Goal: Information Seeking & Learning: Check status

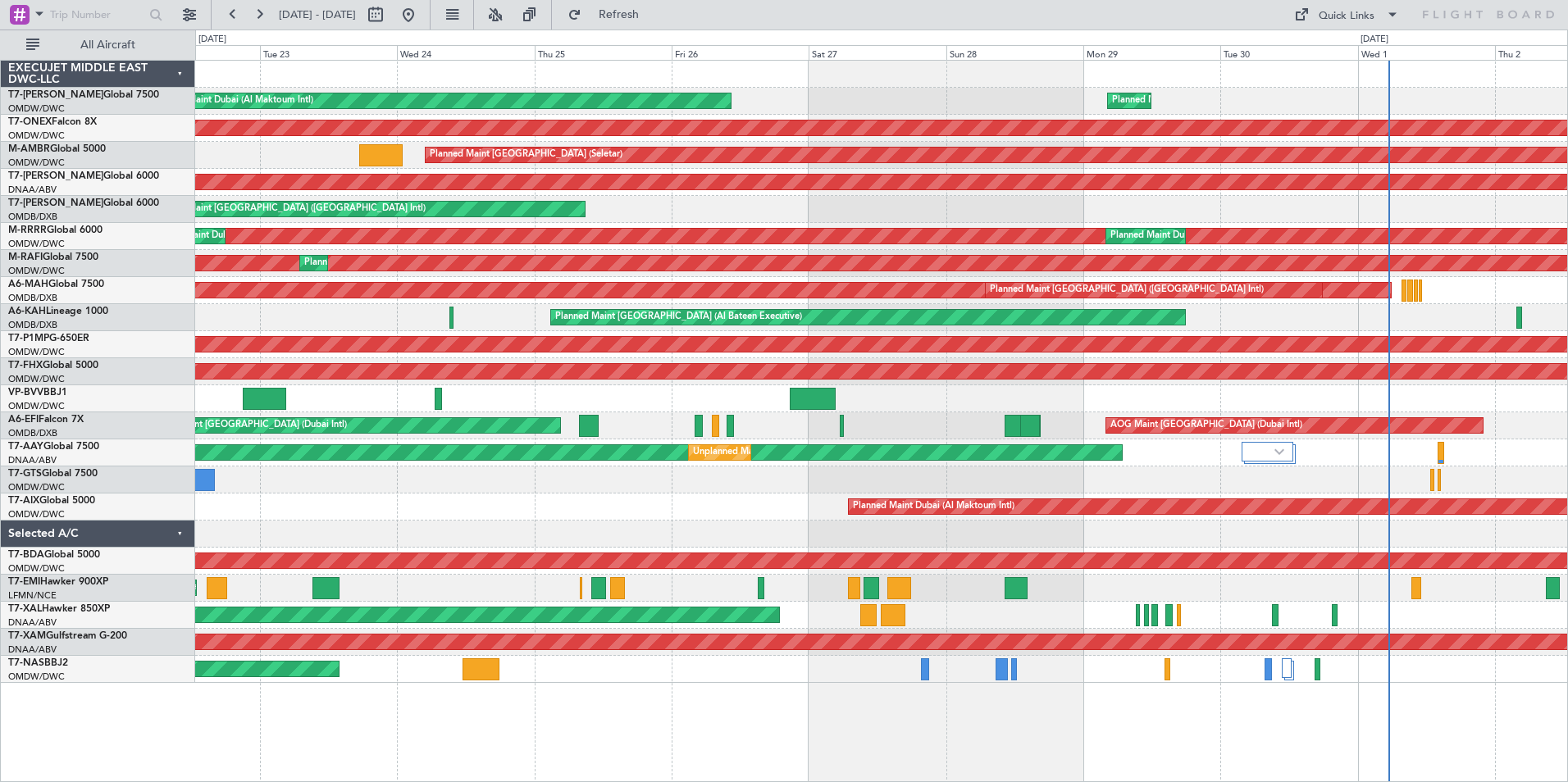
click at [909, 724] on div "Planned Maint Dubai (Al Maktoum Intl) Planned Maint [GEOGRAPHIC_DATA] (Al Makto…" at bounding box center [881, 421] width 1373 height 722
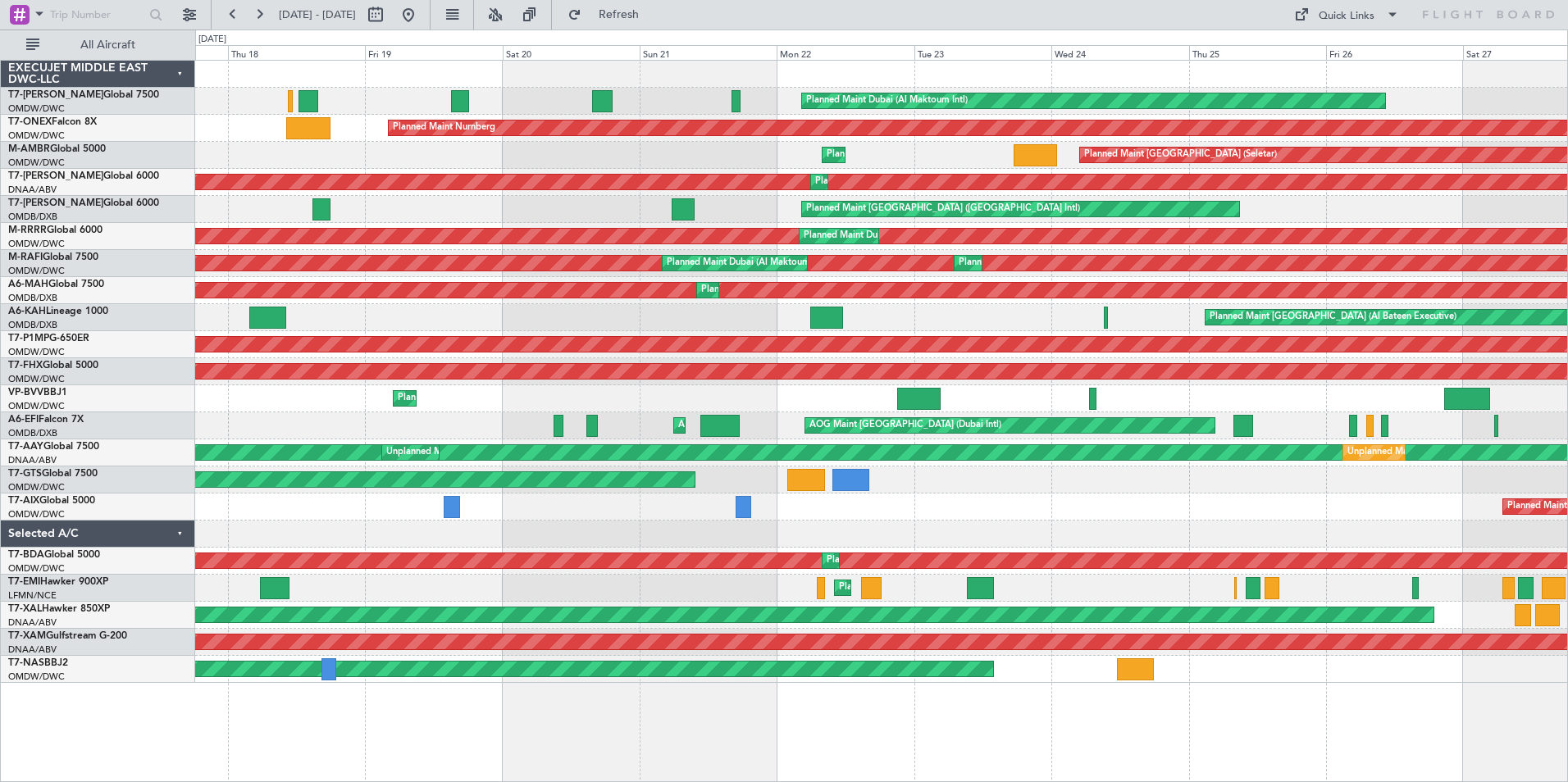
click at [1034, 781] on html "[DATE] - [DATE] Refresh Quick Links All Aircraft Planned Maint [GEOGRAPHIC_DATA…" at bounding box center [784, 391] width 1568 height 782
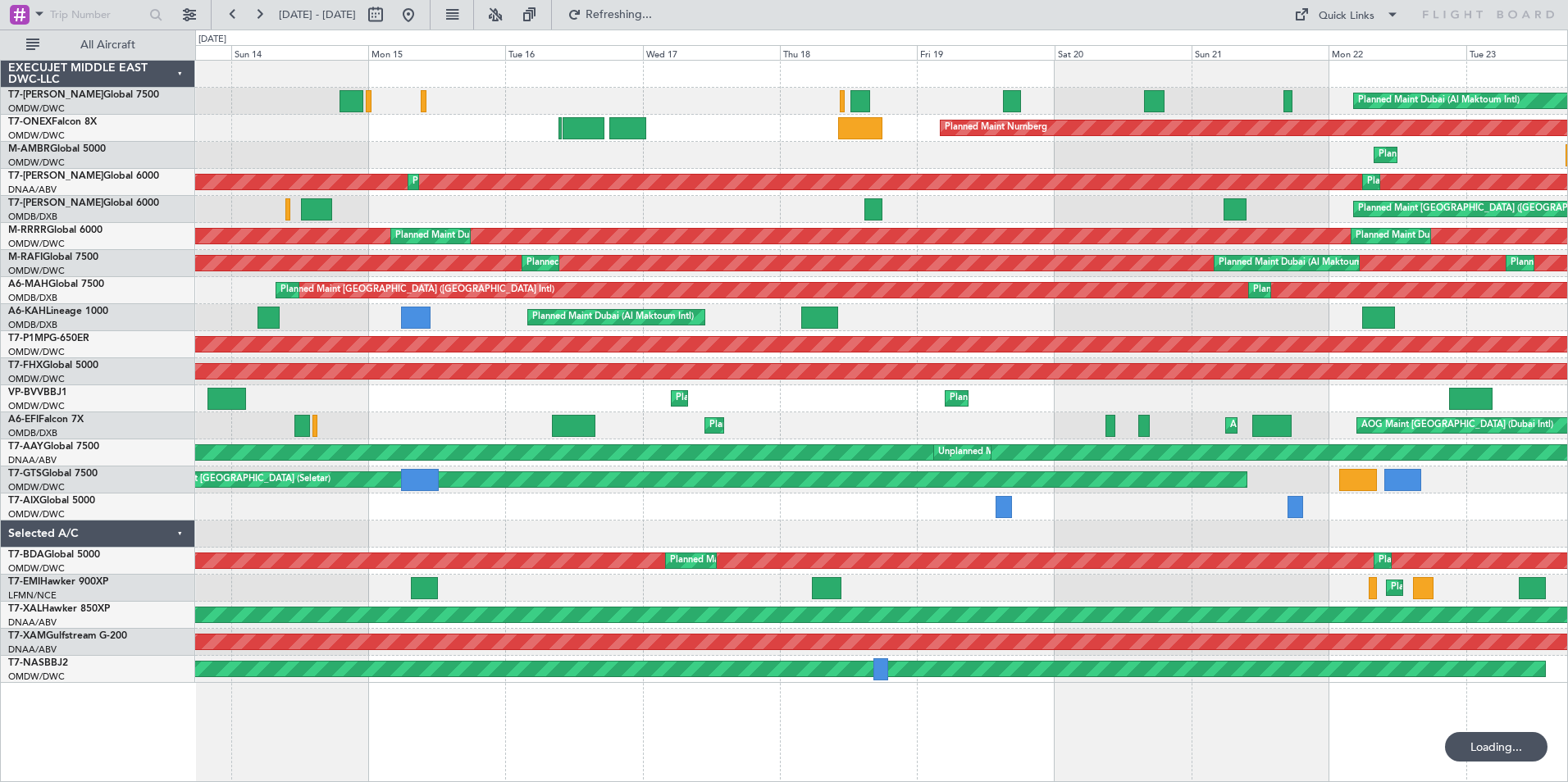
click at [881, 781] on html "[DATE] - [DATE] Refreshing... Quick Links All Aircraft Planned Maint [GEOGRAPHI…" at bounding box center [784, 391] width 1568 height 782
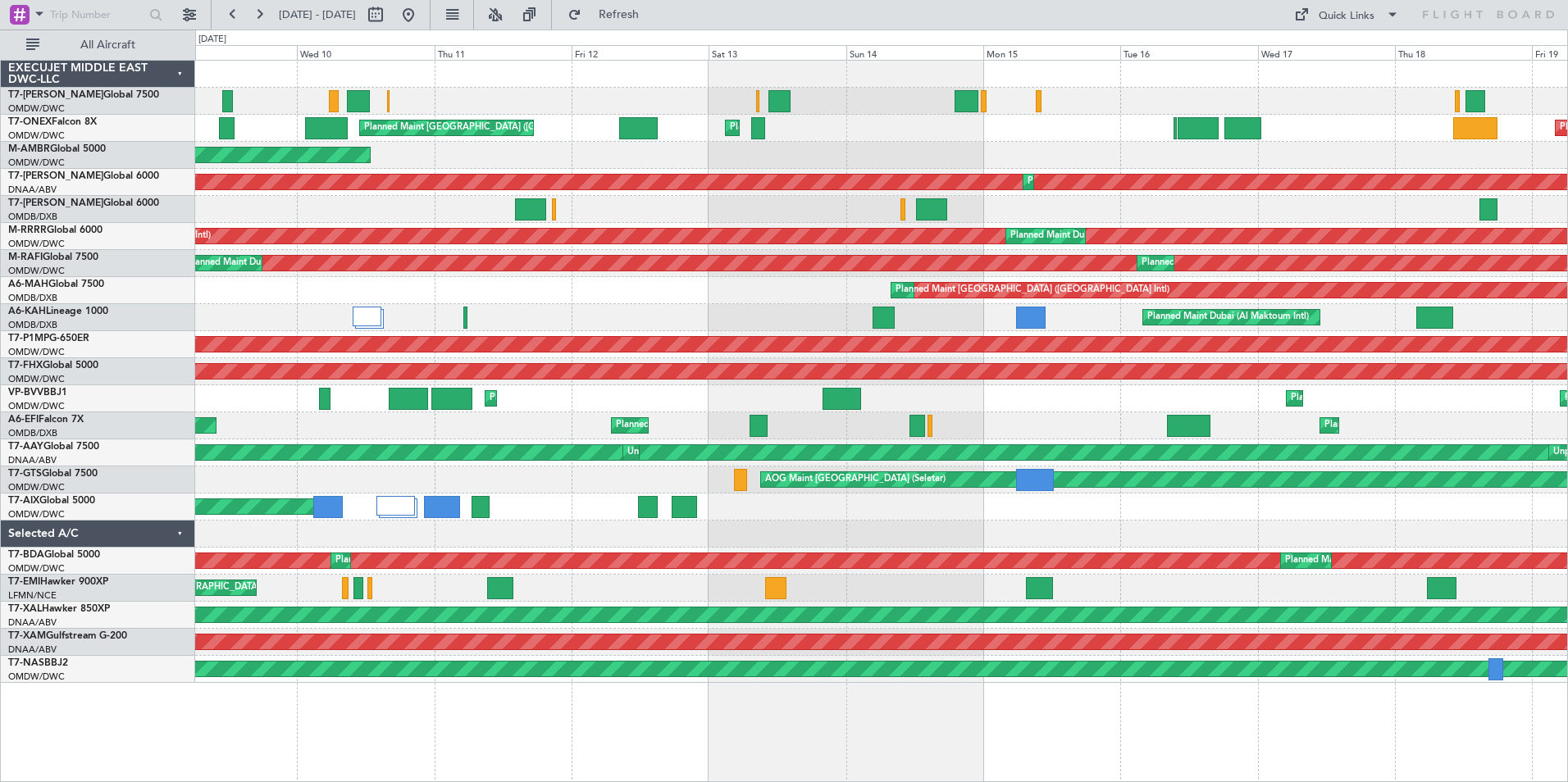
click at [1101, 767] on div "Planned Maint Nurnberg Planned Maint [GEOGRAPHIC_DATA] (Al Maktoum Intl) Planne…" at bounding box center [881, 421] width 1373 height 722
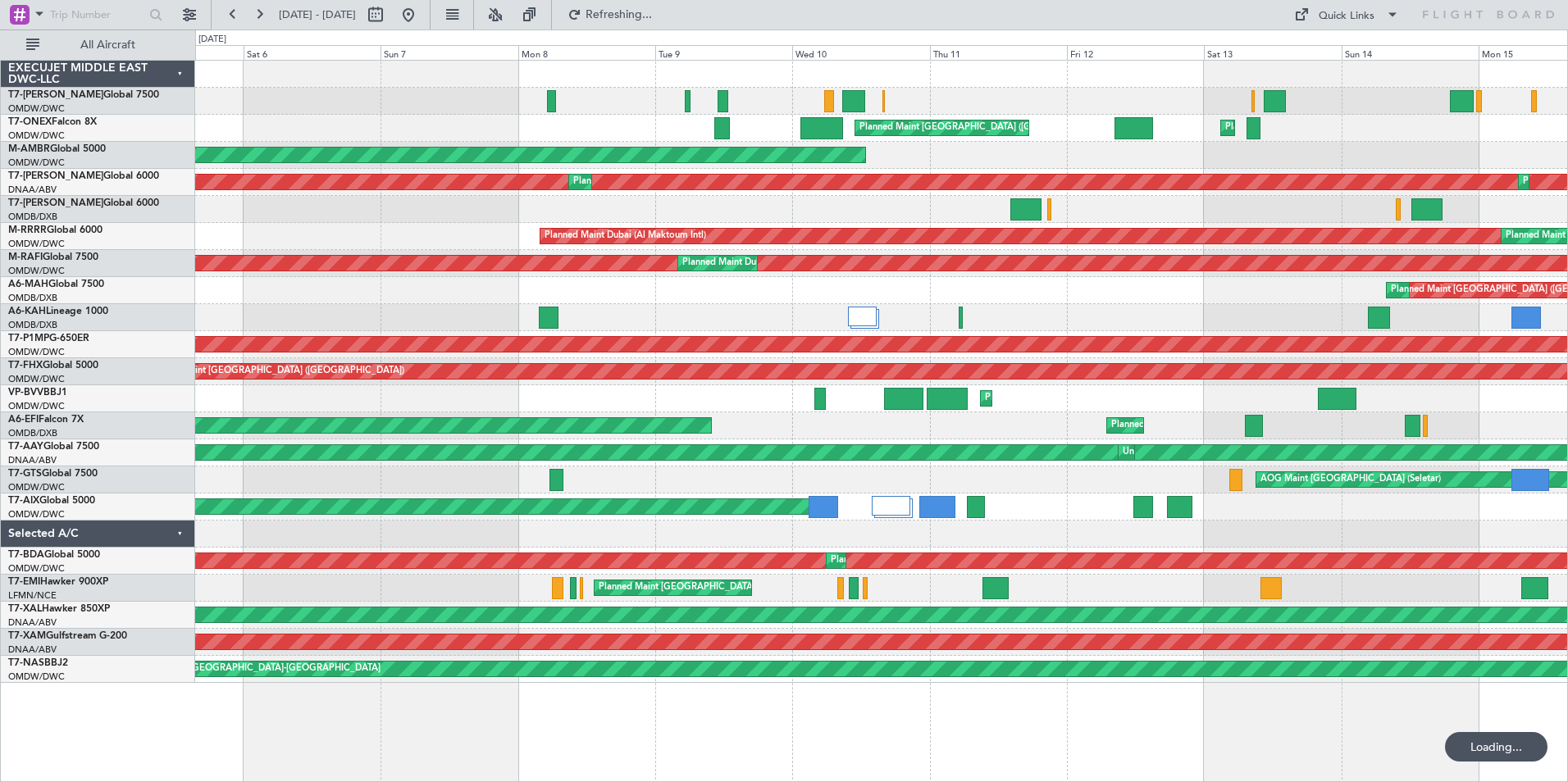
click at [967, 759] on div "Planned Maint Dubai (Al Maktoum Intl) Planned Maint [GEOGRAPHIC_DATA] ([GEOGRAP…" at bounding box center [881, 421] width 1373 height 722
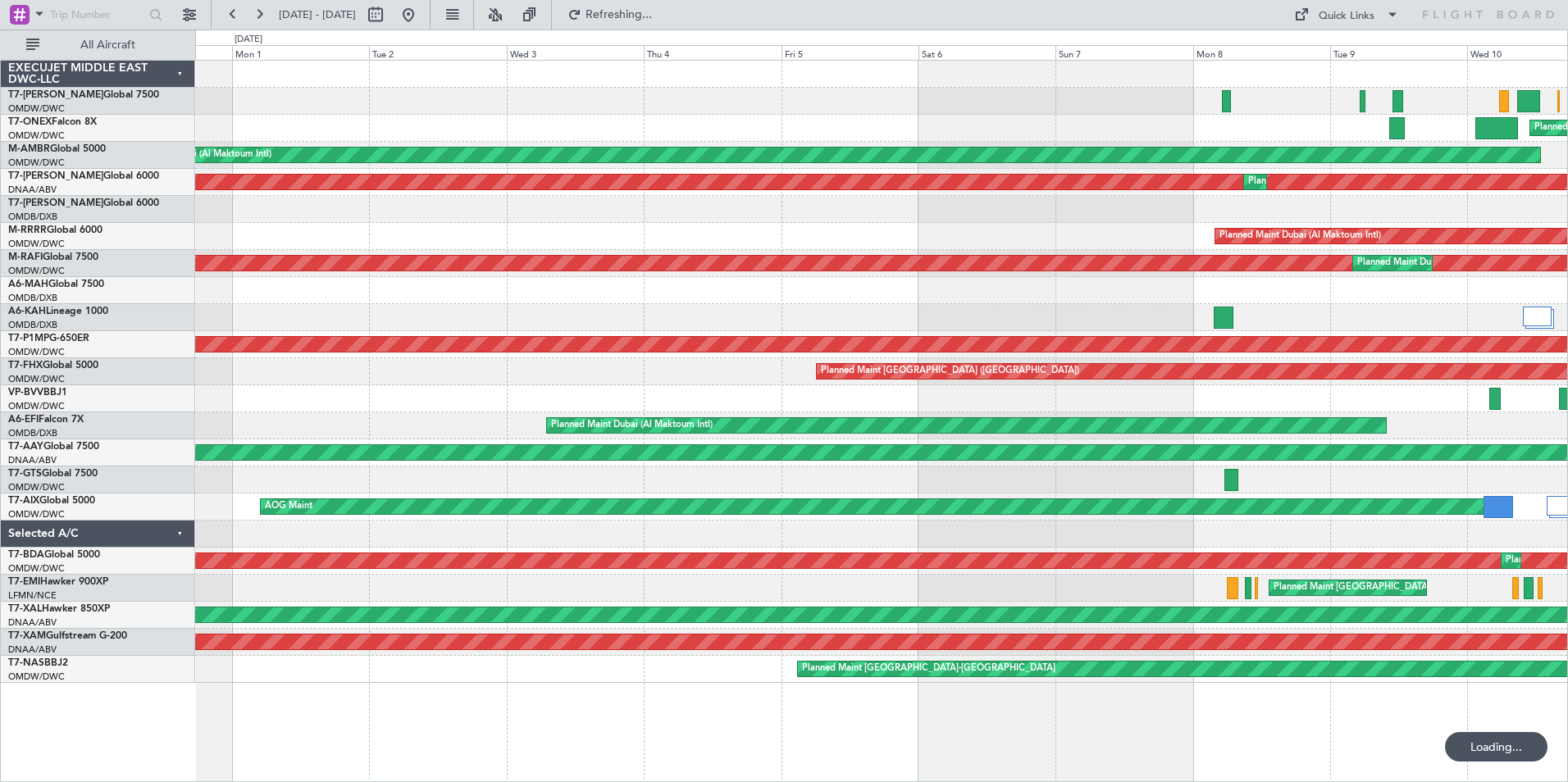
click at [981, 744] on div "Planned Maint [GEOGRAPHIC_DATA] ([GEOGRAPHIC_DATA]) Planned Maint [GEOGRAPHIC_D…" at bounding box center [881, 421] width 1373 height 722
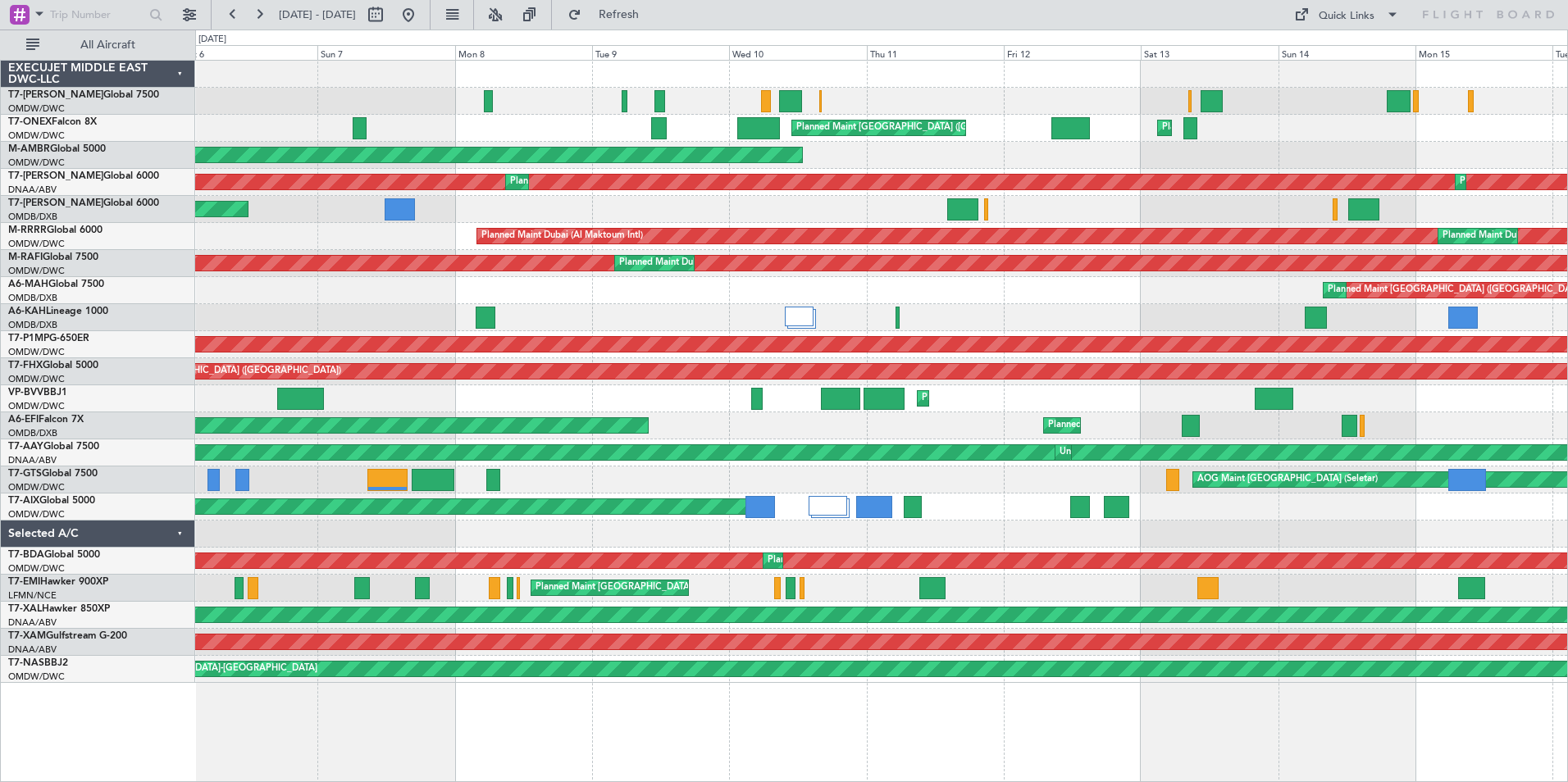
click at [226, 742] on div "Planned Maint Dubai (Al Maktoum Intl) Planned Maint [GEOGRAPHIC_DATA] ([GEOGRAP…" at bounding box center [881, 421] width 1373 height 722
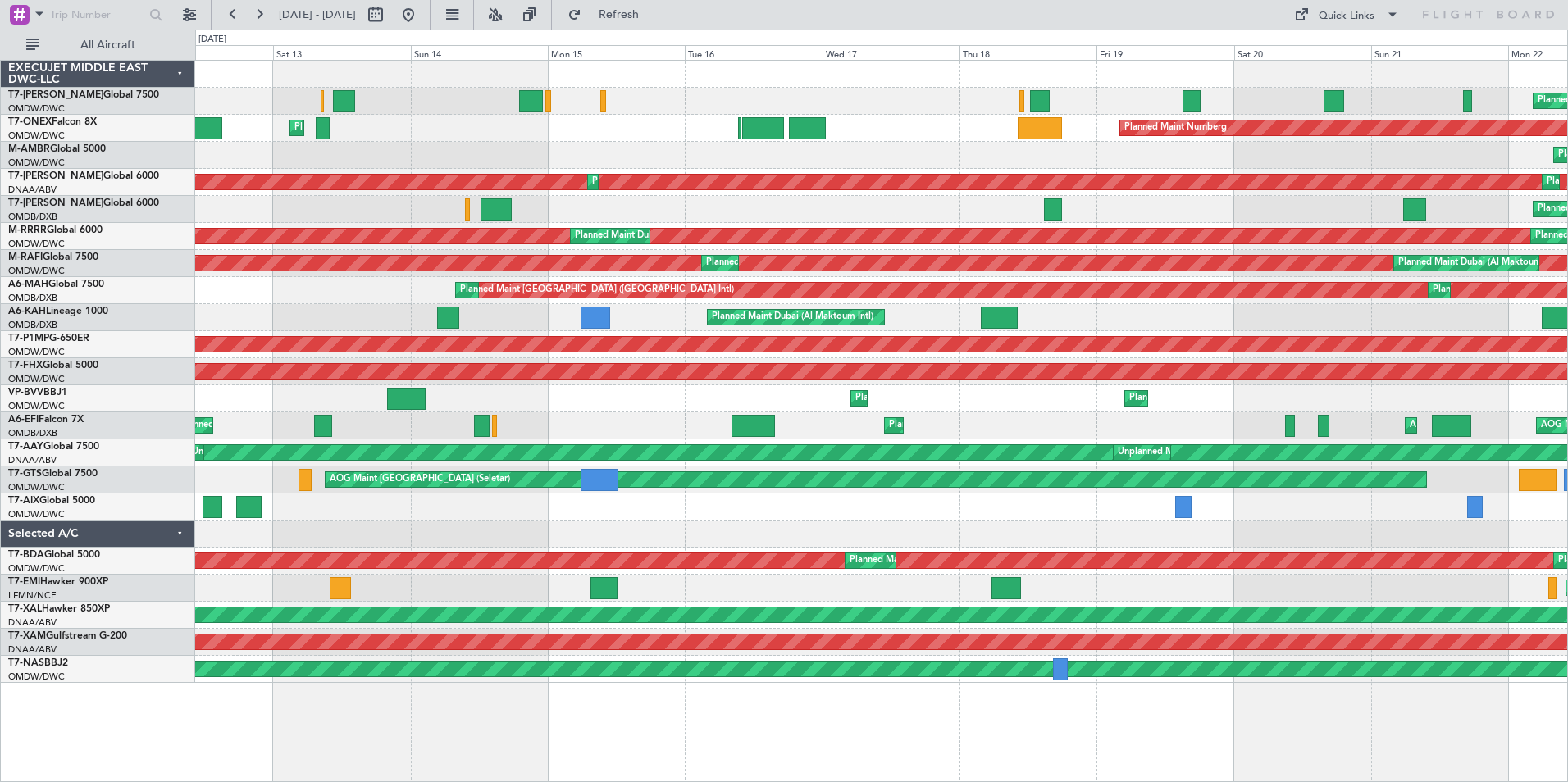
click at [315, 760] on div "Planned Maint Dubai (Al Maktoum Intl) Planned Maint [GEOGRAPHIC_DATA] (Al Makto…" at bounding box center [881, 421] width 1373 height 722
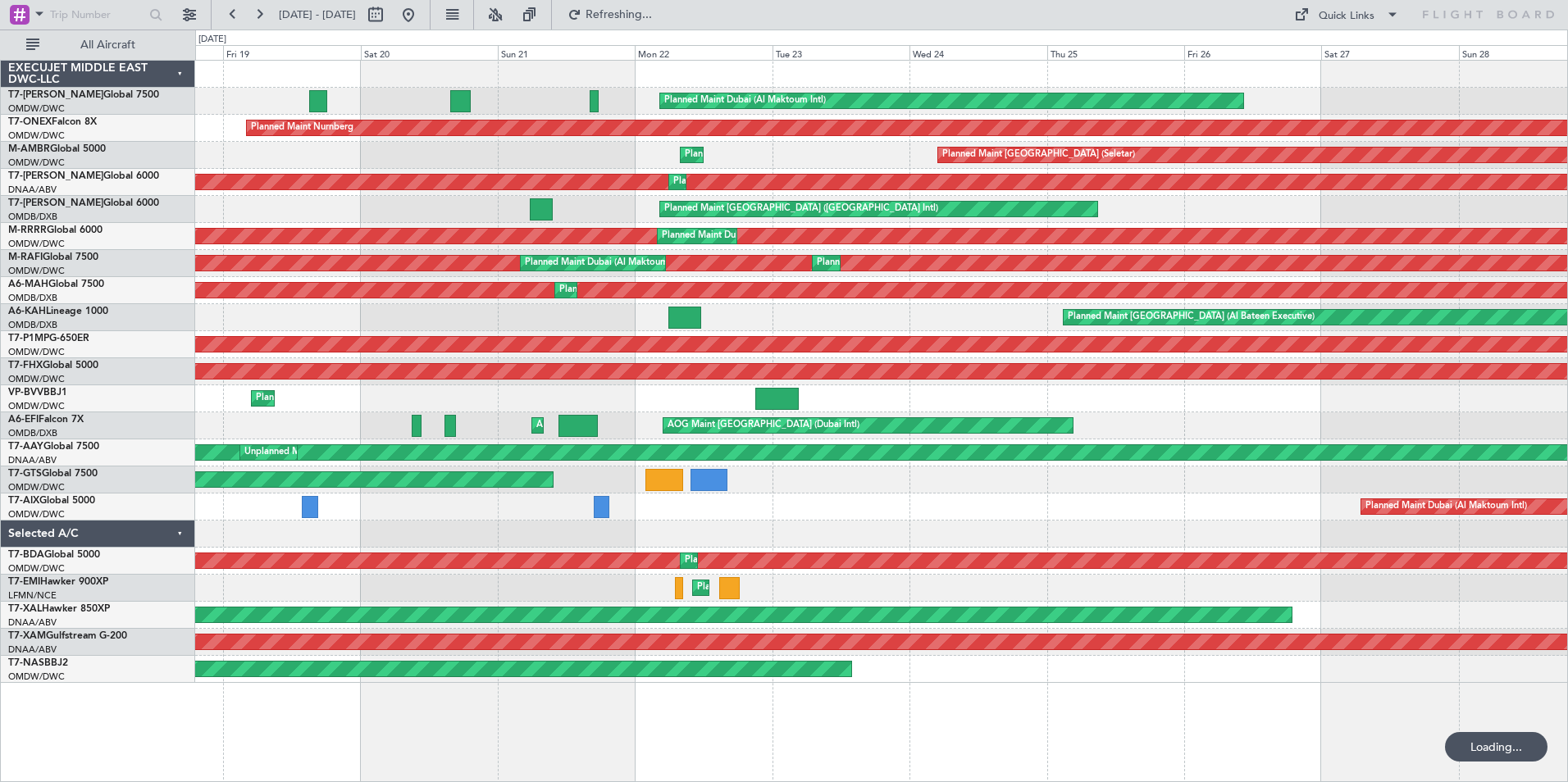
click at [143, 736] on div "Planned Maint Dubai (Al Maktoum Intl) Planned Maint Nurnberg Planned Maint [GEO…" at bounding box center [784, 406] width 1568 height 753
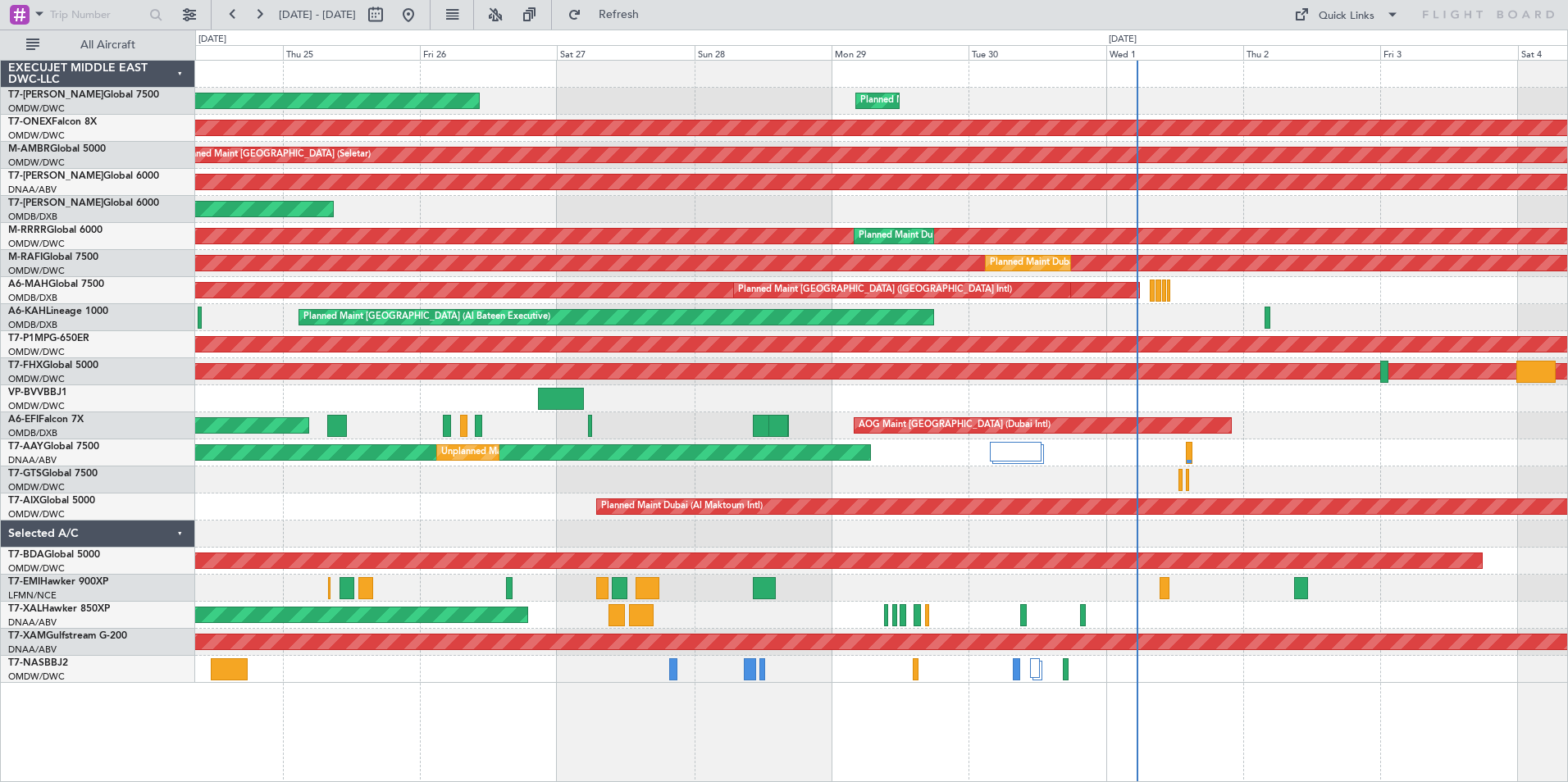
click at [248, 750] on div "Planned Maint Dubai (Al Maktoum Intl) Planned Maint [GEOGRAPHIC_DATA] (Al Makto…" at bounding box center [881, 421] width 1373 height 722
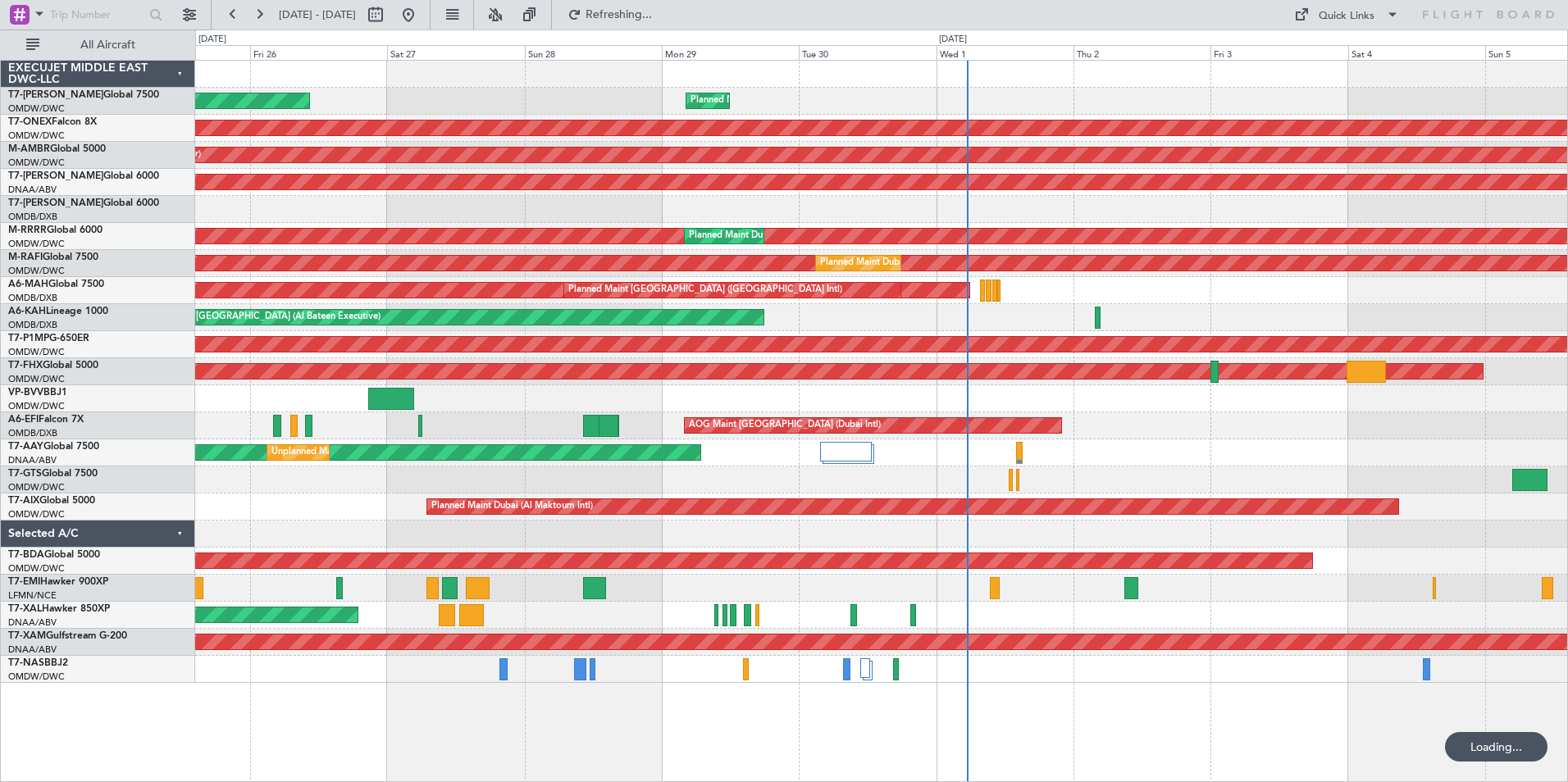
click at [739, 766] on div "Planned Maint Dubai (Al Maktoum Intl) Planned Maint [GEOGRAPHIC_DATA] (Al Makto…" at bounding box center [881, 421] width 1373 height 722
click at [36, 16] on span at bounding box center [39, 13] width 19 height 20
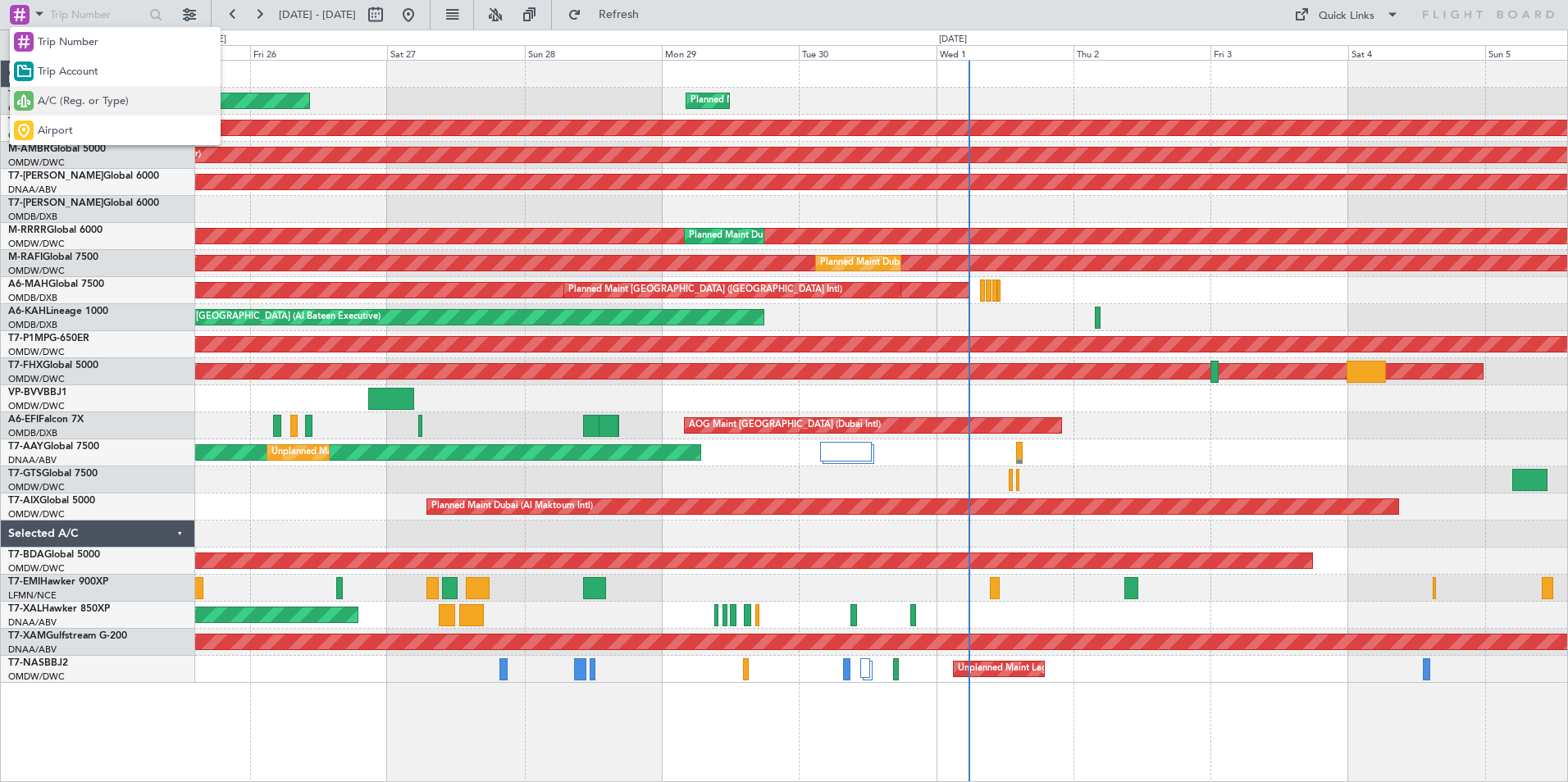
click at [82, 102] on span "A/C (Reg. or Type)" at bounding box center [83, 101] width 91 height 16
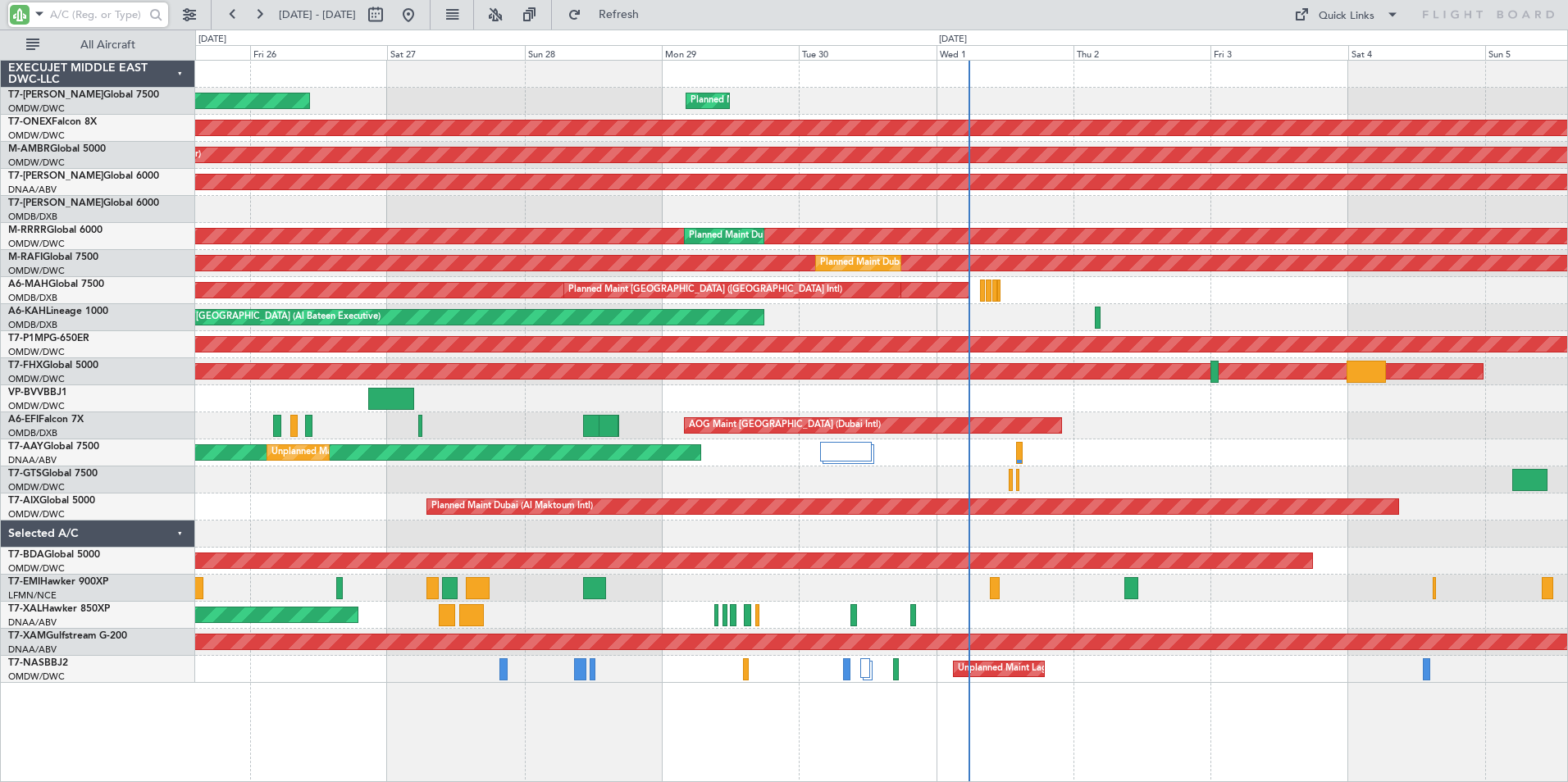
click at [86, 10] on input "text" at bounding box center [97, 14] width 94 height 24
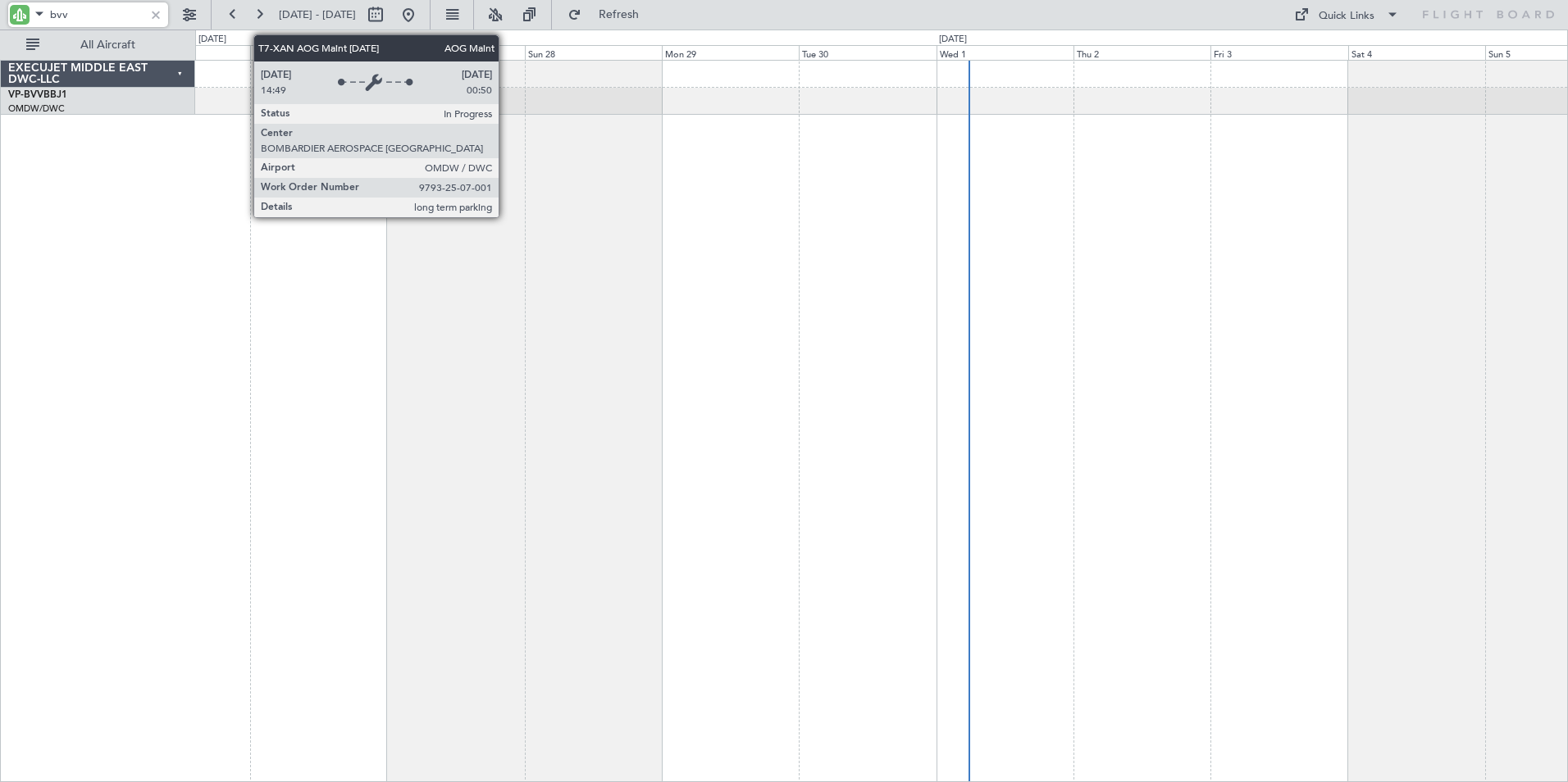
click at [613, 356] on div at bounding box center [881, 421] width 1373 height 722
click at [788, 270] on div at bounding box center [881, 421] width 1373 height 722
click at [203, 304] on div at bounding box center [881, 421] width 1373 height 722
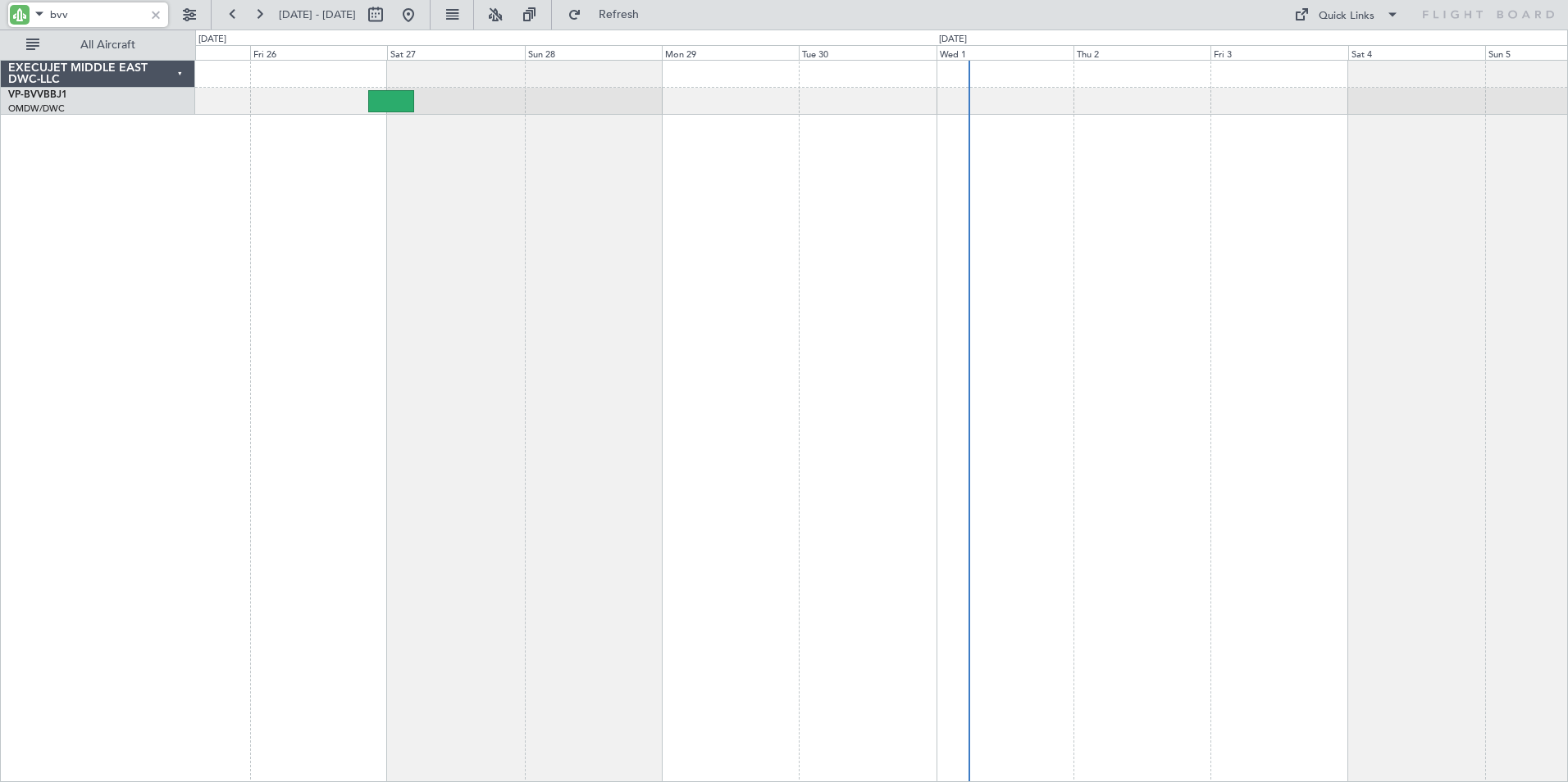
type input "bvv"
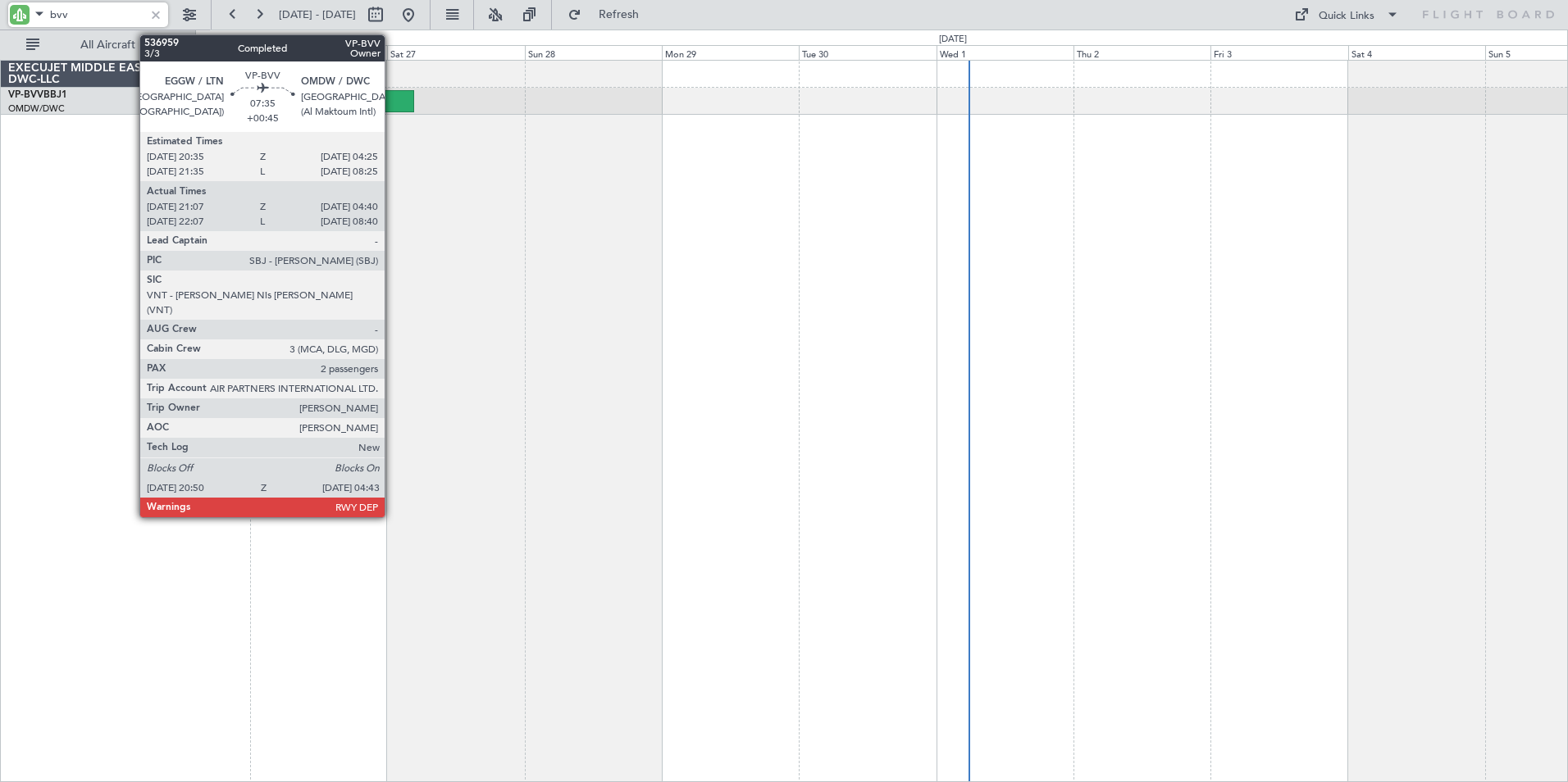
click at [392, 98] on div at bounding box center [391, 101] width 45 height 22
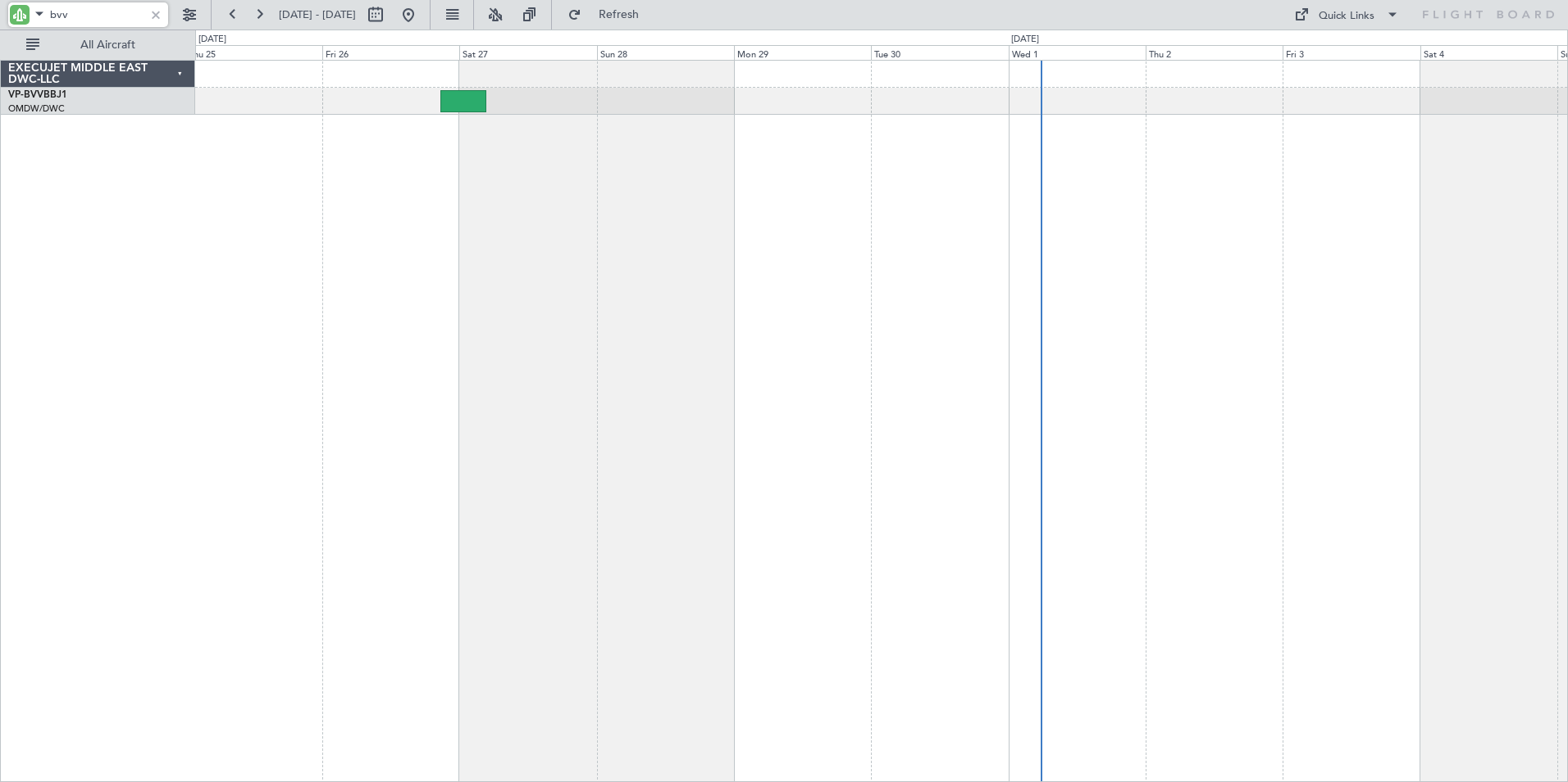
click at [447, 402] on div at bounding box center [881, 421] width 1373 height 722
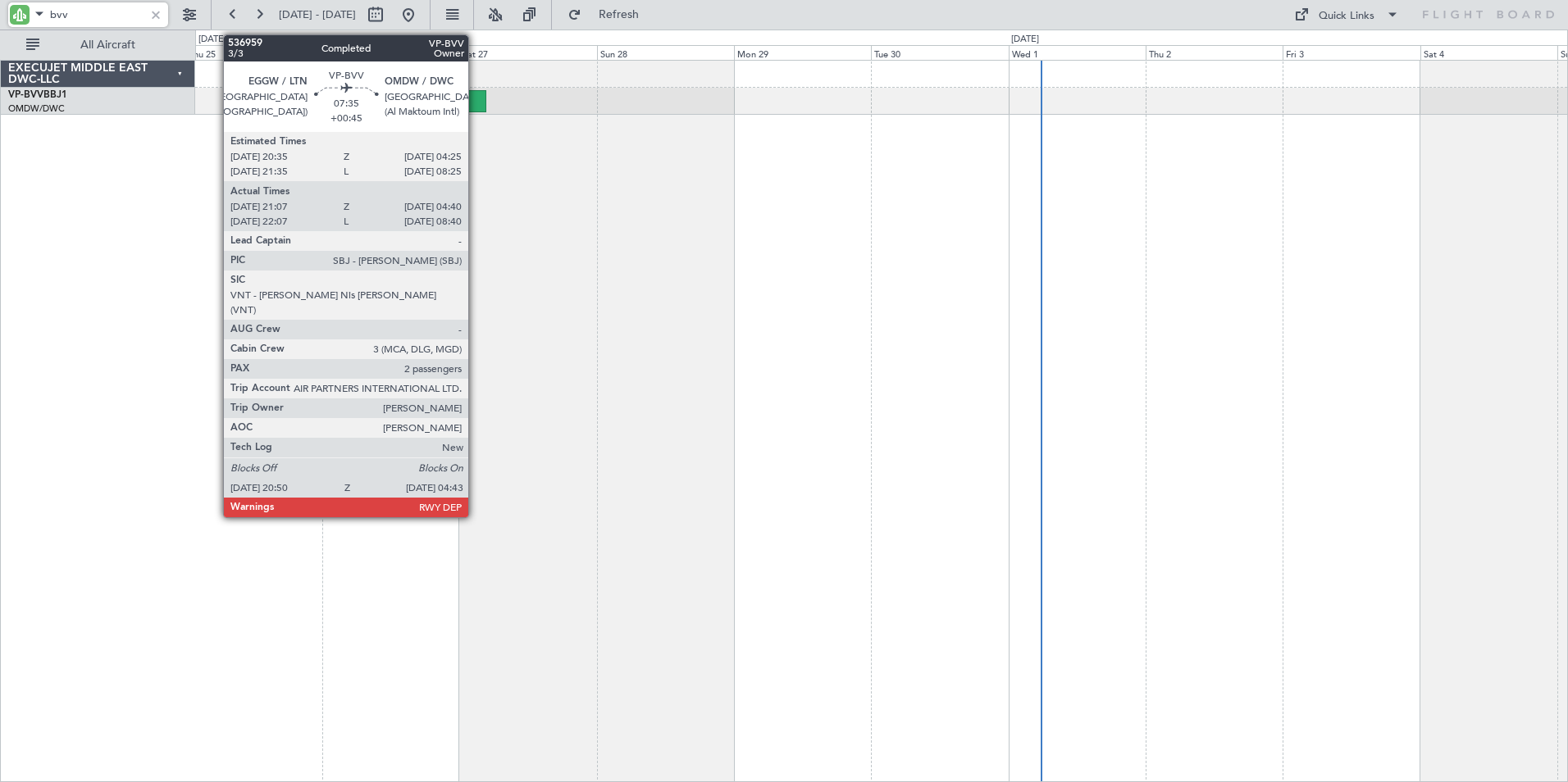
click at [474, 104] on div at bounding box center [463, 101] width 45 height 22
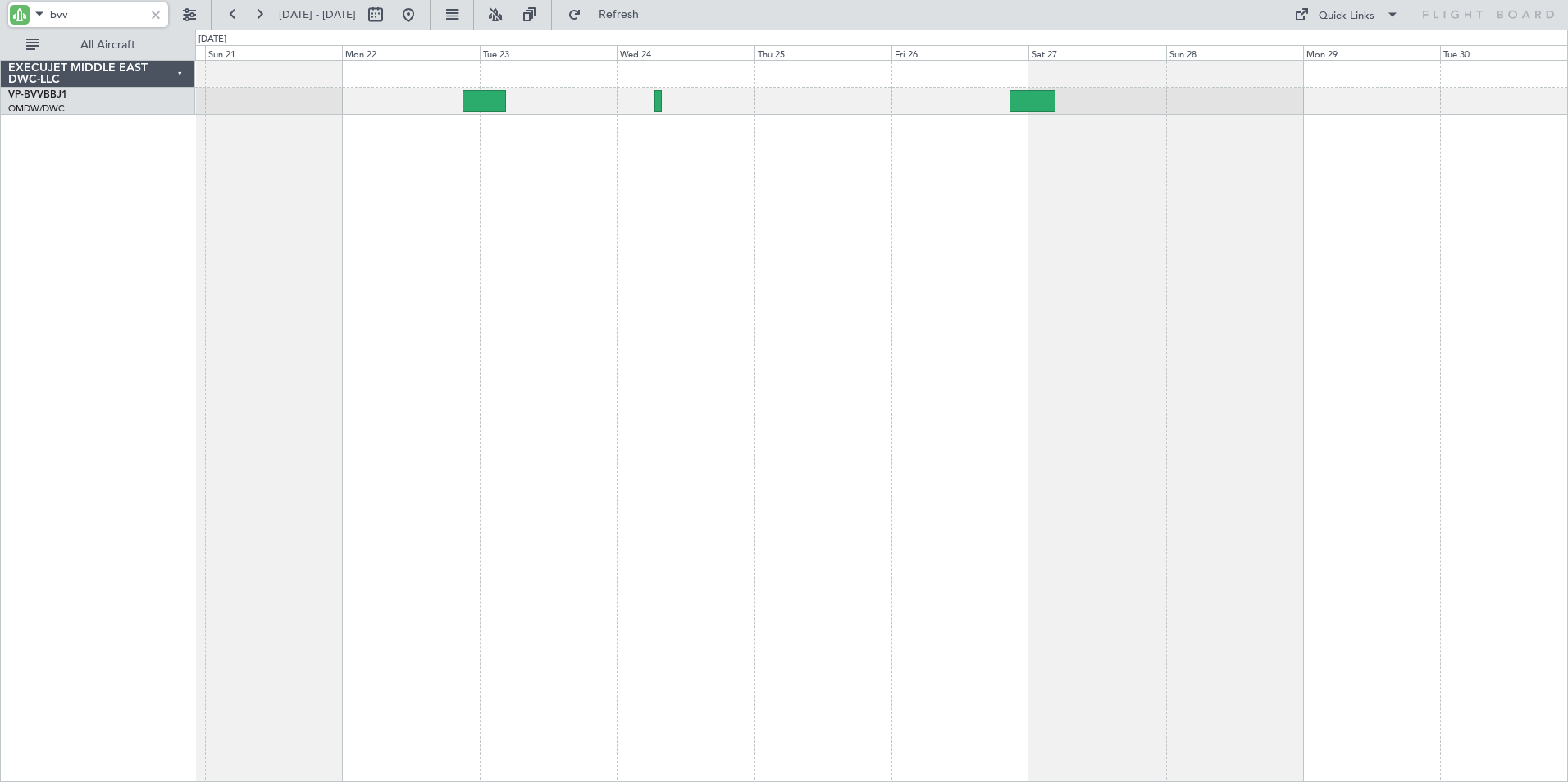
click at [928, 416] on div "Planned Maint Dubai (Al Maktoum Intl)" at bounding box center [881, 421] width 1373 height 722
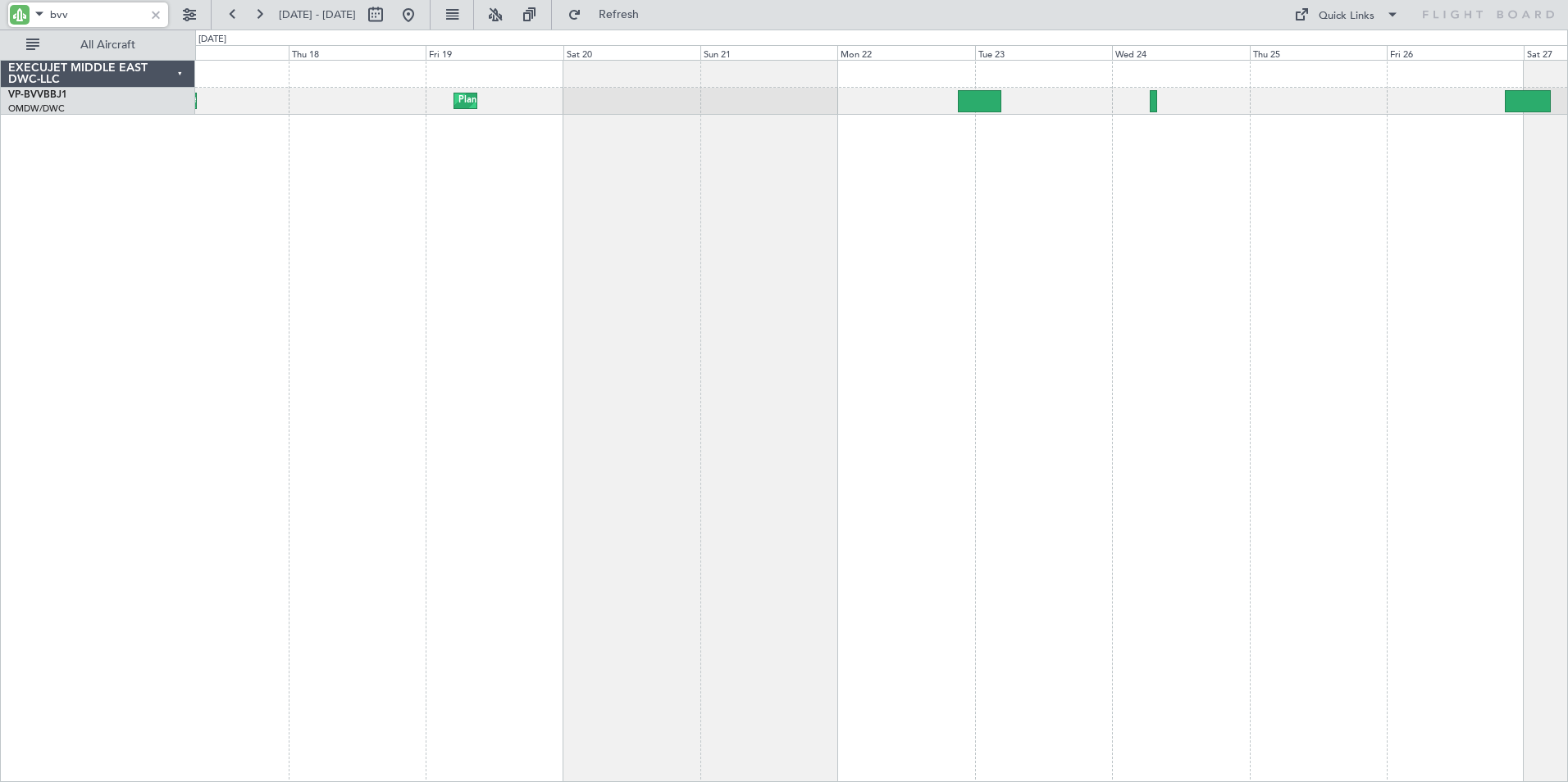
click at [954, 399] on div "Planned Maint Dubai (Al Maktoum Intl) Planned Maint [GEOGRAPHIC_DATA] (Al Makto…" at bounding box center [881, 421] width 1373 height 722
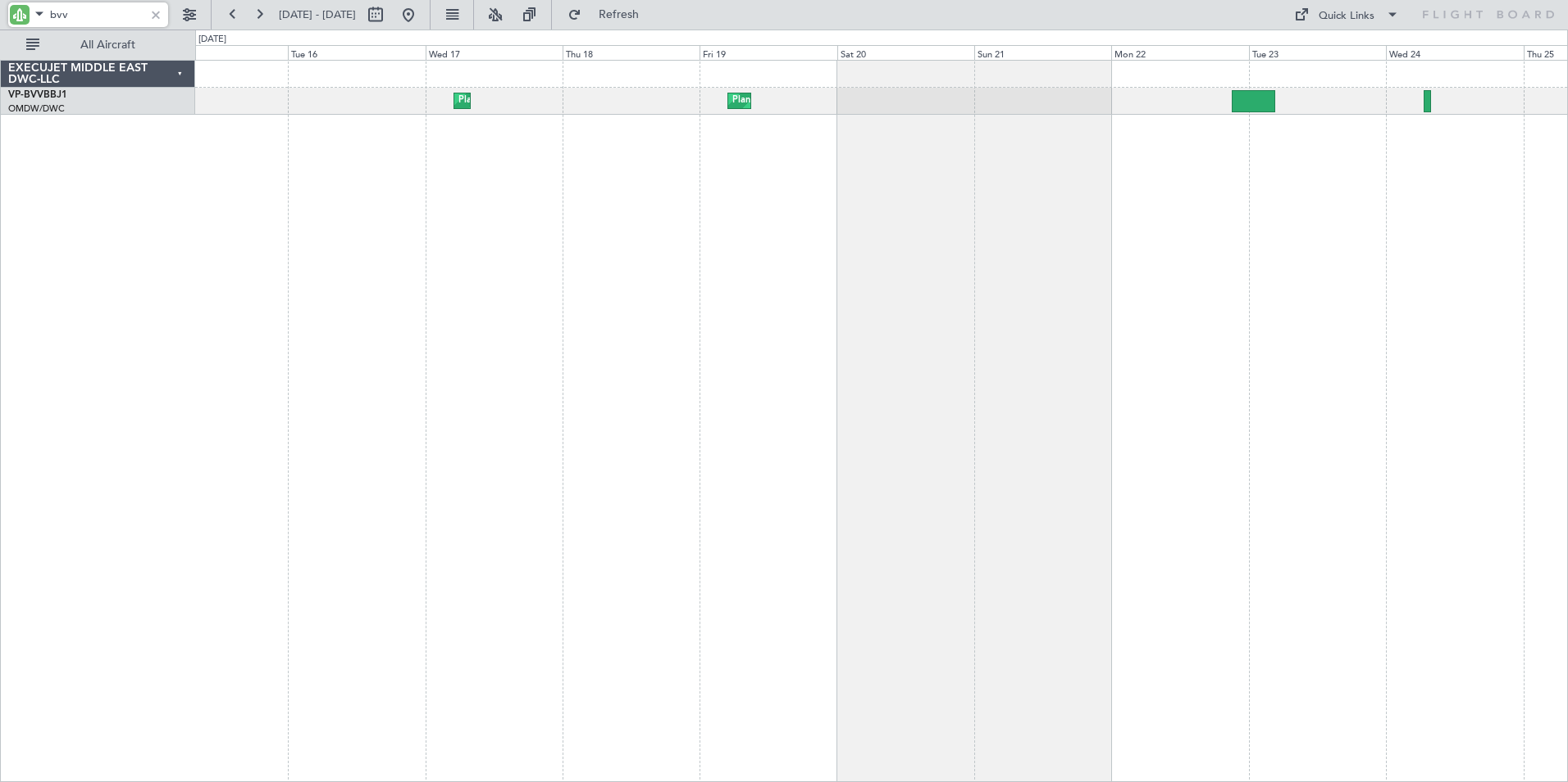
click at [661, 327] on div "Planned Maint Dubai (Al Maktoum Intl) Planned Maint [GEOGRAPHIC_DATA] (Al Makto…" at bounding box center [881, 421] width 1373 height 722
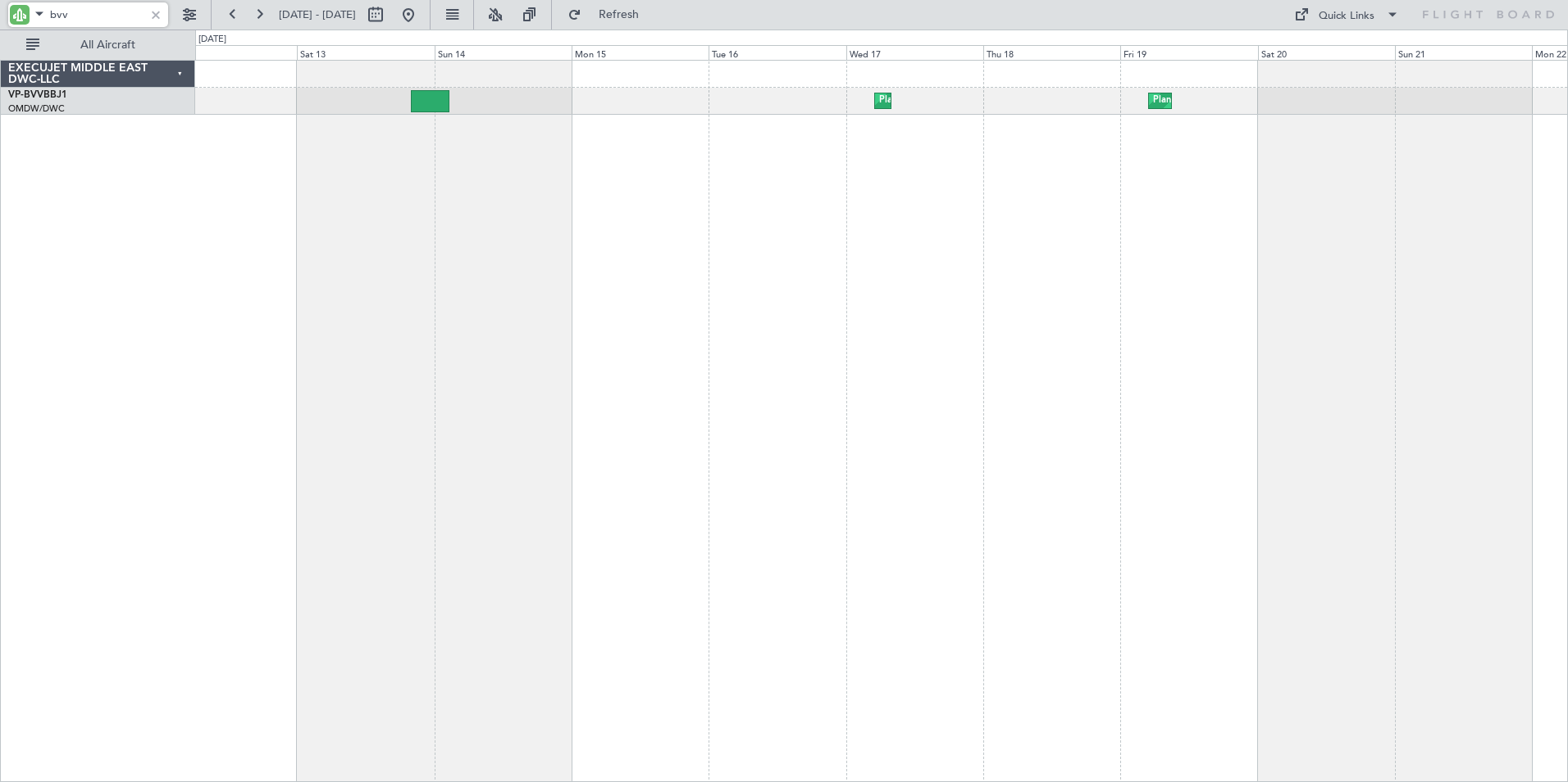
click at [804, 333] on div "Planned Maint Dubai (Al Maktoum Intl) Planned Maint [GEOGRAPHIC_DATA] (Al Makto…" at bounding box center [881, 421] width 1373 height 722
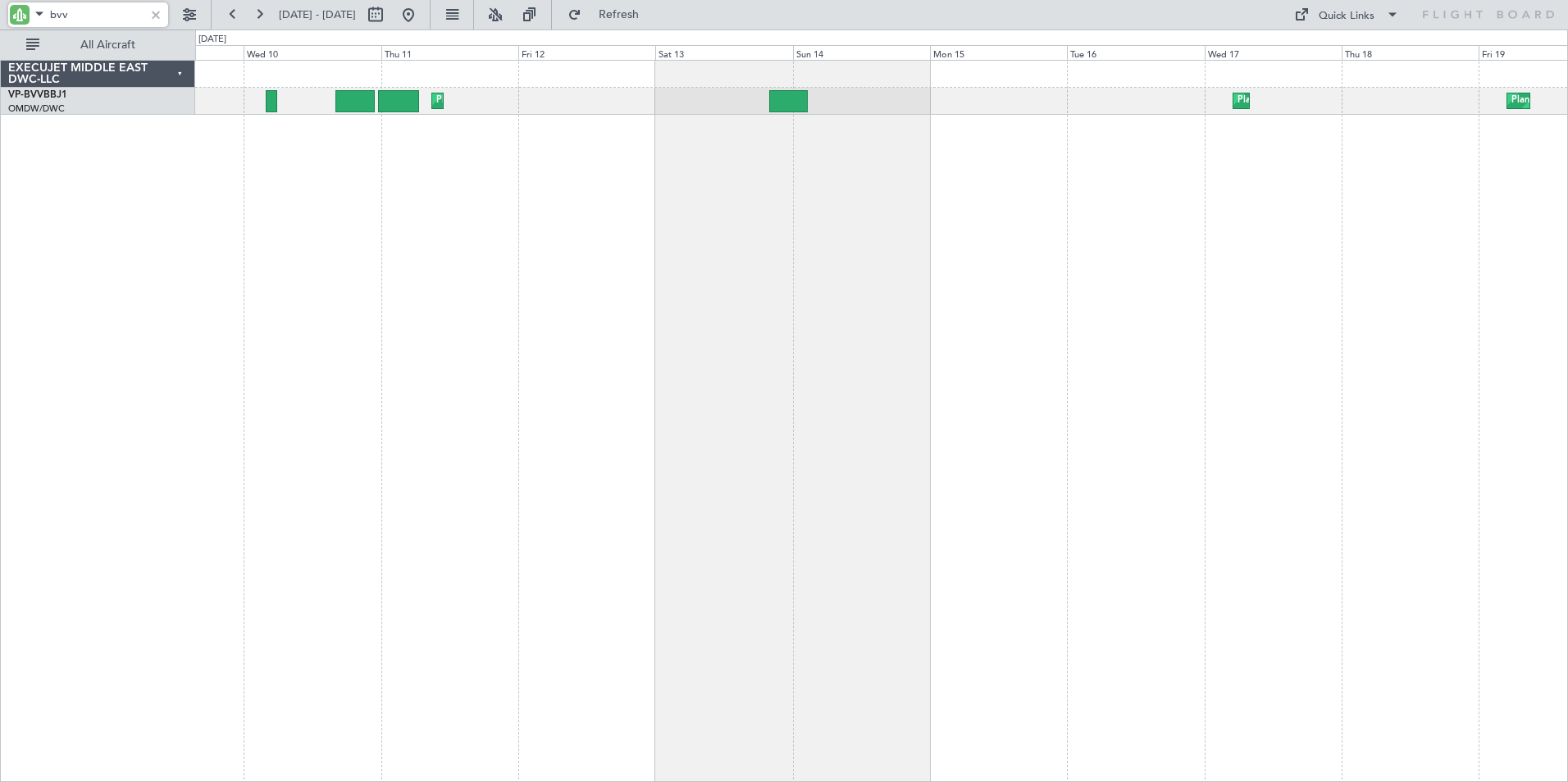
click at [751, 322] on div "Planned Maint Dubai (Al Maktoum Intl) Planned Maint [GEOGRAPHIC_DATA] (Al Makto…" at bounding box center [881, 421] width 1373 height 722
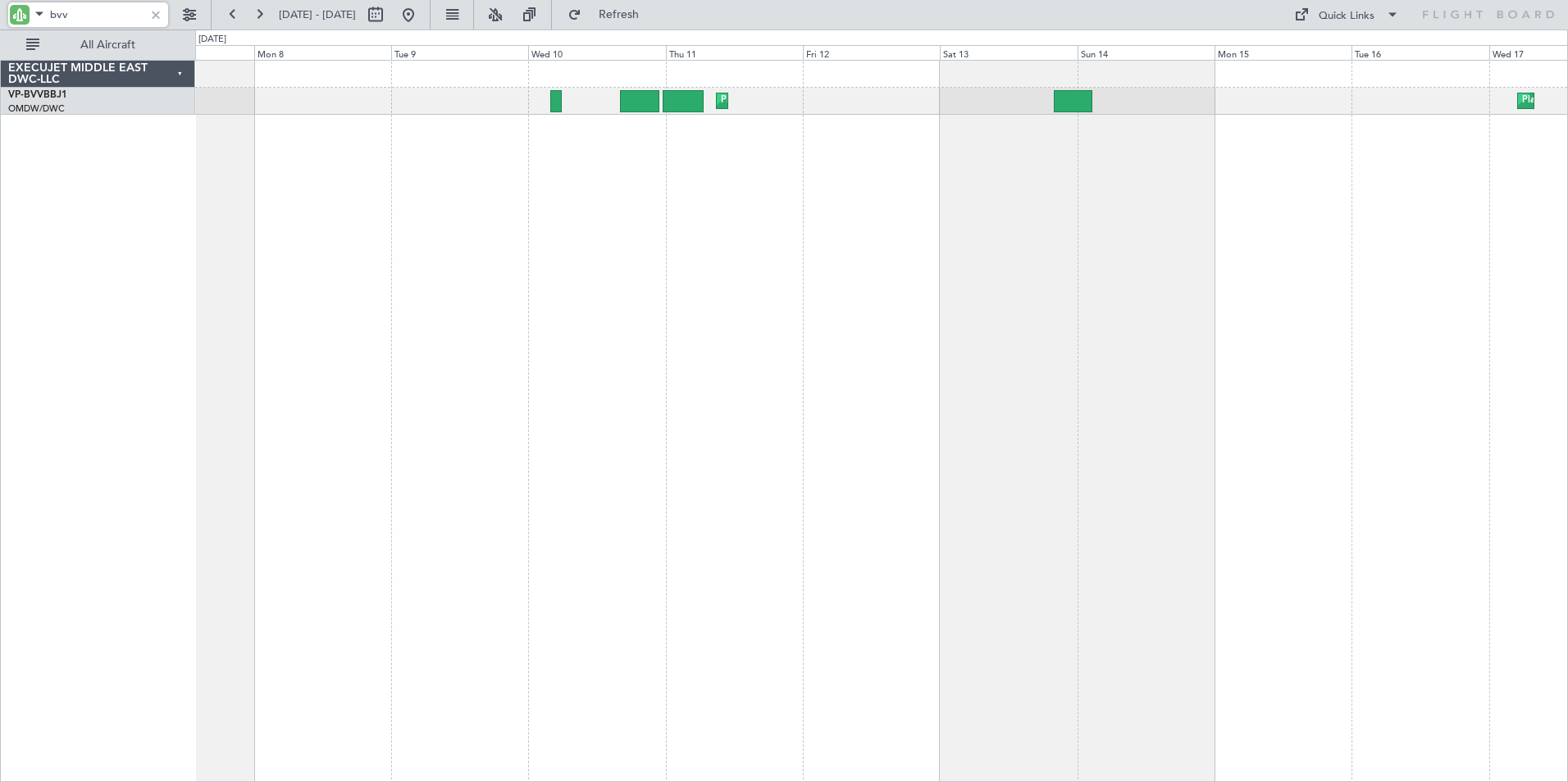
click at [743, 338] on div "Planned Maint Dubai (Al Maktoum Intl) [GEOGRAPHIC_DATA] ([GEOGRAPHIC_DATA]) Pla…" at bounding box center [881, 421] width 1373 height 722
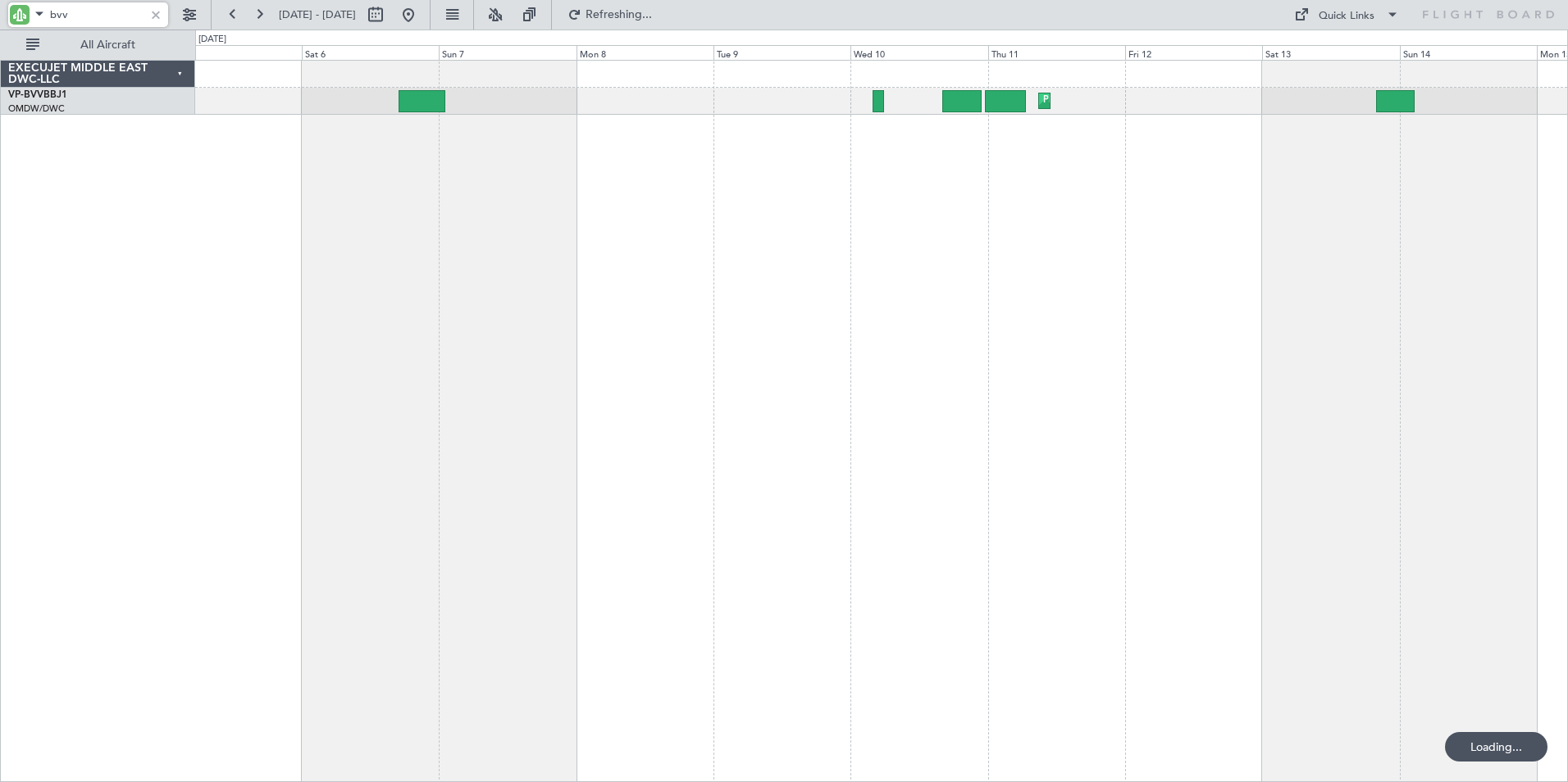
click at [737, 340] on div "Planned Maint Nice ([GEOGRAPHIC_DATA]) Planned Maint [GEOGRAPHIC_DATA] (Al Makt…" at bounding box center [881, 421] width 1373 height 722
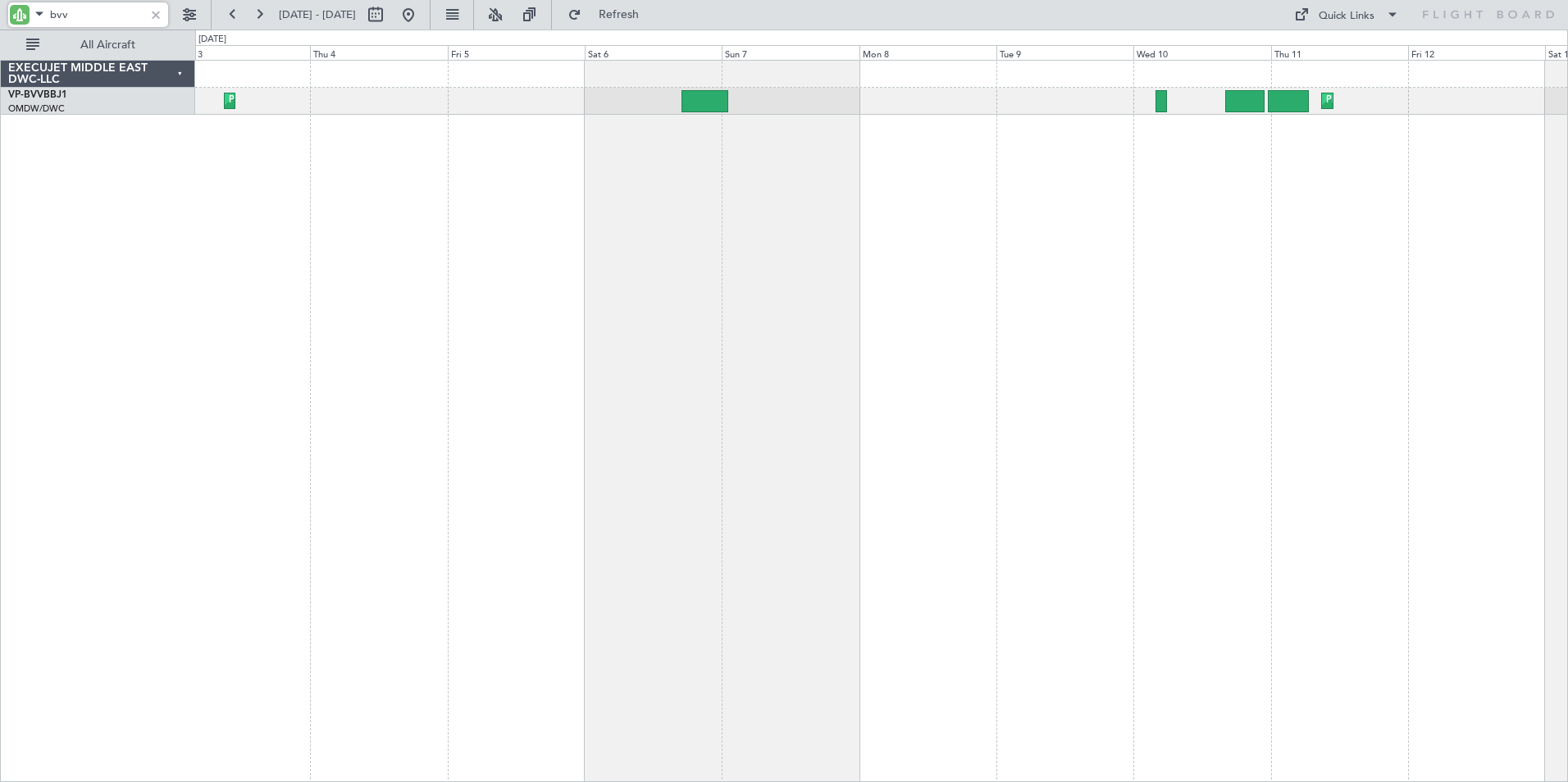
click at [602, 340] on div "Planned Maint Nice ([GEOGRAPHIC_DATA]) Planned Maint [GEOGRAPHIC_DATA] (Al Makt…" at bounding box center [881, 421] width 1373 height 722
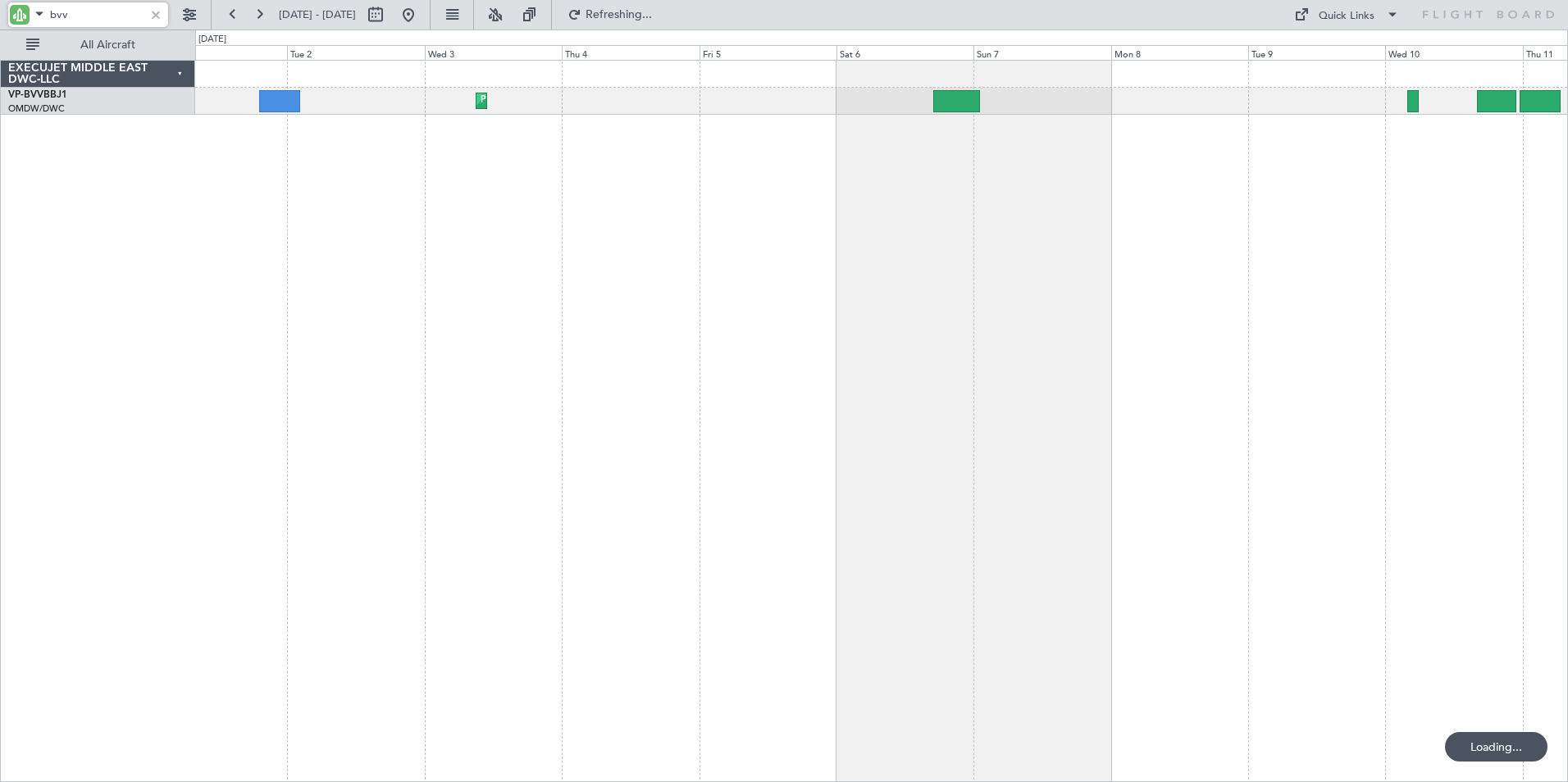
click at [568, 347] on div "Planned Maint Dubai (Al Maktoum Intl) Planned Maint [GEOGRAPHIC_DATA] (Al Makto…" at bounding box center [881, 421] width 1373 height 722
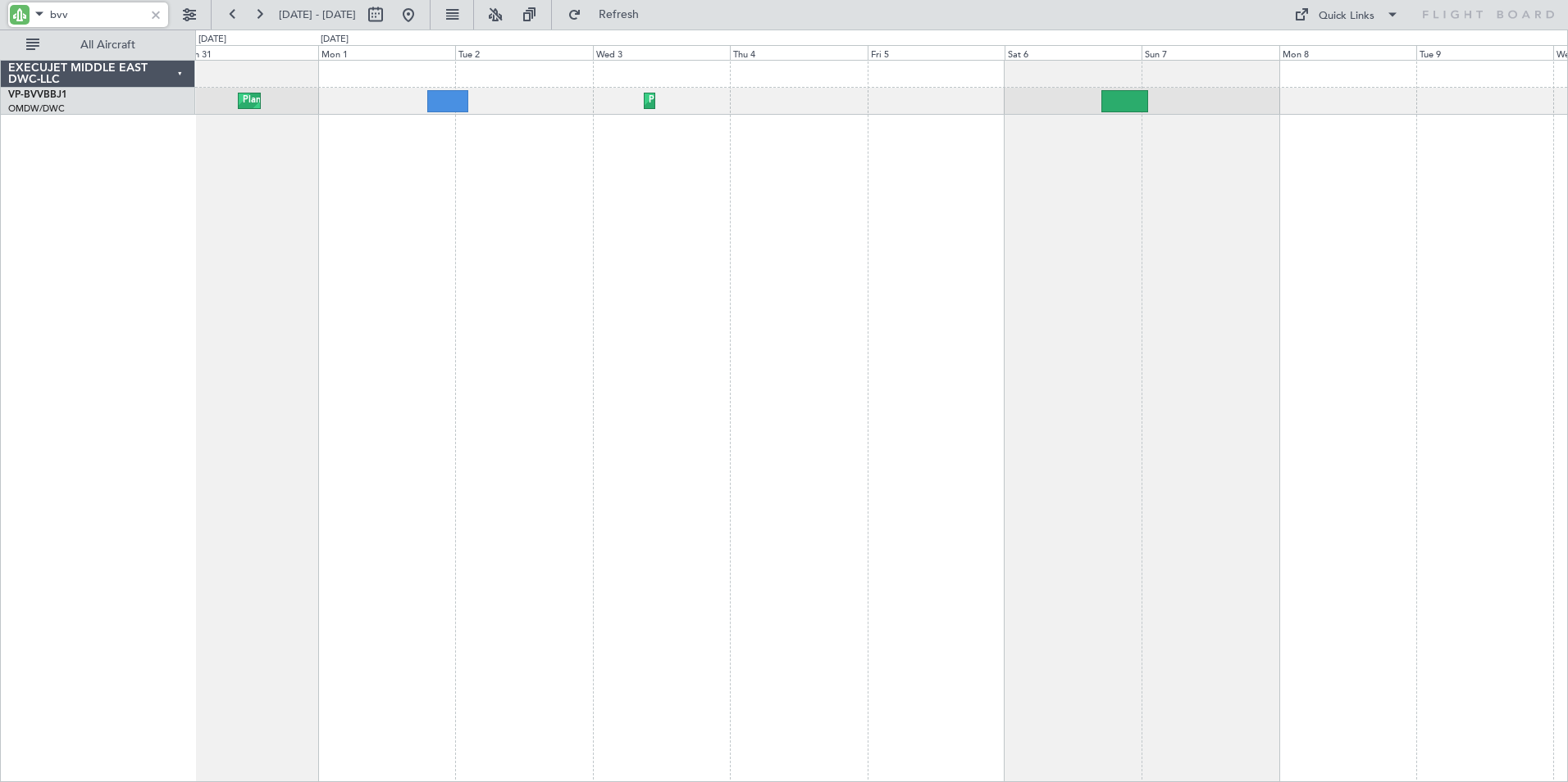
click at [505, 330] on div "Planned Maint Dubai (Al Maktoum Intl) Planned Maint [GEOGRAPHIC_DATA] (Al Makto…" at bounding box center [881, 421] width 1373 height 722
click at [157, 14] on div at bounding box center [155, 14] width 18 height 18
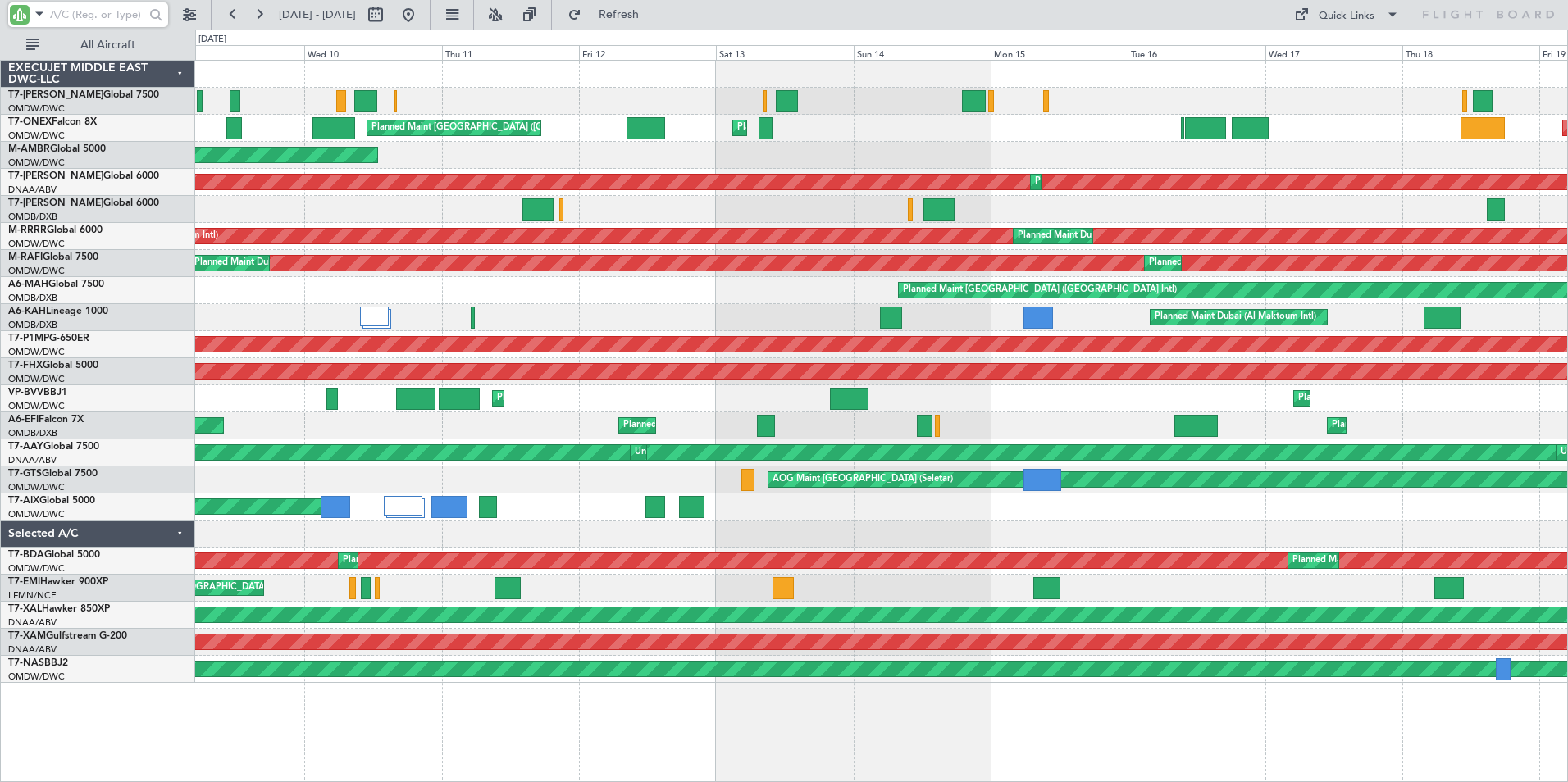
click at [98, 751] on div "Planned Maint [GEOGRAPHIC_DATA] ([GEOGRAPHIC_DATA]) Planned Maint [GEOGRAPHIC_D…" at bounding box center [784, 406] width 1568 height 753
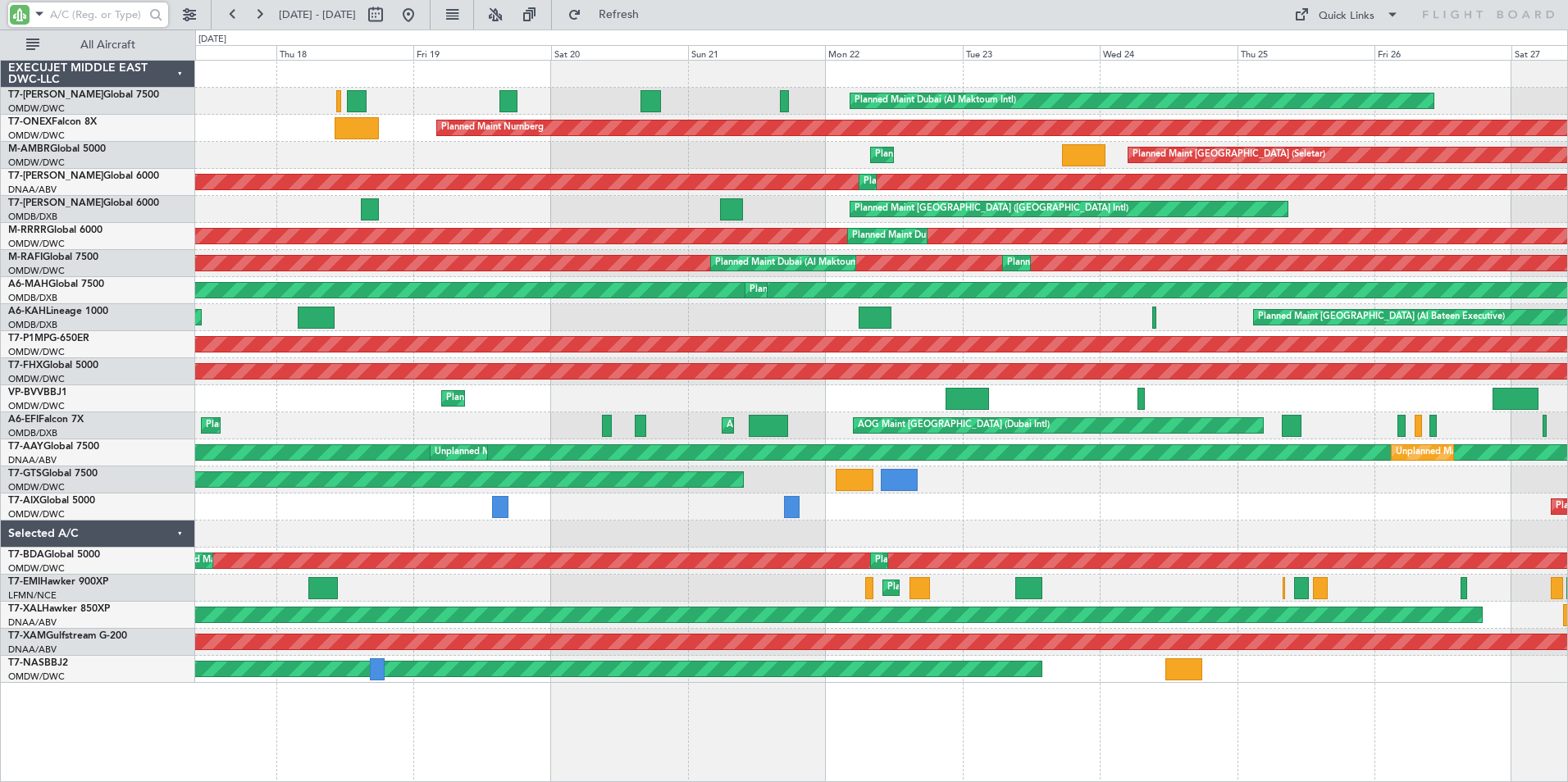
click at [382, 715] on div "Planned Maint Dubai (Al Maktoum Intl) Planned Maint Nurnberg Planned Maint [GEO…" at bounding box center [881, 421] width 1373 height 722
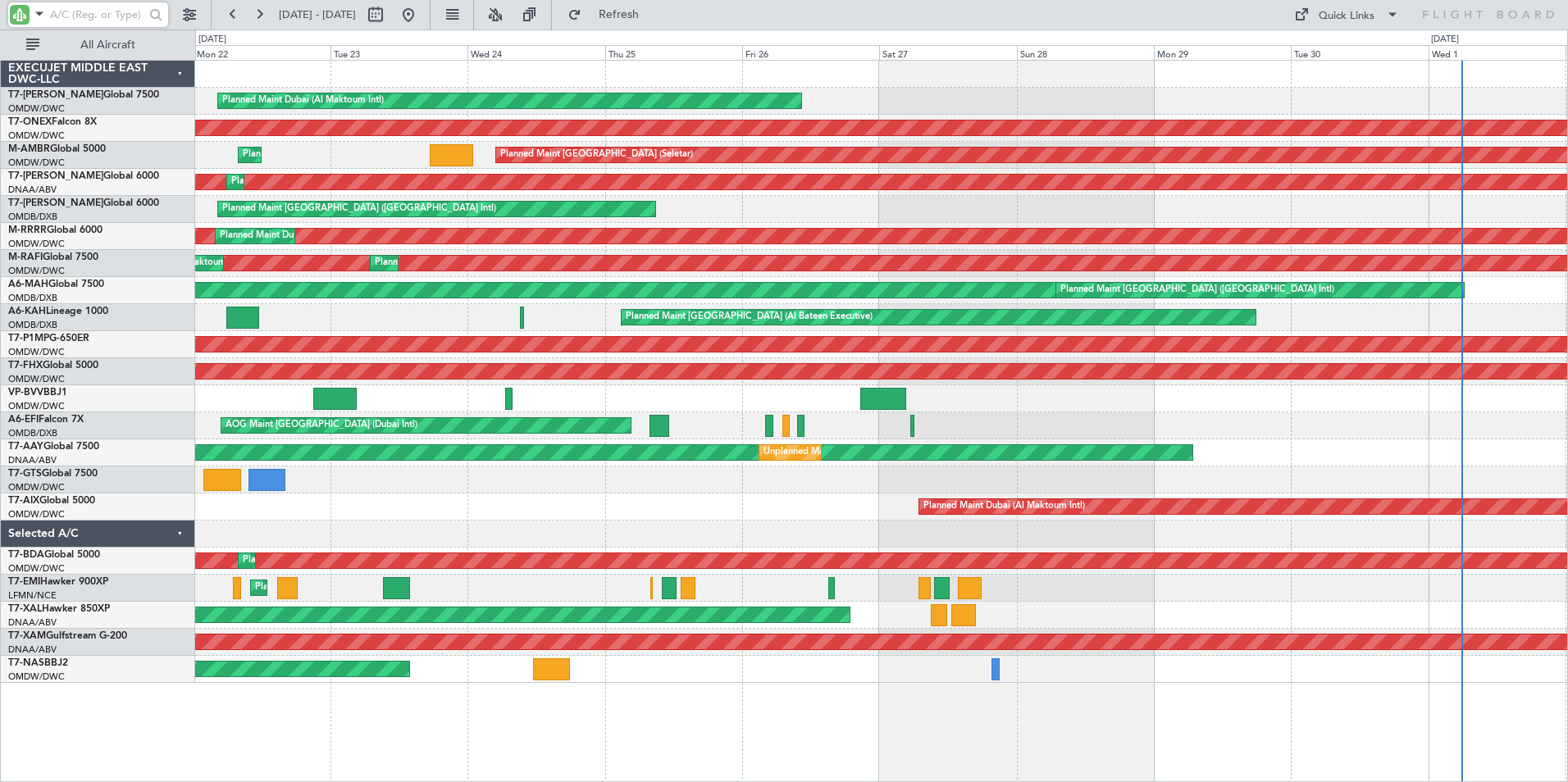
click at [635, 734] on div "Planned Maint Dubai (Al Maktoum Intl) Planned Maint Nurnberg Planned Maint [GEO…" at bounding box center [881, 421] width 1373 height 722
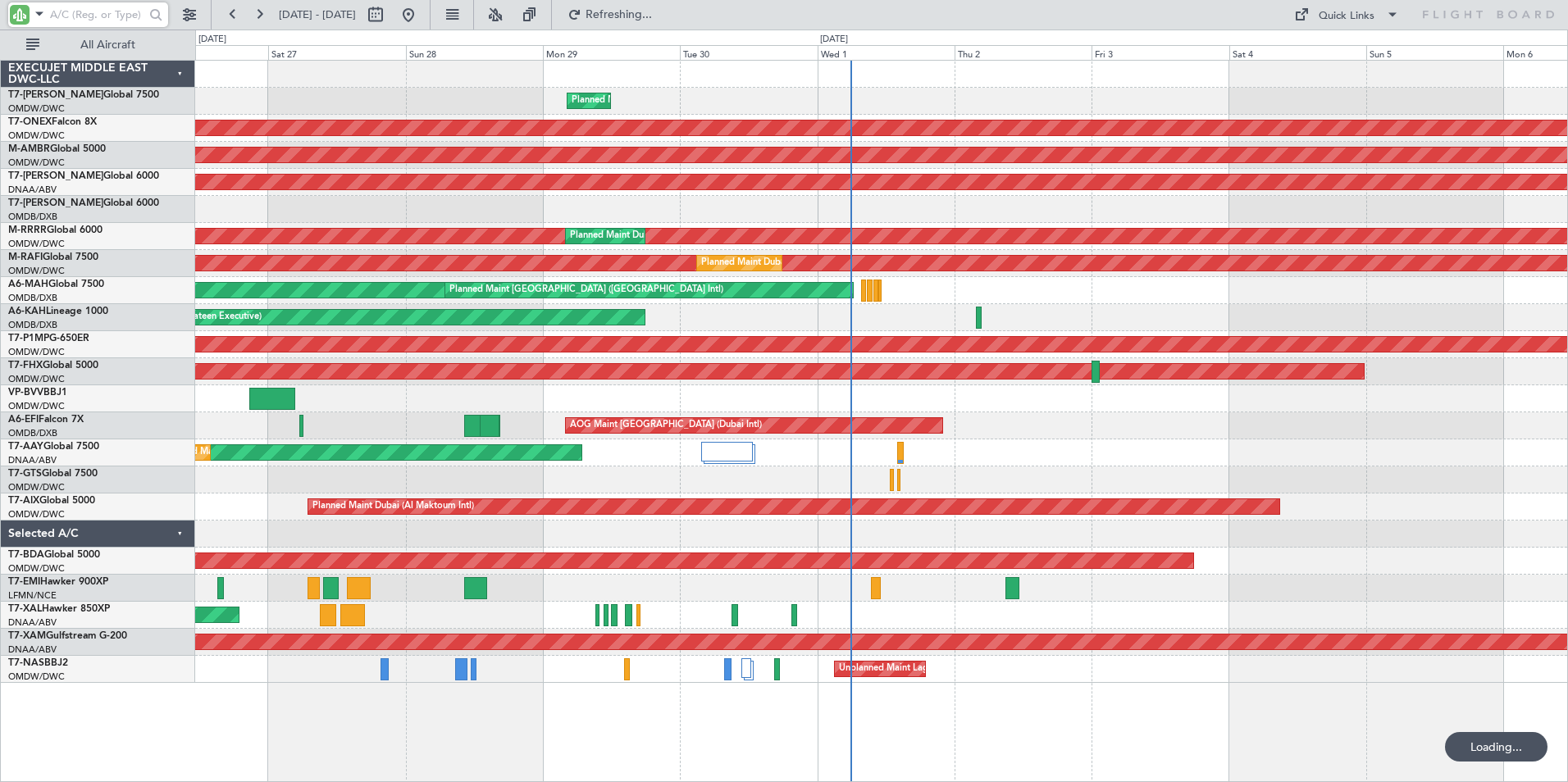
click at [601, 760] on div "Planned Maint Dubai (Al Maktoum Intl) Planned Maint [GEOGRAPHIC_DATA] (Al Makto…" at bounding box center [881, 421] width 1373 height 722
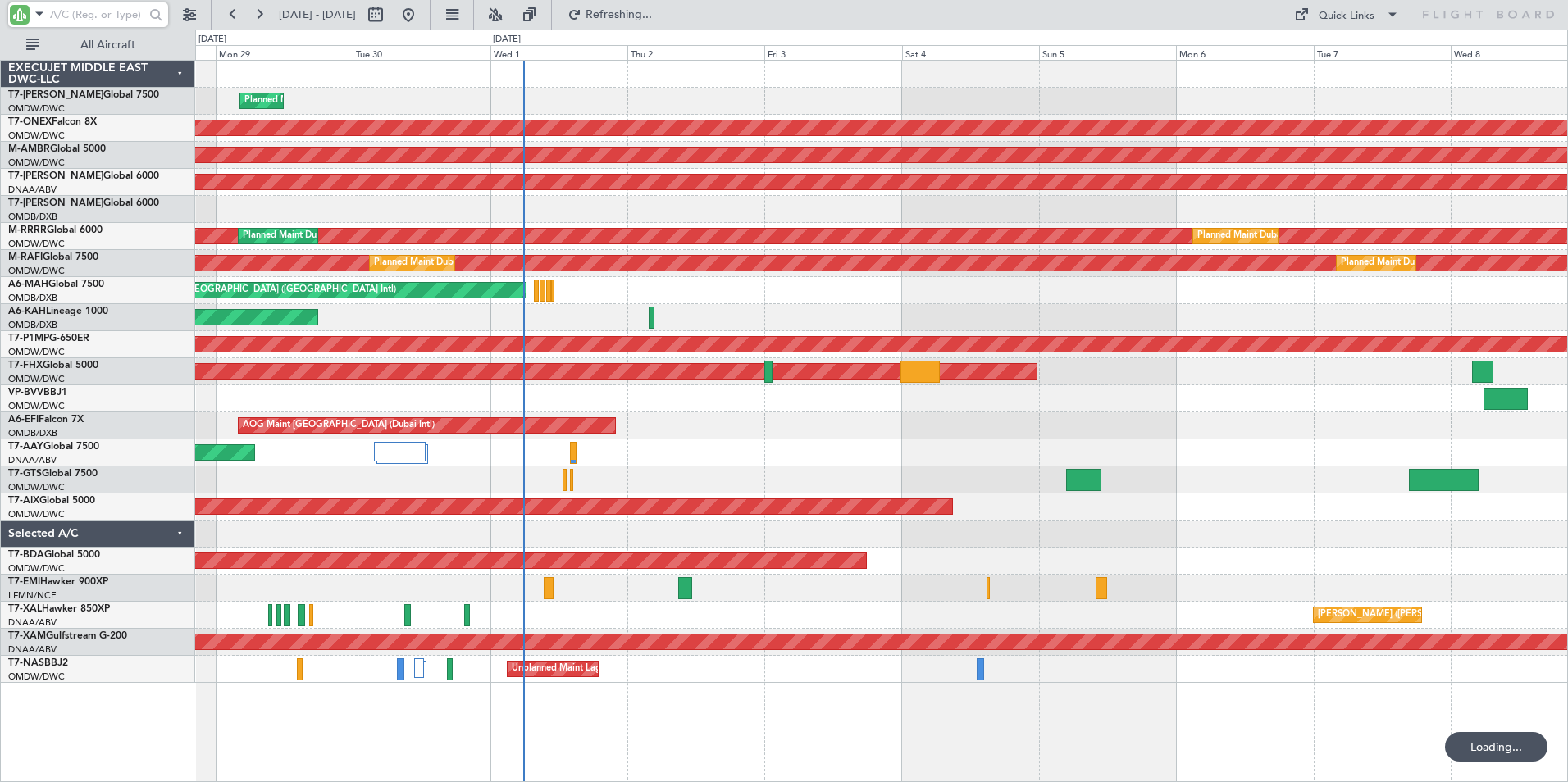
click at [694, 771] on div "Planned Maint Dubai (Al Maktoum Intl) Planned Maint [GEOGRAPHIC_DATA] (Al Makto…" at bounding box center [881, 421] width 1373 height 722
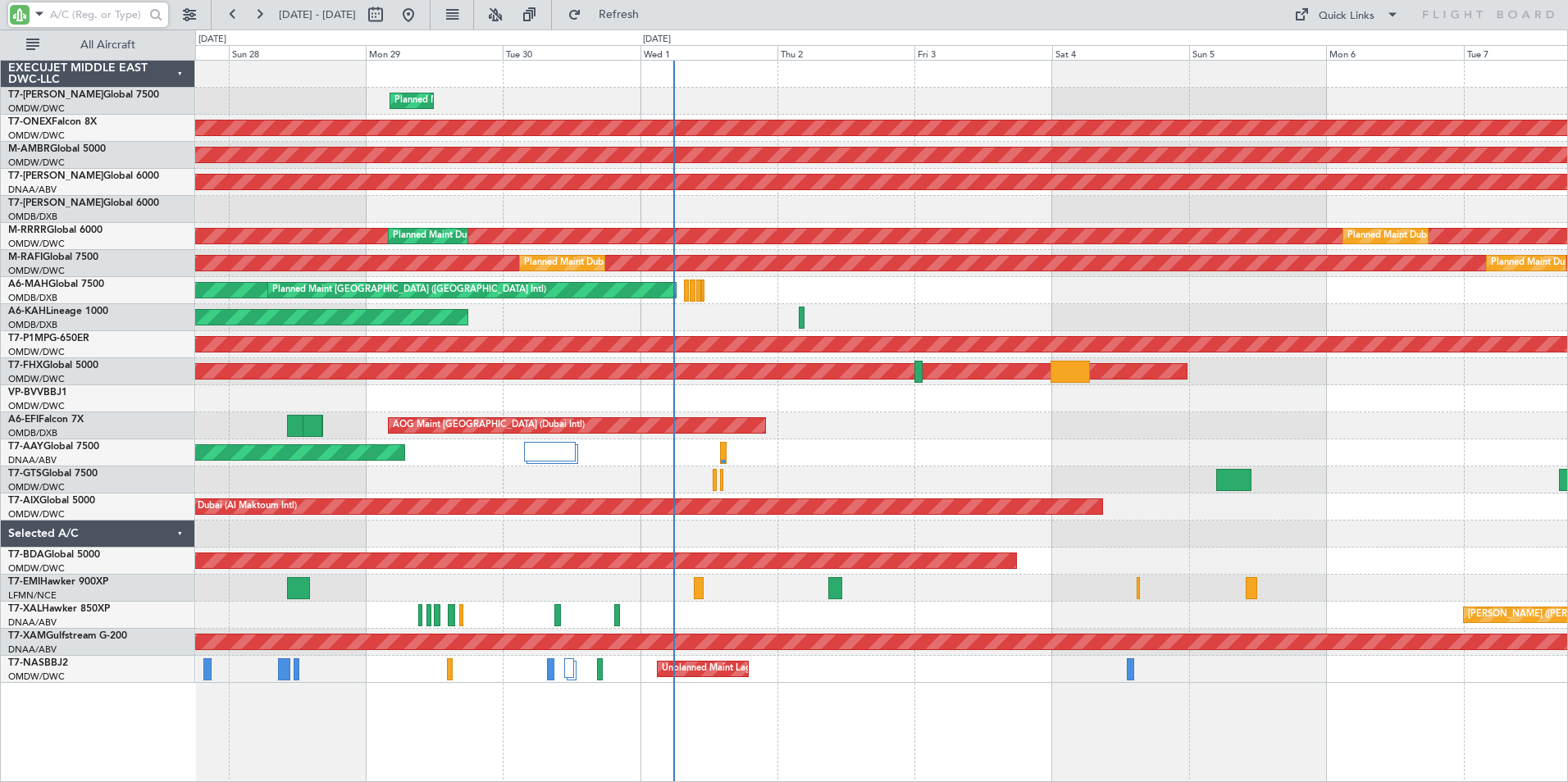
click at [738, 758] on div "Planned Maint Dubai (Al Maktoum Intl) Planned Maint [GEOGRAPHIC_DATA] (Al Makto…" at bounding box center [881, 421] width 1373 height 722
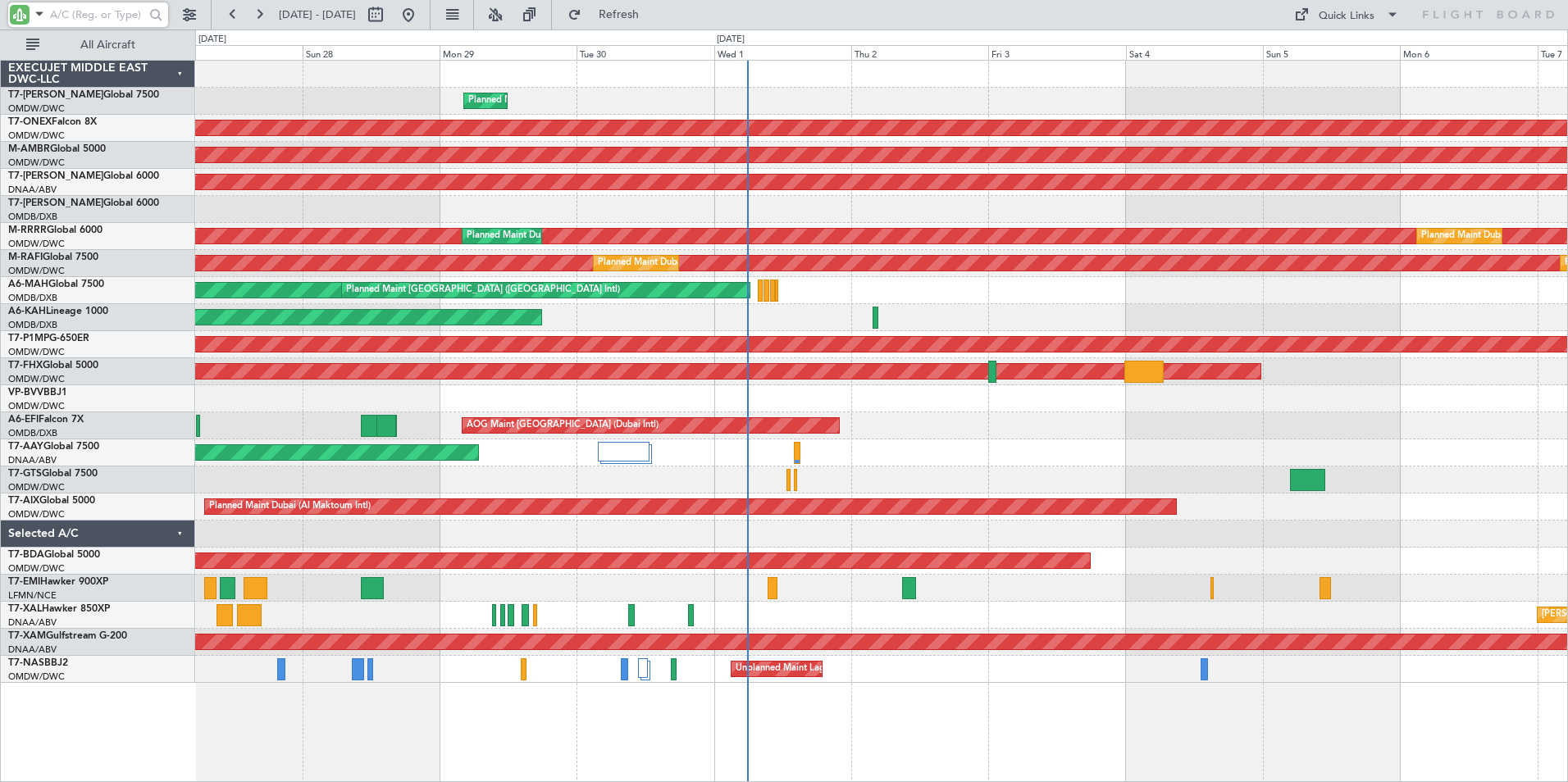
click at [492, 747] on div "Planned Maint Dubai (Al Maktoum Intl) Planned Maint [GEOGRAPHIC_DATA] (Al Makto…" at bounding box center [881, 421] width 1373 height 722
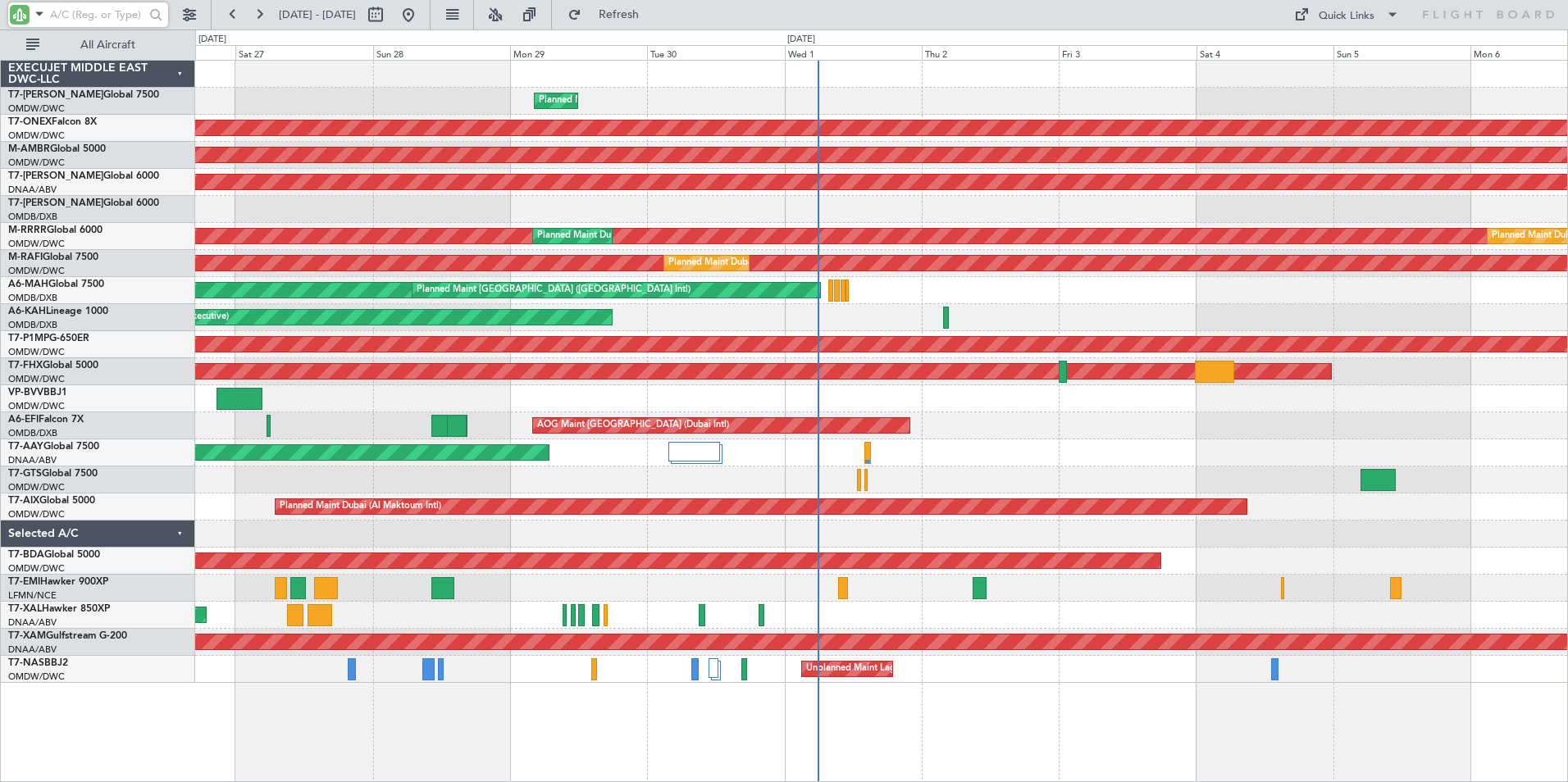
click at [561, 749] on div "Planned Maint Dubai (Al Maktoum Intl) Planned Maint [GEOGRAPHIC_DATA] (Al Makto…" at bounding box center [881, 421] width 1373 height 722
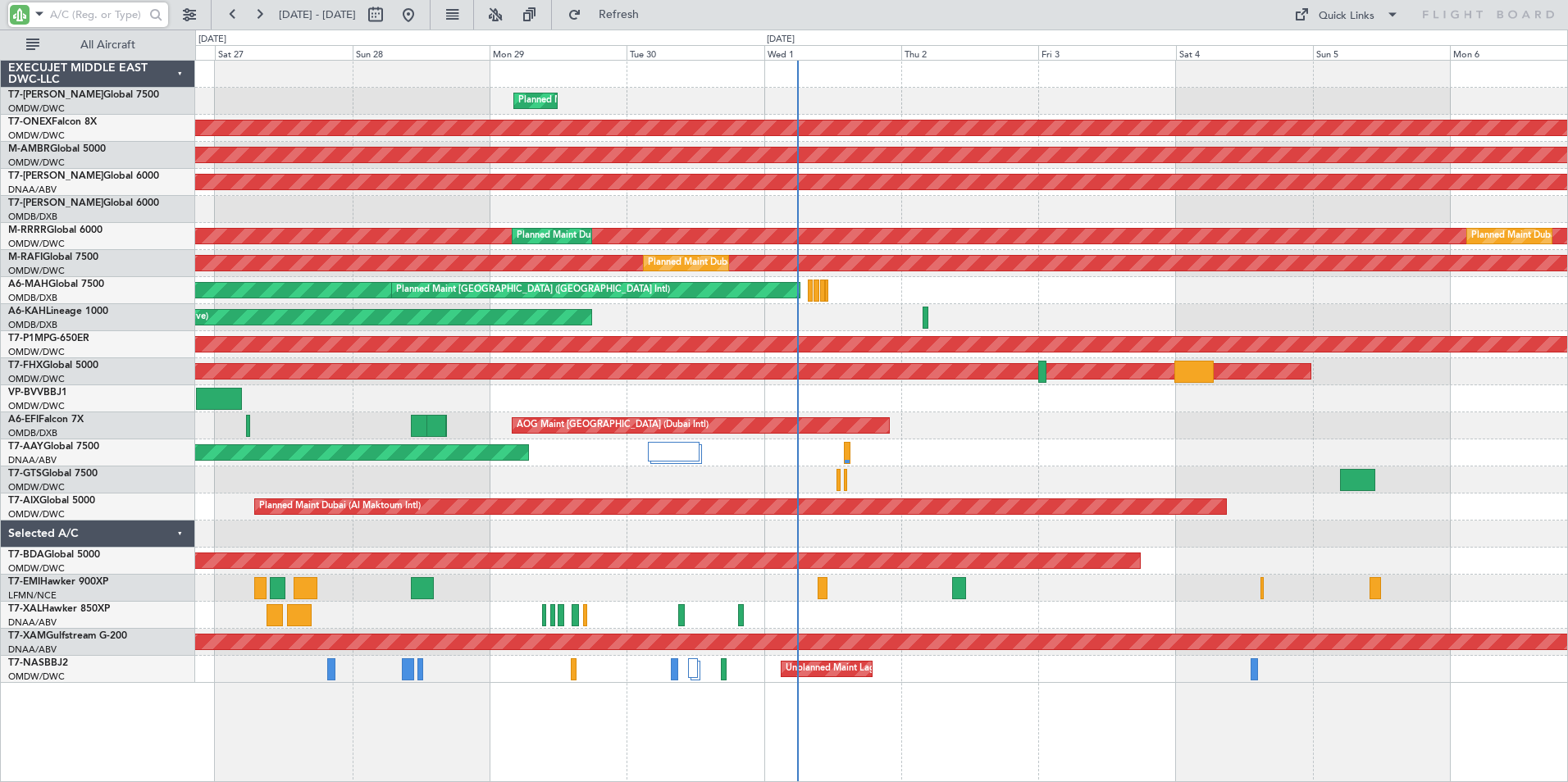
click at [544, 747] on div "Planned Maint Dubai (Al Maktoum Intl) Planned Maint [GEOGRAPHIC_DATA] (Al Makto…" at bounding box center [881, 421] width 1373 height 722
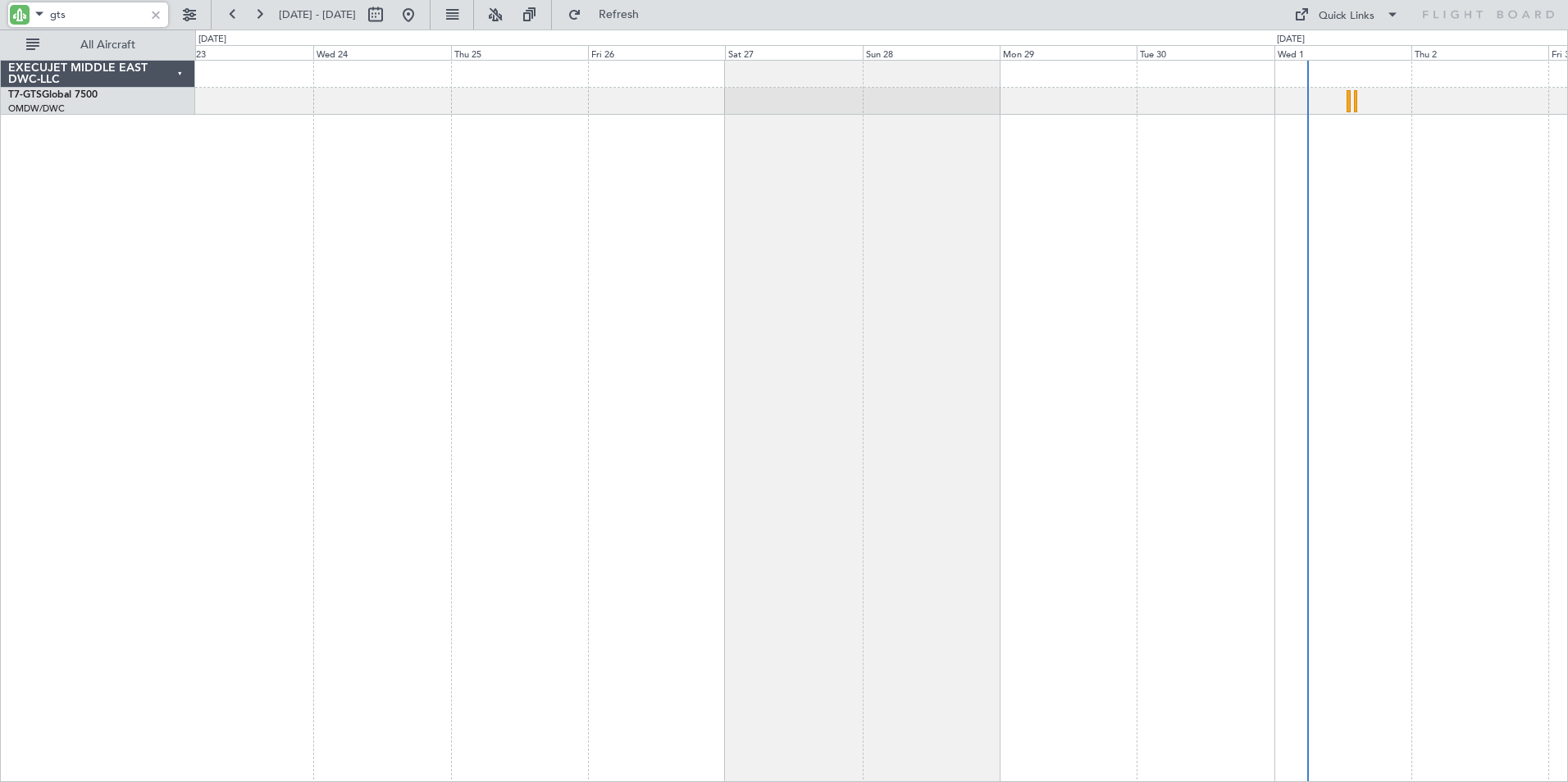
click at [858, 353] on div "AOG Maint [GEOGRAPHIC_DATA] (Seletar)" at bounding box center [881, 421] width 1373 height 722
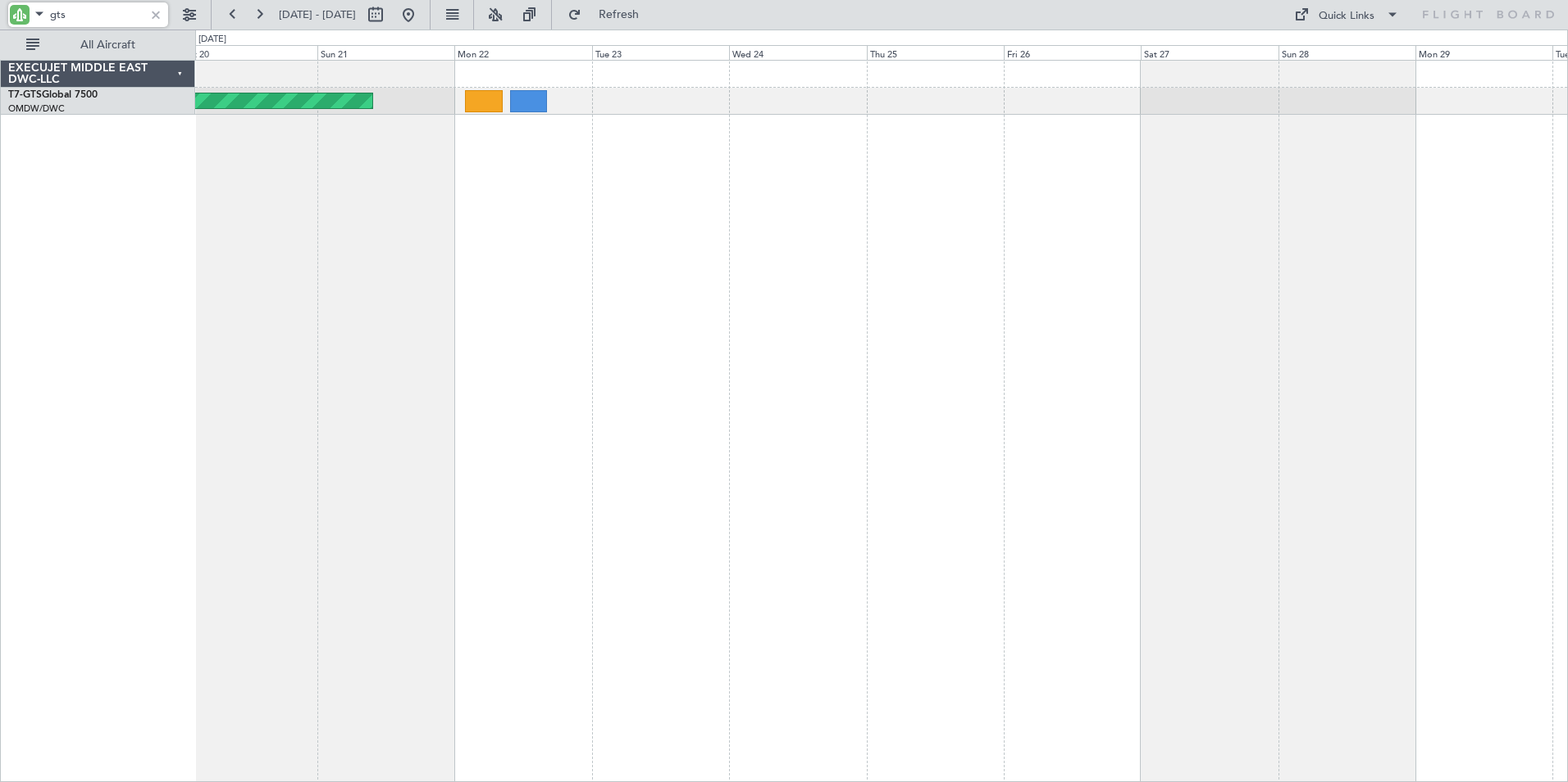
click at [777, 343] on div "AOG Maint [GEOGRAPHIC_DATA] (Seletar)" at bounding box center [881, 421] width 1373 height 722
click at [352, 310] on div "AOG Maint [GEOGRAPHIC_DATA] (Seletar)" at bounding box center [881, 421] width 1373 height 722
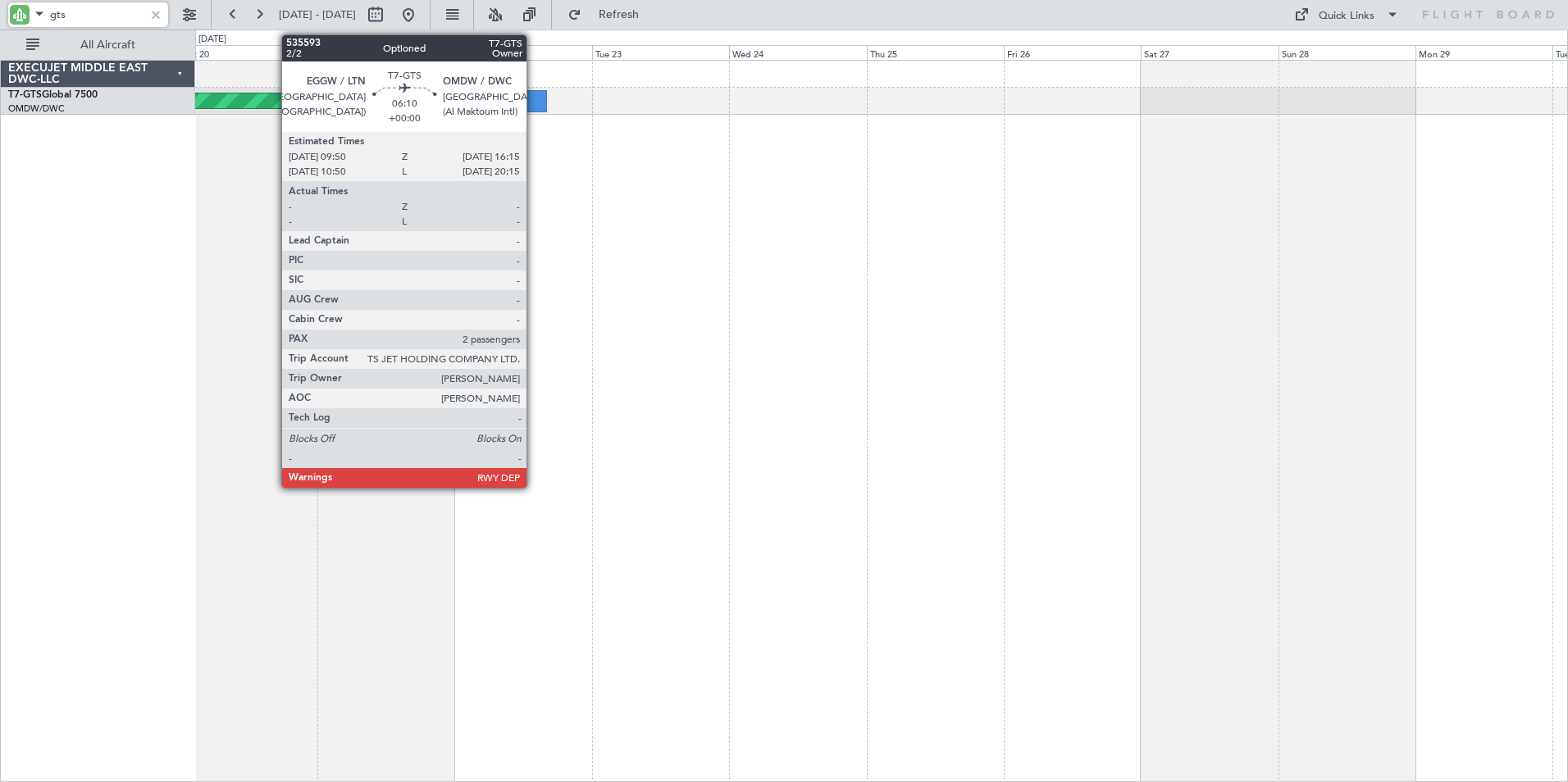
click at [534, 104] on div at bounding box center [529, 101] width 37 height 22
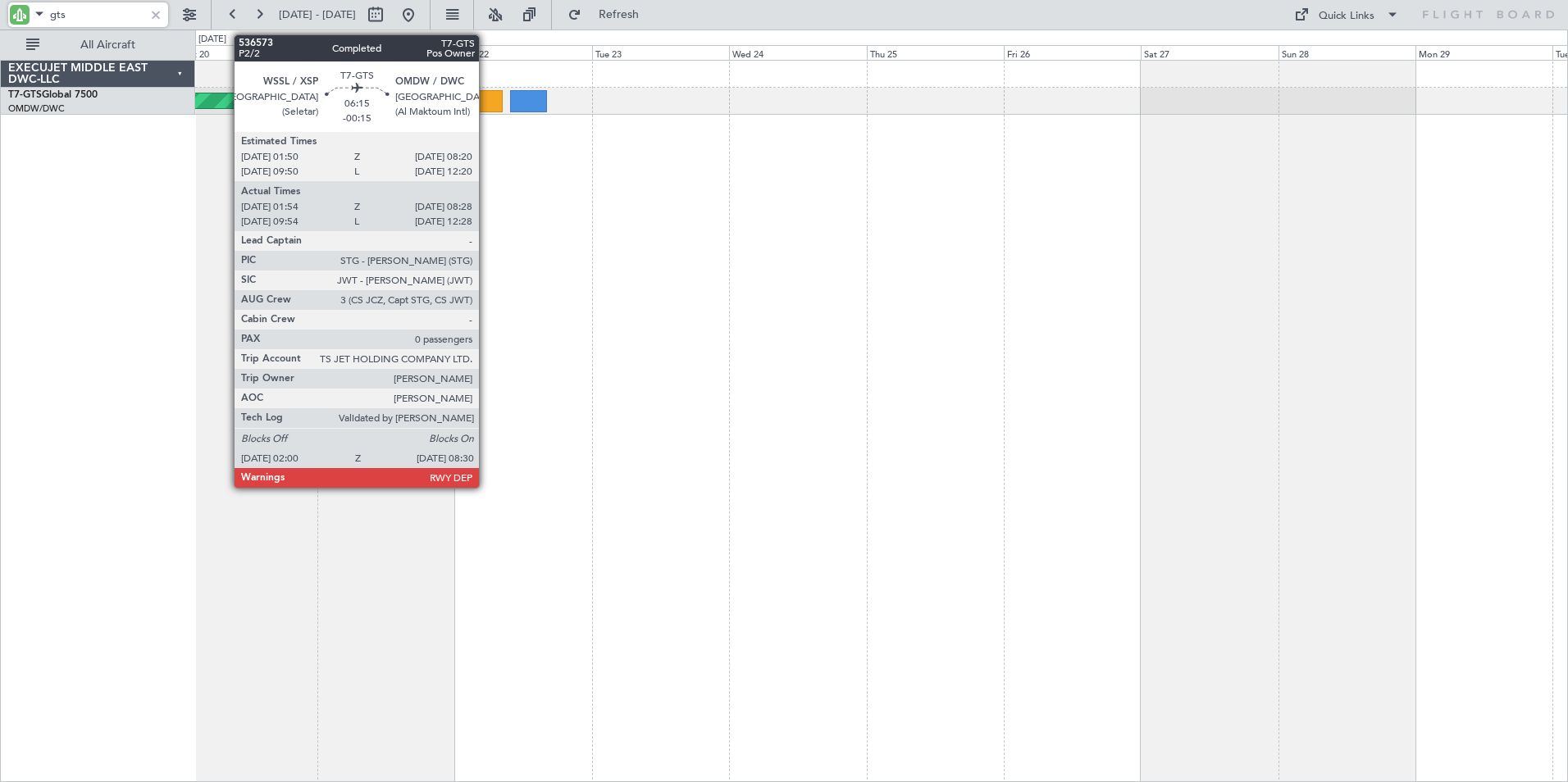
click at [486, 109] on div at bounding box center [483, 101] width 38 height 22
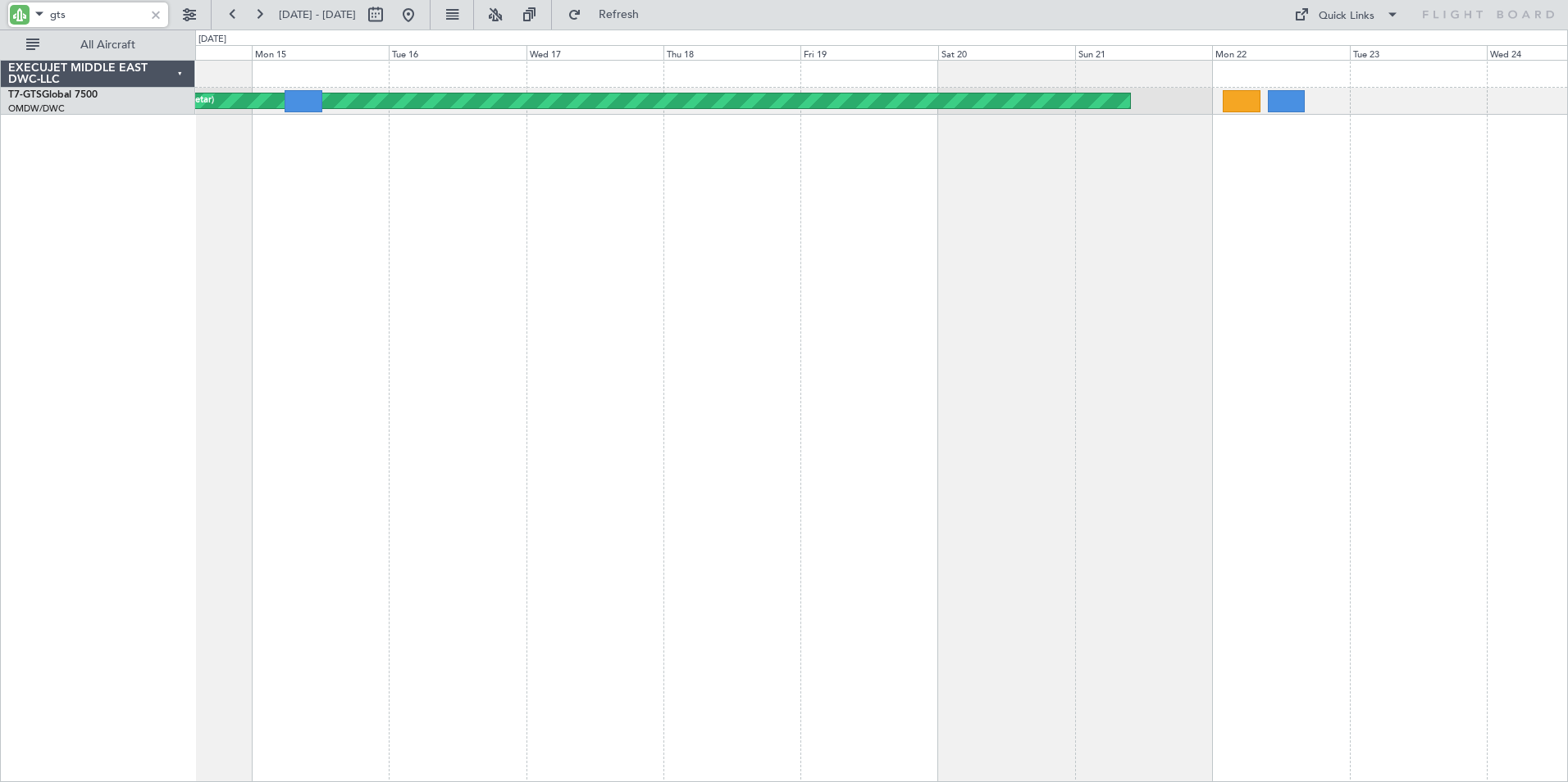
click at [1119, 406] on div "AOG Maint [GEOGRAPHIC_DATA] (Seletar)" at bounding box center [881, 421] width 1373 height 722
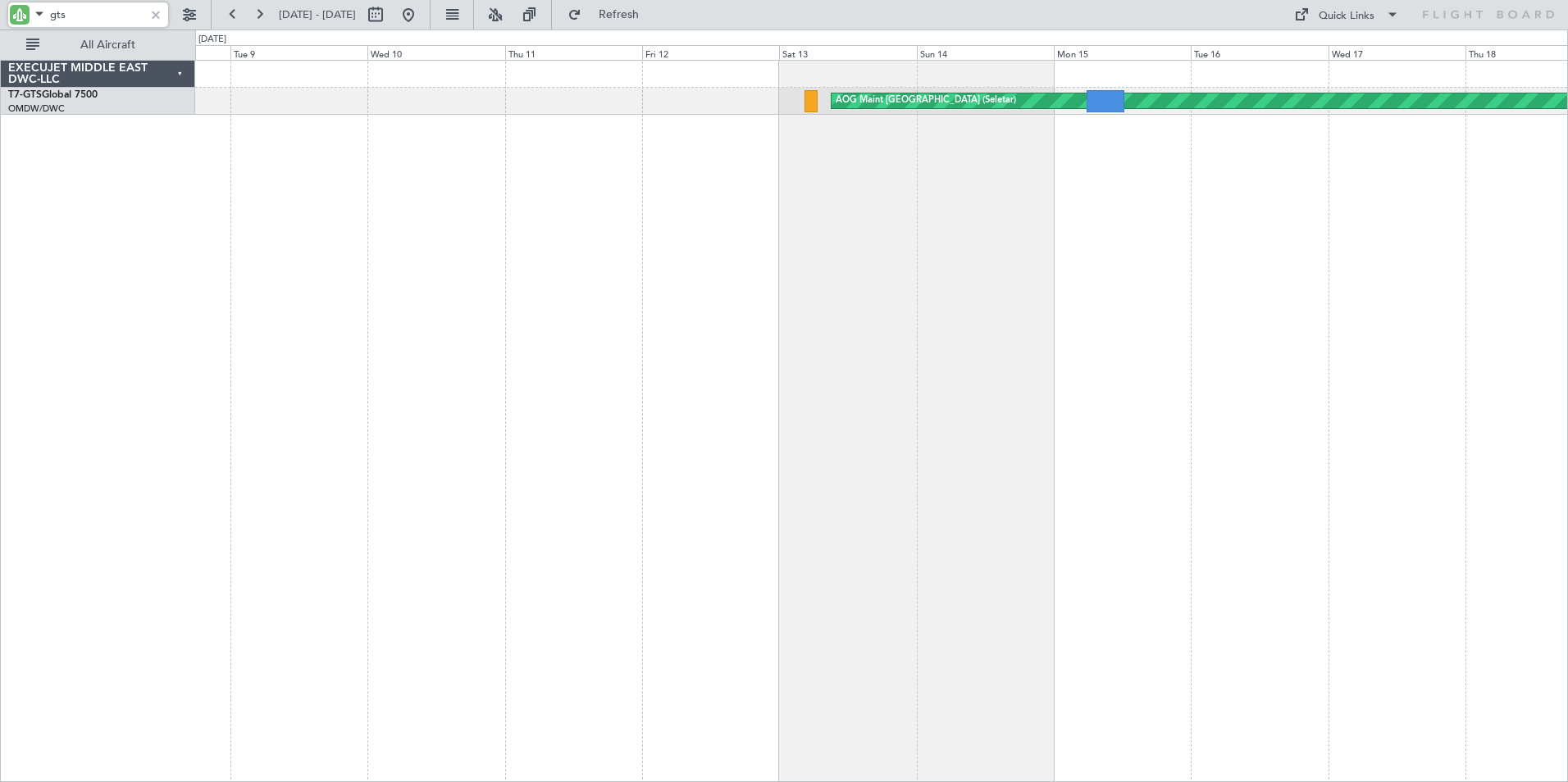
click at [1219, 356] on div "AOG Maint [GEOGRAPHIC_DATA] (Seletar)" at bounding box center [881, 421] width 1373 height 722
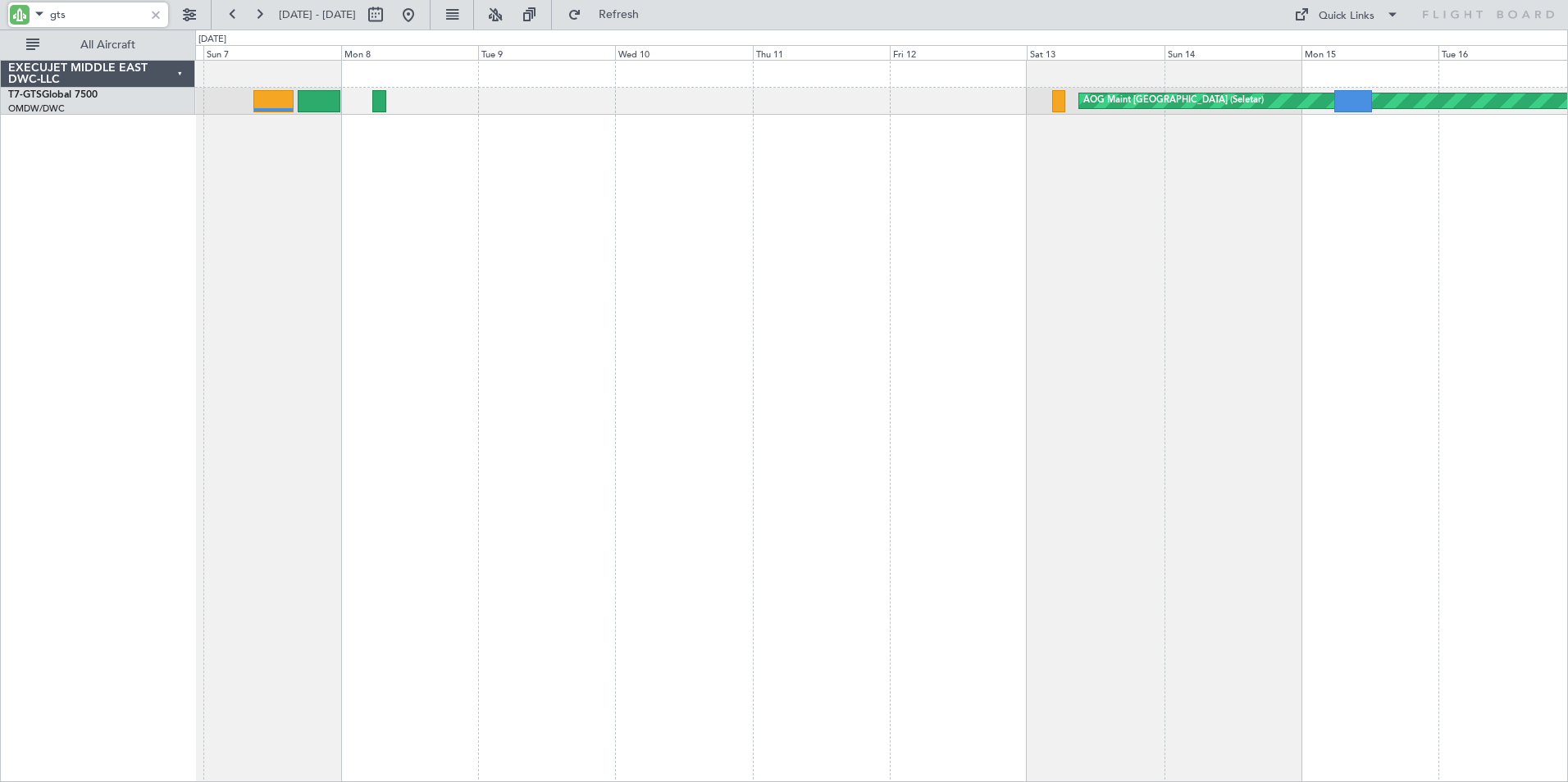
click at [756, 334] on div "AOG Maint [GEOGRAPHIC_DATA] (Seletar)" at bounding box center [881, 421] width 1373 height 722
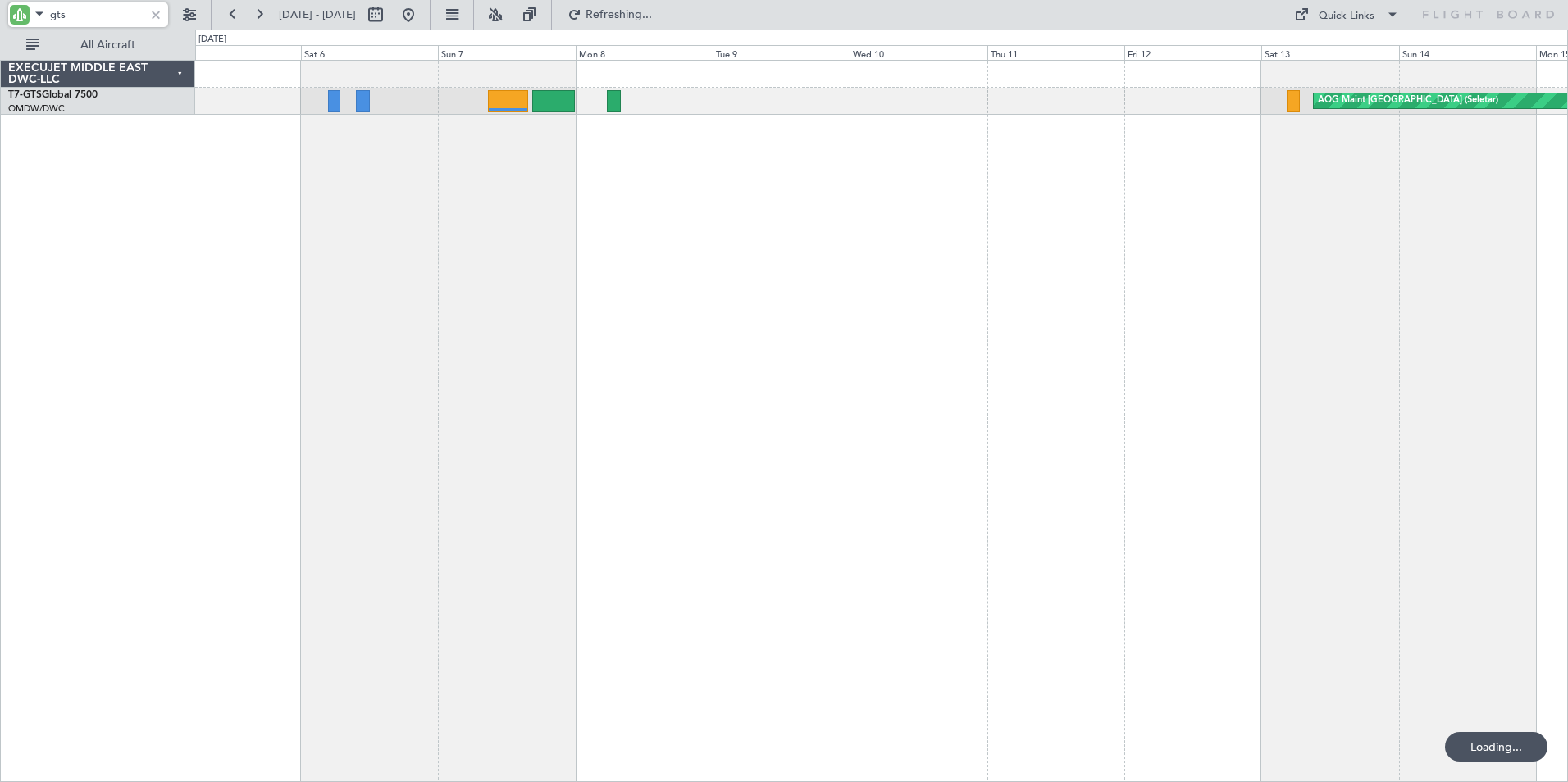
click at [671, 321] on div "AOG Maint [GEOGRAPHIC_DATA] (Seletar)" at bounding box center [881, 421] width 1373 height 722
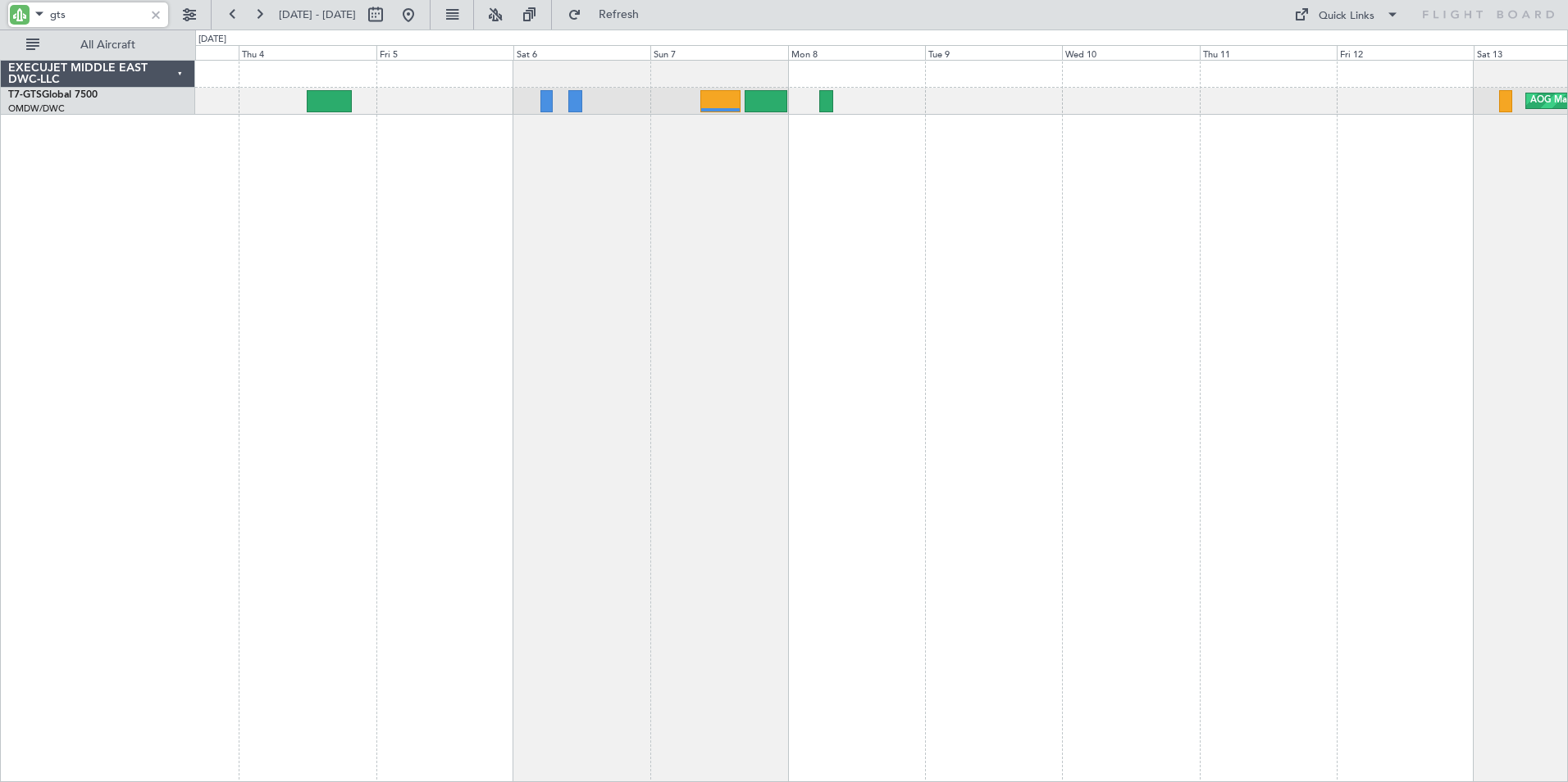
click at [671, 327] on div "AOG Maint [GEOGRAPHIC_DATA] (Seletar)" at bounding box center [881, 421] width 1373 height 722
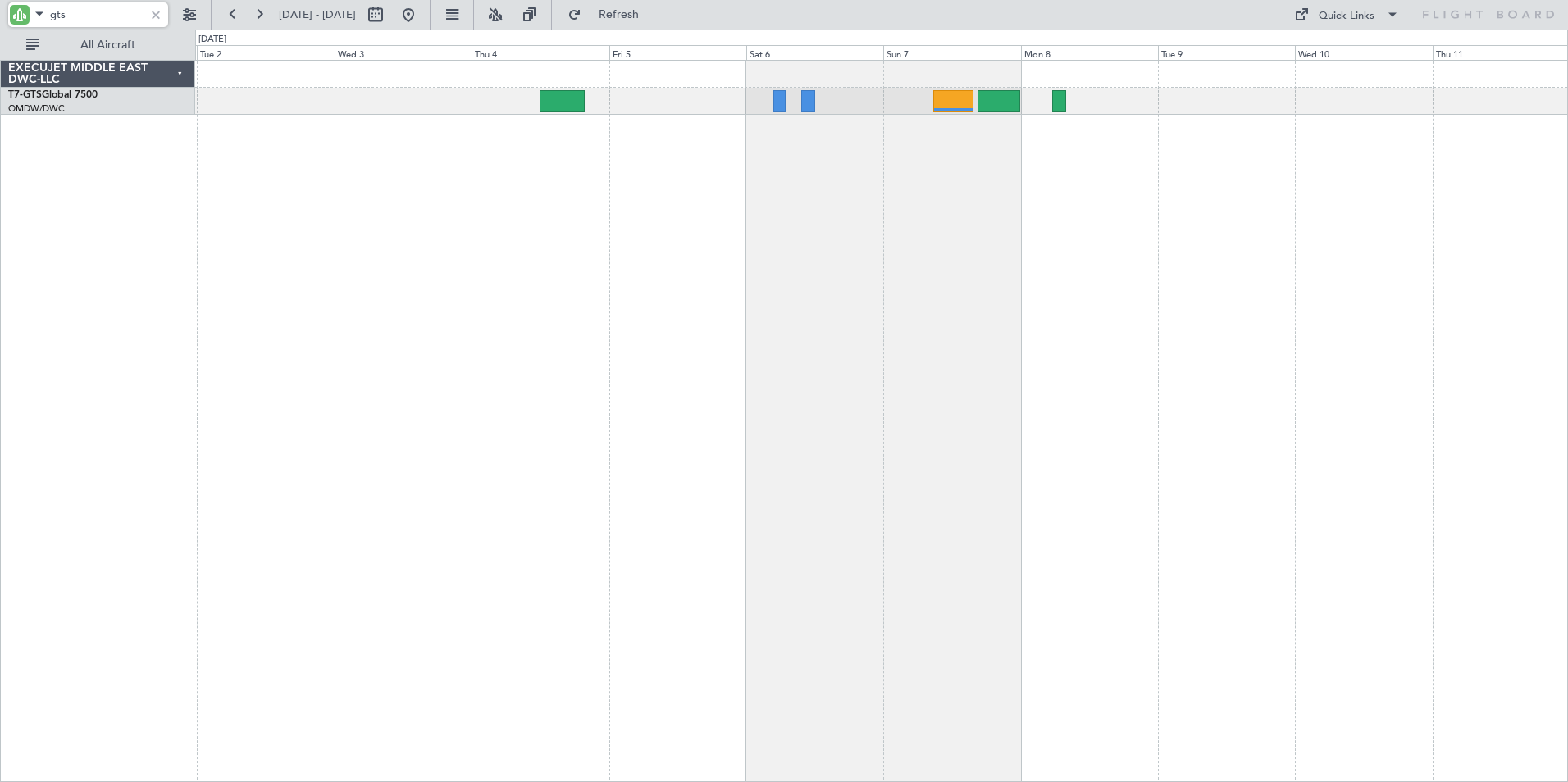
click at [659, 332] on div "AOG Maint [GEOGRAPHIC_DATA] (Seletar)" at bounding box center [881, 421] width 1373 height 722
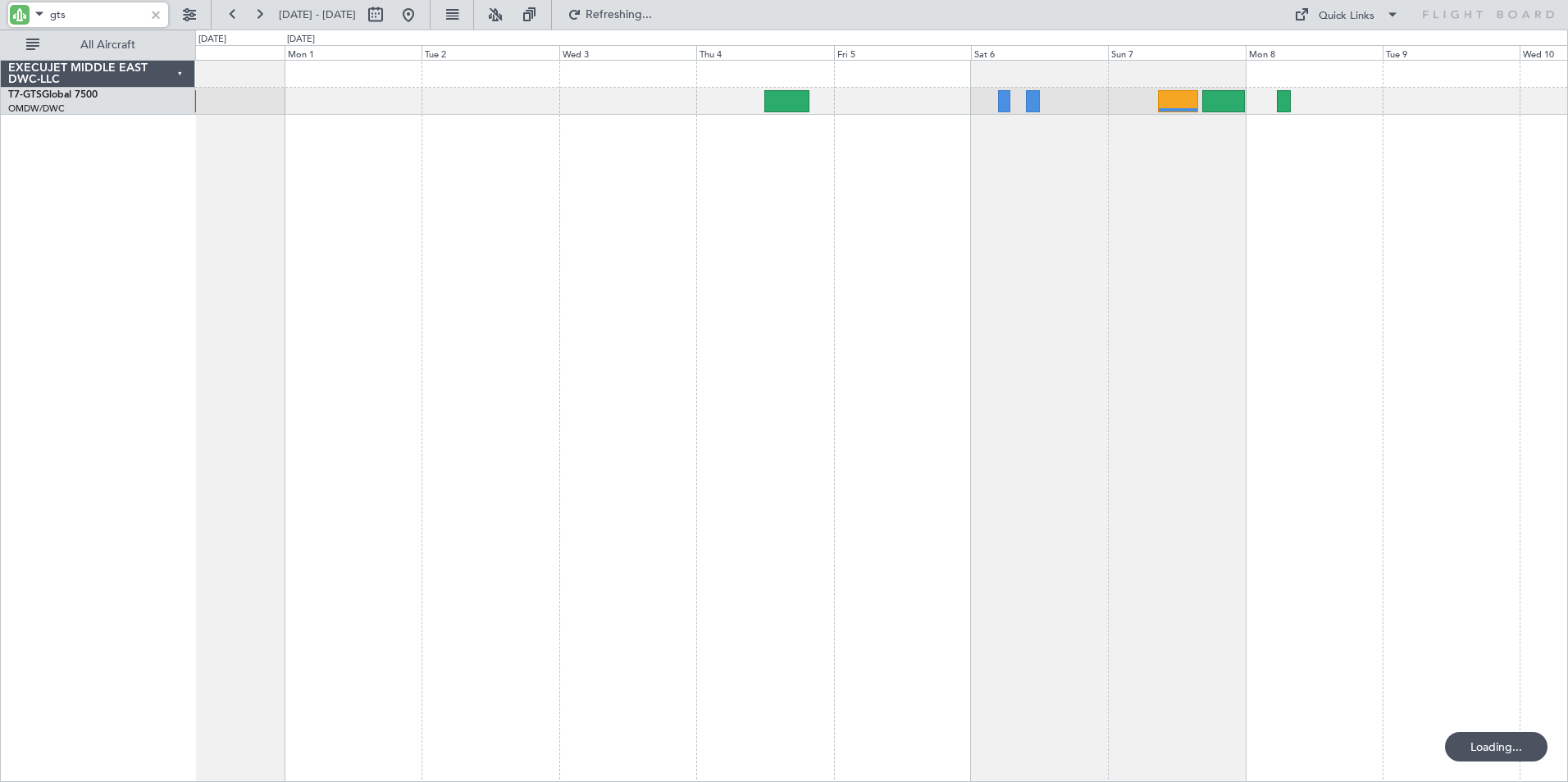
click at [529, 325] on div "Unplanned Maint [GEOGRAPHIC_DATA] (Seletar)" at bounding box center [881, 421] width 1373 height 722
click at [217, 333] on div "Unplanned Maint [GEOGRAPHIC_DATA] (Seletar)" at bounding box center [881, 421] width 1373 height 722
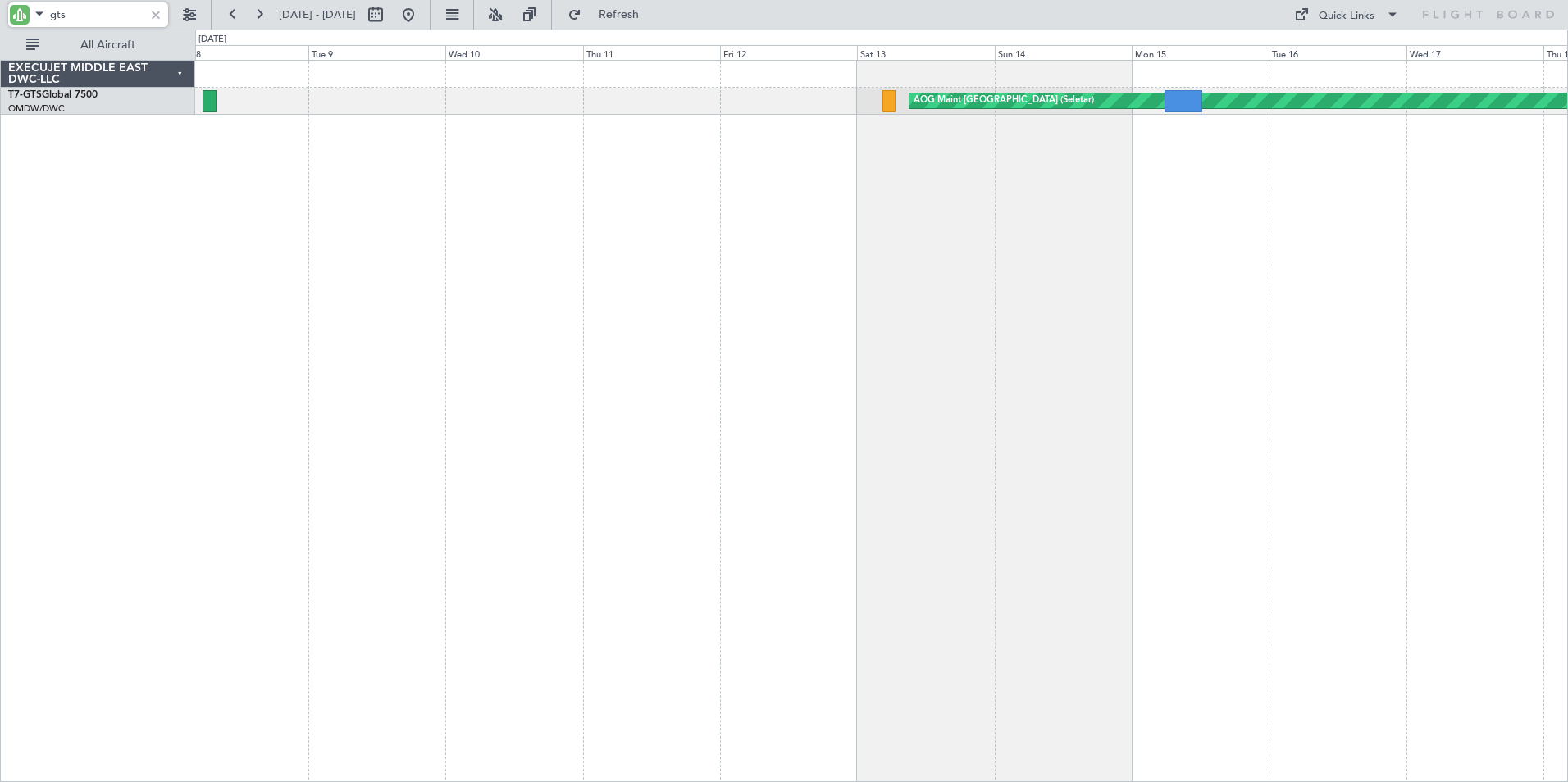
click at [300, 362] on div "AOG Maint [GEOGRAPHIC_DATA] (Seletar)" at bounding box center [881, 421] width 1373 height 722
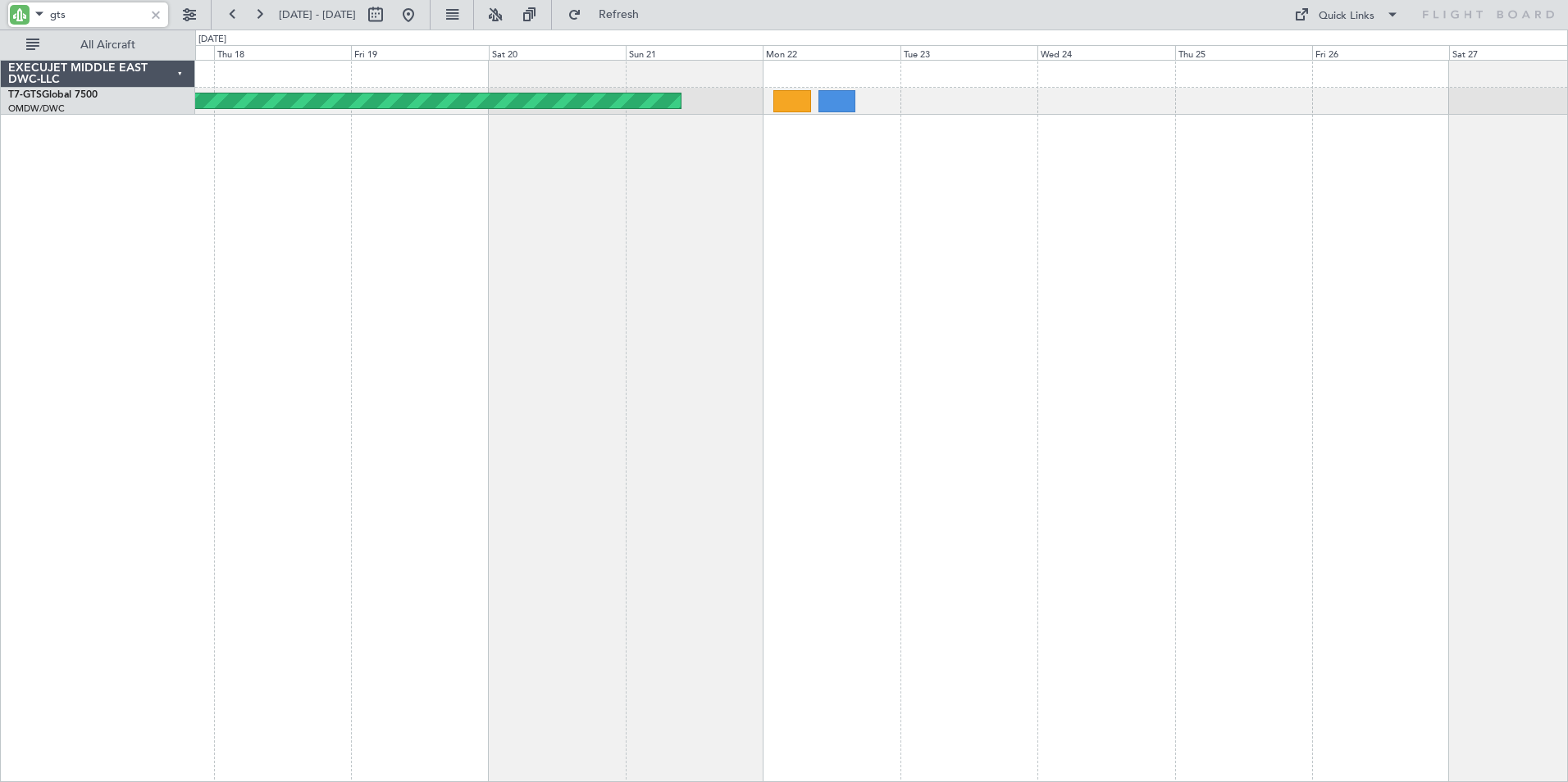
click at [159, 393] on div "AOG Maint [GEOGRAPHIC_DATA] (Seletar) EXECUJET MIDDLE EAST DWC-LLC T7-GTS Globa…" at bounding box center [784, 406] width 1568 height 753
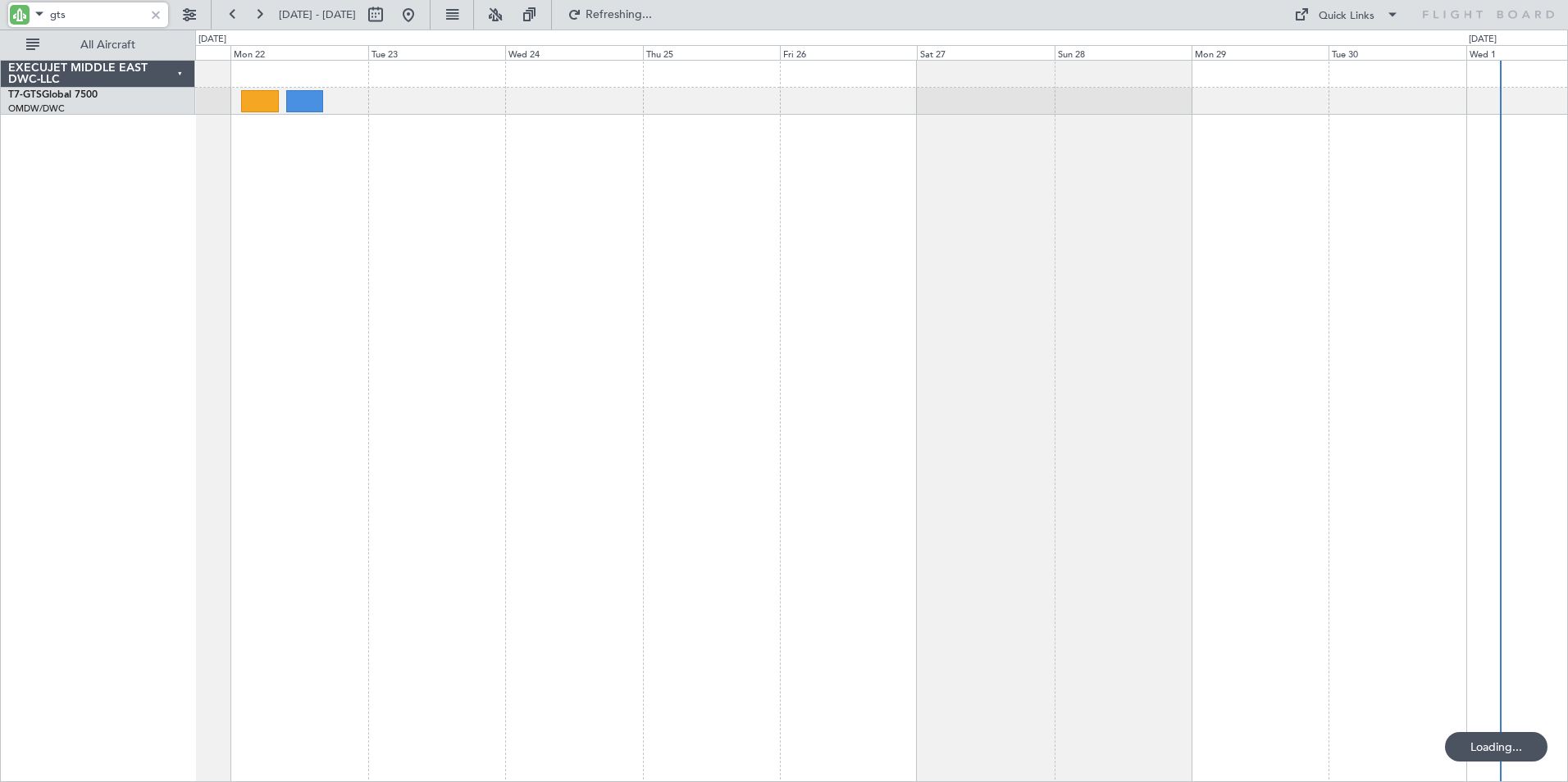
click at [0, 382] on html "gts [DATE] - [DATE] Refreshing... Quick Links All Aircraft AOG Maint Singapore …" at bounding box center [784, 391] width 1568 height 782
click at [1190, 354] on div "AOG Maint [GEOGRAPHIC_DATA] (Seletar)" at bounding box center [881, 421] width 1373 height 722
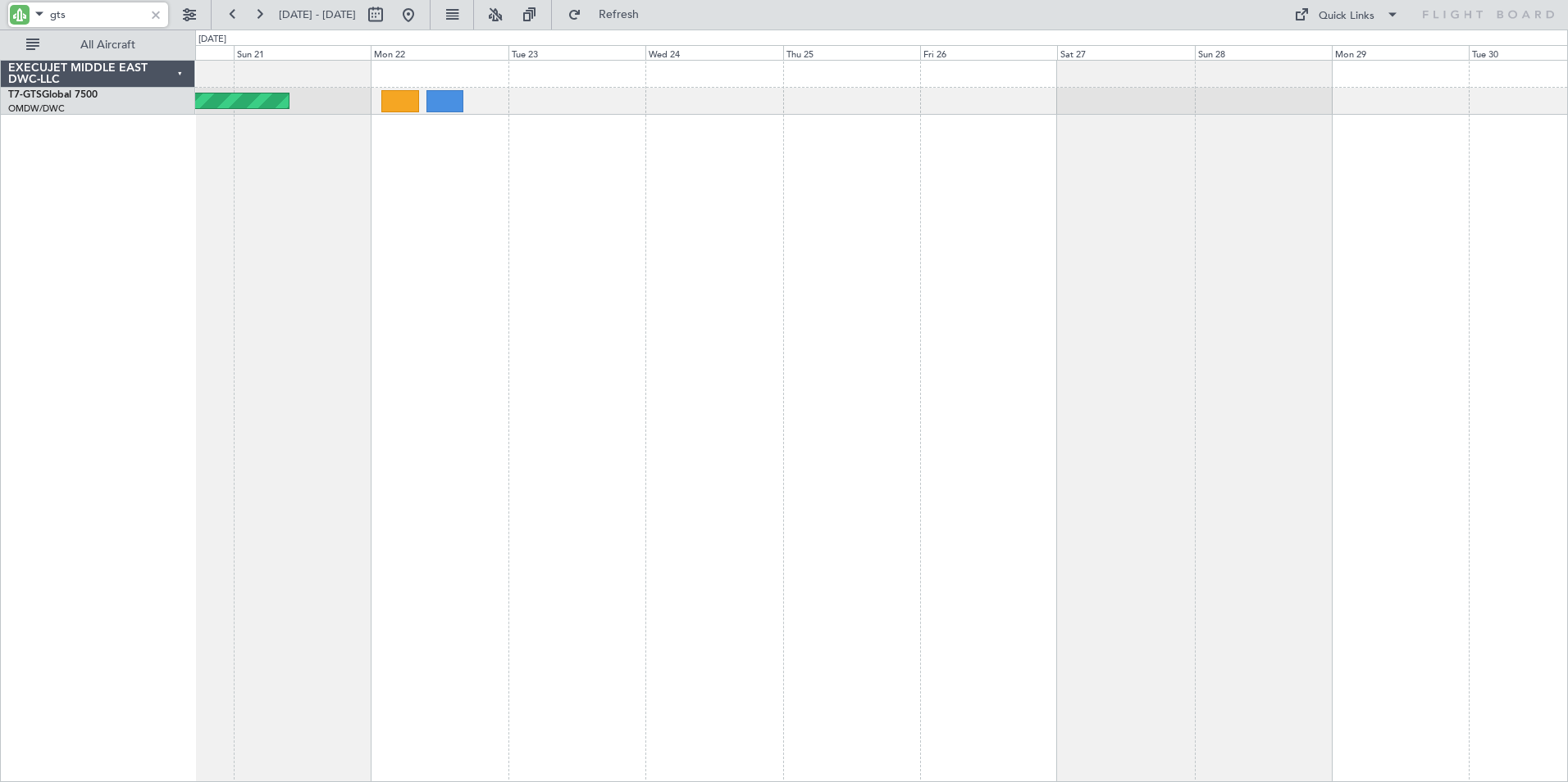
click at [507, 226] on div "AOG Maint [GEOGRAPHIC_DATA] (Seletar)" at bounding box center [881, 421] width 1373 height 722
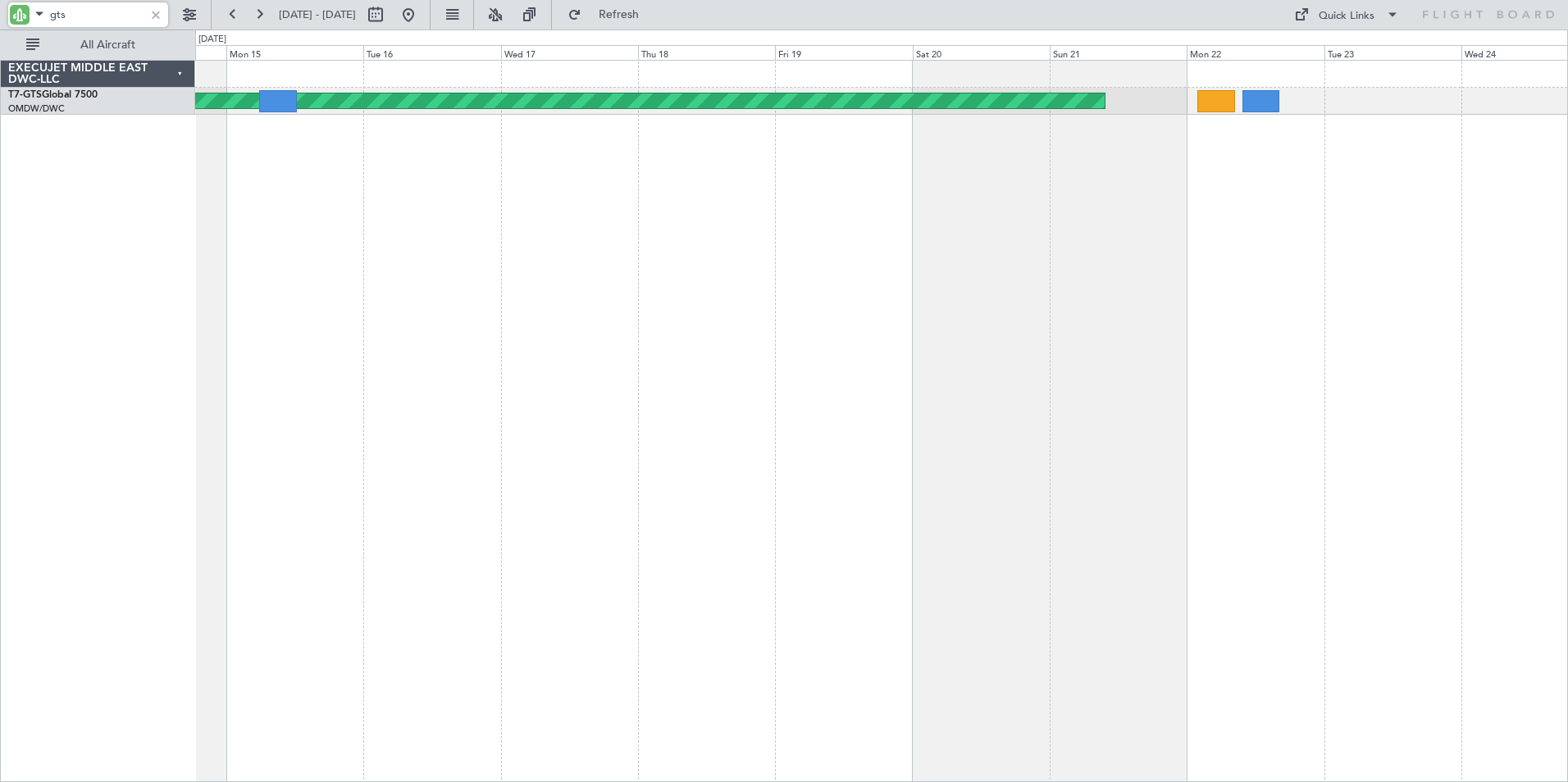
click at [1051, 303] on div "AOG Maint [GEOGRAPHIC_DATA] (Seletar)" at bounding box center [881, 421] width 1373 height 722
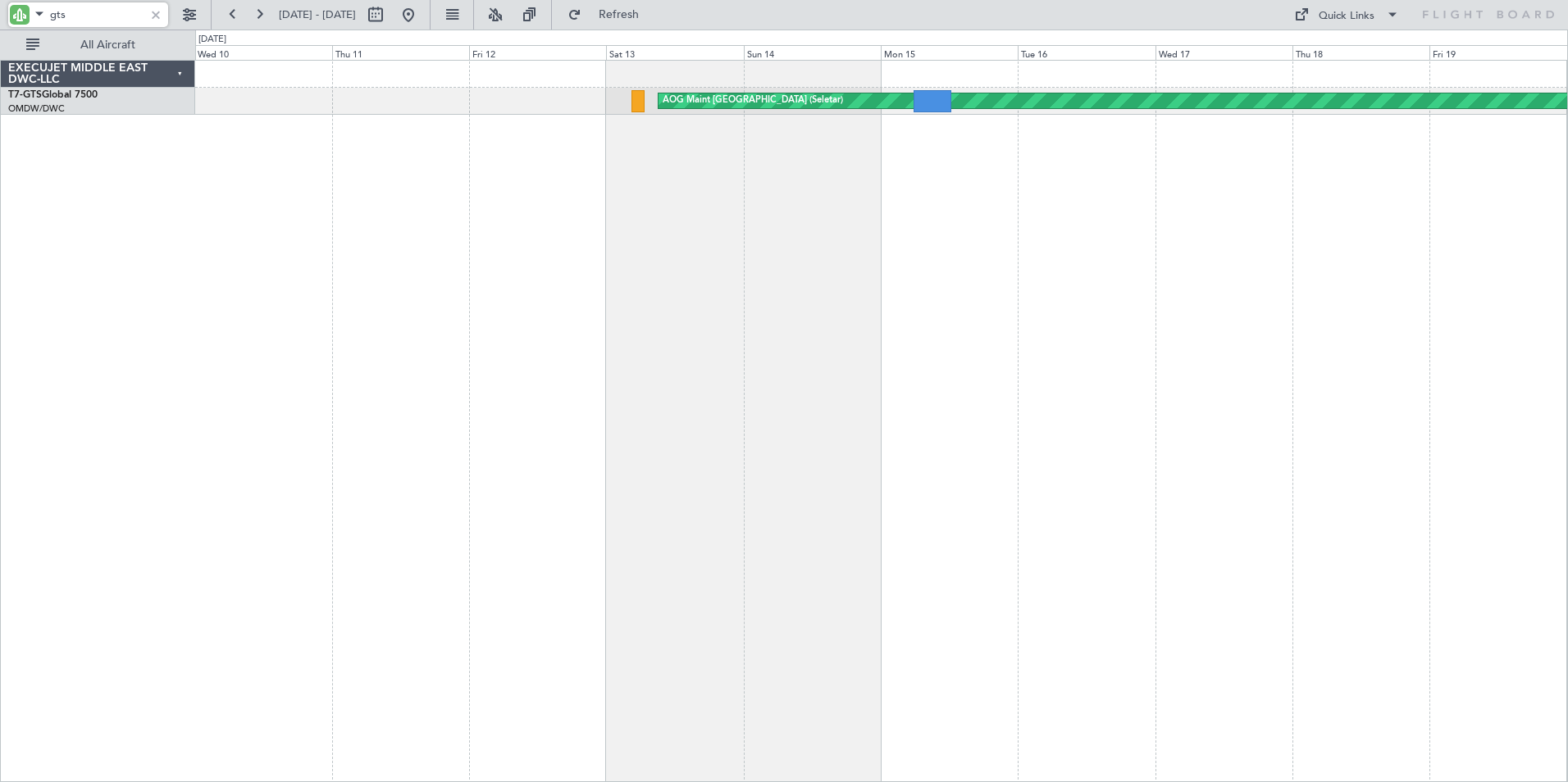
click at [1117, 298] on div "AOG Maint [GEOGRAPHIC_DATA] (Seletar)" at bounding box center [881, 421] width 1373 height 722
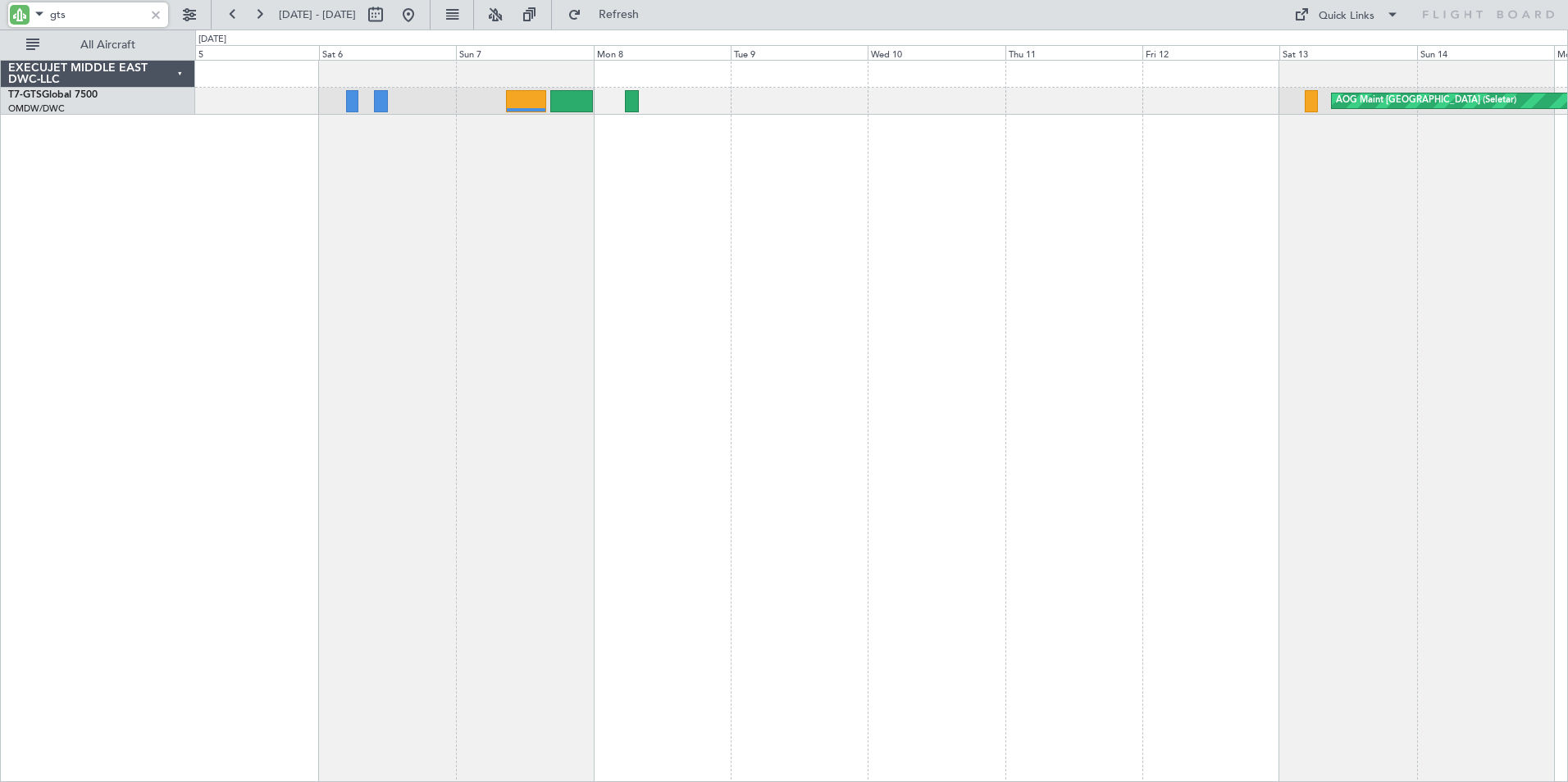
click at [1091, 313] on div "AOG Maint [GEOGRAPHIC_DATA] (Seletar)" at bounding box center [881, 421] width 1373 height 722
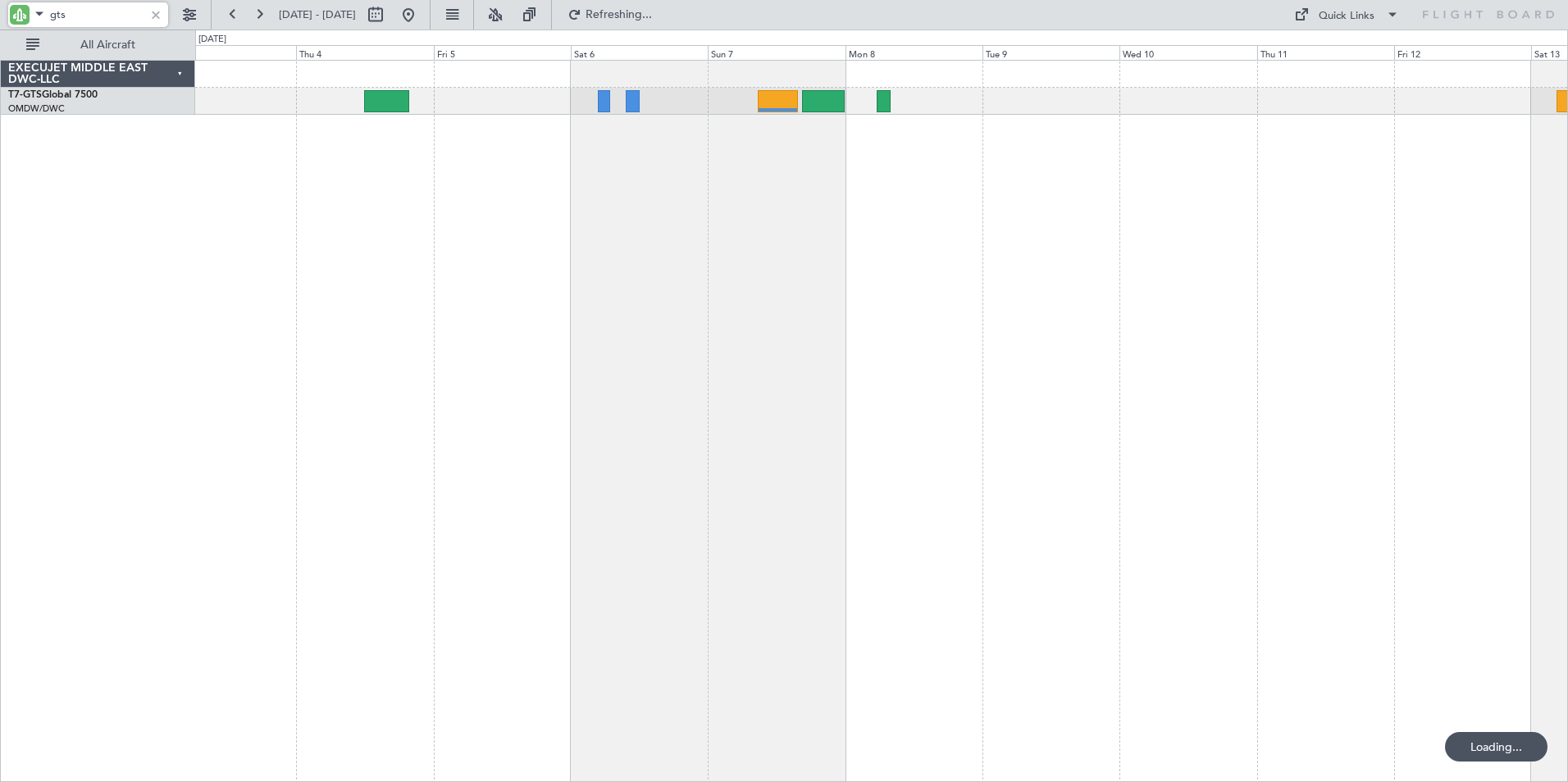
click at [734, 316] on div "AOG Maint [GEOGRAPHIC_DATA] (Seletar)" at bounding box center [881, 421] width 1373 height 722
drag, startPoint x: -29, startPoint y: 12, endPoint x: -84, endPoint y: 12, distance: 55.0
click at [0, 12] on html "gts [DATE] - [DATE] Refresh Quick Links All Aircraft AOG Maint Singapore (Selet…" at bounding box center [784, 391] width 1568 height 782
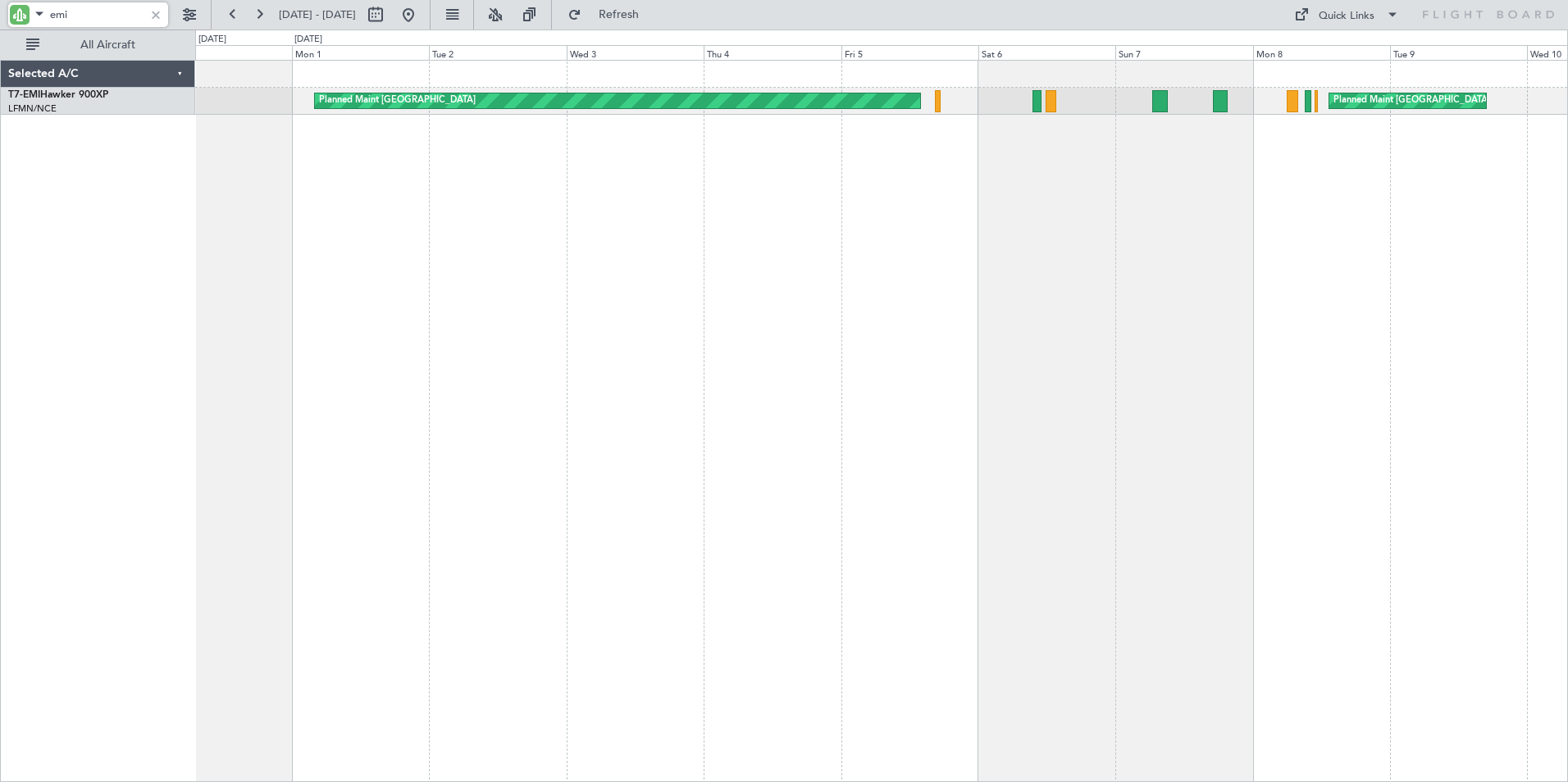
click at [810, 344] on div "Planned Maint [GEOGRAPHIC_DATA] Planned Maint [GEOGRAPHIC_DATA]" at bounding box center [881, 421] width 1373 height 722
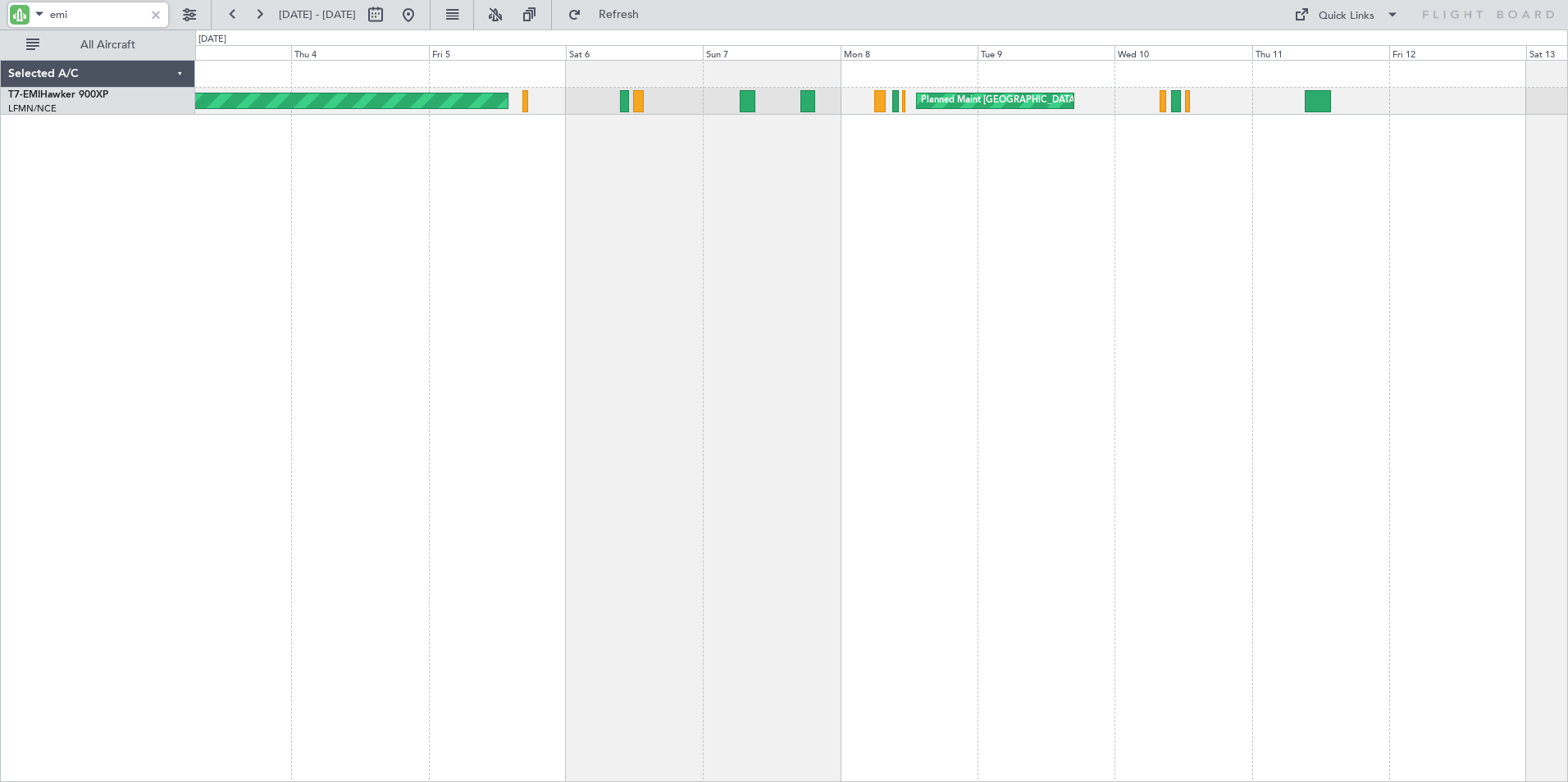
click at [842, 372] on div "Planned Maint [GEOGRAPHIC_DATA] Planned Maint [GEOGRAPHIC_DATA]" at bounding box center [881, 421] width 1373 height 722
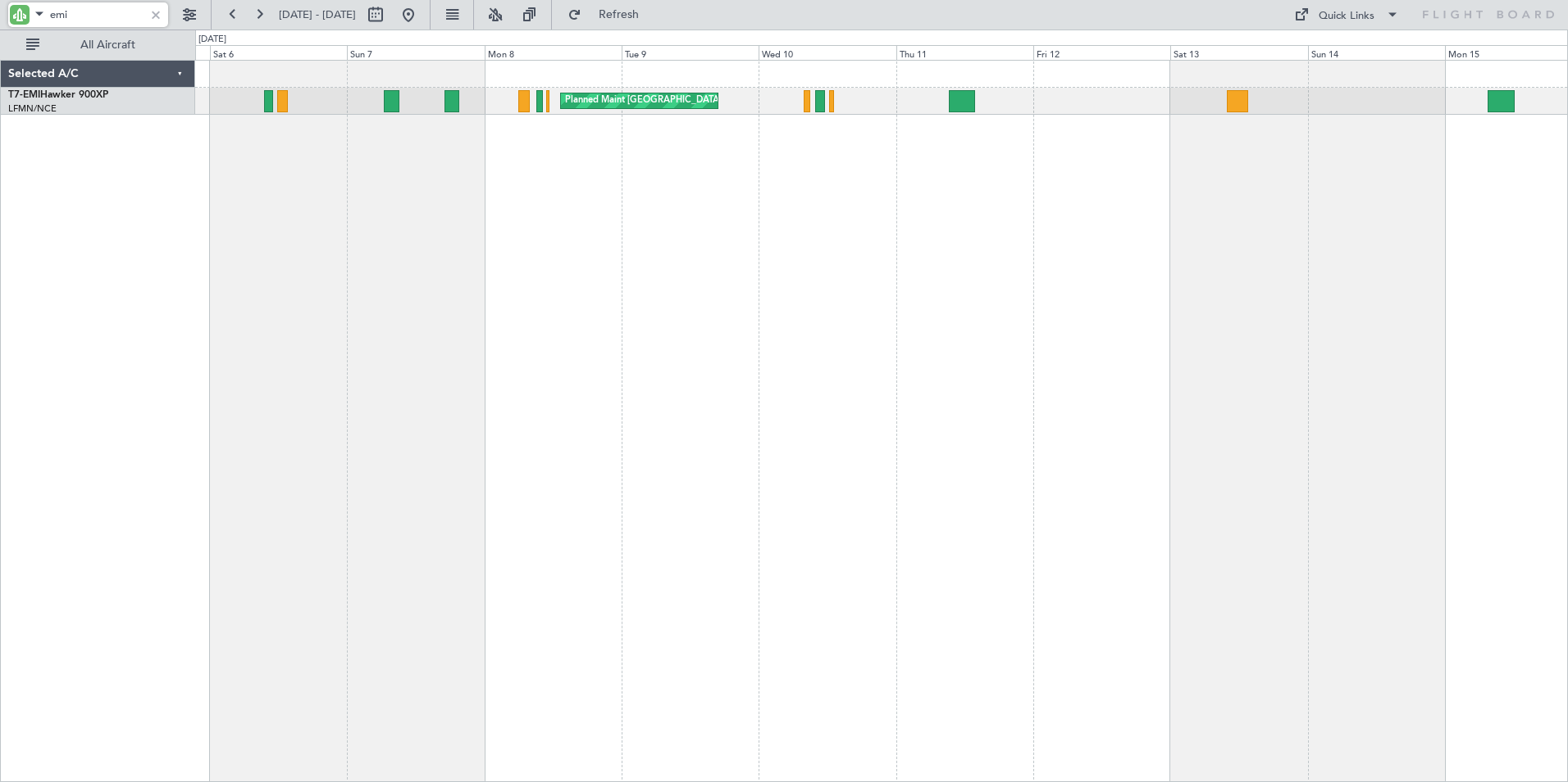
click at [718, 405] on div "Planned Maint [GEOGRAPHIC_DATA] Planned Maint [GEOGRAPHIC_DATA]" at bounding box center [881, 421] width 1373 height 722
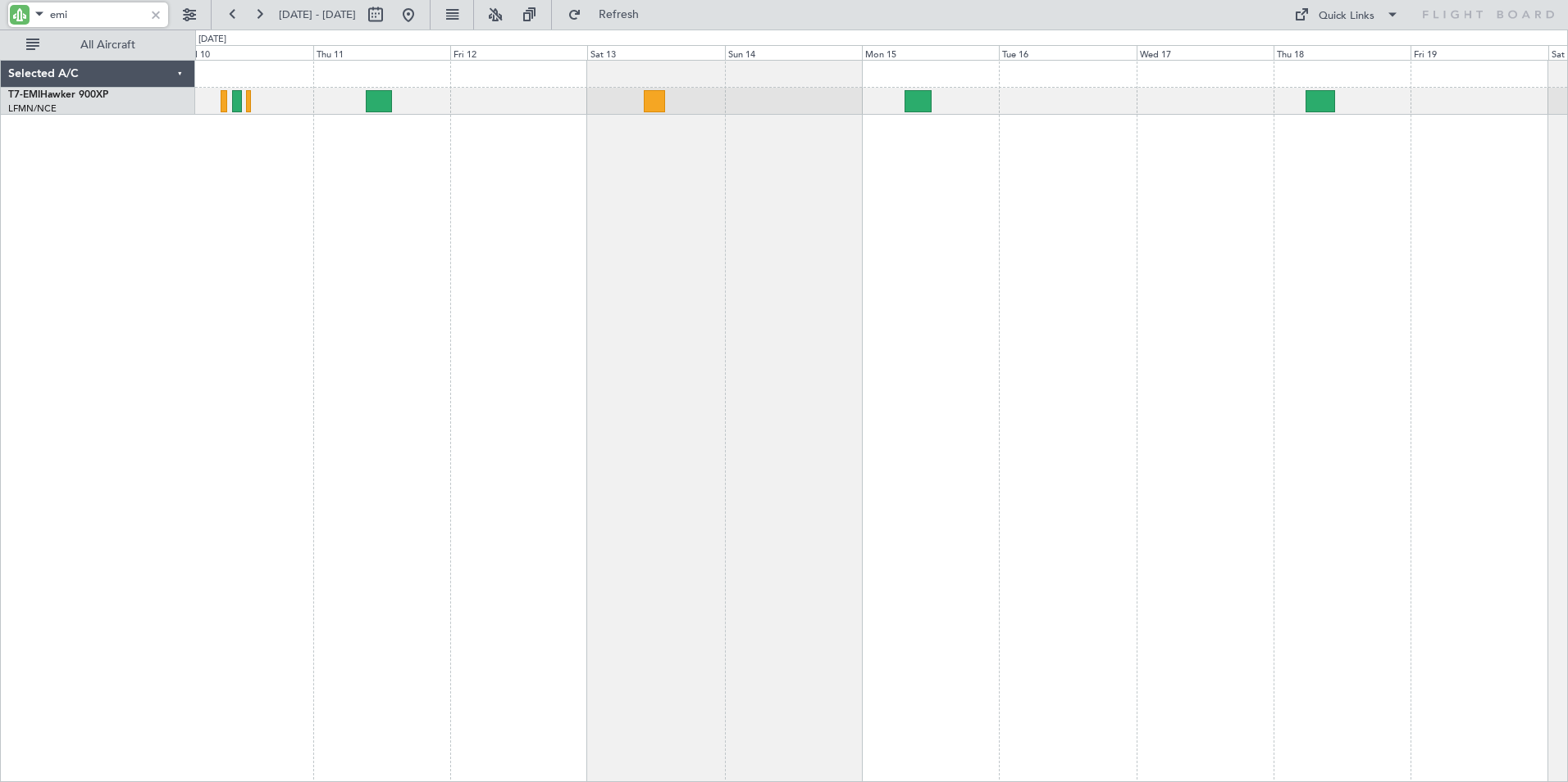
click at [746, 398] on div "Planned Maint [GEOGRAPHIC_DATA] Planned Maint [GEOGRAPHIC_DATA]" at bounding box center [881, 421] width 1373 height 722
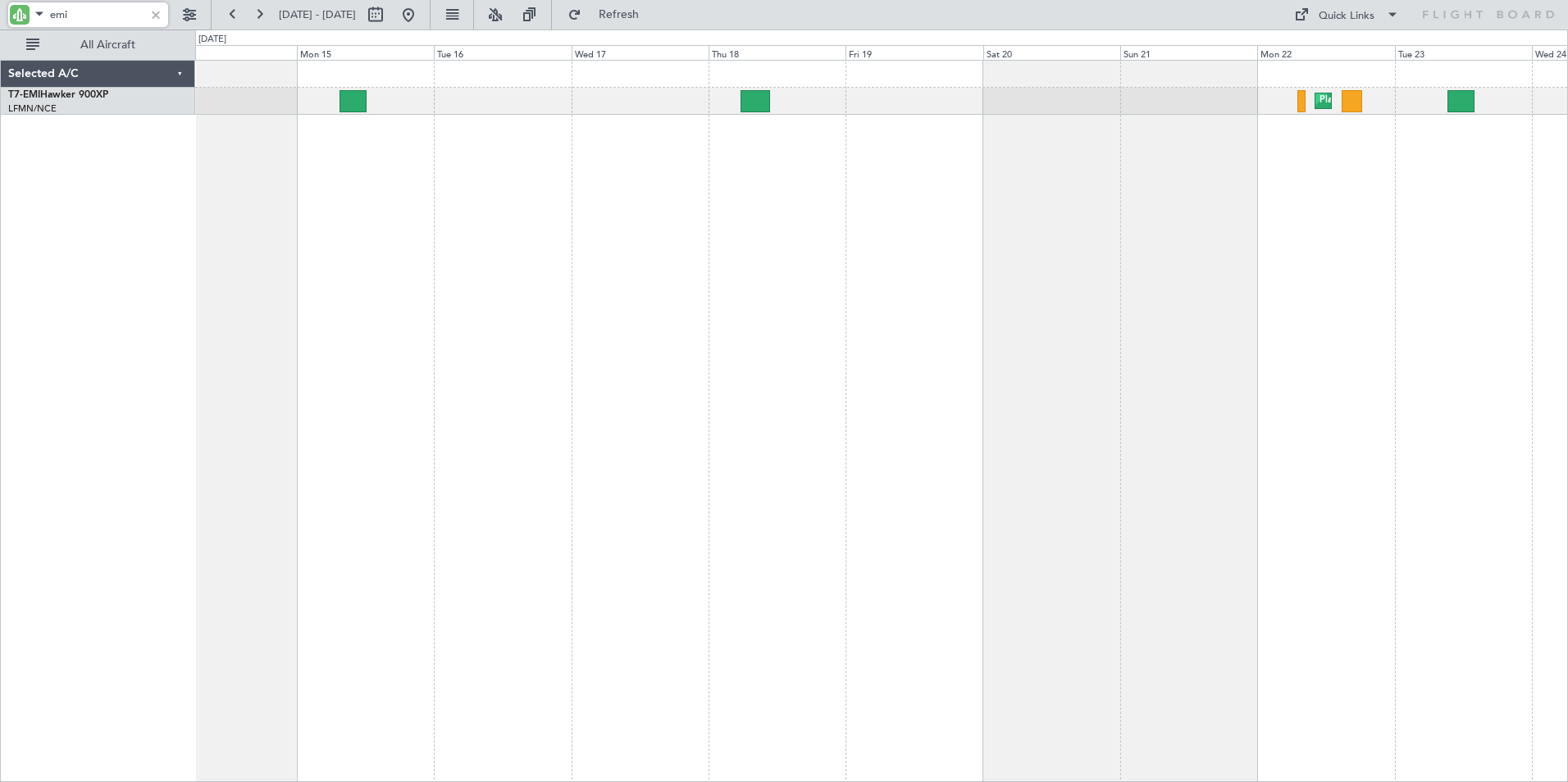
click at [728, 402] on div "Planned Maint [GEOGRAPHIC_DATA]" at bounding box center [881, 421] width 1373 height 722
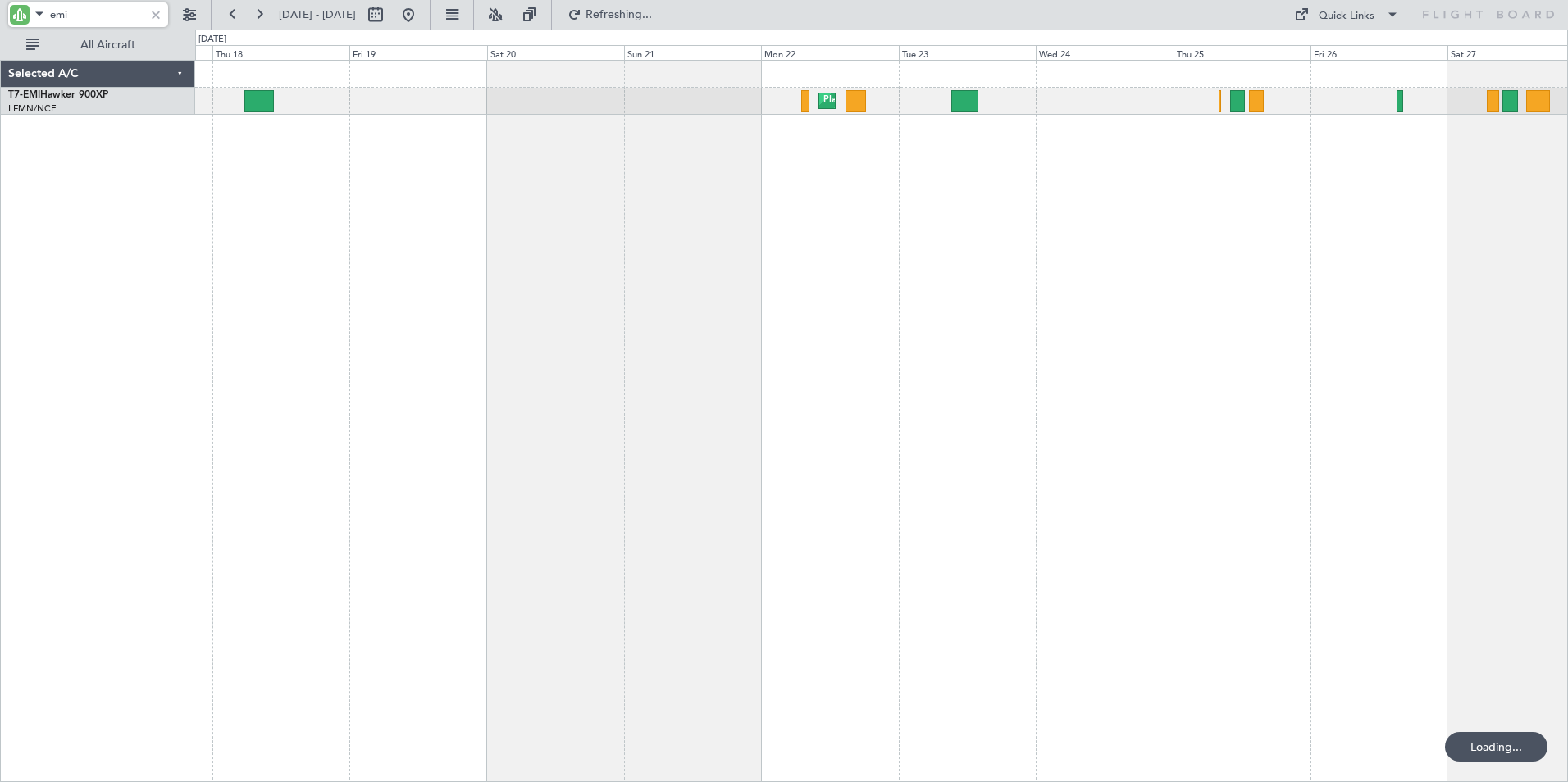
click at [784, 382] on div "Planned Maint [GEOGRAPHIC_DATA]" at bounding box center [881, 421] width 1373 height 722
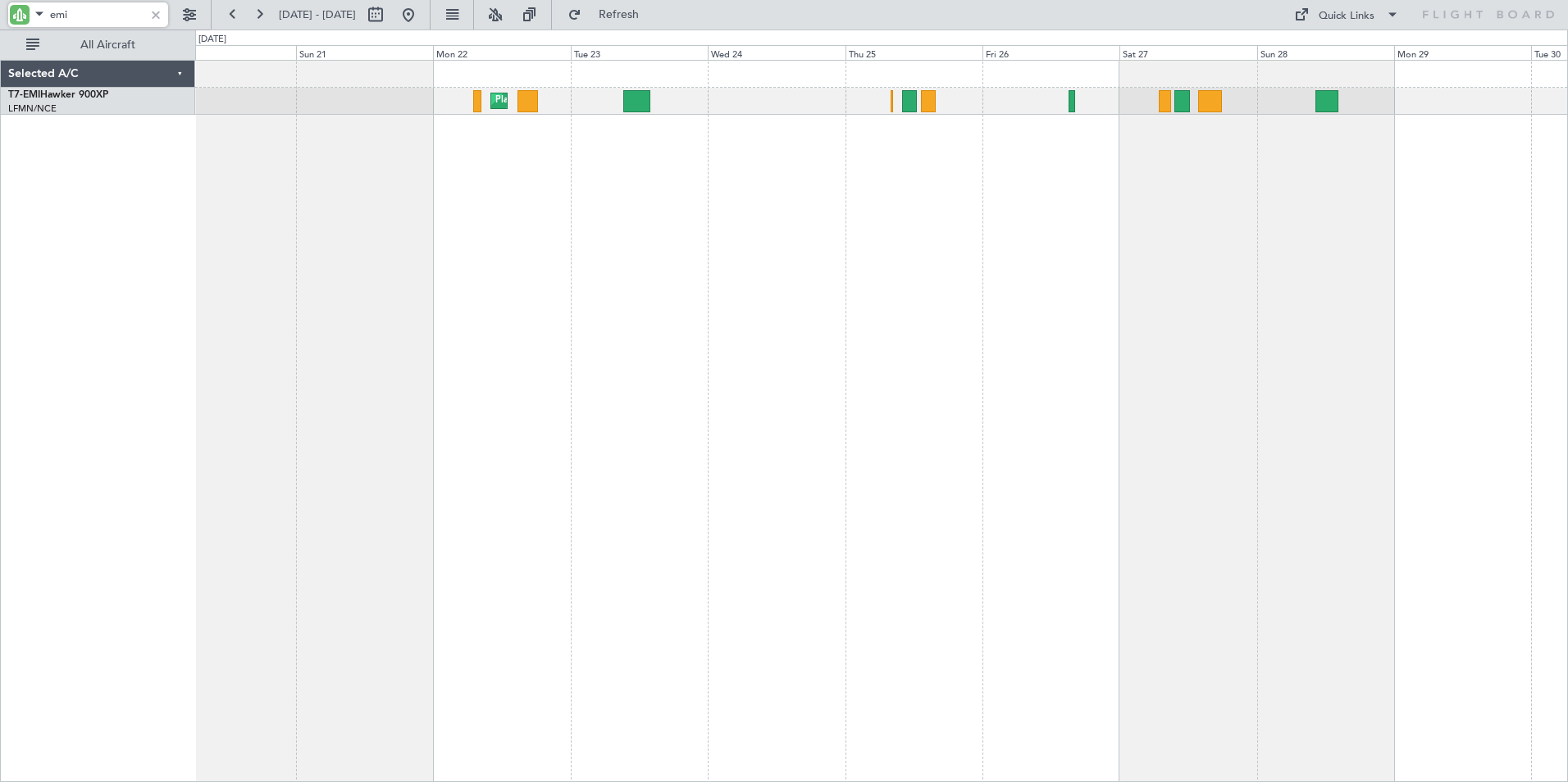
click at [897, 375] on div "Planned Maint [GEOGRAPHIC_DATA]" at bounding box center [881, 421] width 1373 height 722
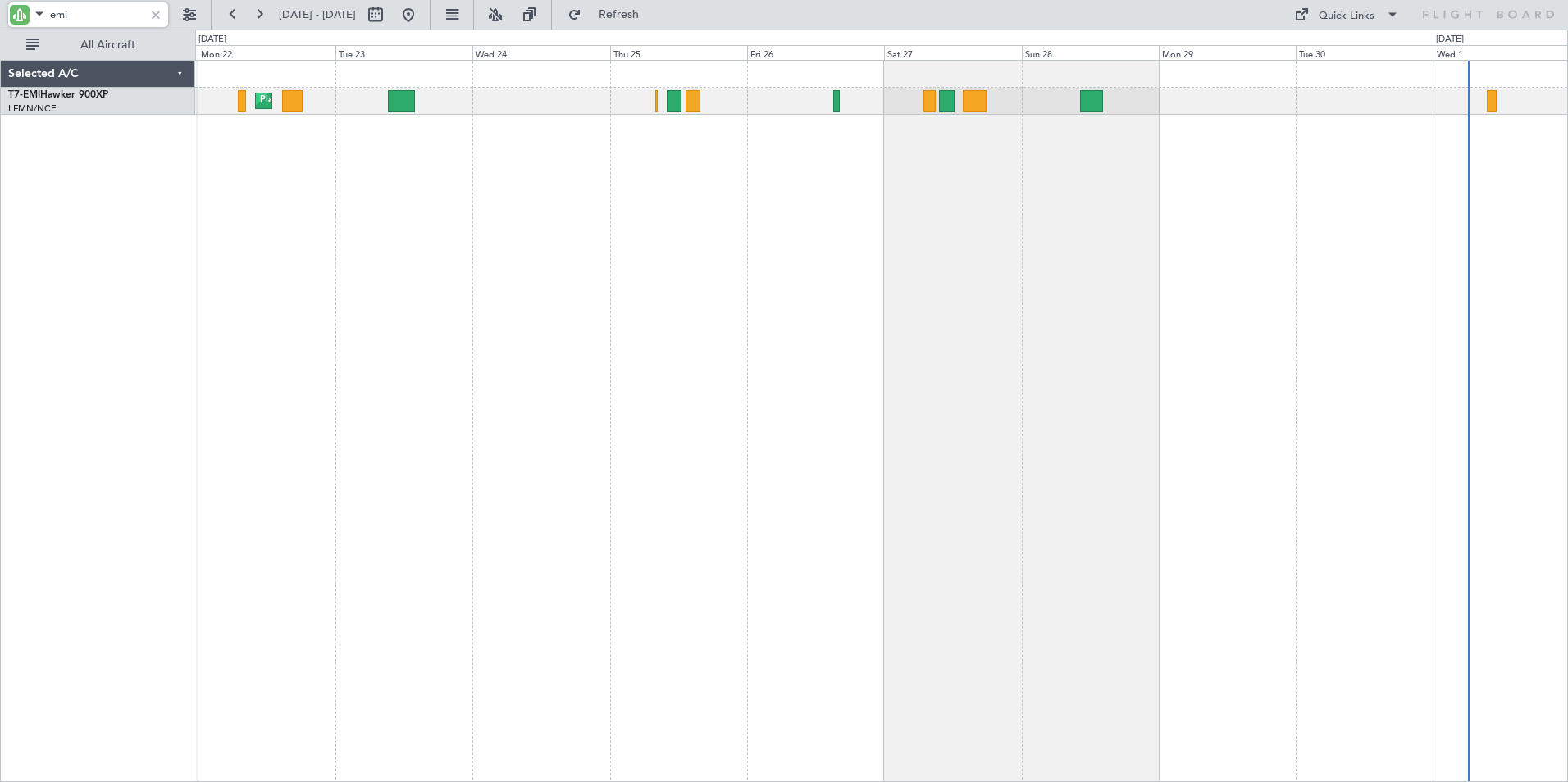
click at [997, 367] on div "Planned Maint [GEOGRAPHIC_DATA]" at bounding box center [881, 421] width 1373 height 722
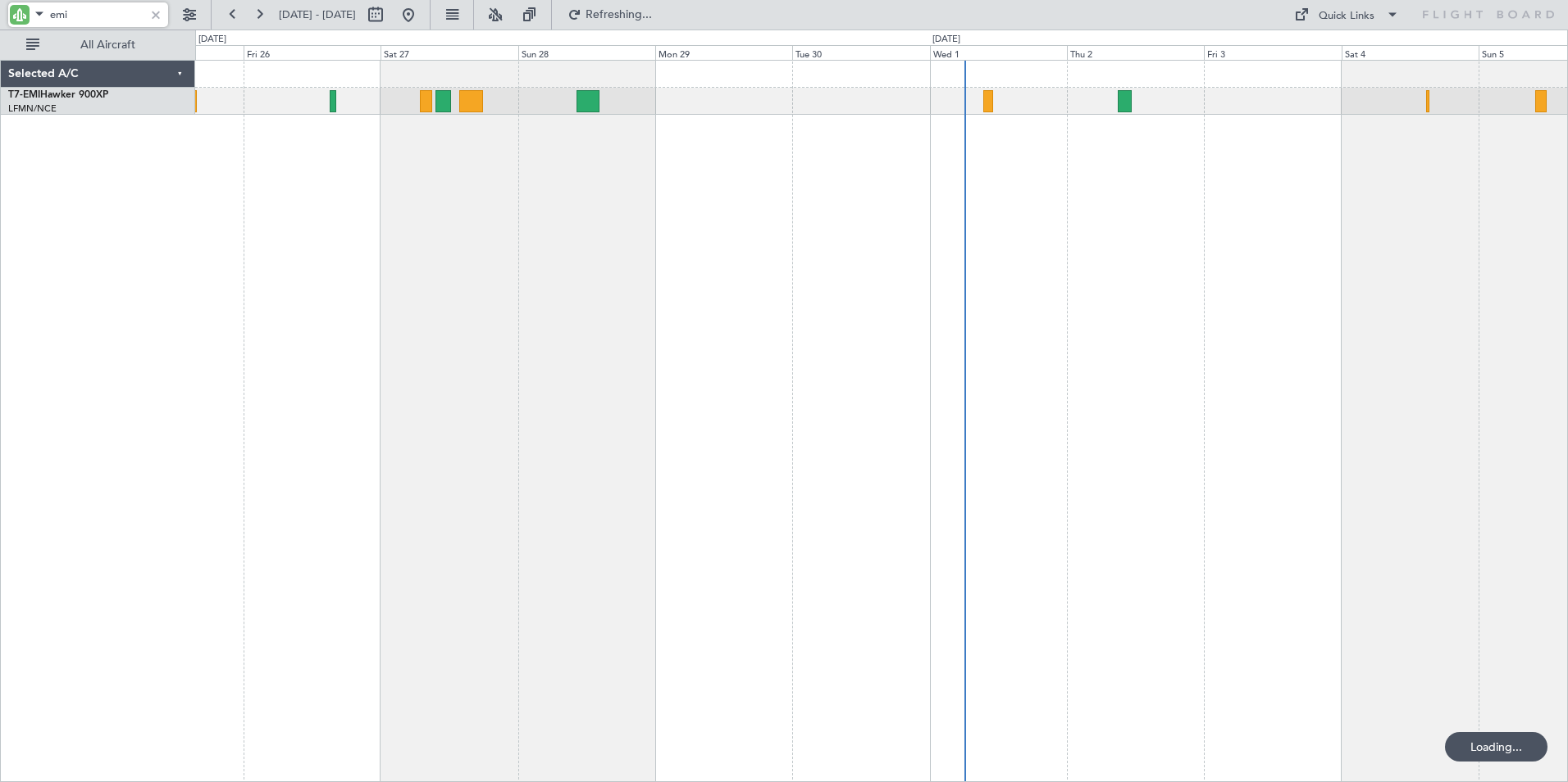
click at [724, 348] on div at bounding box center [881, 421] width 1373 height 722
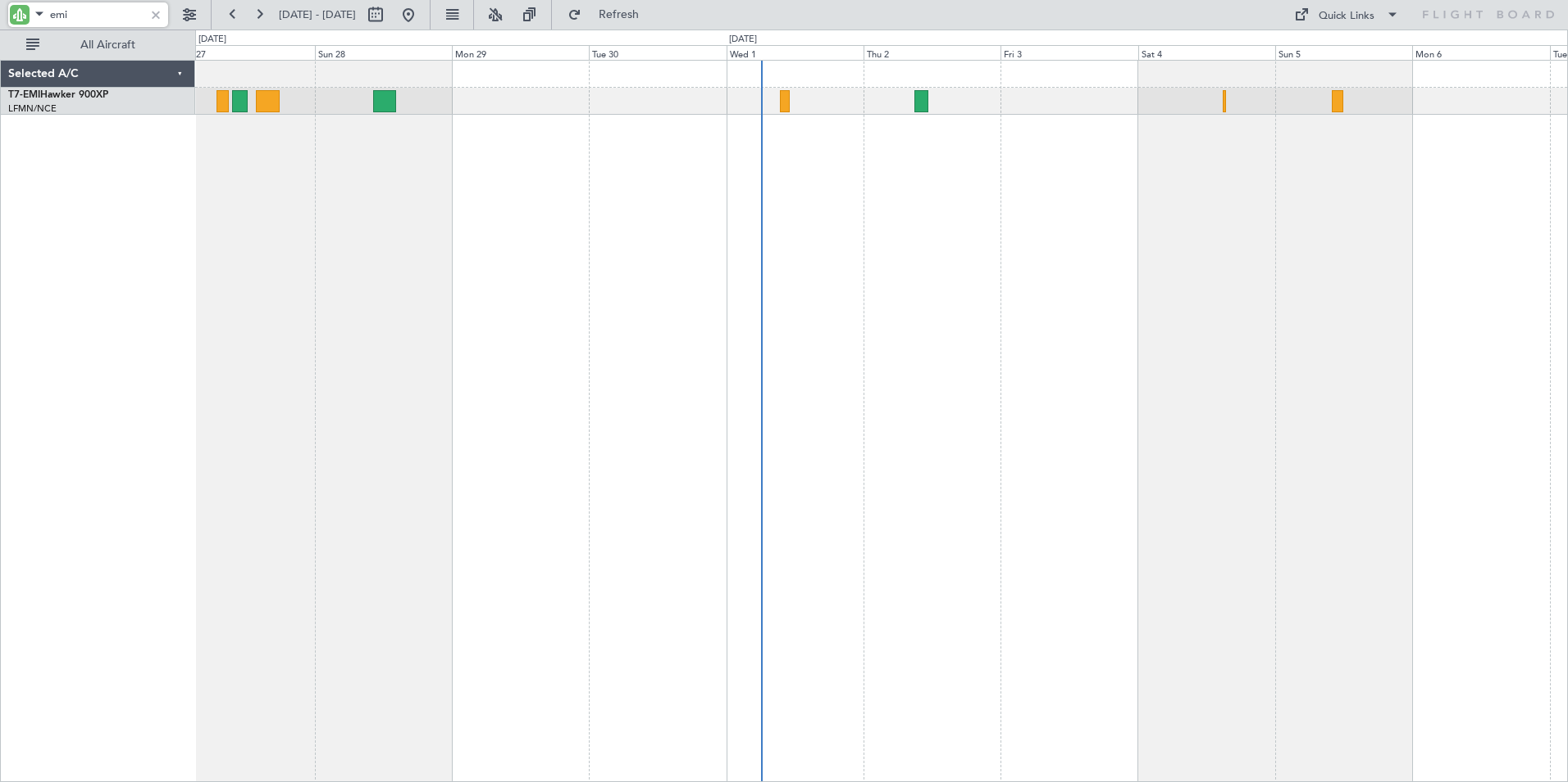
click at [621, 341] on div at bounding box center [881, 421] width 1373 height 722
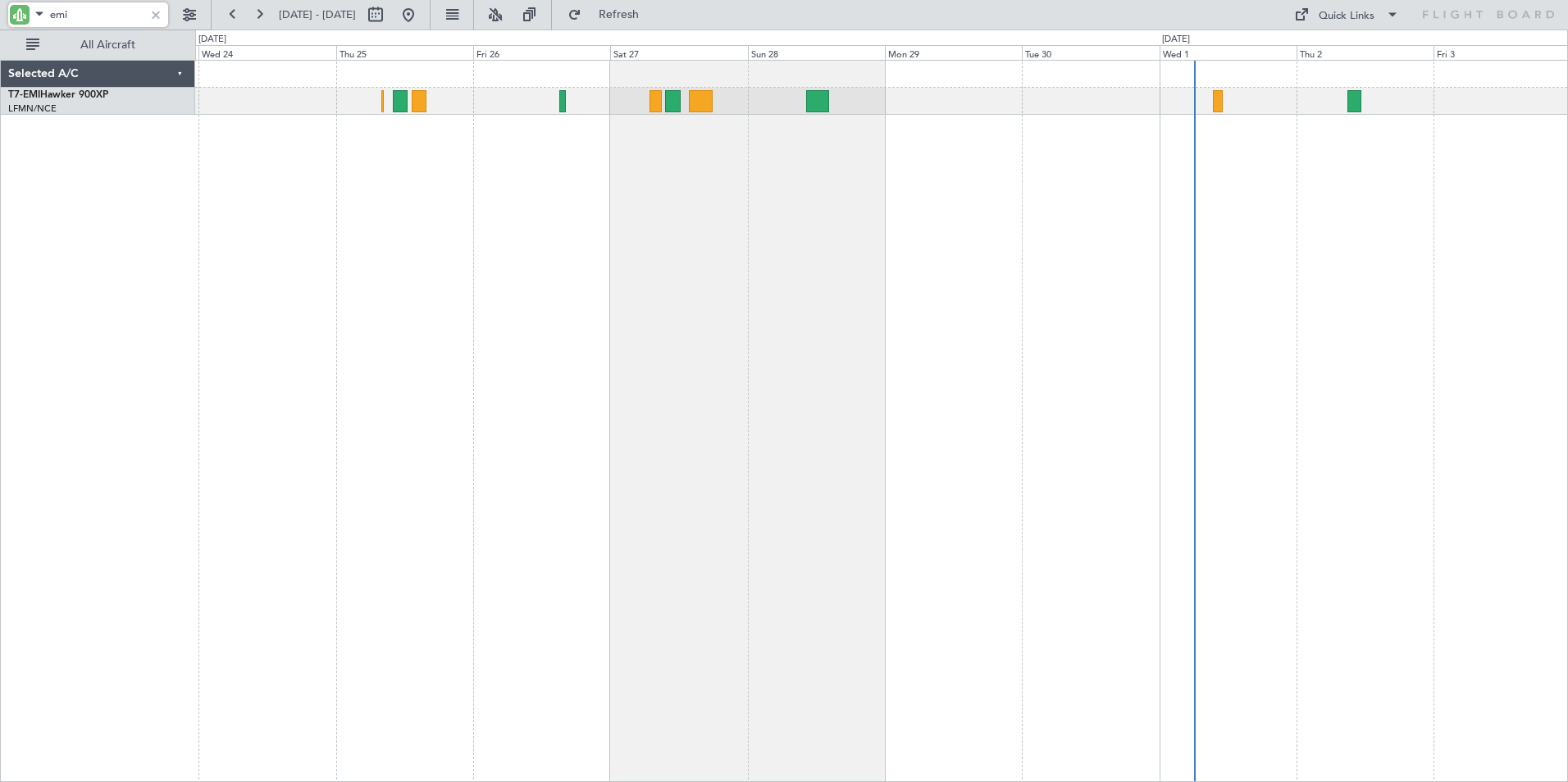
click at [764, 343] on div "Planned Maint [GEOGRAPHIC_DATA]" at bounding box center [881, 421] width 1373 height 722
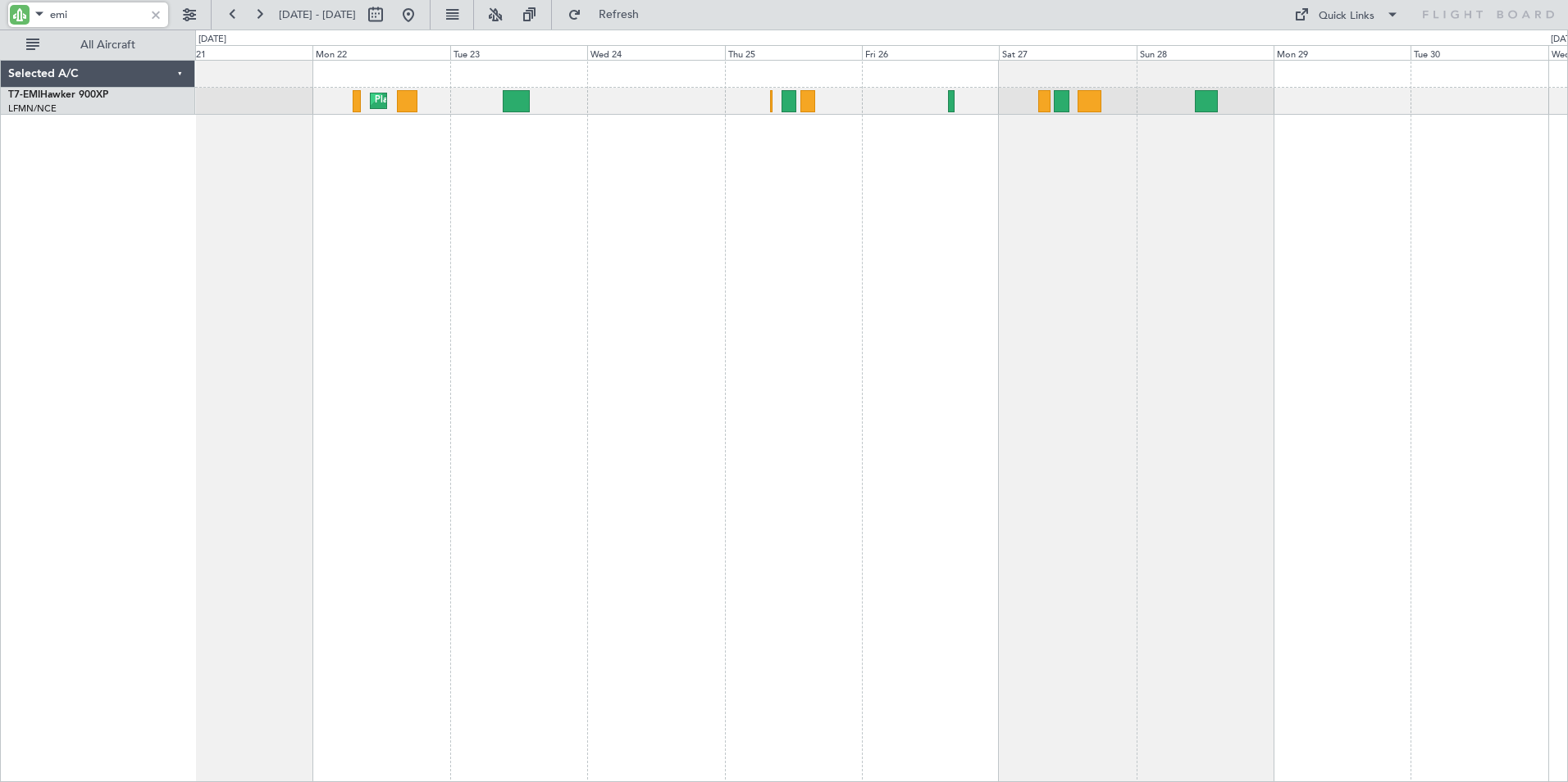
click at [765, 376] on div "Planned Maint [GEOGRAPHIC_DATA]" at bounding box center [881, 421] width 1373 height 722
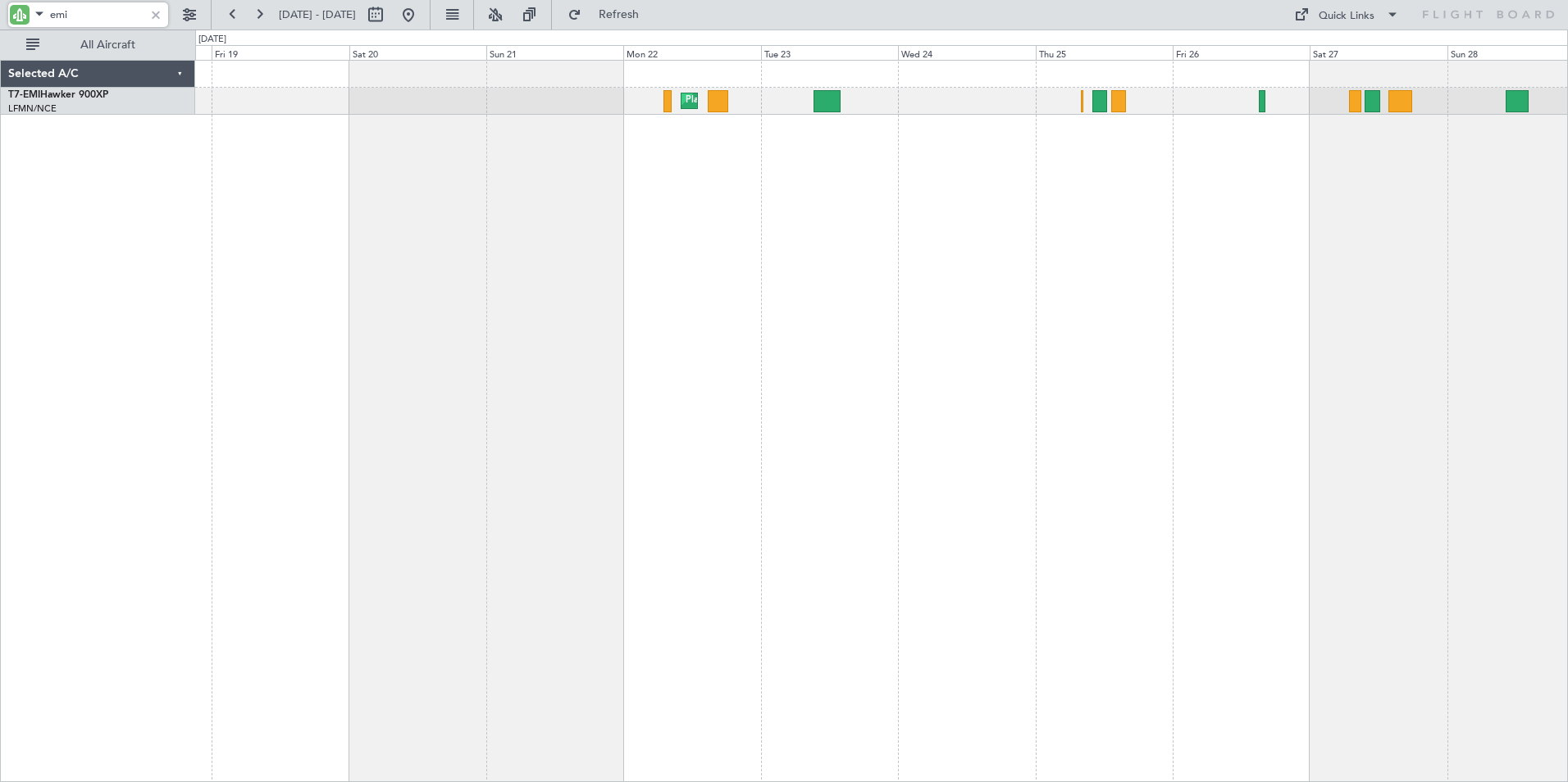
click at [705, 353] on div "Planned Maint [GEOGRAPHIC_DATA]" at bounding box center [881, 421] width 1373 height 722
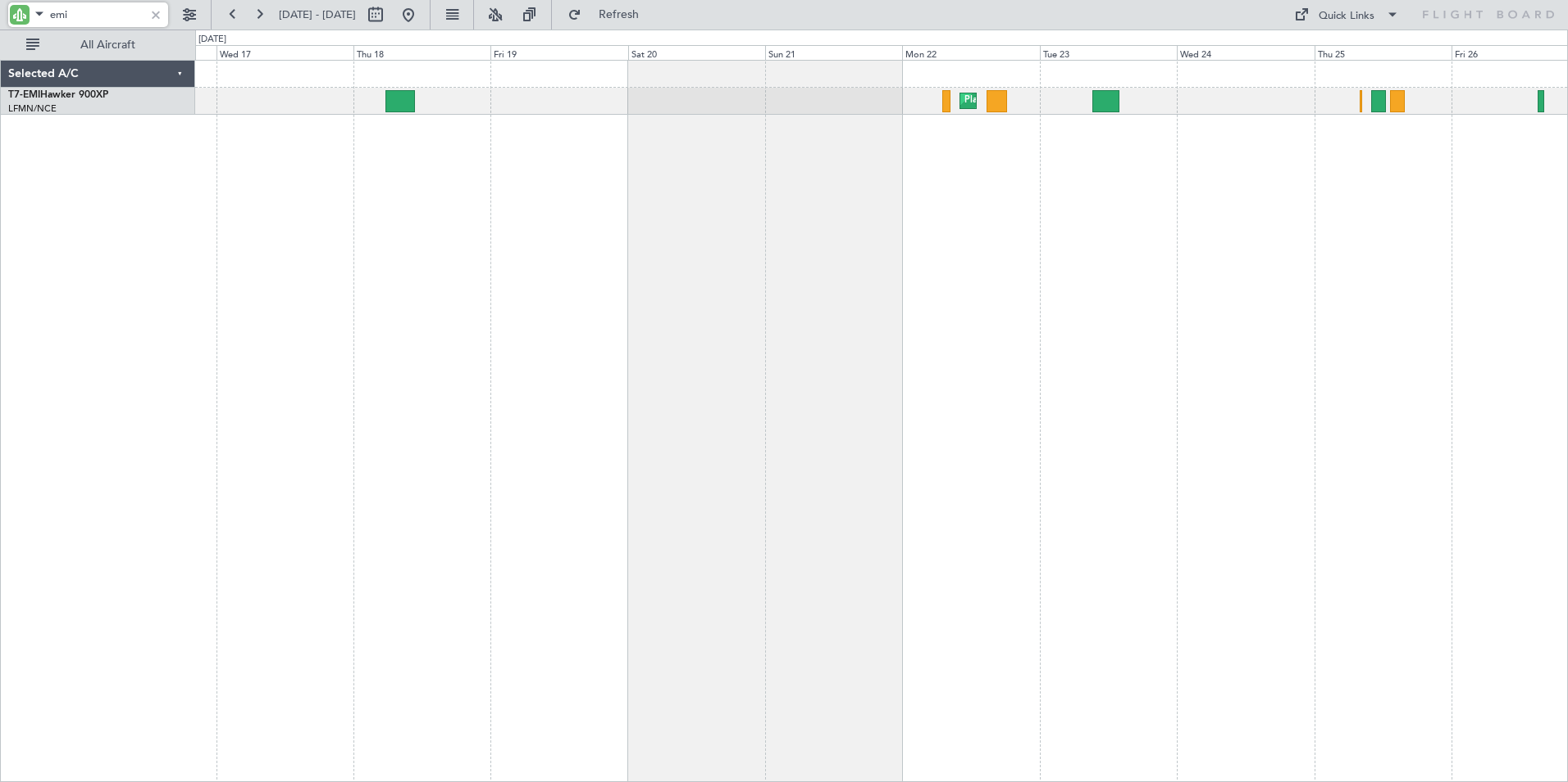
click at [539, 364] on div "Planned Maint [GEOGRAPHIC_DATA]" at bounding box center [881, 421] width 1373 height 722
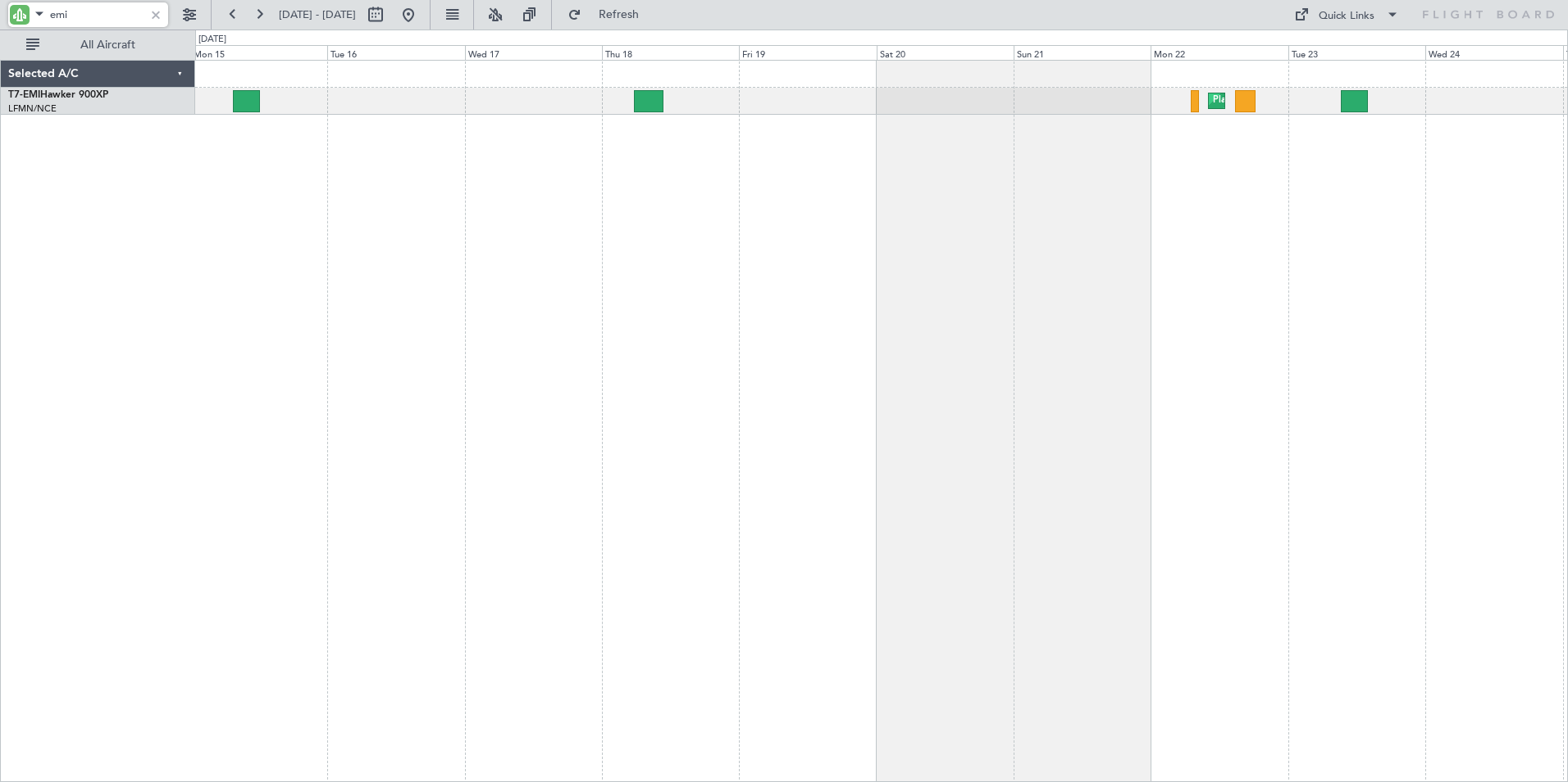
click at [597, 359] on div "Planned Maint [GEOGRAPHIC_DATA]" at bounding box center [881, 421] width 1373 height 722
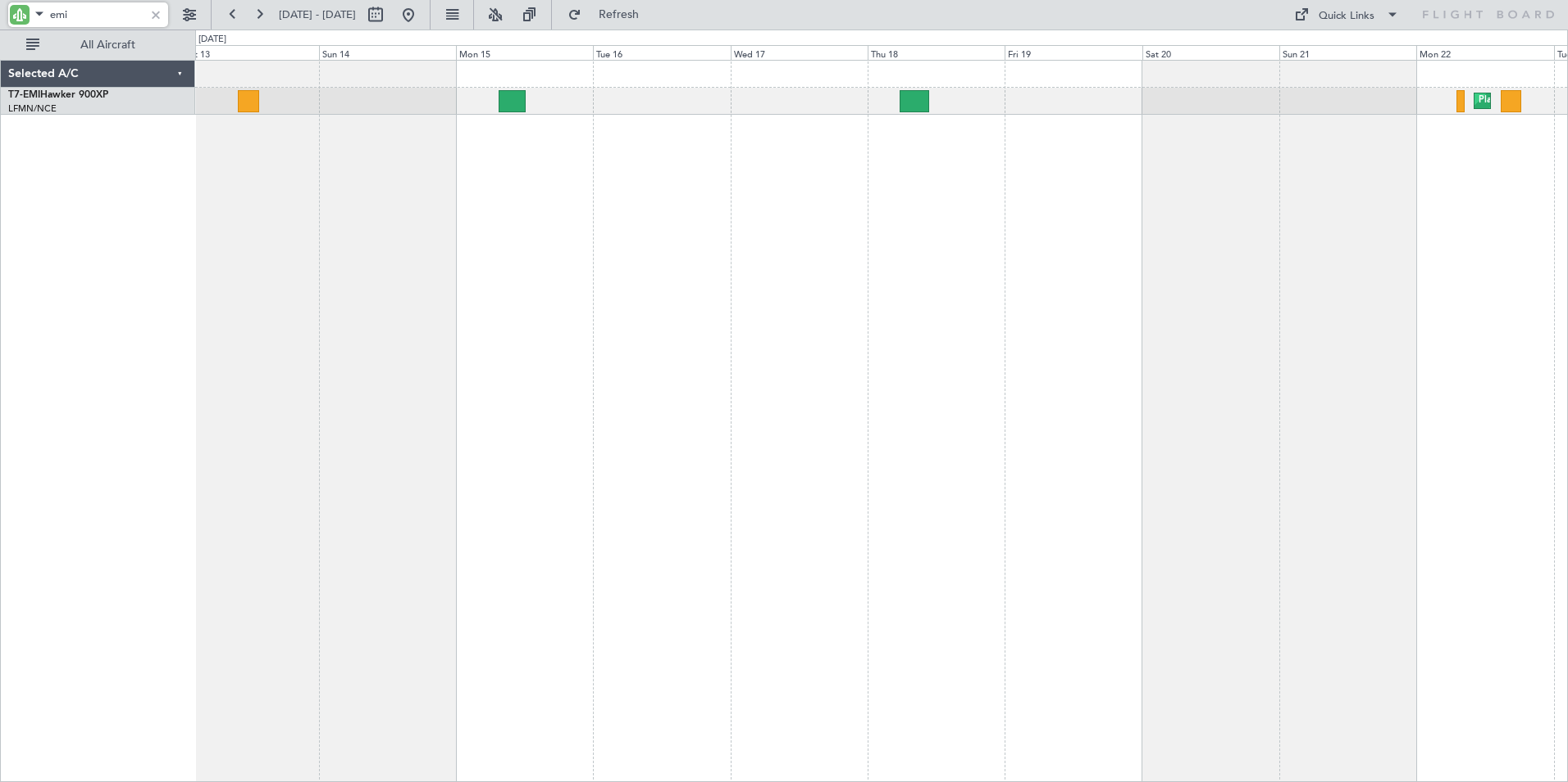
click at [643, 352] on div "Planned Maint [GEOGRAPHIC_DATA]" at bounding box center [881, 421] width 1373 height 722
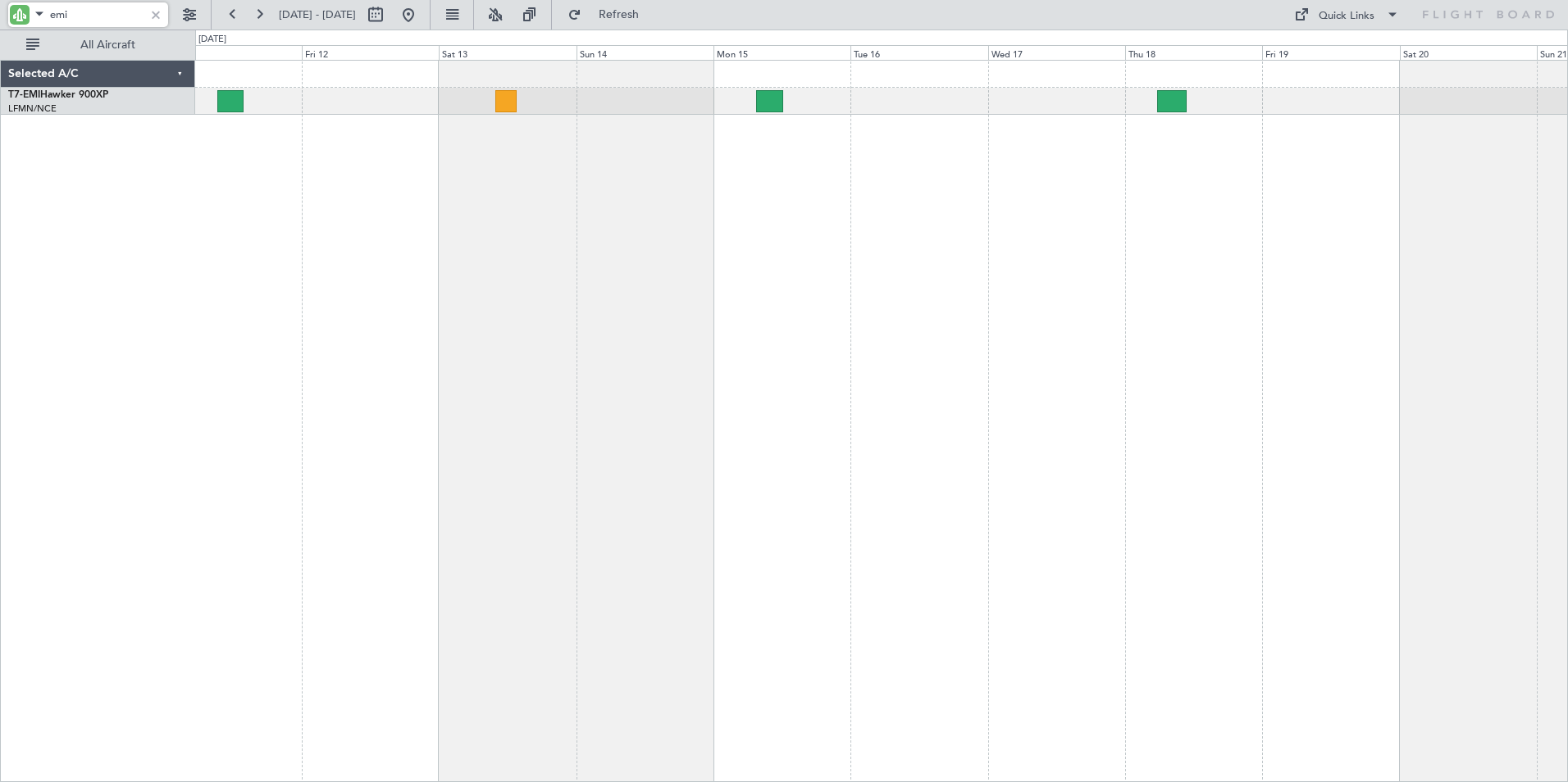
click at [598, 360] on div "Planned Maint [GEOGRAPHIC_DATA] Planned Maint [GEOGRAPHIC_DATA]" at bounding box center [881, 421] width 1373 height 722
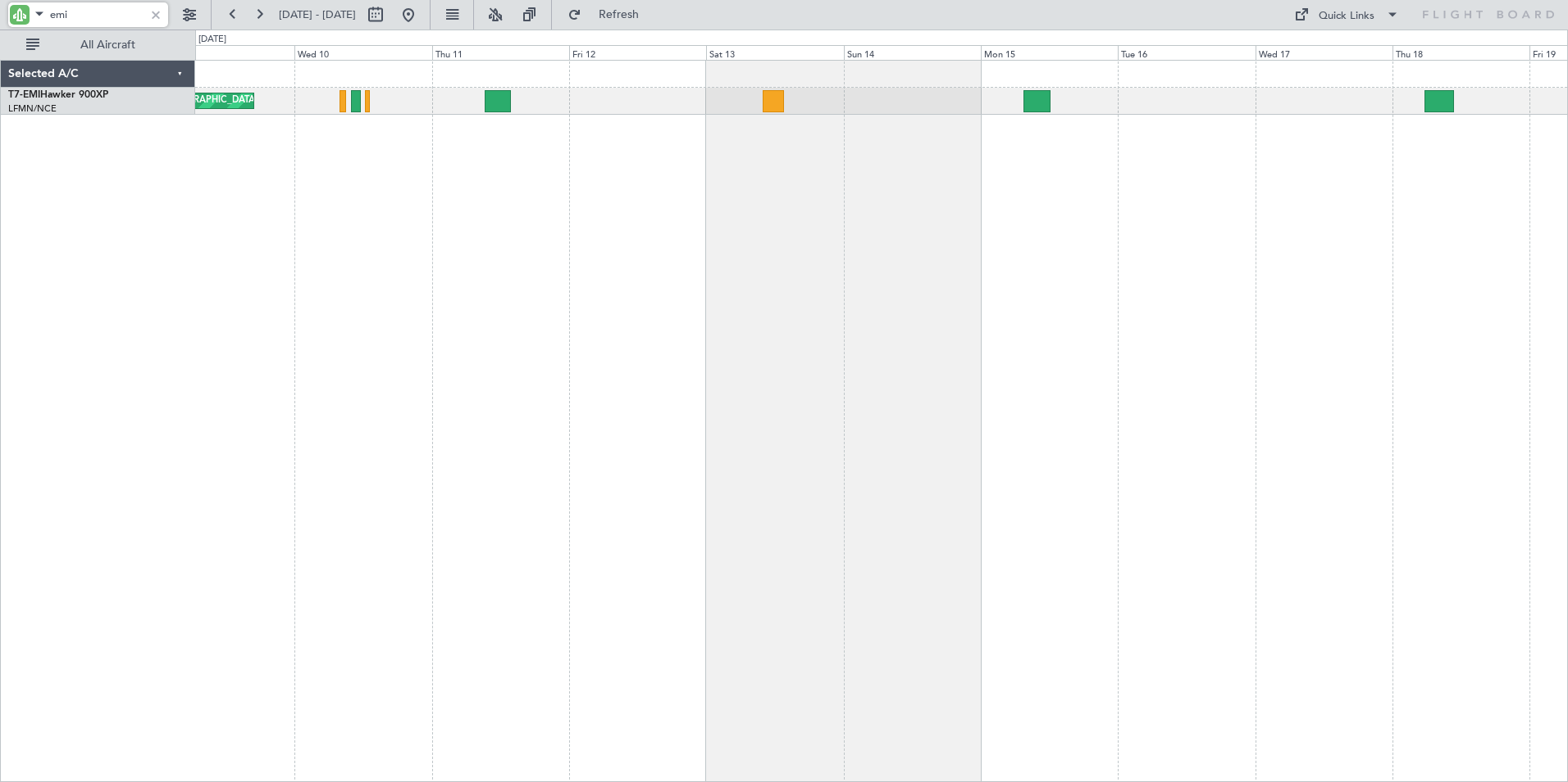
click at [662, 354] on div "Planned Maint [GEOGRAPHIC_DATA]" at bounding box center [881, 421] width 1373 height 722
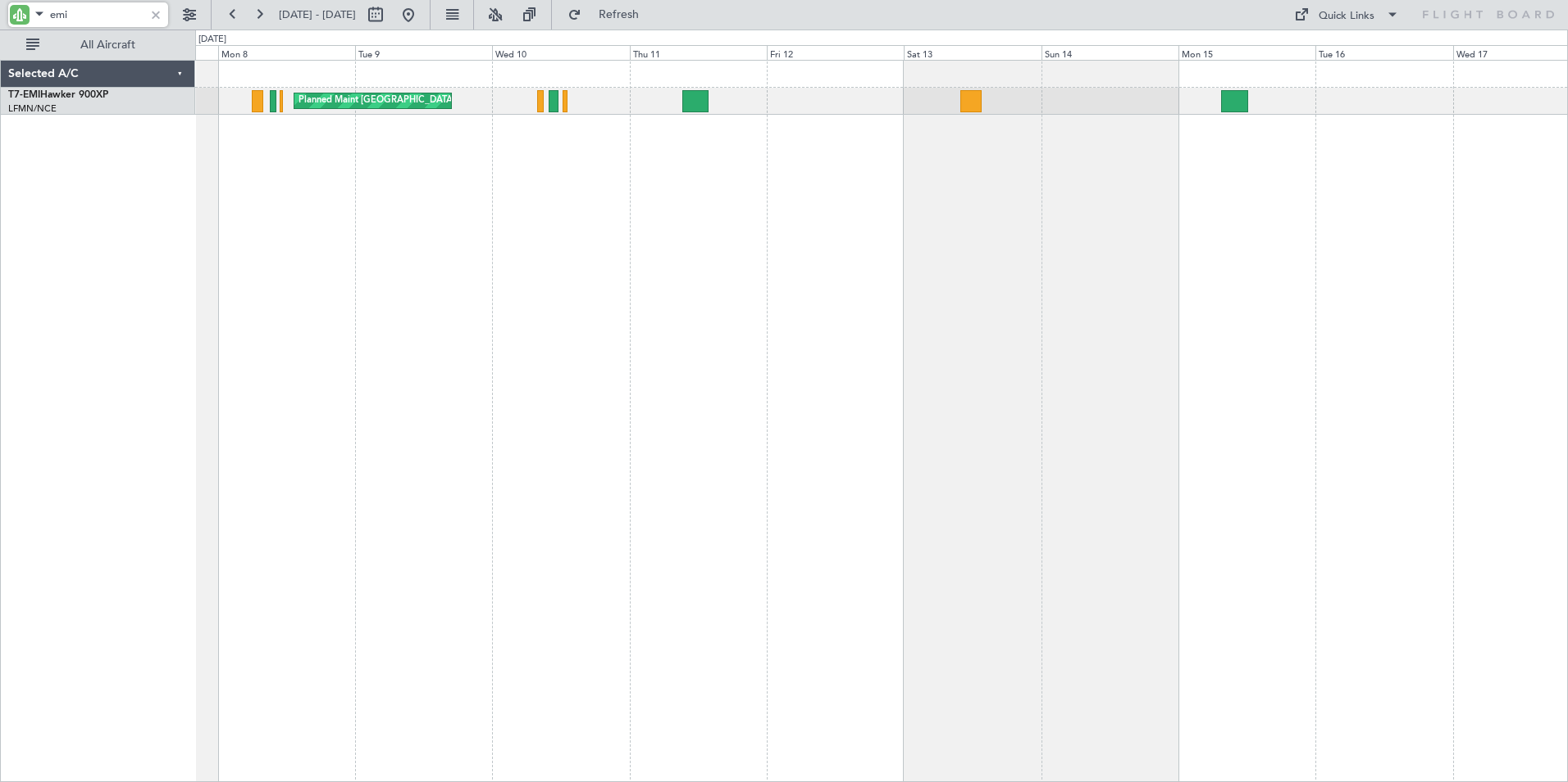
click at [612, 365] on div "Planned Maint [GEOGRAPHIC_DATA] Planned Maint [GEOGRAPHIC_DATA]" at bounding box center [881, 421] width 1373 height 722
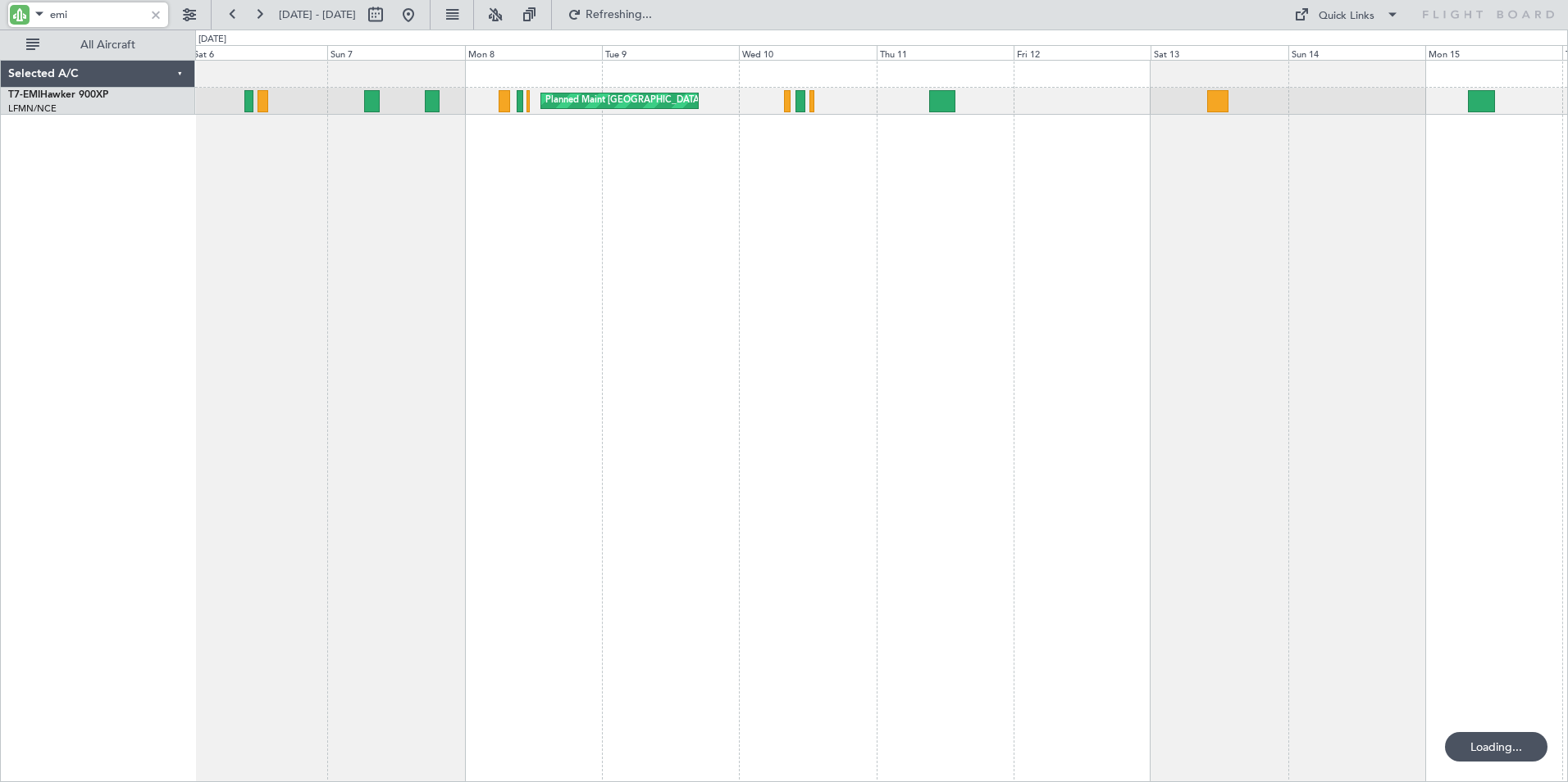
click at [740, 413] on div "Planned Maint [GEOGRAPHIC_DATA] Planned Maint [GEOGRAPHIC_DATA]" at bounding box center [881, 421] width 1373 height 722
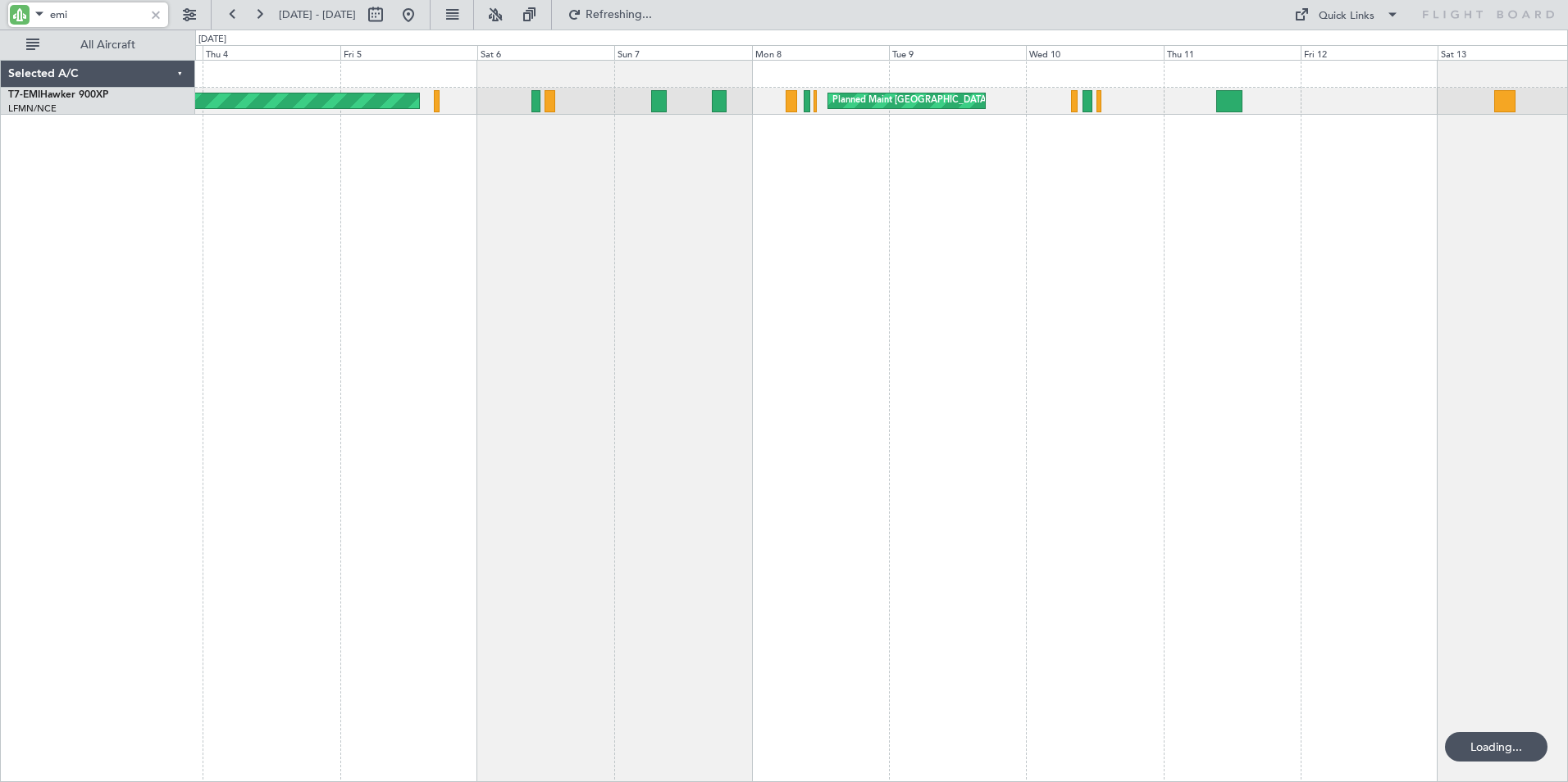
click at [577, 402] on div "Planned Maint [GEOGRAPHIC_DATA] Planned Maint [GEOGRAPHIC_DATA]" at bounding box center [881, 421] width 1373 height 722
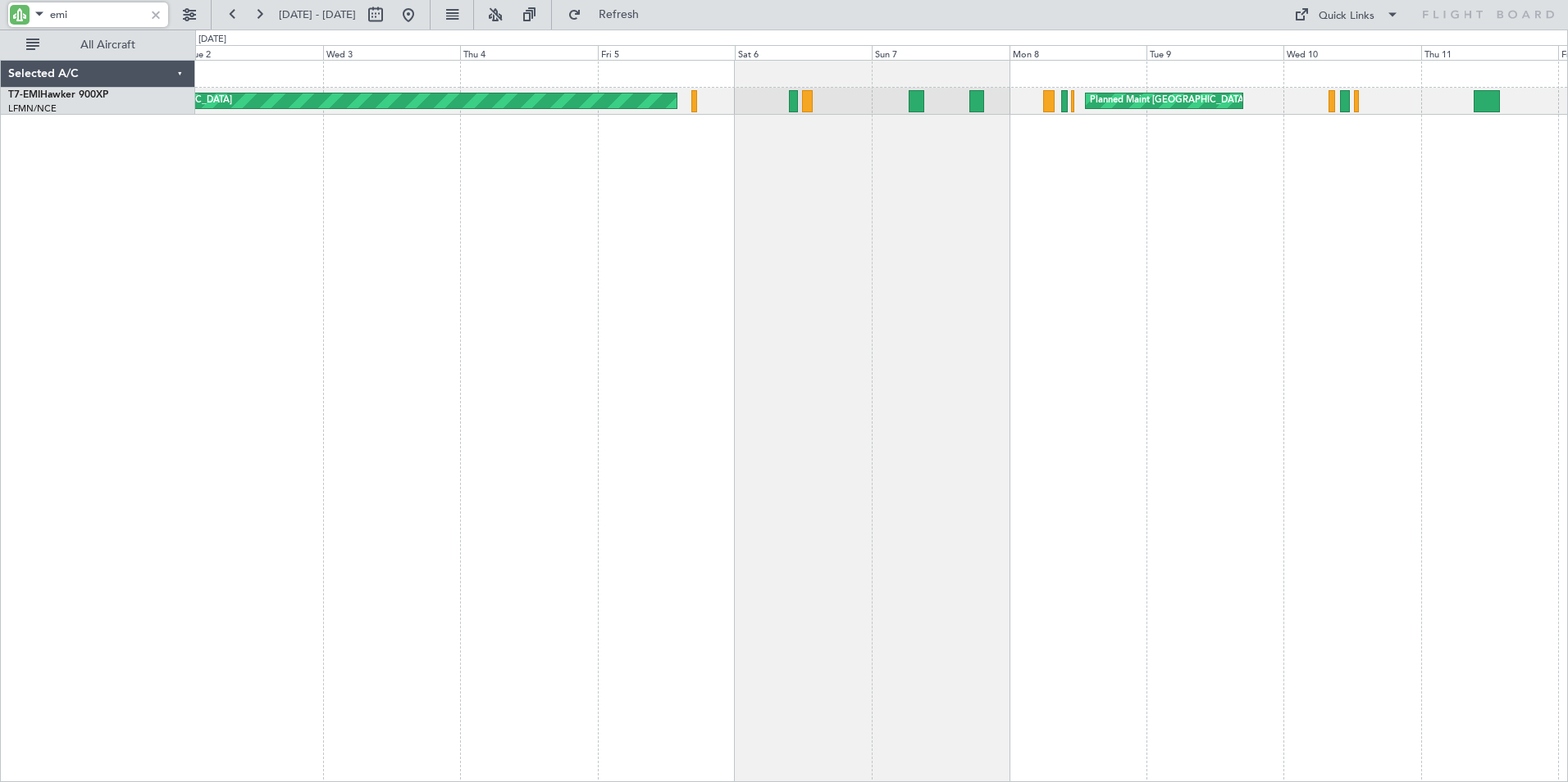
click at [559, 397] on div "Planned Maint [GEOGRAPHIC_DATA] Planned Maint [GEOGRAPHIC_DATA]" at bounding box center [881, 421] width 1373 height 722
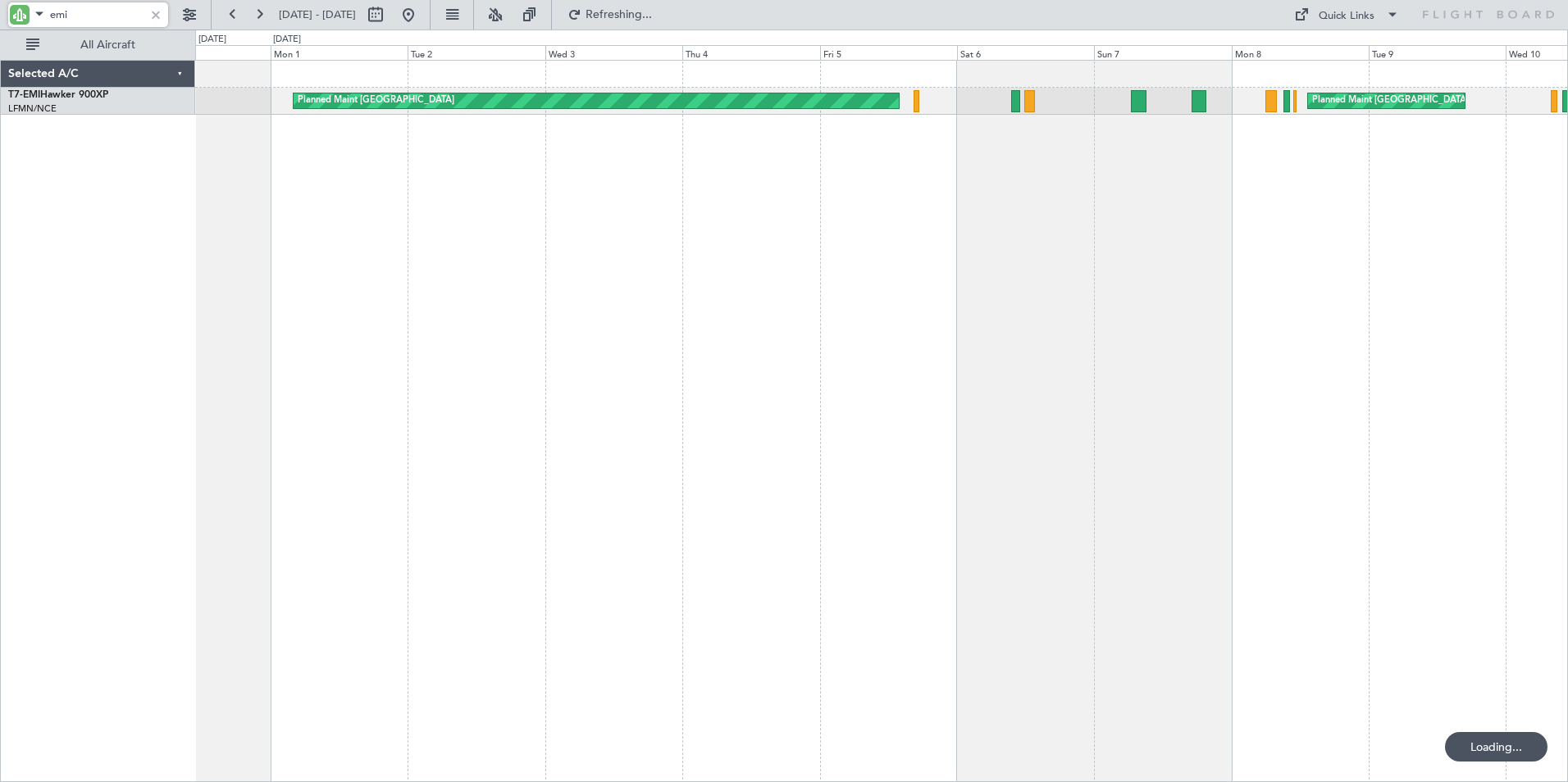
click at [541, 404] on div "Planned Maint [GEOGRAPHIC_DATA] Planned Maint [GEOGRAPHIC_DATA]" at bounding box center [881, 421] width 1373 height 722
click at [0, 15] on html "emi [DATE] - [DATE] Refresh Quick Links All Aircraft Planned Maint [GEOGRAPHIC_…" at bounding box center [784, 391] width 1568 height 782
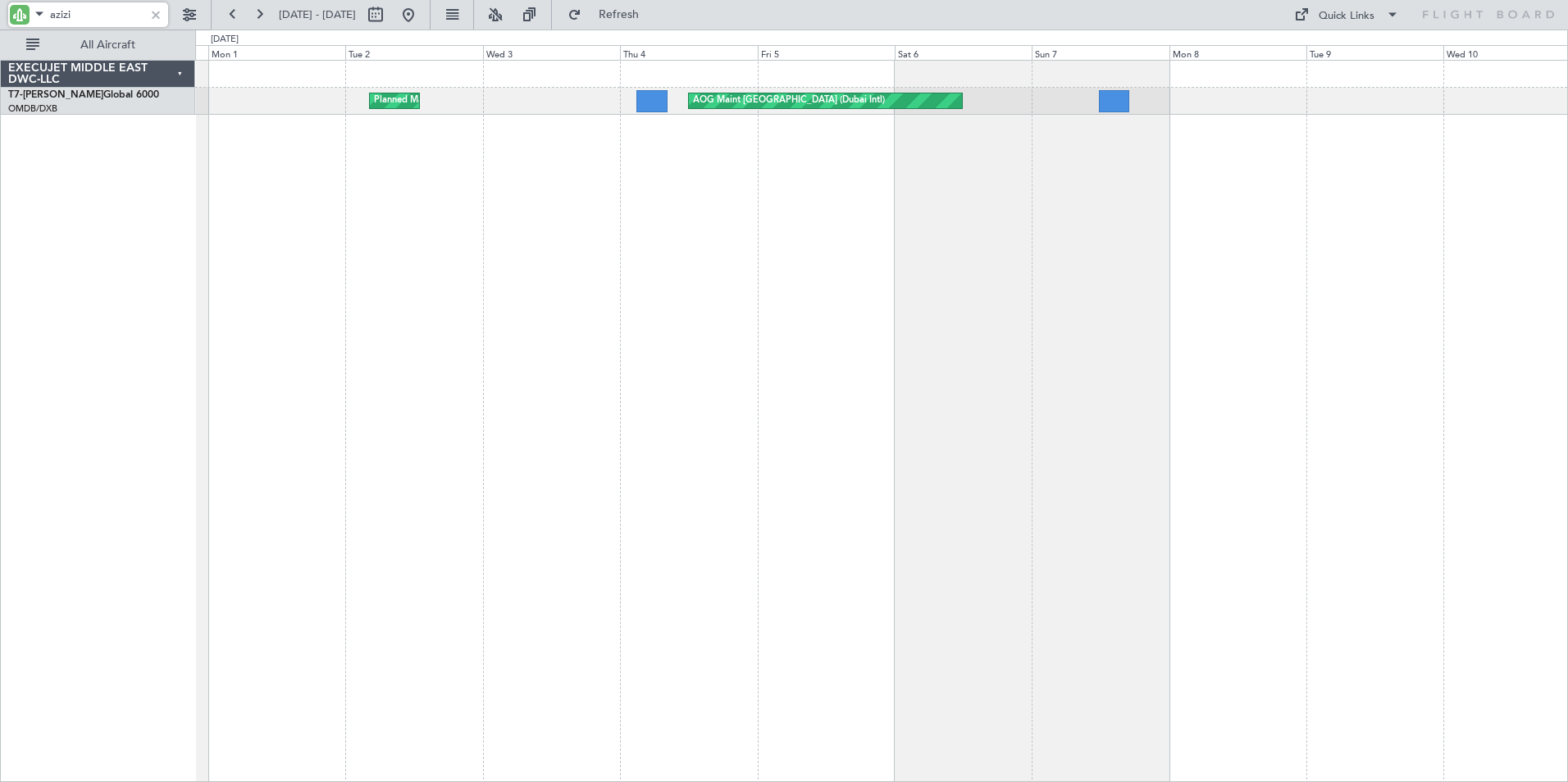
click at [762, 344] on div "AOG Maint [GEOGRAPHIC_DATA] (Dubai Intl) Planned Maint [GEOGRAPHIC_DATA] ([GEOG…" at bounding box center [881, 421] width 1373 height 722
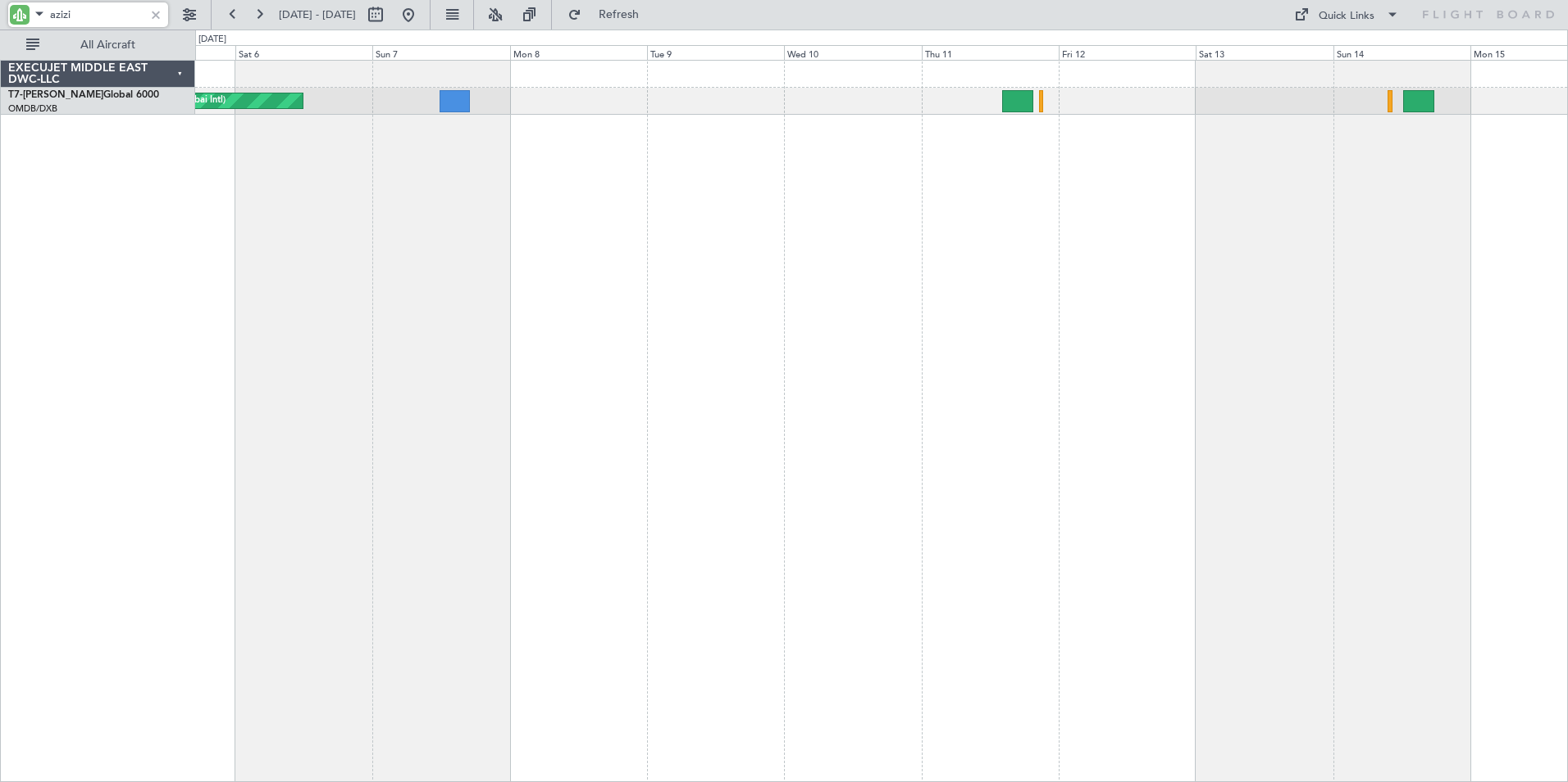
click at [614, 400] on div "AOG Maint [GEOGRAPHIC_DATA] (Dubai Intl)" at bounding box center [881, 421] width 1373 height 722
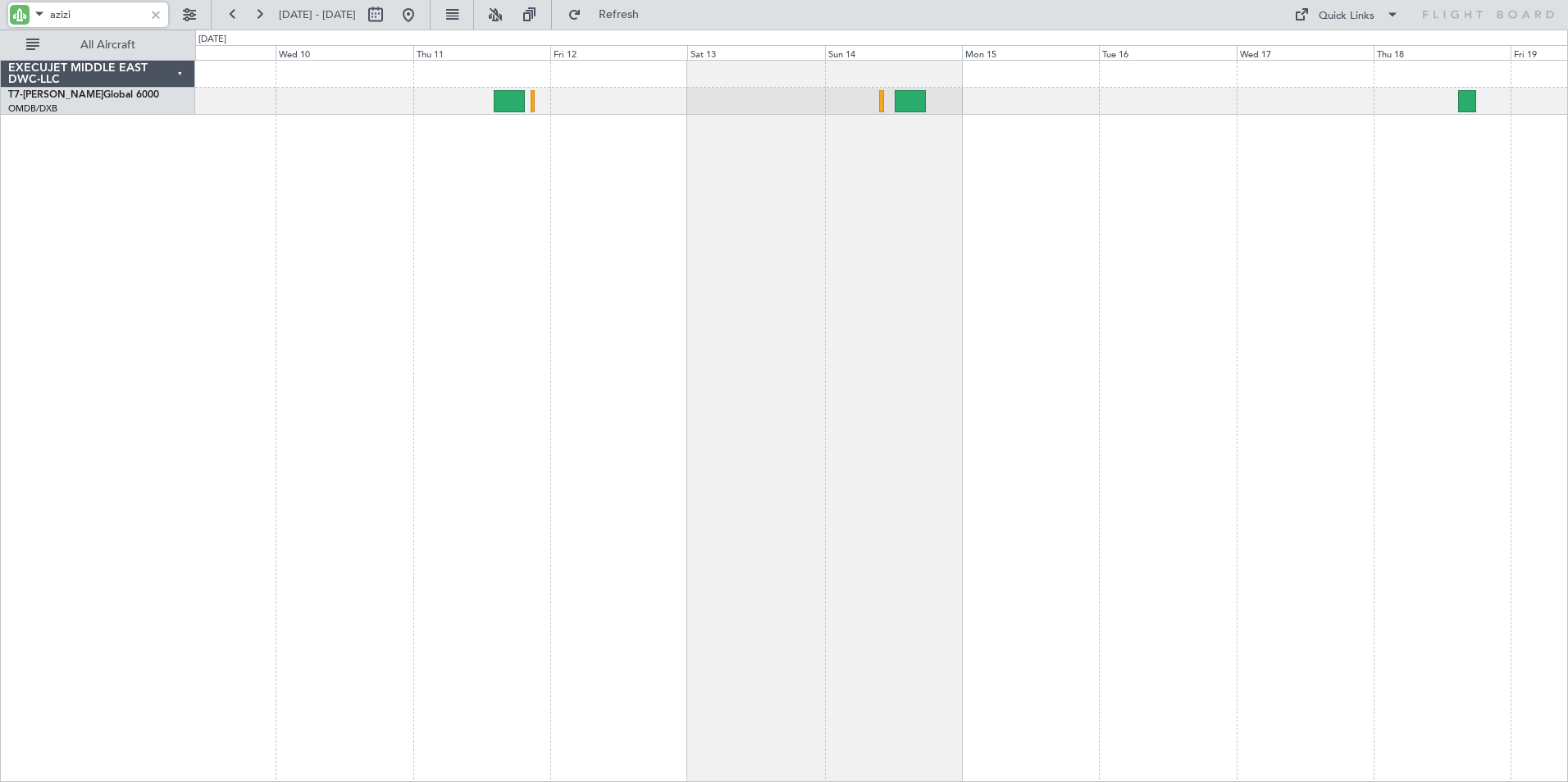
click at [701, 403] on div at bounding box center [881, 421] width 1373 height 722
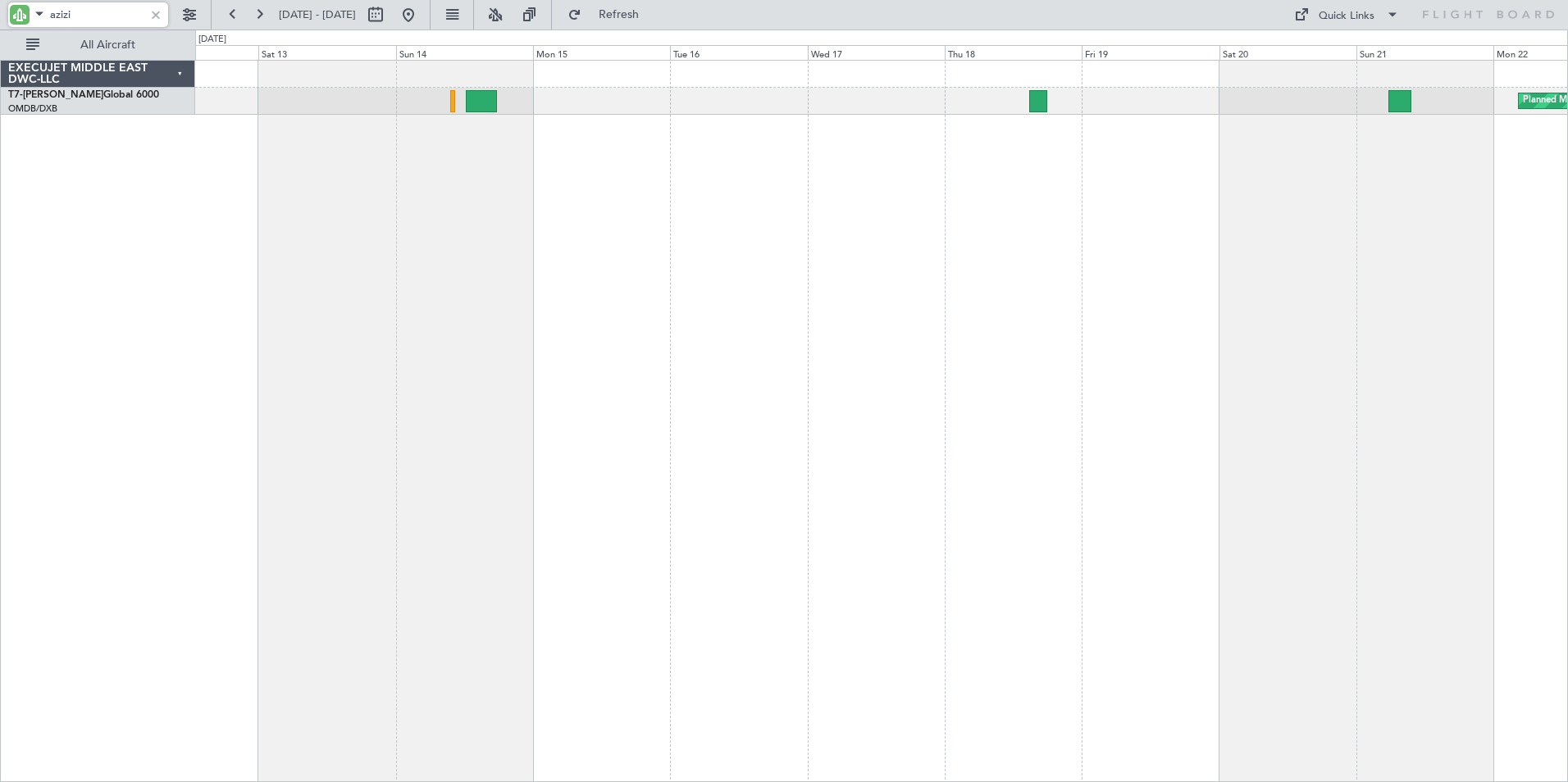
click at [871, 414] on div "Planned Maint [GEOGRAPHIC_DATA] ([GEOGRAPHIC_DATA] Intl)" at bounding box center [881, 421] width 1373 height 722
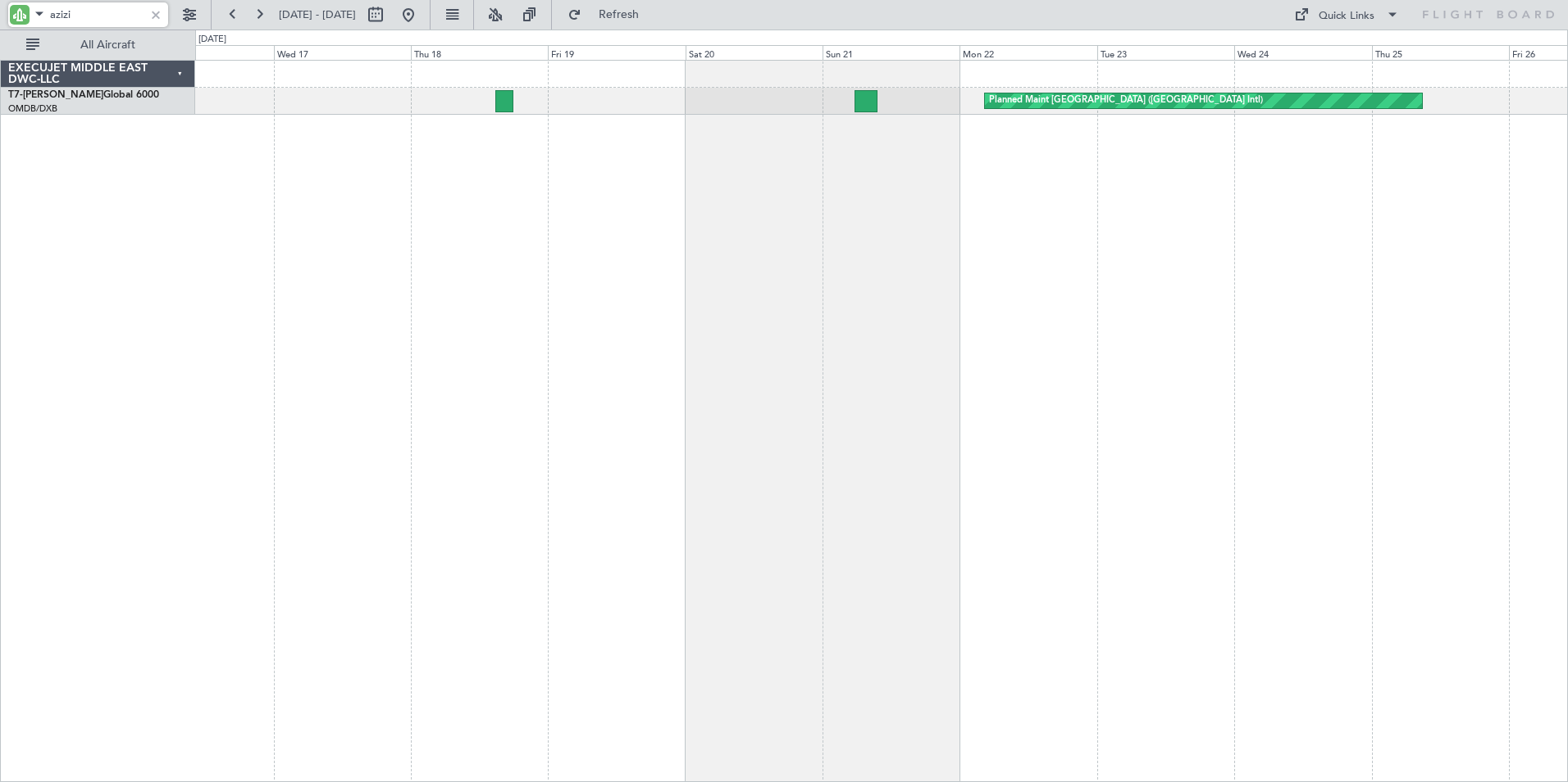
click at [778, 411] on div "Planned Maint [GEOGRAPHIC_DATA] ([GEOGRAPHIC_DATA] Intl)" at bounding box center [881, 421] width 1373 height 722
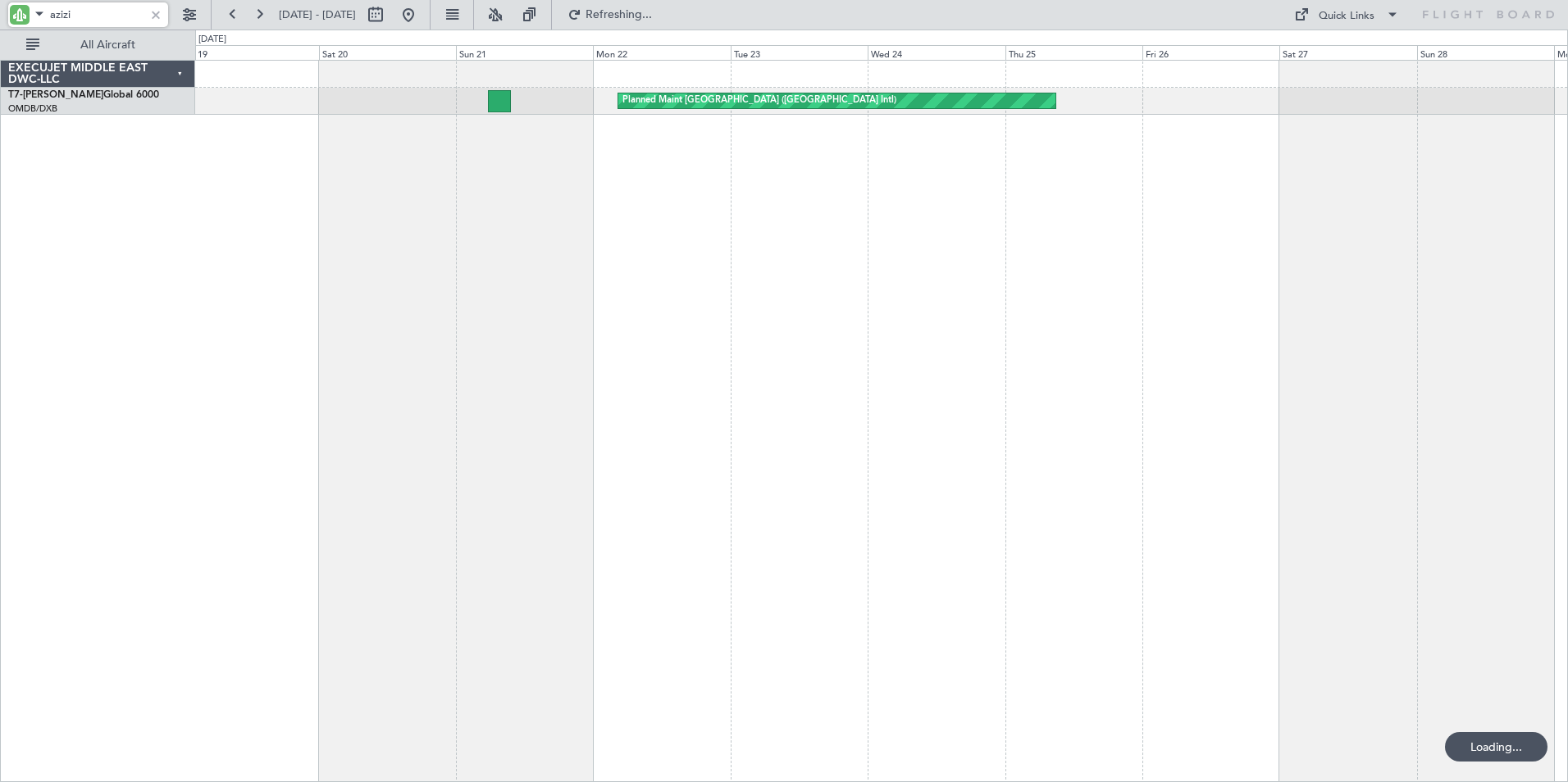
click at [933, 405] on div "Planned Maint [GEOGRAPHIC_DATA] ([GEOGRAPHIC_DATA] Intl)" at bounding box center [881, 421] width 1373 height 722
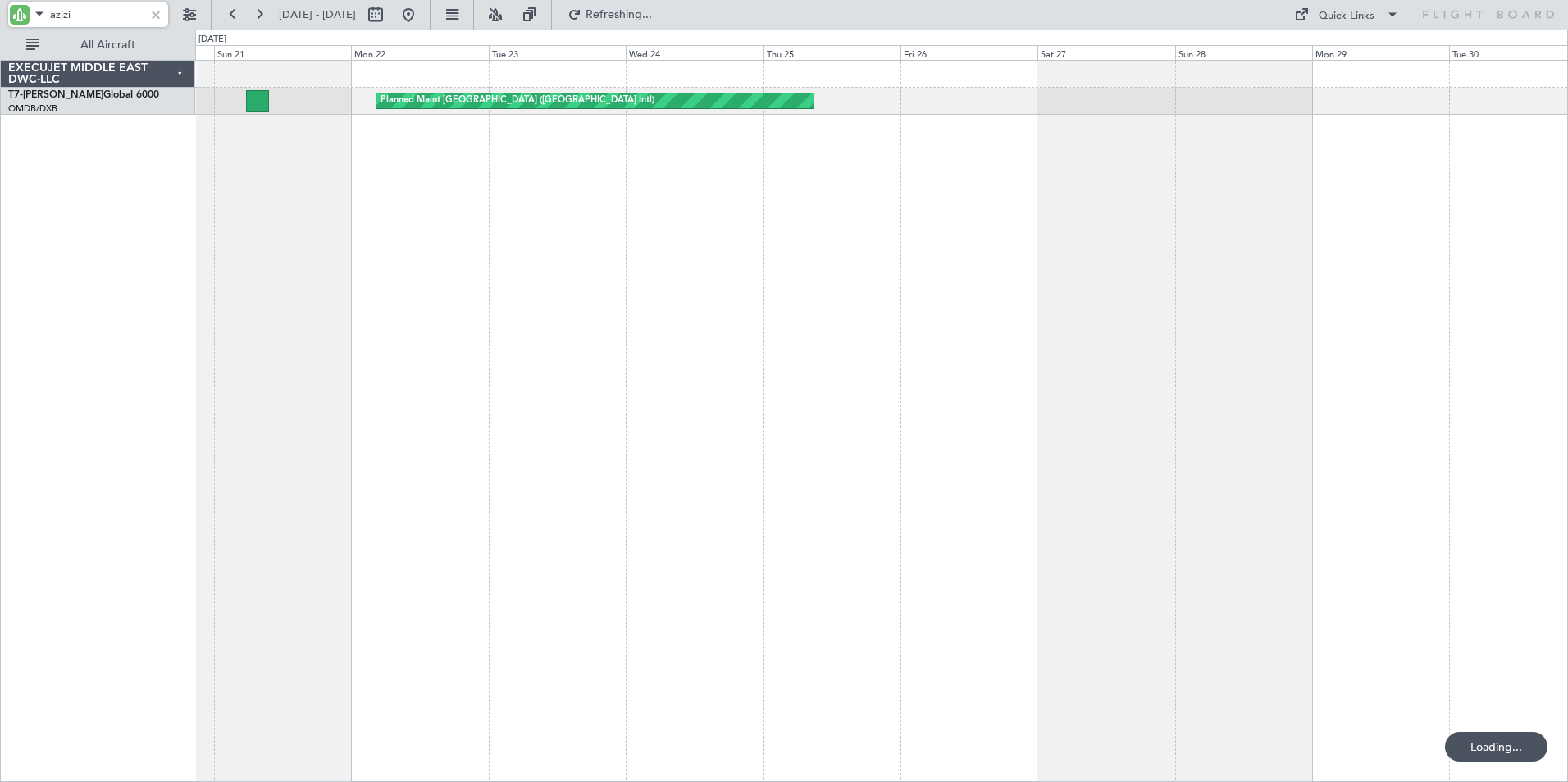
click at [916, 407] on div "Planned Maint [GEOGRAPHIC_DATA] ([GEOGRAPHIC_DATA] Intl)" at bounding box center [881, 421] width 1373 height 722
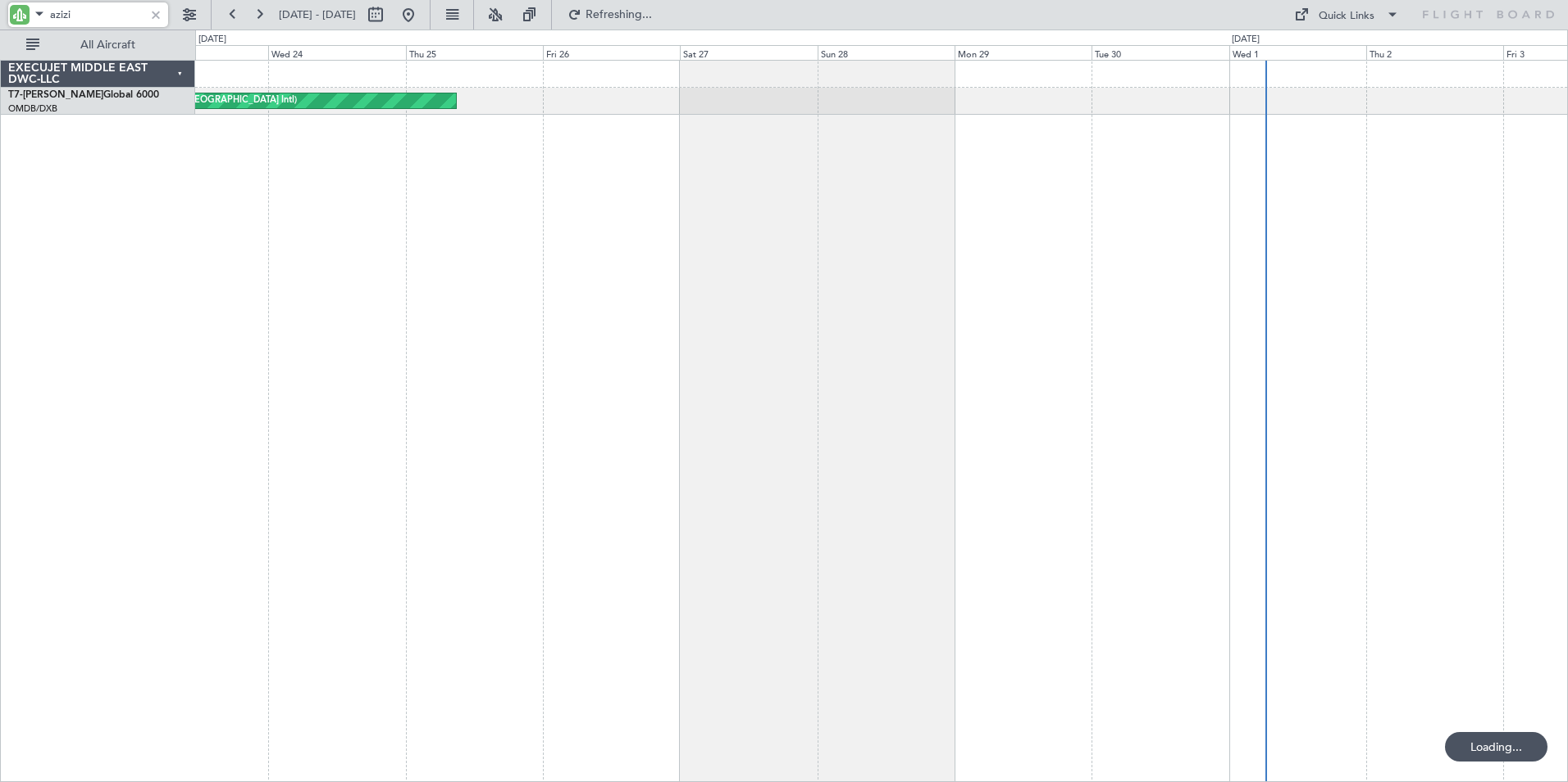
click at [975, 389] on div "Planned Maint [GEOGRAPHIC_DATA] ([GEOGRAPHIC_DATA] Intl)" at bounding box center [881, 421] width 1373 height 722
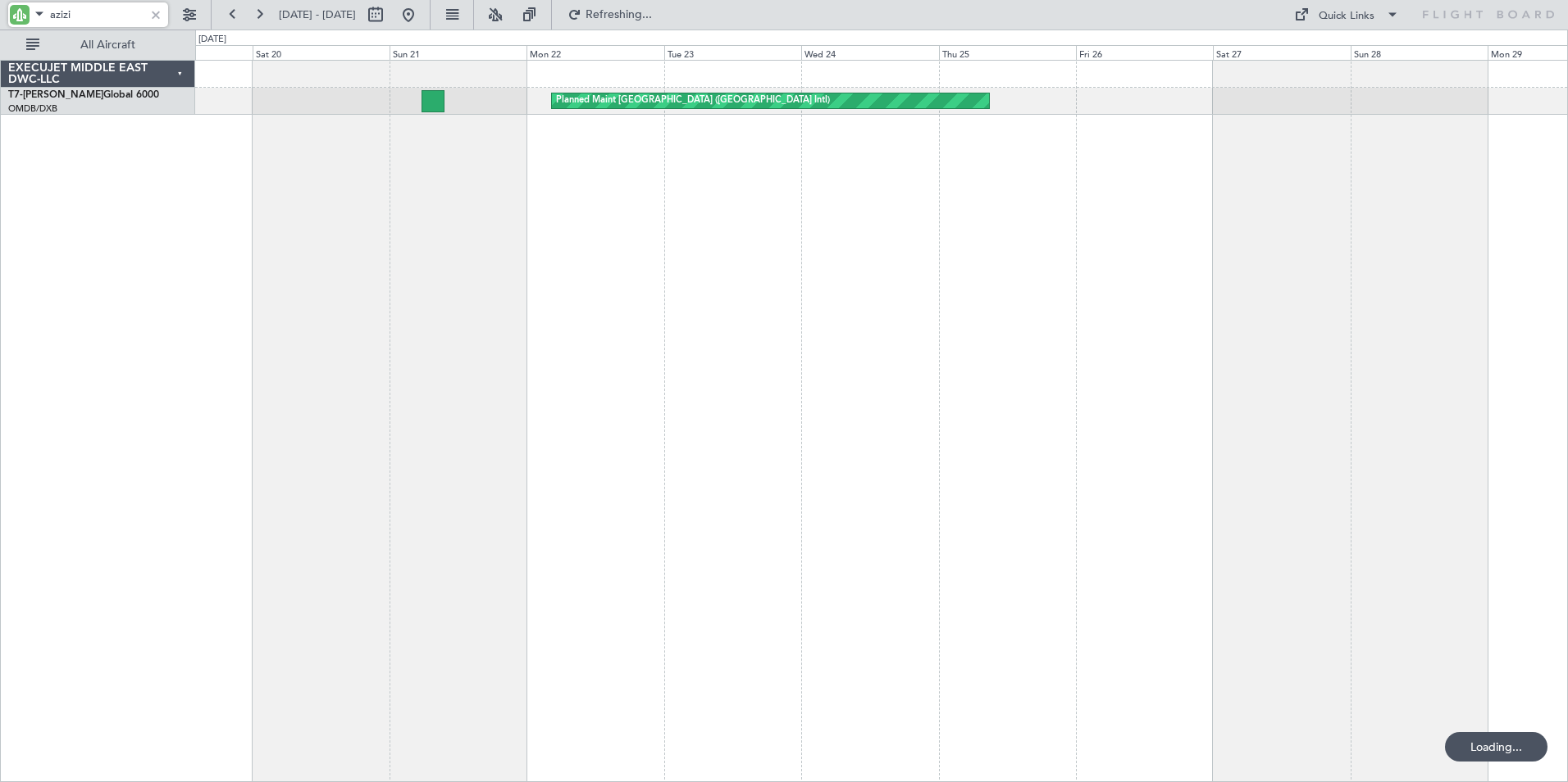
click at [890, 386] on div "Planned Maint [GEOGRAPHIC_DATA] ([GEOGRAPHIC_DATA] Intl)" at bounding box center [881, 421] width 1373 height 722
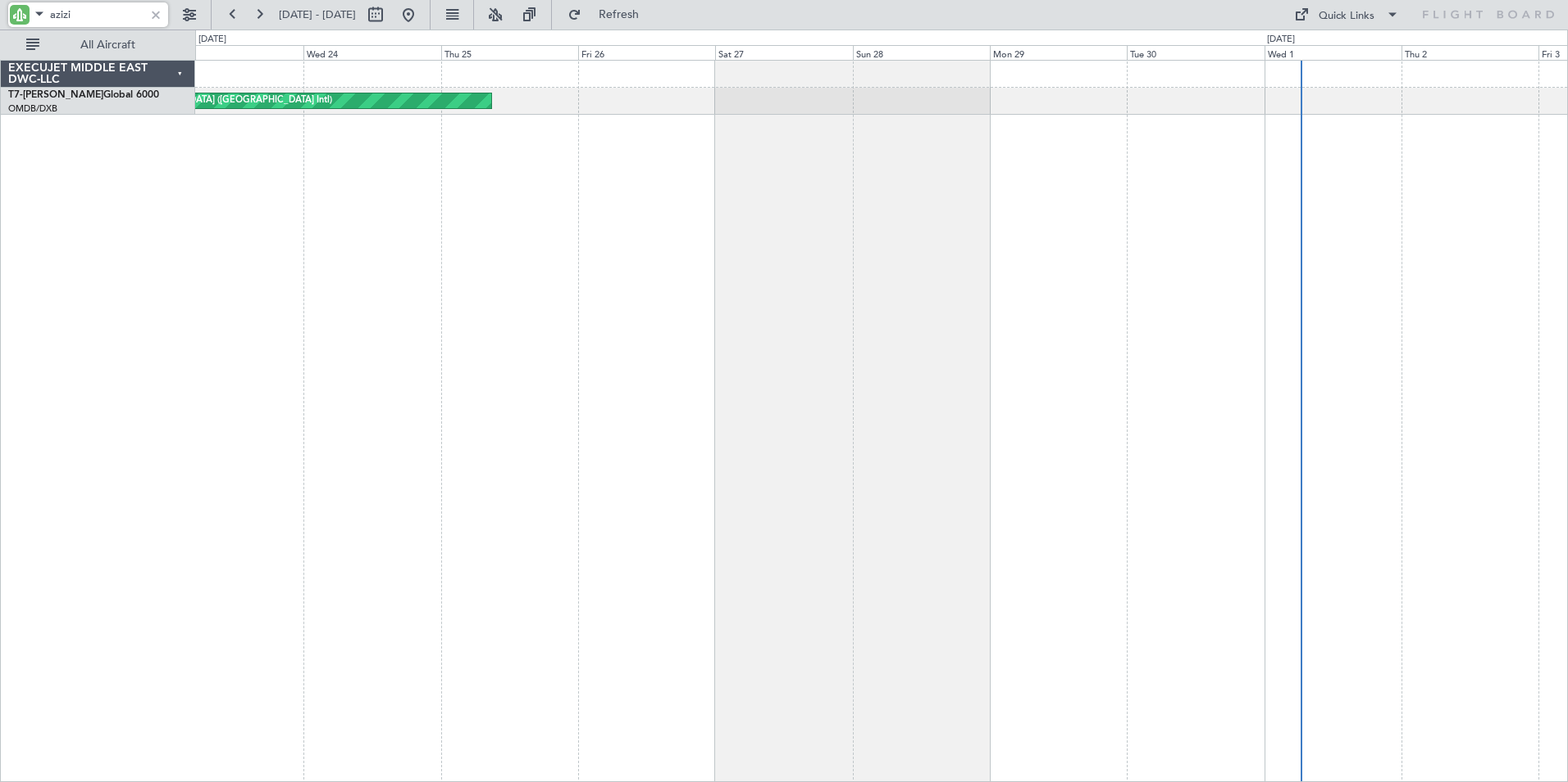
click at [762, 434] on div "Planned Maint [GEOGRAPHIC_DATA] ([GEOGRAPHIC_DATA] Intl)" at bounding box center [881, 421] width 1373 height 722
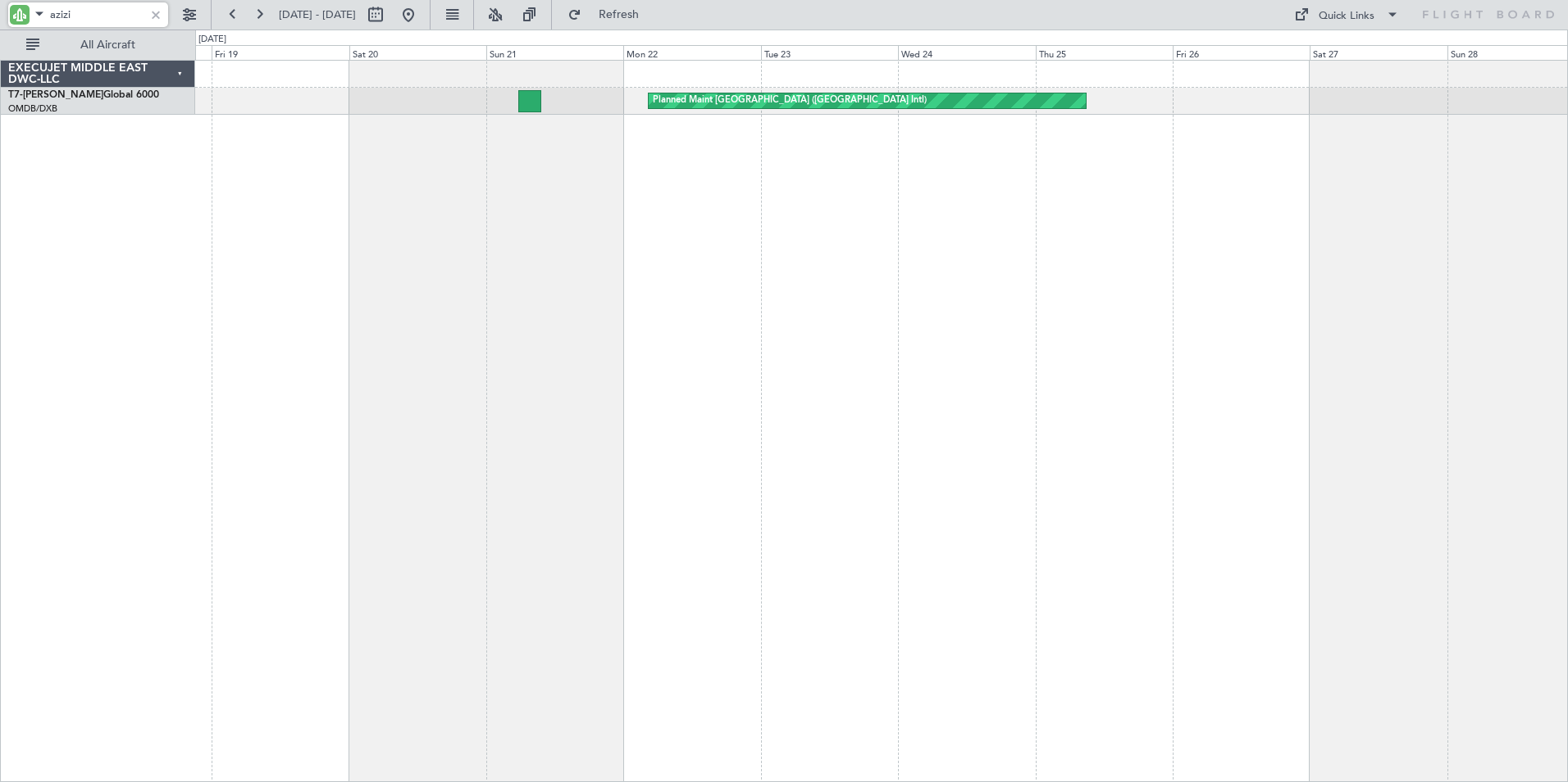
click at [1044, 365] on div "Planned Maint [GEOGRAPHIC_DATA] ([GEOGRAPHIC_DATA] Intl)" at bounding box center [881, 421] width 1373 height 722
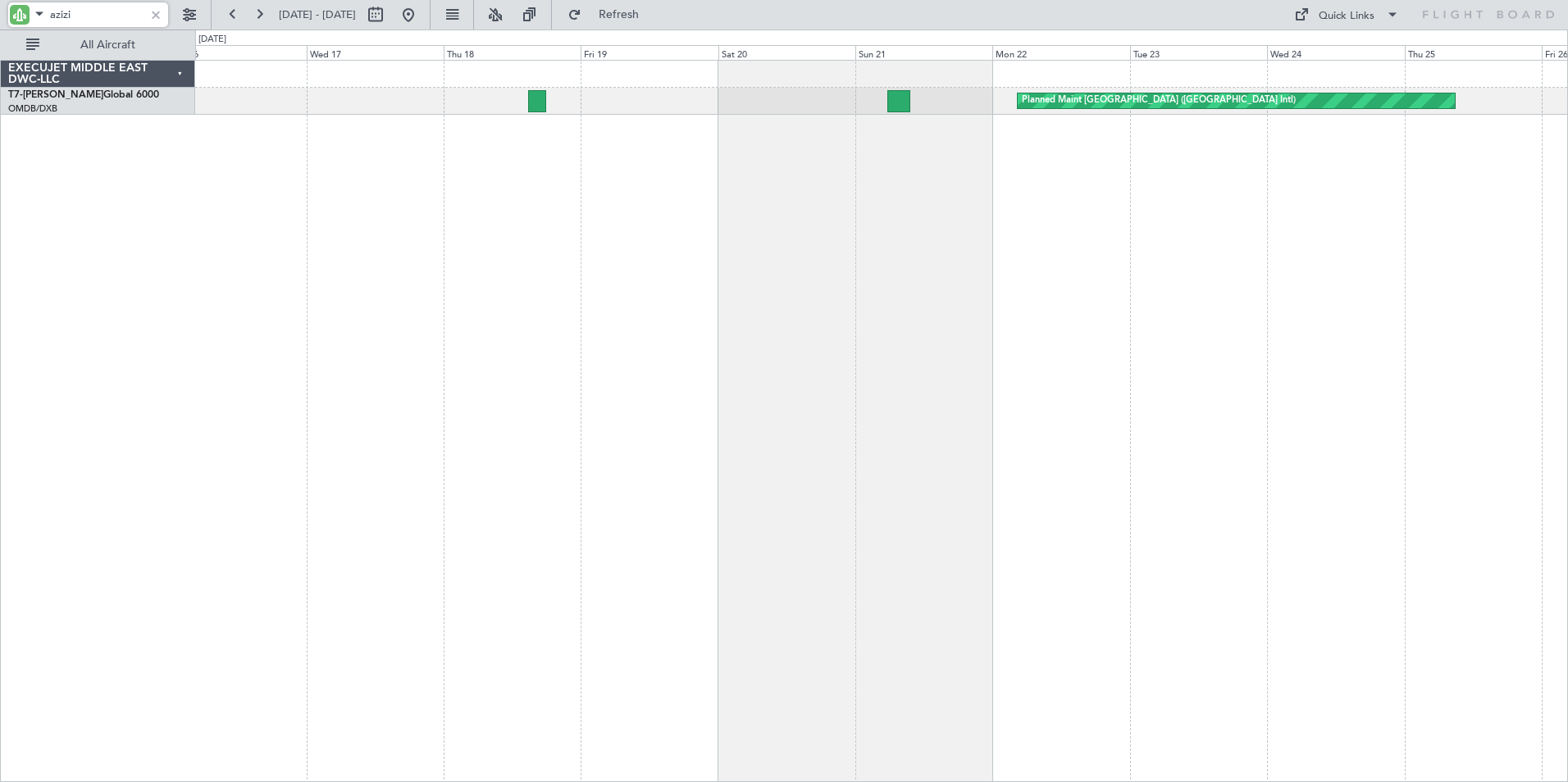
click at [731, 396] on div "Planned Maint [GEOGRAPHIC_DATA] ([GEOGRAPHIC_DATA] Intl)" at bounding box center [881, 421] width 1373 height 722
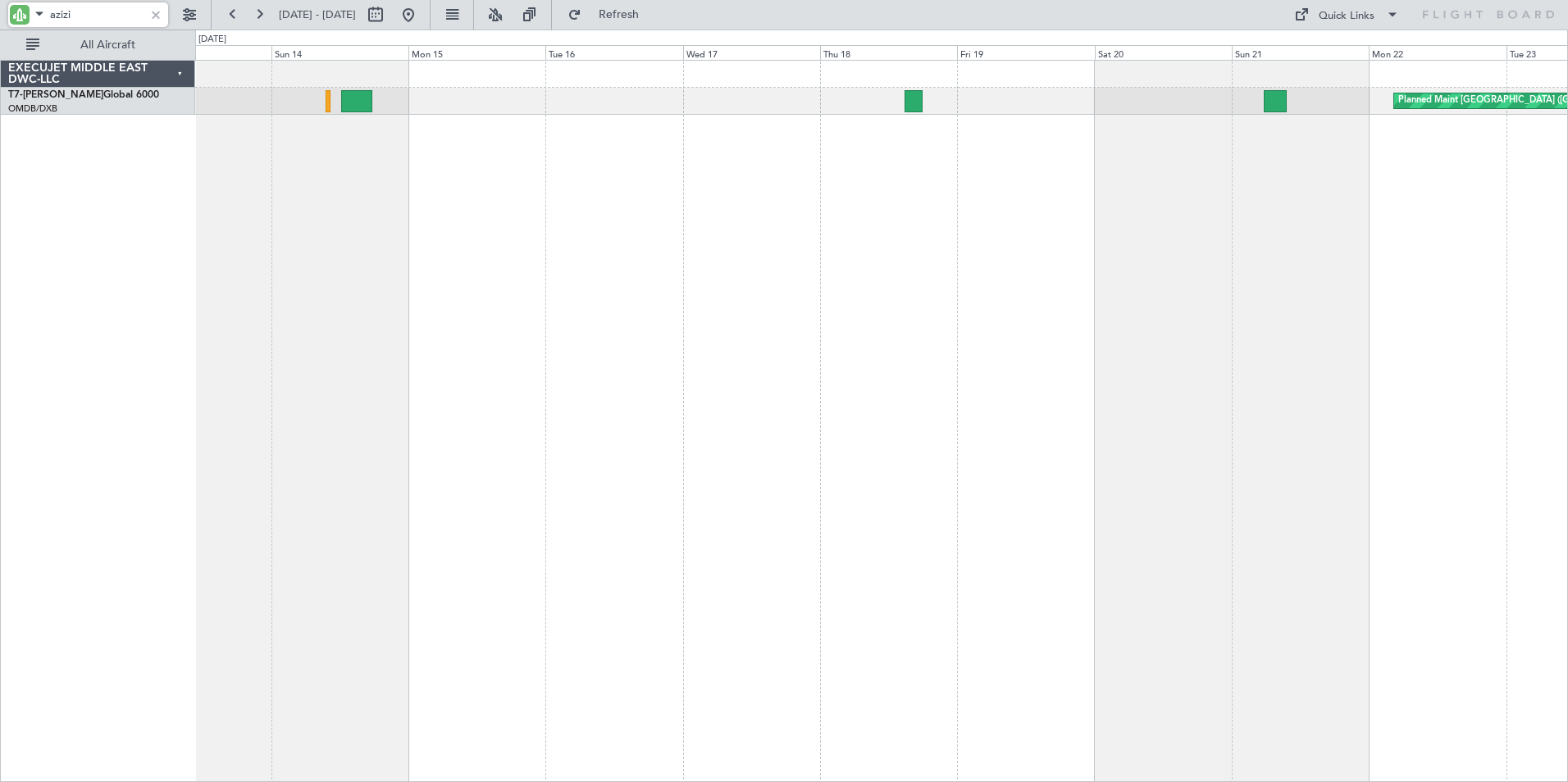
click at [791, 396] on div "Planned Maint [GEOGRAPHIC_DATA] ([GEOGRAPHIC_DATA] Intl)" at bounding box center [881, 421] width 1373 height 722
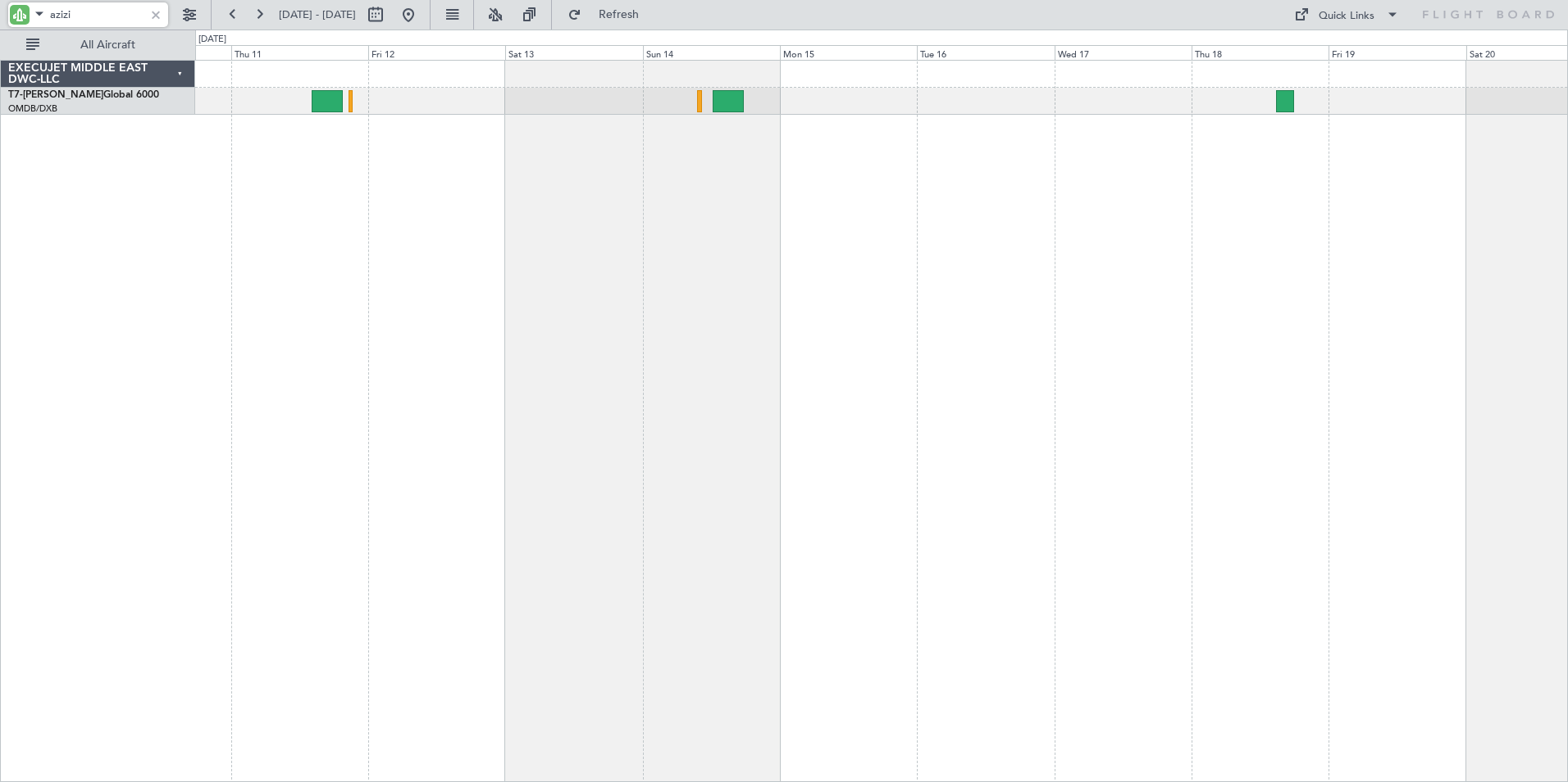
click at [795, 386] on div "Planned Maint [GEOGRAPHIC_DATA] ([GEOGRAPHIC_DATA] Intl)" at bounding box center [881, 421] width 1373 height 722
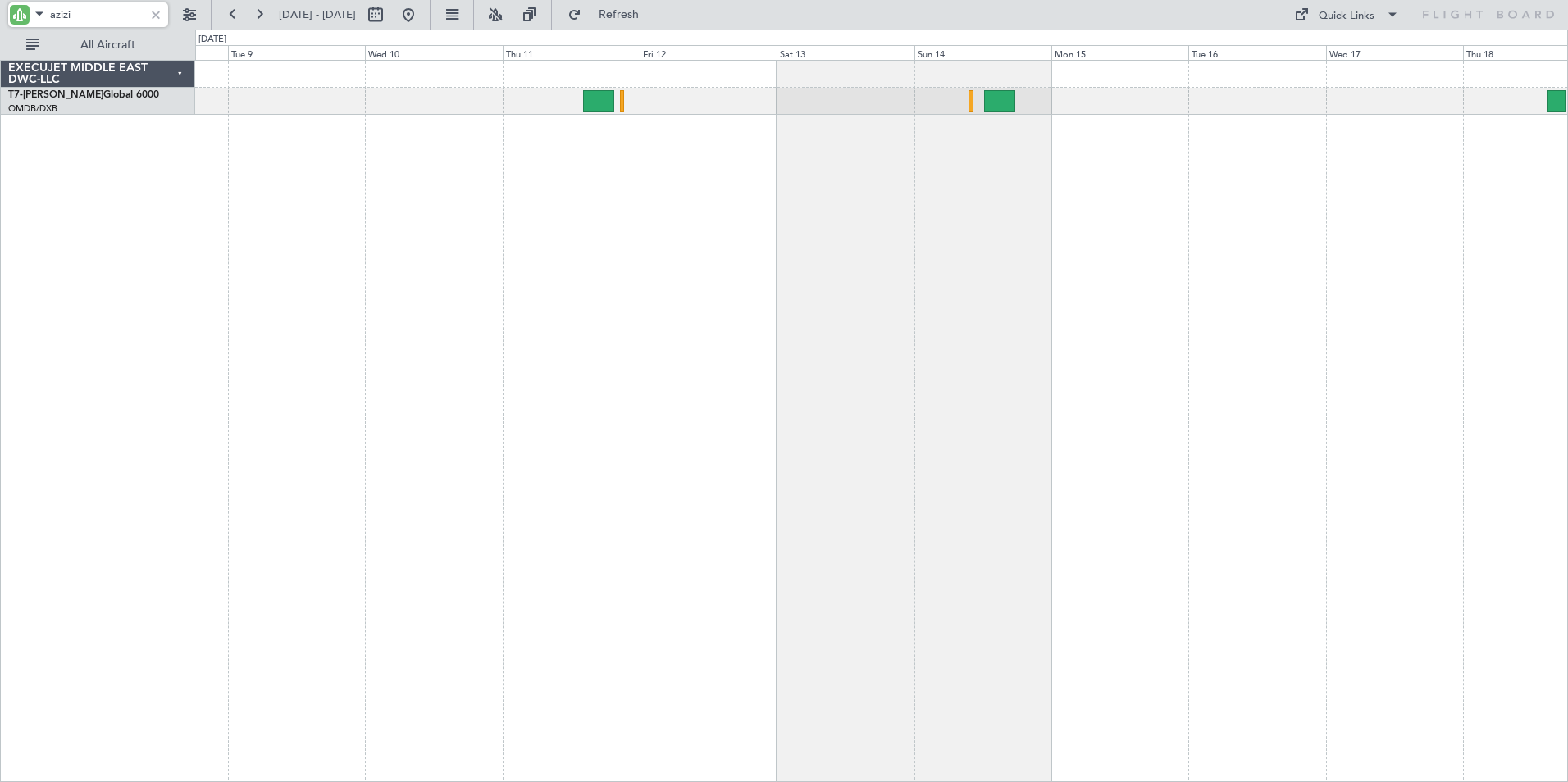
click at [694, 391] on div "AOG Maint [GEOGRAPHIC_DATA] (Dubai Intl)" at bounding box center [881, 421] width 1373 height 722
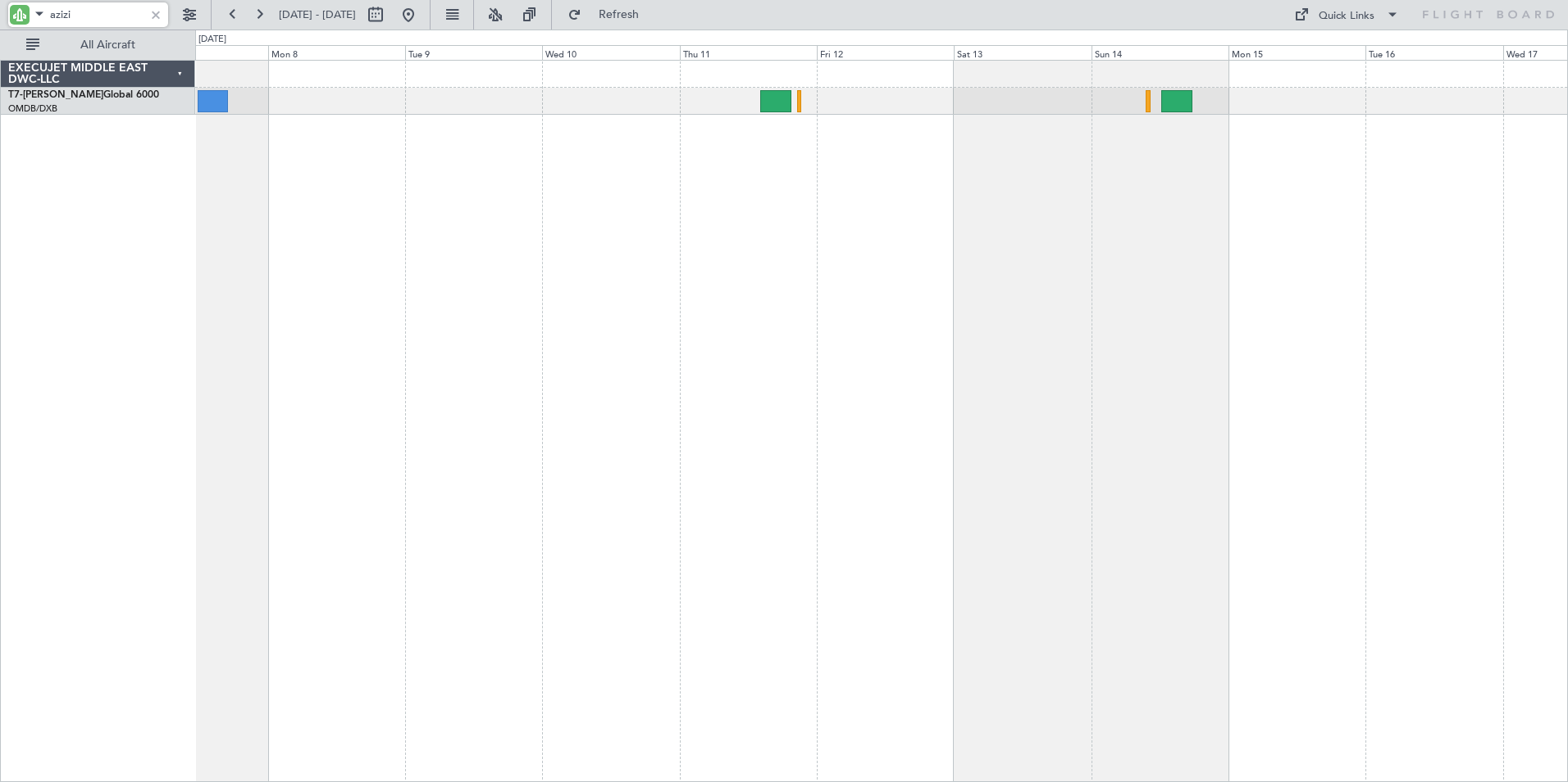
click at [747, 364] on div "AOG Maint [GEOGRAPHIC_DATA] (Dubai Intl)" at bounding box center [881, 421] width 1373 height 722
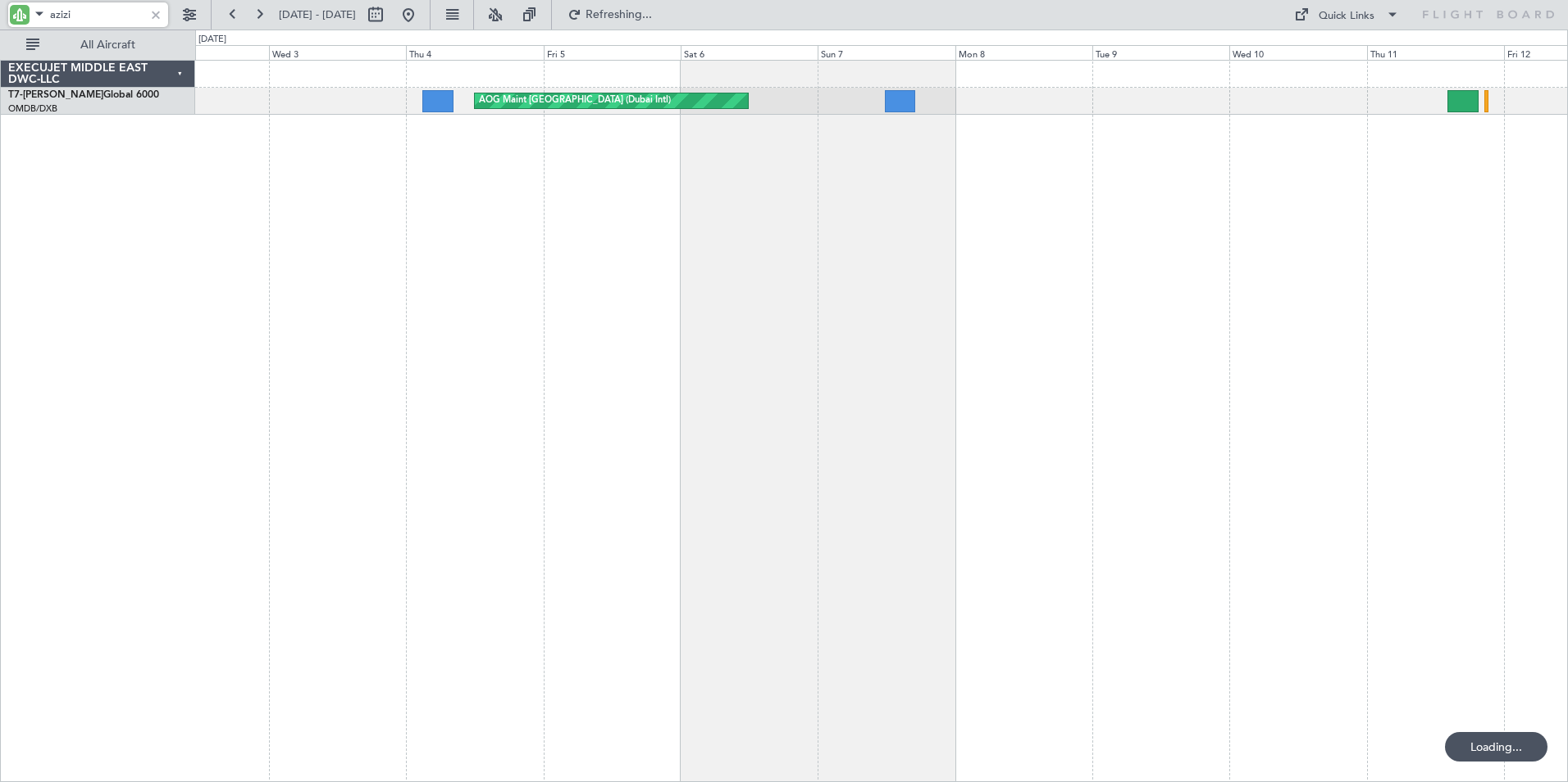
click at [767, 362] on div "AOG Maint [GEOGRAPHIC_DATA] (Dubai Intl)" at bounding box center [881, 421] width 1373 height 722
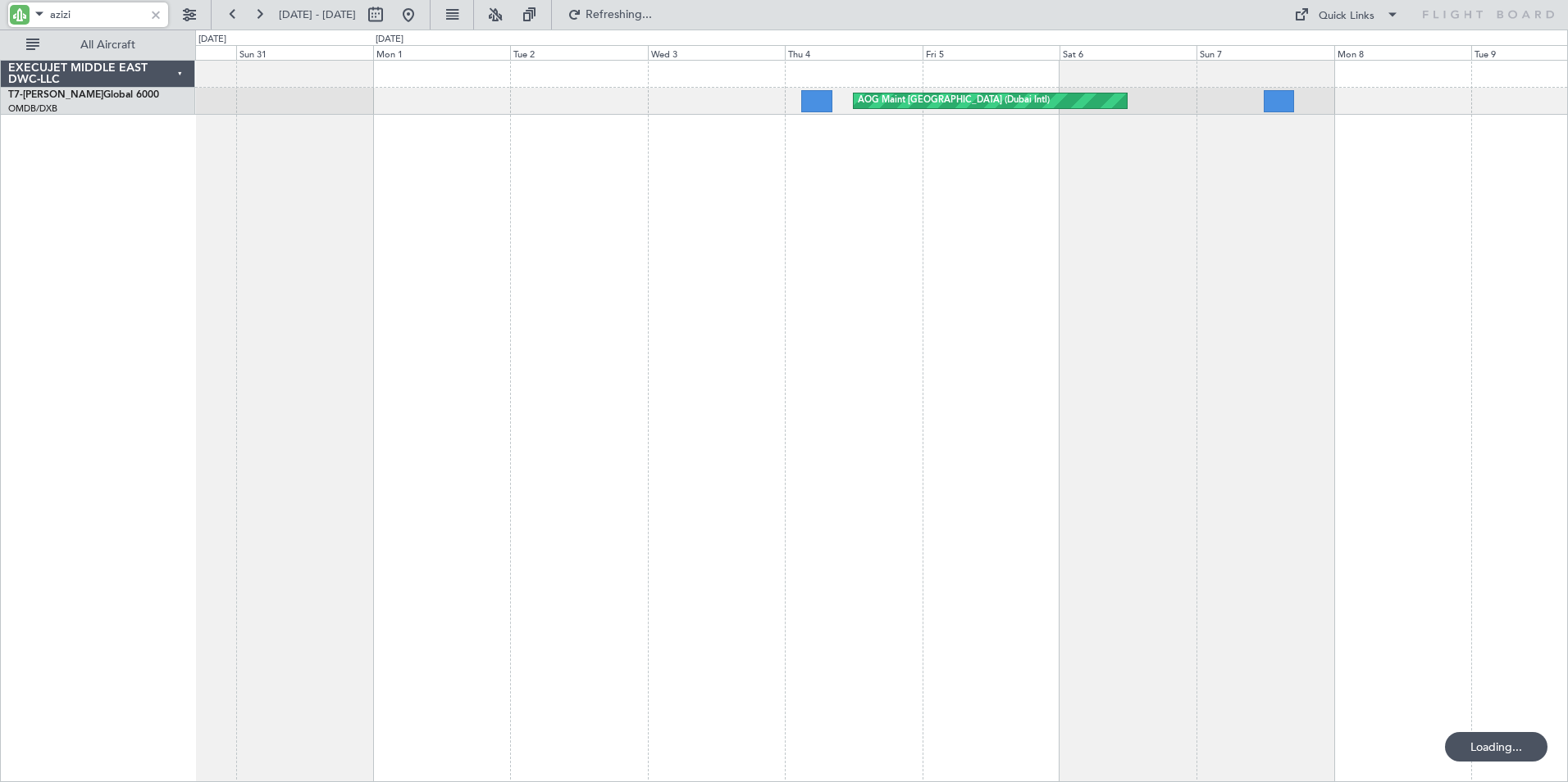
click at [864, 365] on div "AOG Maint [GEOGRAPHIC_DATA] (Dubai Intl)" at bounding box center [881, 421] width 1373 height 722
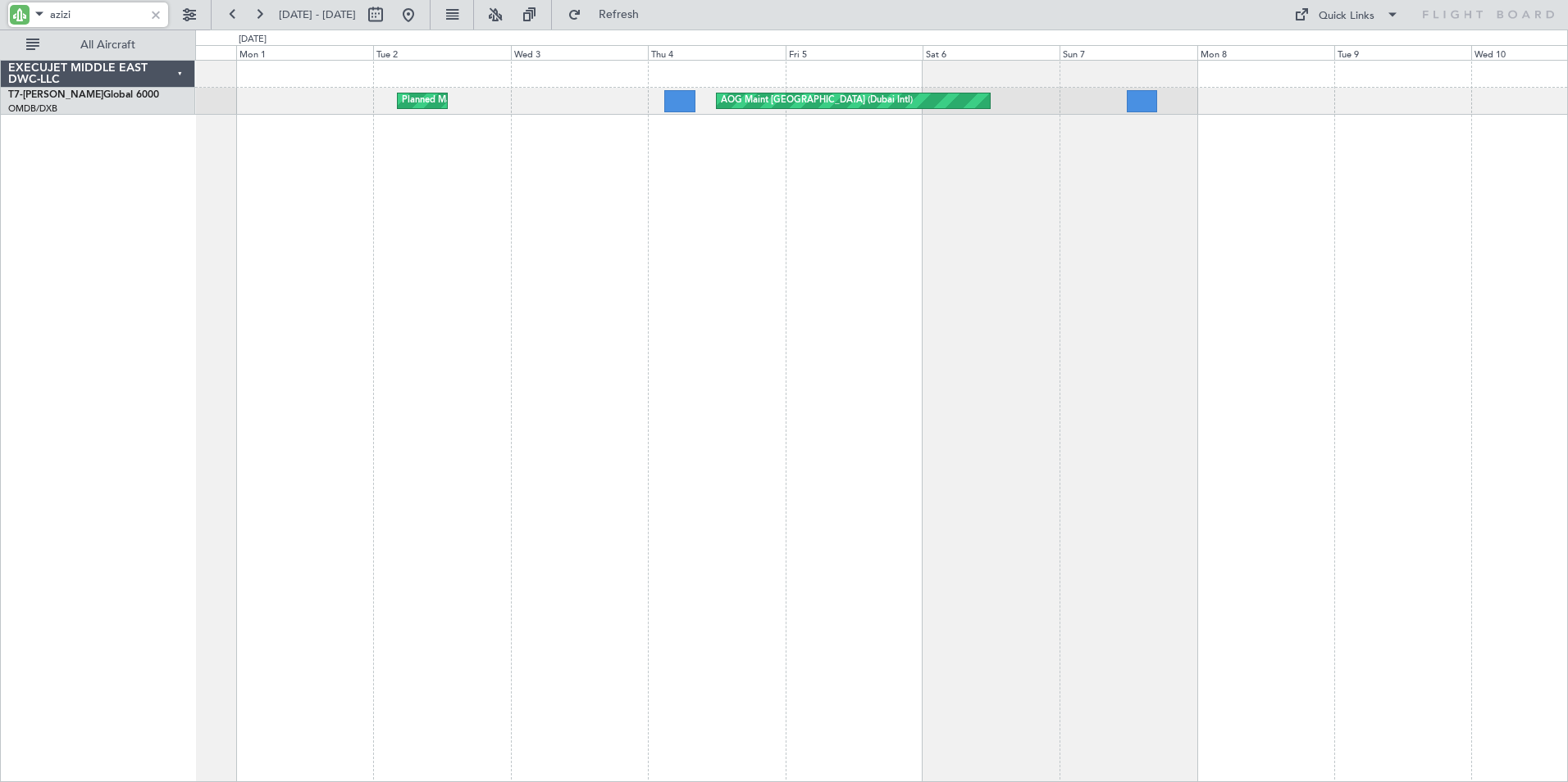
click at [612, 356] on div "AOG Maint [GEOGRAPHIC_DATA] (Dubai Intl) Planned Maint [GEOGRAPHIC_DATA] ([GEOG…" at bounding box center [881, 421] width 1373 height 722
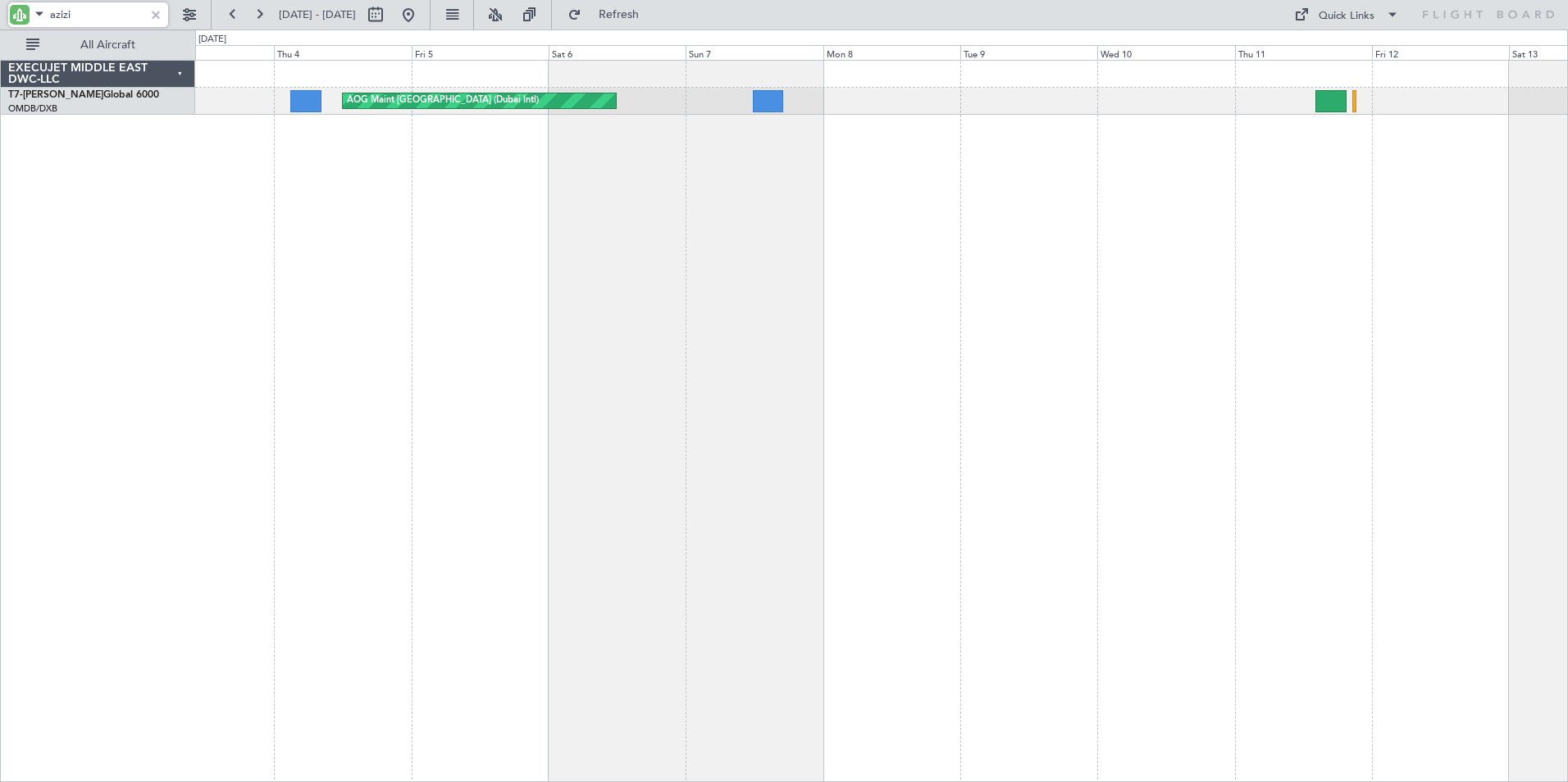
click at [619, 314] on div "AOG Maint [GEOGRAPHIC_DATA] (Dubai Intl) Planned Maint [GEOGRAPHIC_DATA] ([GEOG…" at bounding box center [881, 421] width 1373 height 722
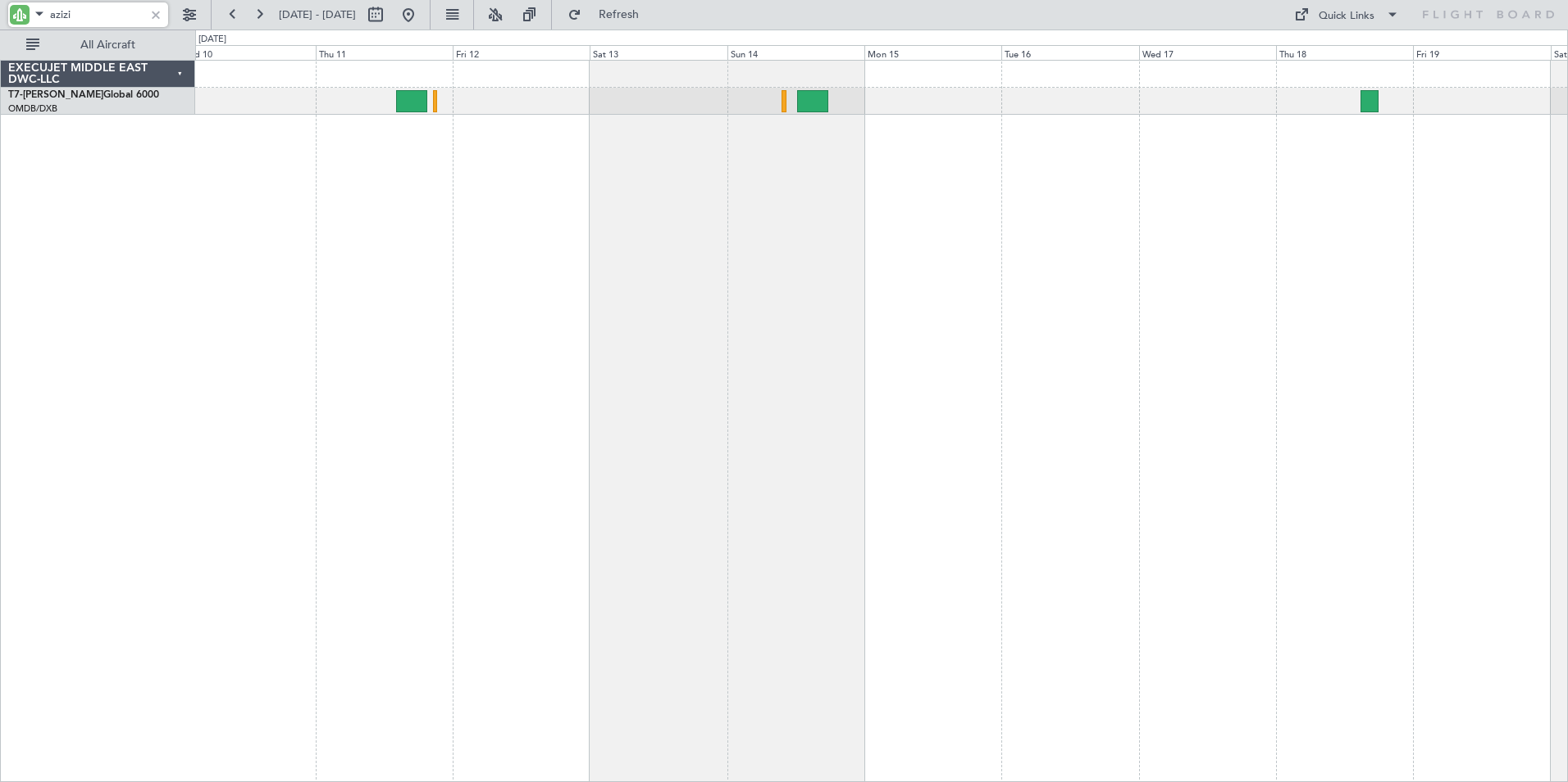
click at [360, 381] on div "Planned Maint [GEOGRAPHIC_DATA] ([GEOGRAPHIC_DATA] Intl)" at bounding box center [881, 421] width 1373 height 722
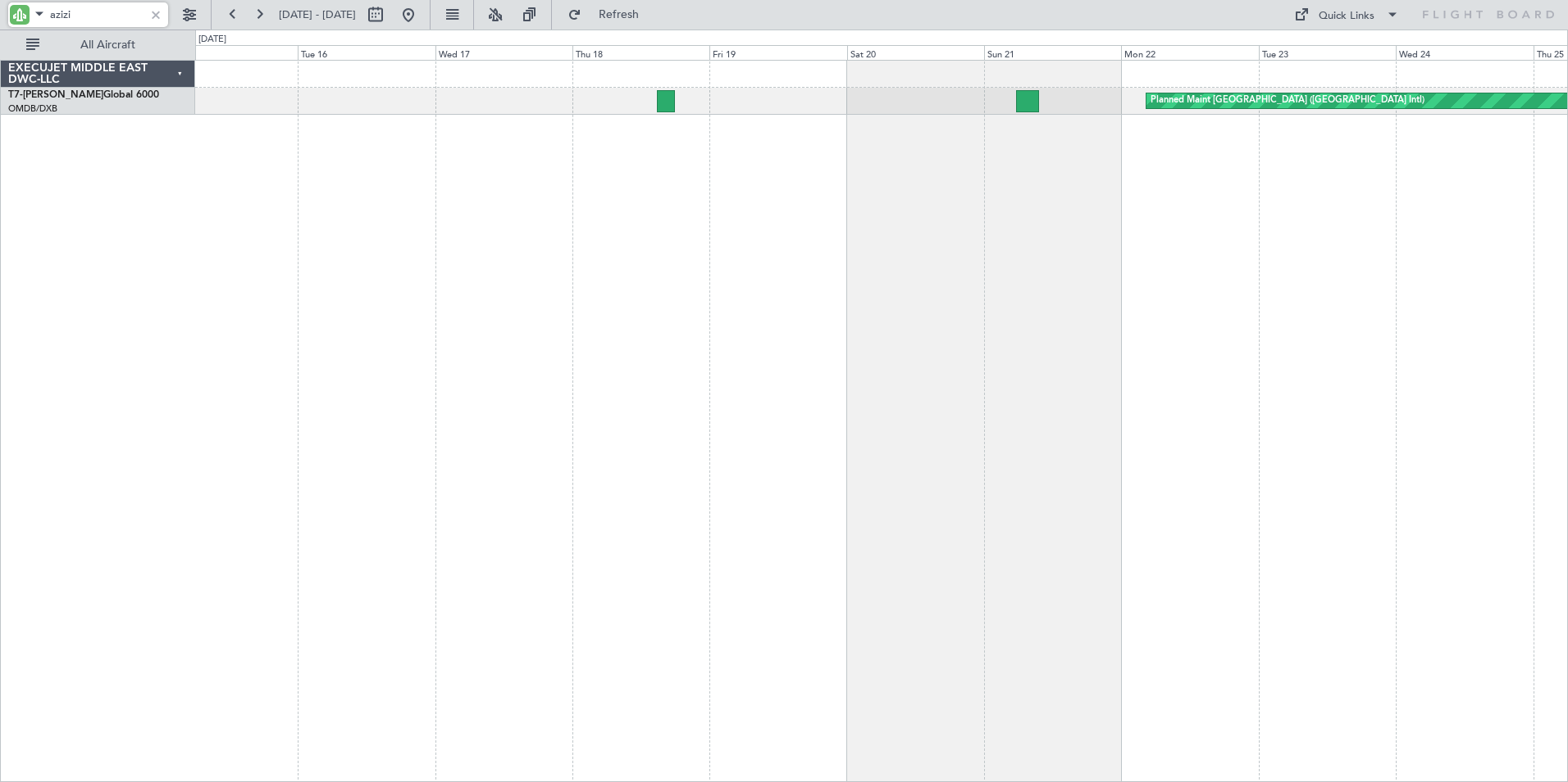
click at [612, 393] on div "Planned Maint [GEOGRAPHIC_DATA] ([GEOGRAPHIC_DATA] Intl)" at bounding box center [881, 421] width 1373 height 722
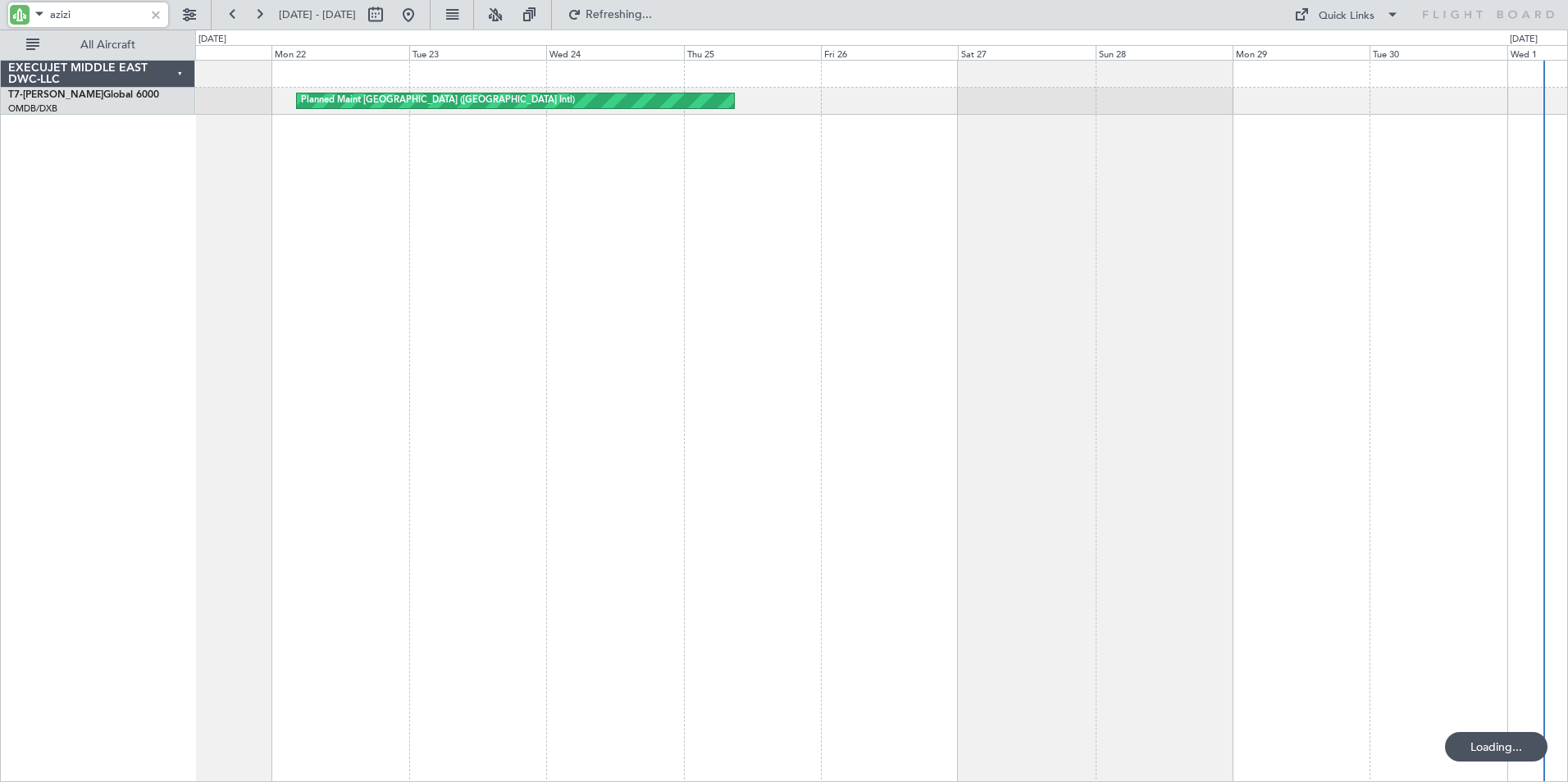
click at [439, 402] on div "Planned Maint [GEOGRAPHIC_DATA] ([GEOGRAPHIC_DATA] Intl)" at bounding box center [881, 421] width 1373 height 722
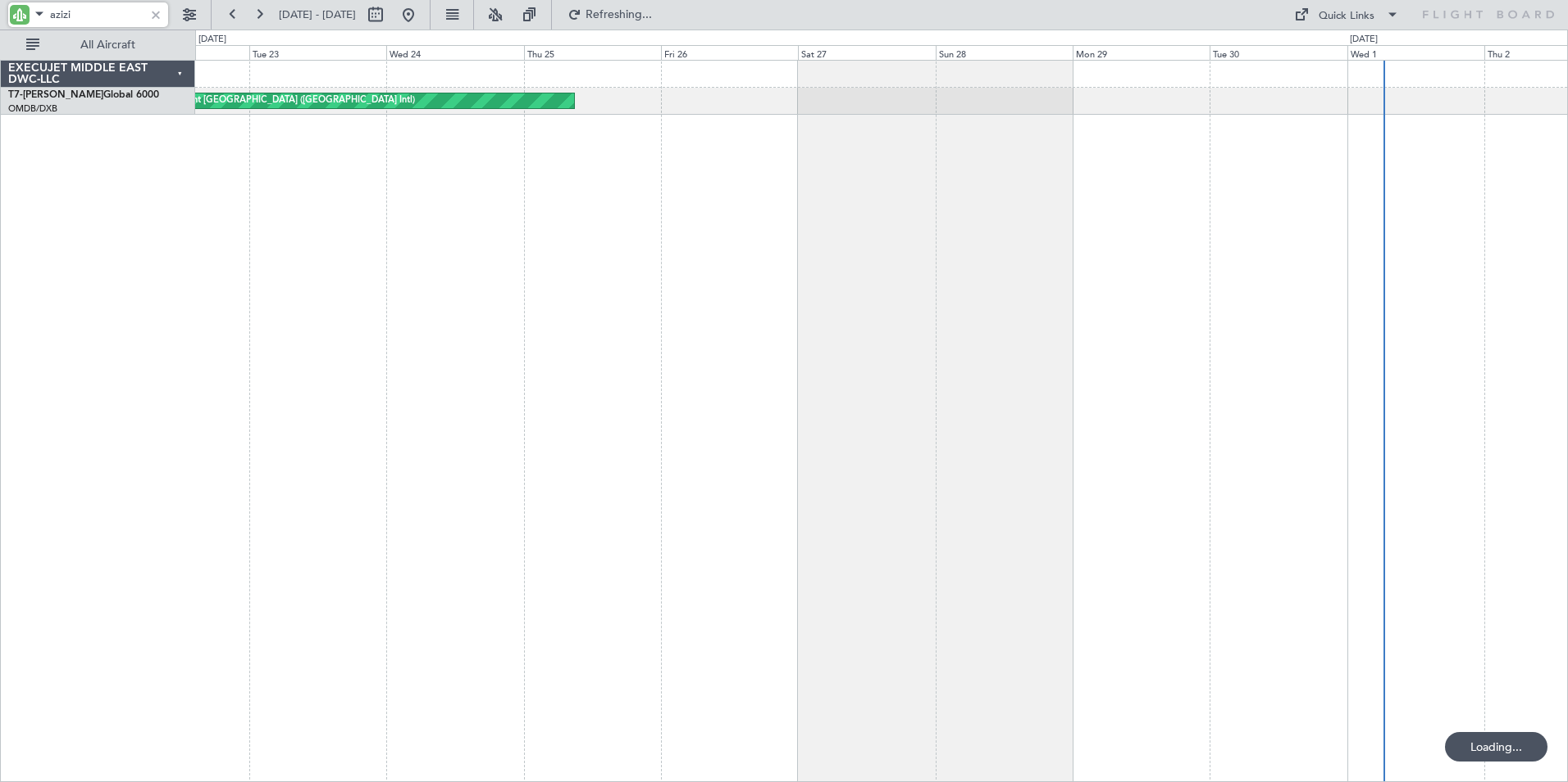
click at [954, 433] on div "Planned Maint [GEOGRAPHIC_DATA] ([GEOGRAPHIC_DATA] Intl)" at bounding box center [881, 421] width 1373 height 722
drag, startPoint x: 78, startPoint y: 16, endPoint x: -105, endPoint y: 40, distance: 184.6
click at [0, 40] on html "azizi [DATE] - [DATE] Refresh Quick Links All Aircraft Planned Maint [GEOGRAPHI…" at bounding box center [784, 391] width 1568 height 782
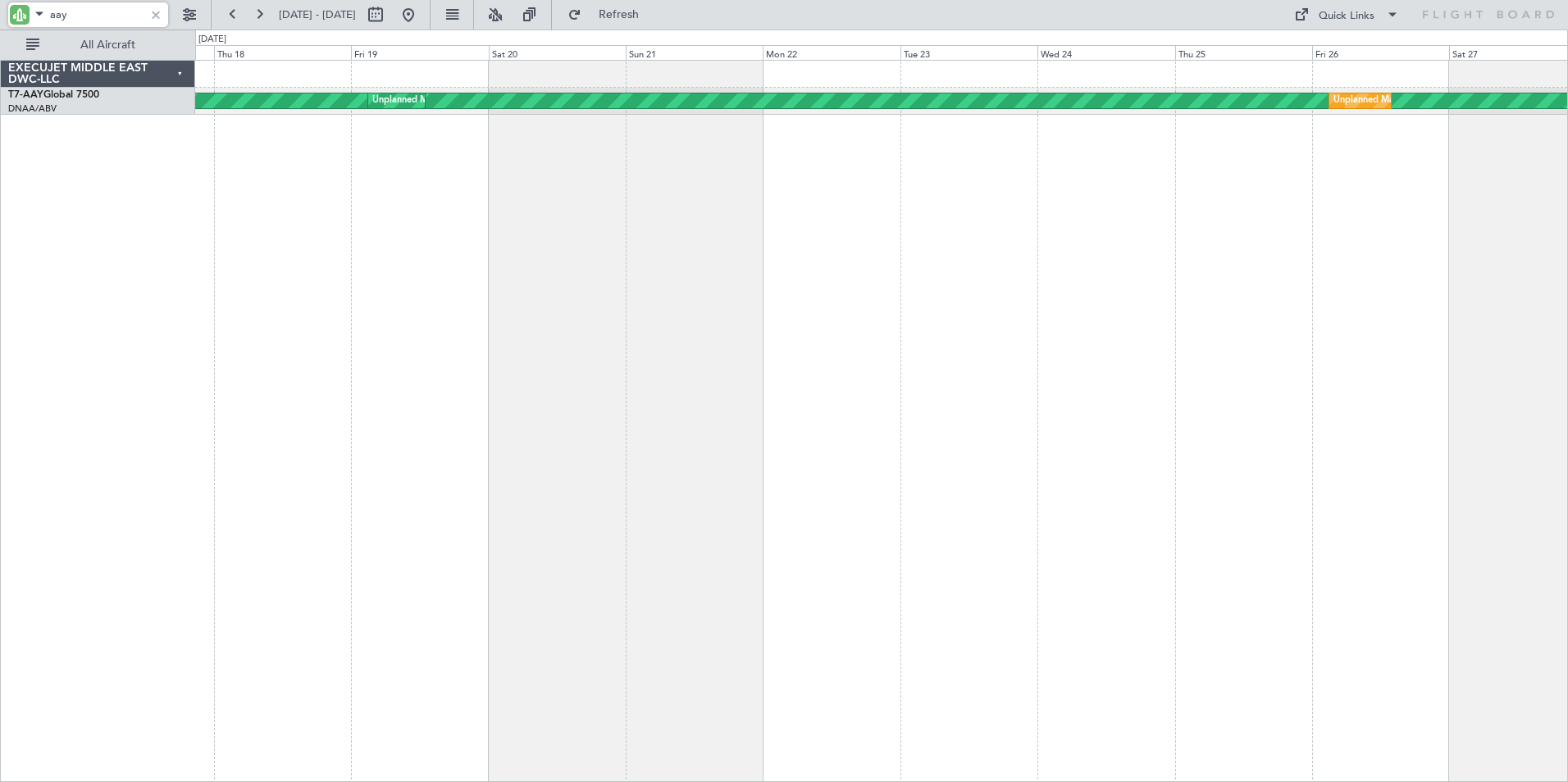
click at [1047, 369] on div "Unplanned Maint [GEOGRAPHIC_DATA] (Al Maktoum Intl) Unplanned Maint [GEOGRAPHIC…" at bounding box center [881, 421] width 1373 height 722
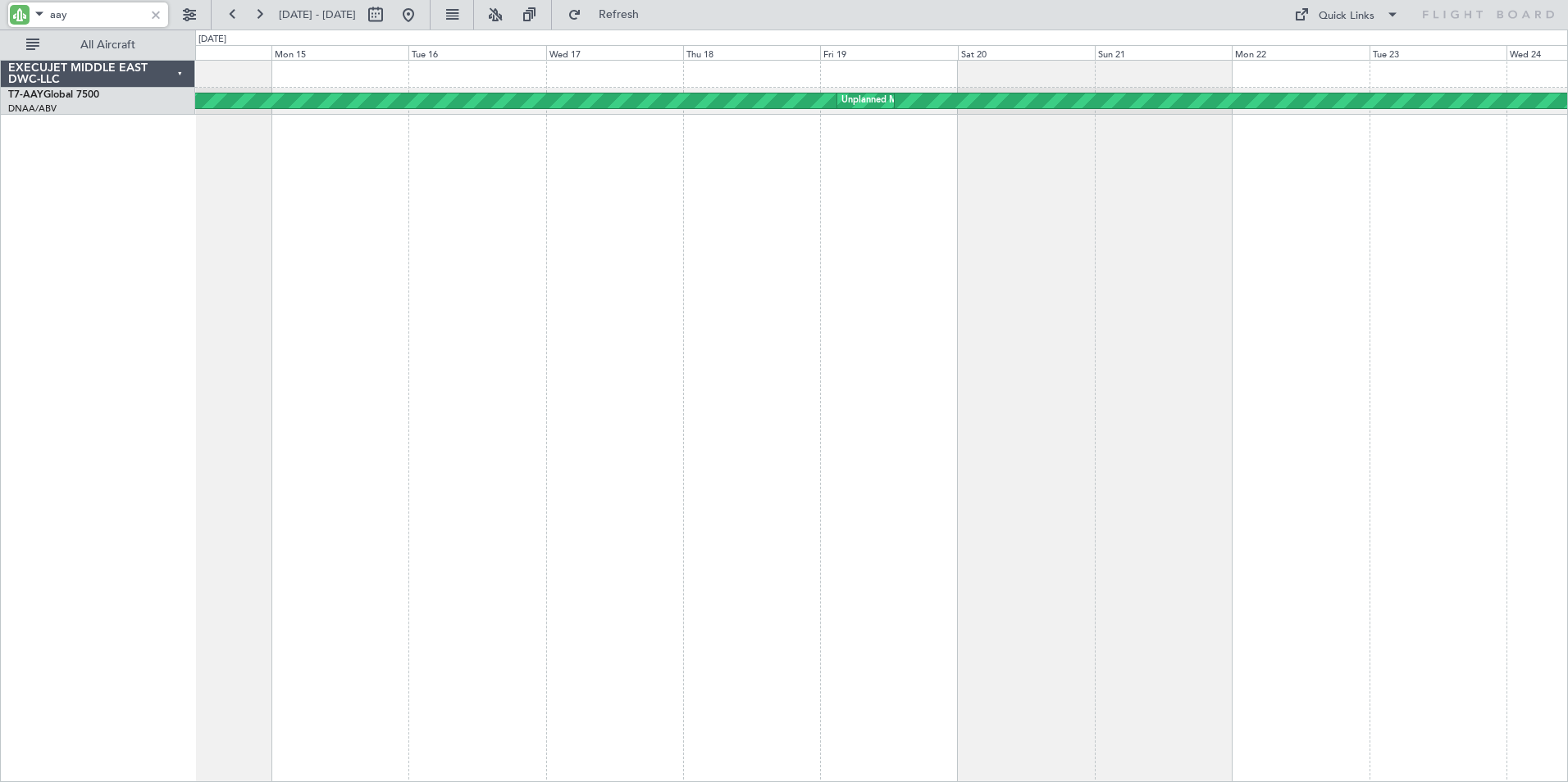
click at [759, 351] on div "Unplanned Maint [GEOGRAPHIC_DATA] (Al Maktoum Intl) Unplanned Maint [GEOGRAPHIC…" at bounding box center [881, 421] width 1373 height 722
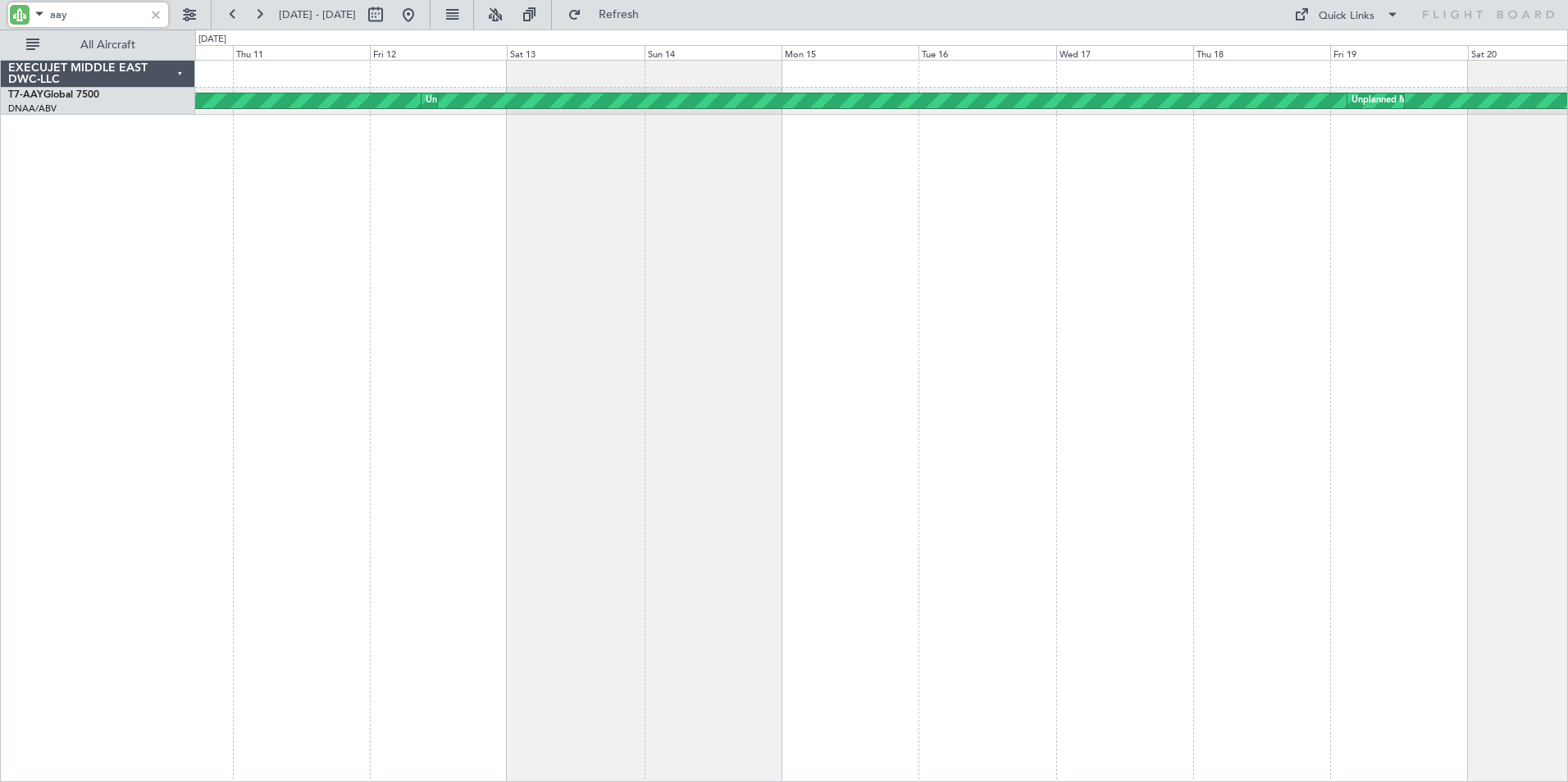
click at [804, 344] on div "Unplanned Maint [GEOGRAPHIC_DATA] (Al Maktoum Intl) Unplanned Maint [GEOGRAPHIC…" at bounding box center [881, 421] width 1373 height 722
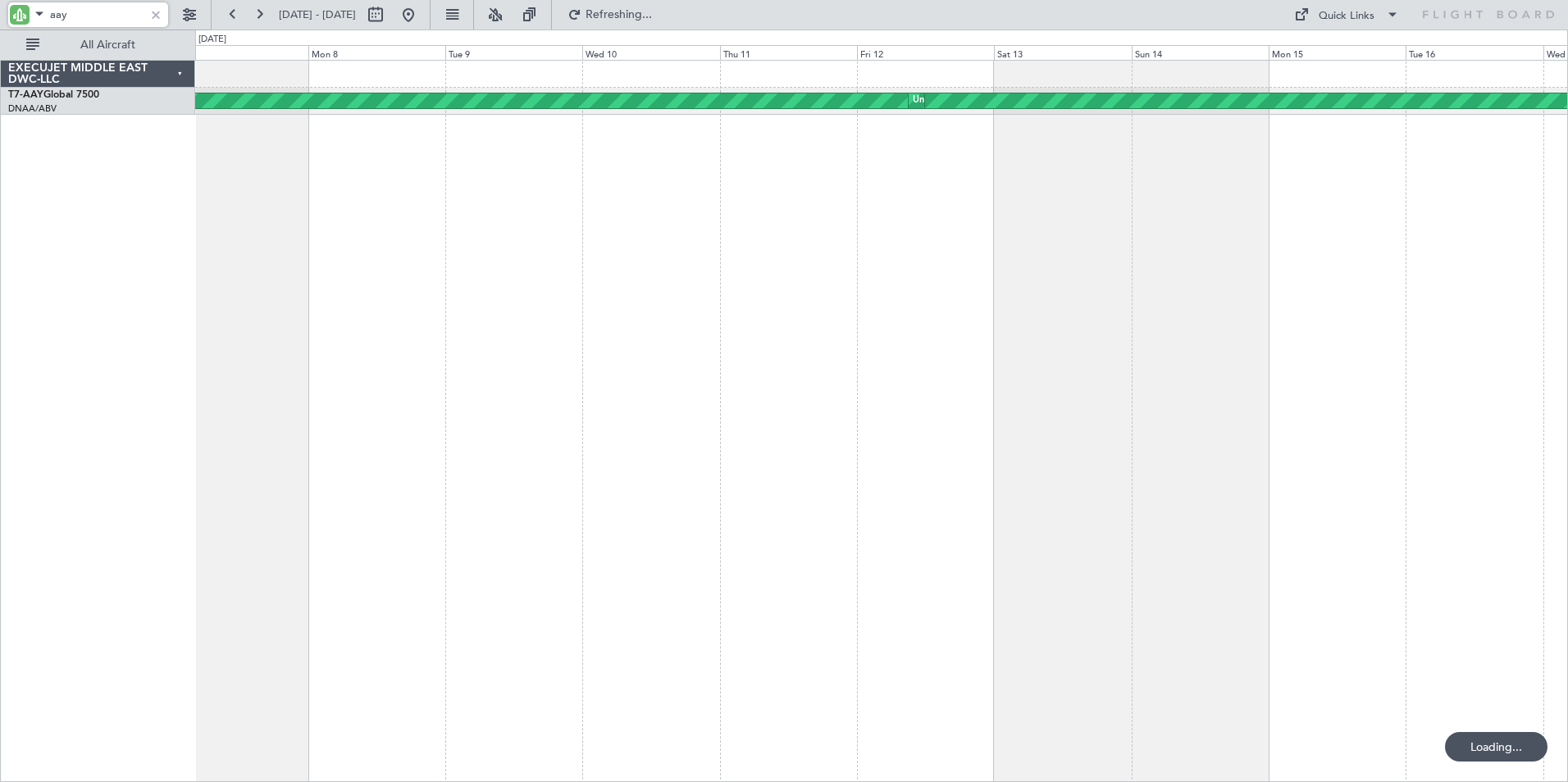
click at [913, 326] on div "Unplanned Maint [GEOGRAPHIC_DATA] (Al Maktoum Intl) Unplanned Maint [GEOGRAPHIC…" at bounding box center [881, 421] width 1373 height 722
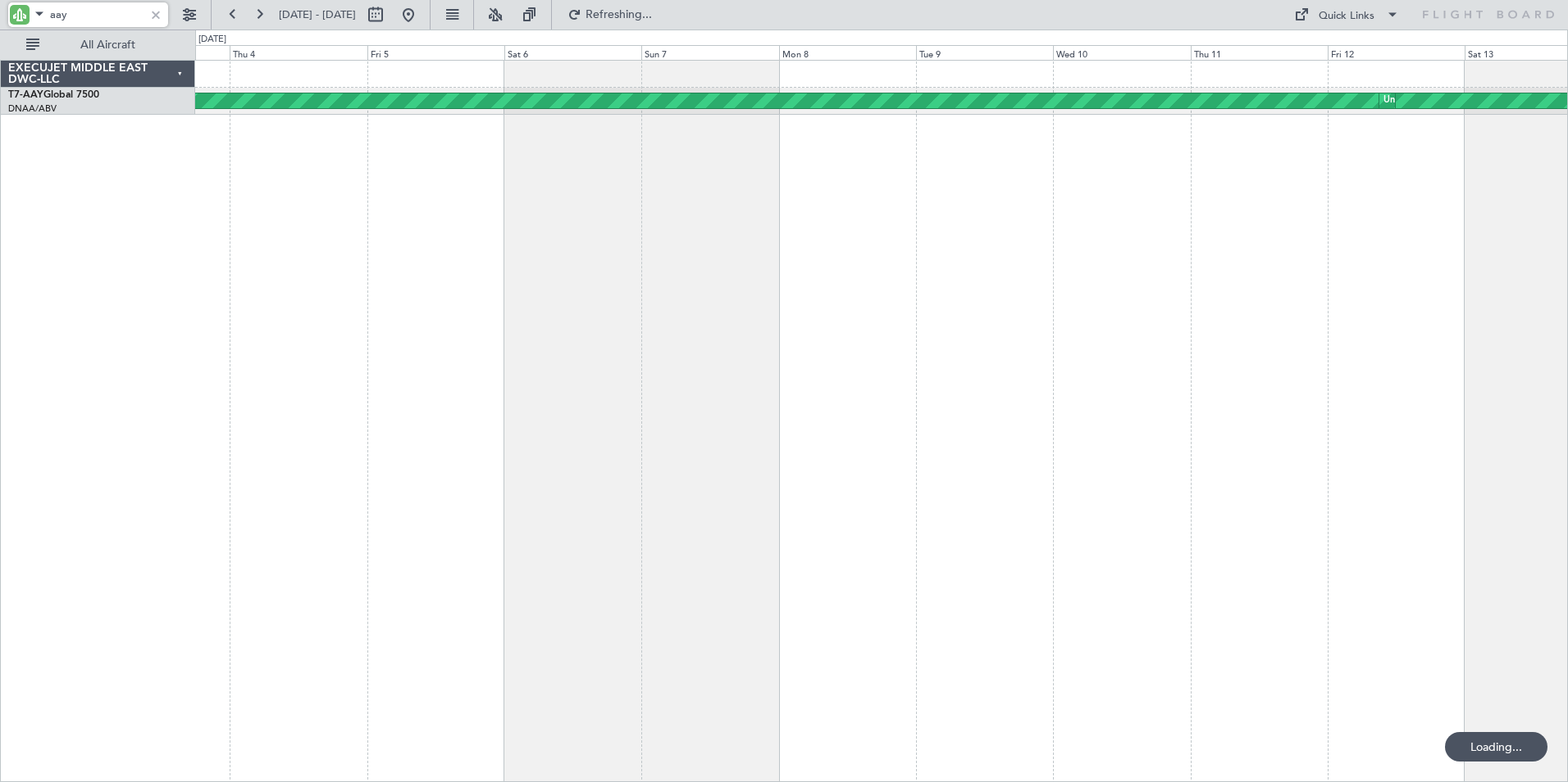
click at [876, 320] on div "Unplanned Maint [GEOGRAPHIC_DATA] (Al Maktoum Intl) Unplanned Maint [GEOGRAPHIC…" at bounding box center [881, 421] width 1373 height 722
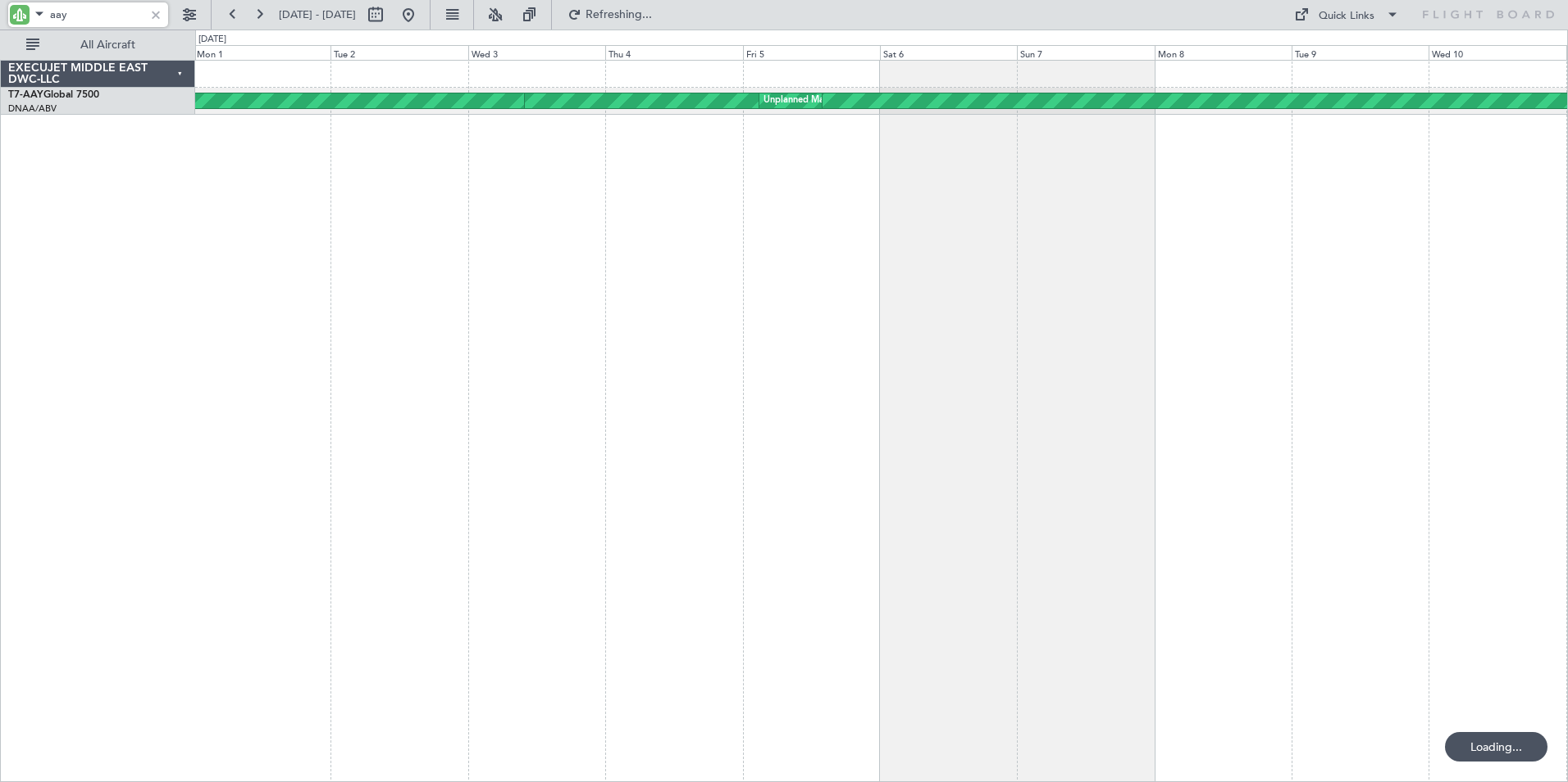
click at [780, 317] on div "Unplanned Maint [GEOGRAPHIC_DATA] (Al Maktoum Intl) Unplanned Maint [GEOGRAPHIC…" at bounding box center [881, 421] width 1373 height 722
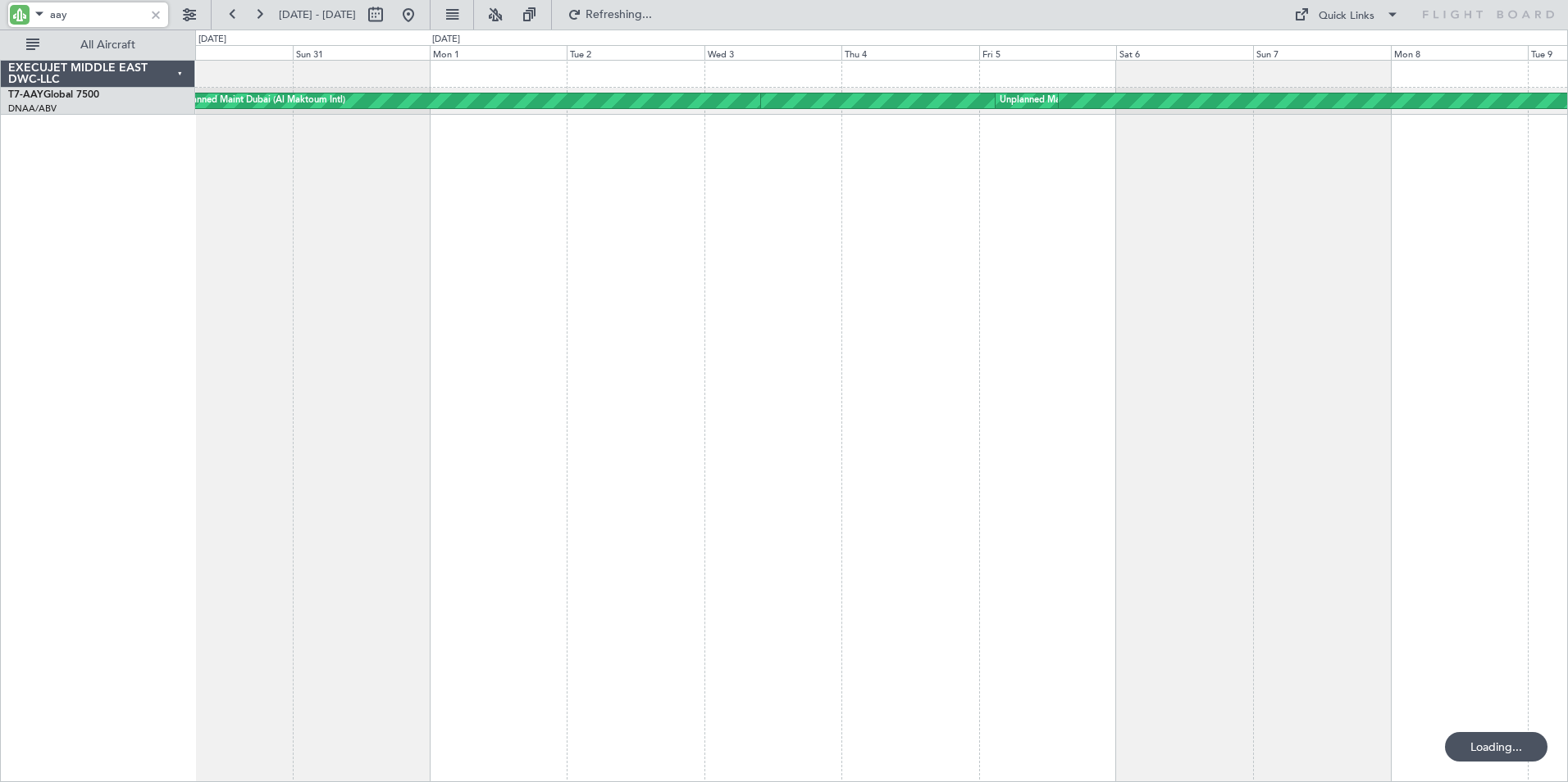
click at [735, 332] on div "Unplanned Maint [GEOGRAPHIC_DATA] (Al Maktoum Intl) Planned Maint [GEOGRAPHIC_D…" at bounding box center [881, 421] width 1373 height 722
click at [389, 343] on div "Unplanned Maint [GEOGRAPHIC_DATA] (Al Maktoum Intl) Planned Maint [GEOGRAPHIC_D…" at bounding box center [881, 421] width 1373 height 722
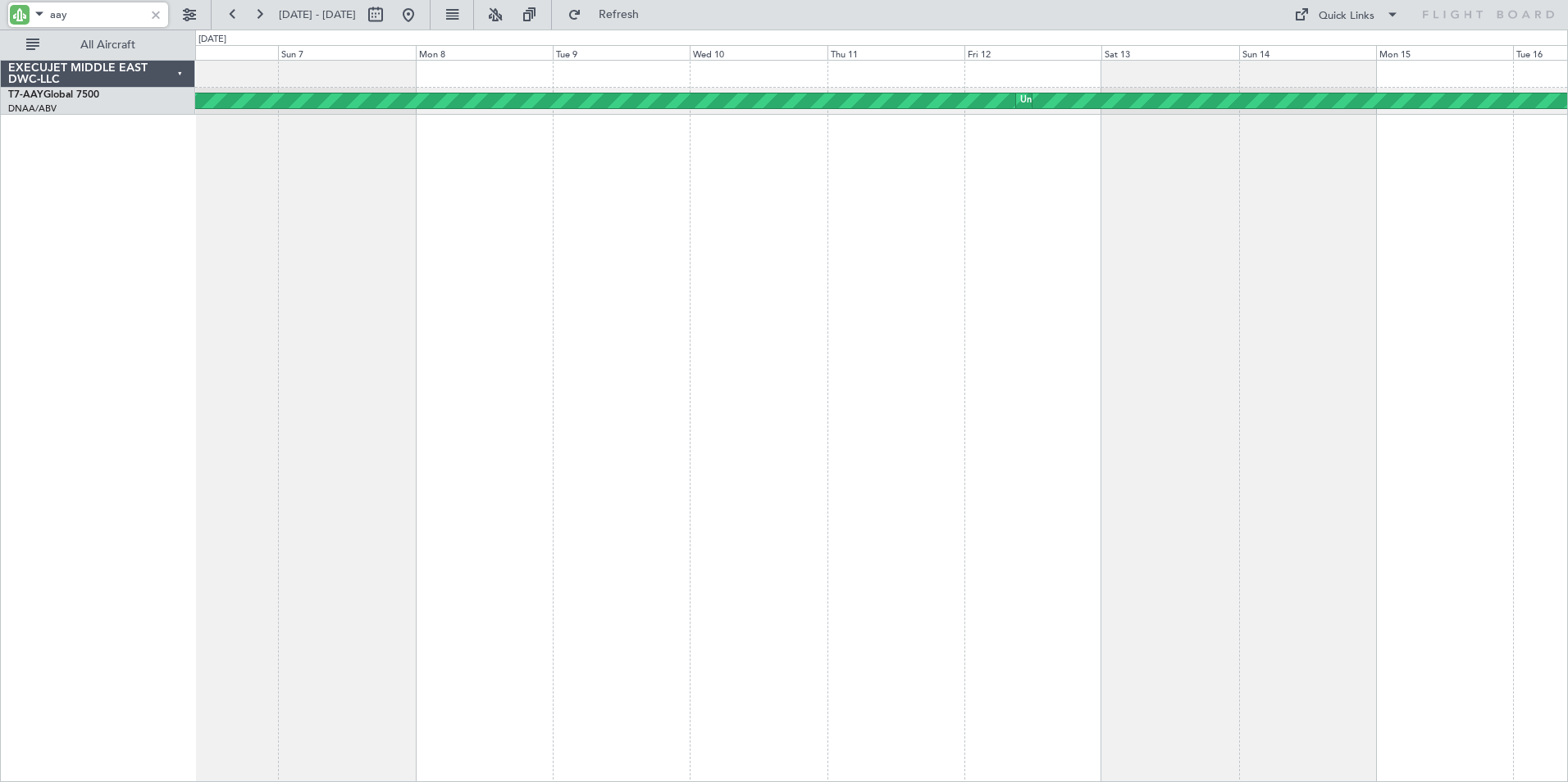
click at [461, 359] on div "Unplanned Maint [GEOGRAPHIC_DATA] (Al Maktoum Intl) Unplanned Maint [GEOGRAPHIC…" at bounding box center [881, 421] width 1373 height 722
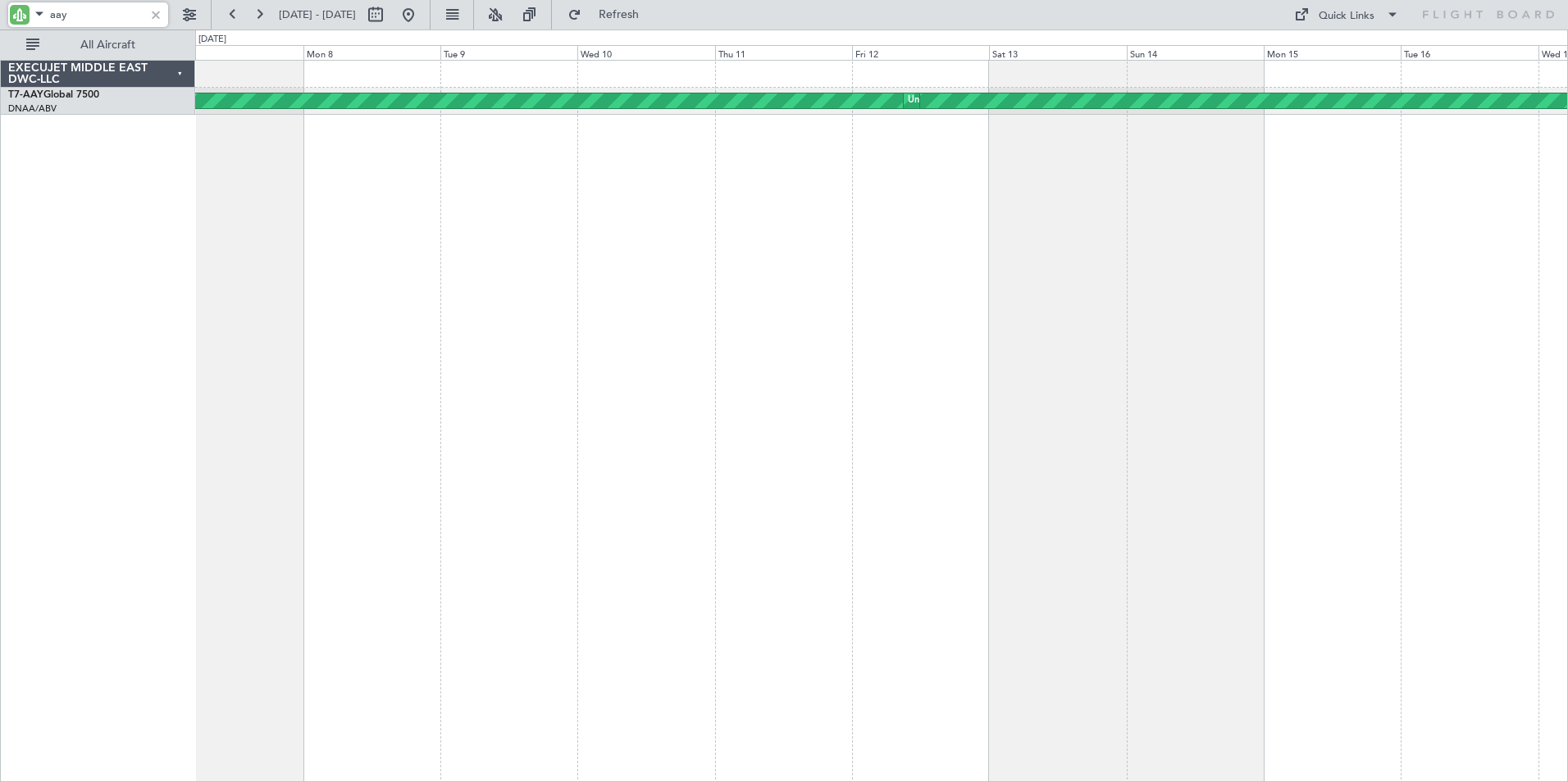
click at [428, 322] on div "Unplanned Maint [GEOGRAPHIC_DATA] (Al Maktoum Intl) Unplanned Maint [GEOGRAPHIC…" at bounding box center [881, 421] width 1373 height 722
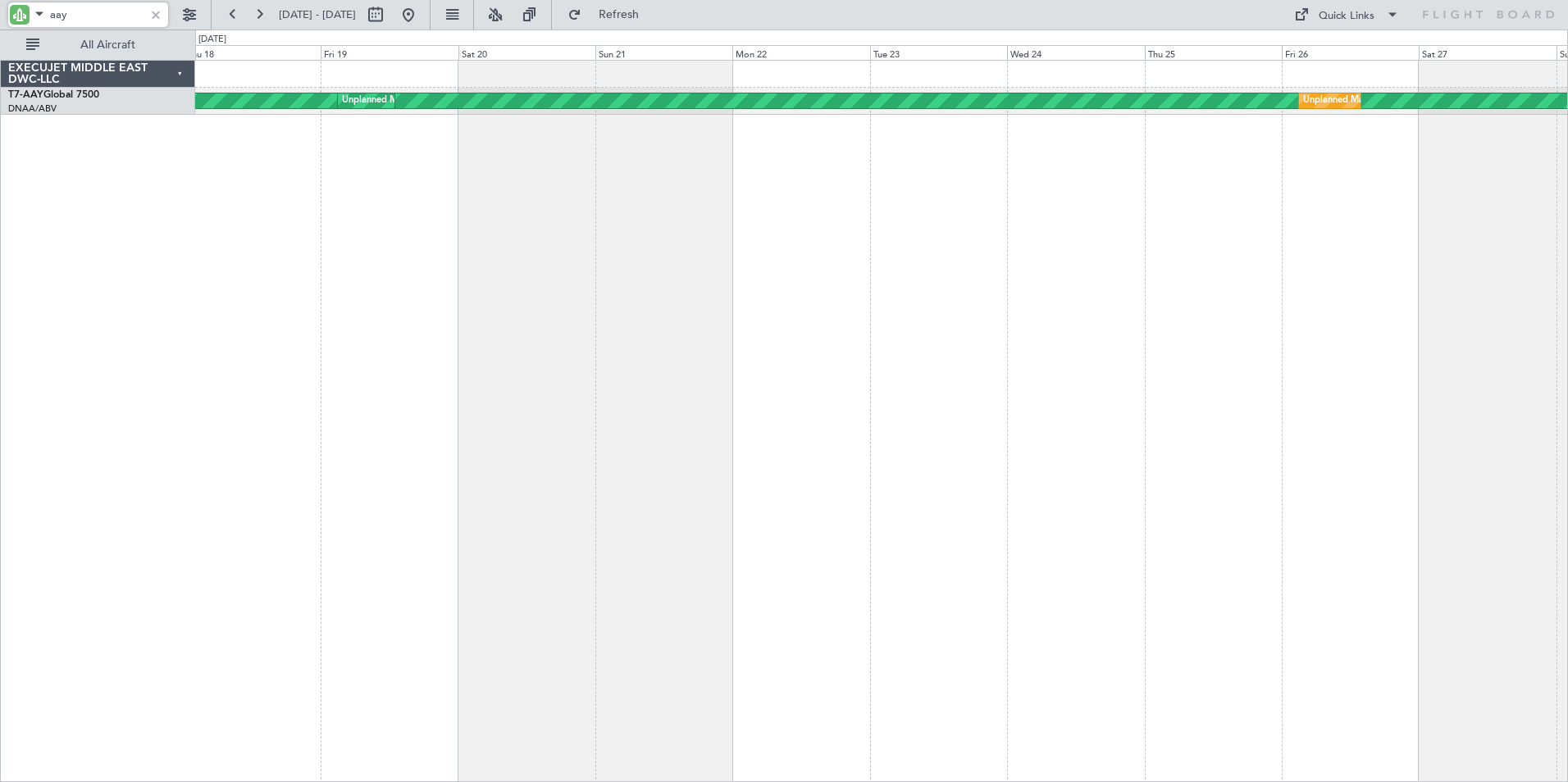
click at [364, 318] on div "Unplanned Maint [GEOGRAPHIC_DATA] (Al Maktoum Intl) Unplanned Maint [GEOGRAPHIC…" at bounding box center [881, 421] width 1373 height 722
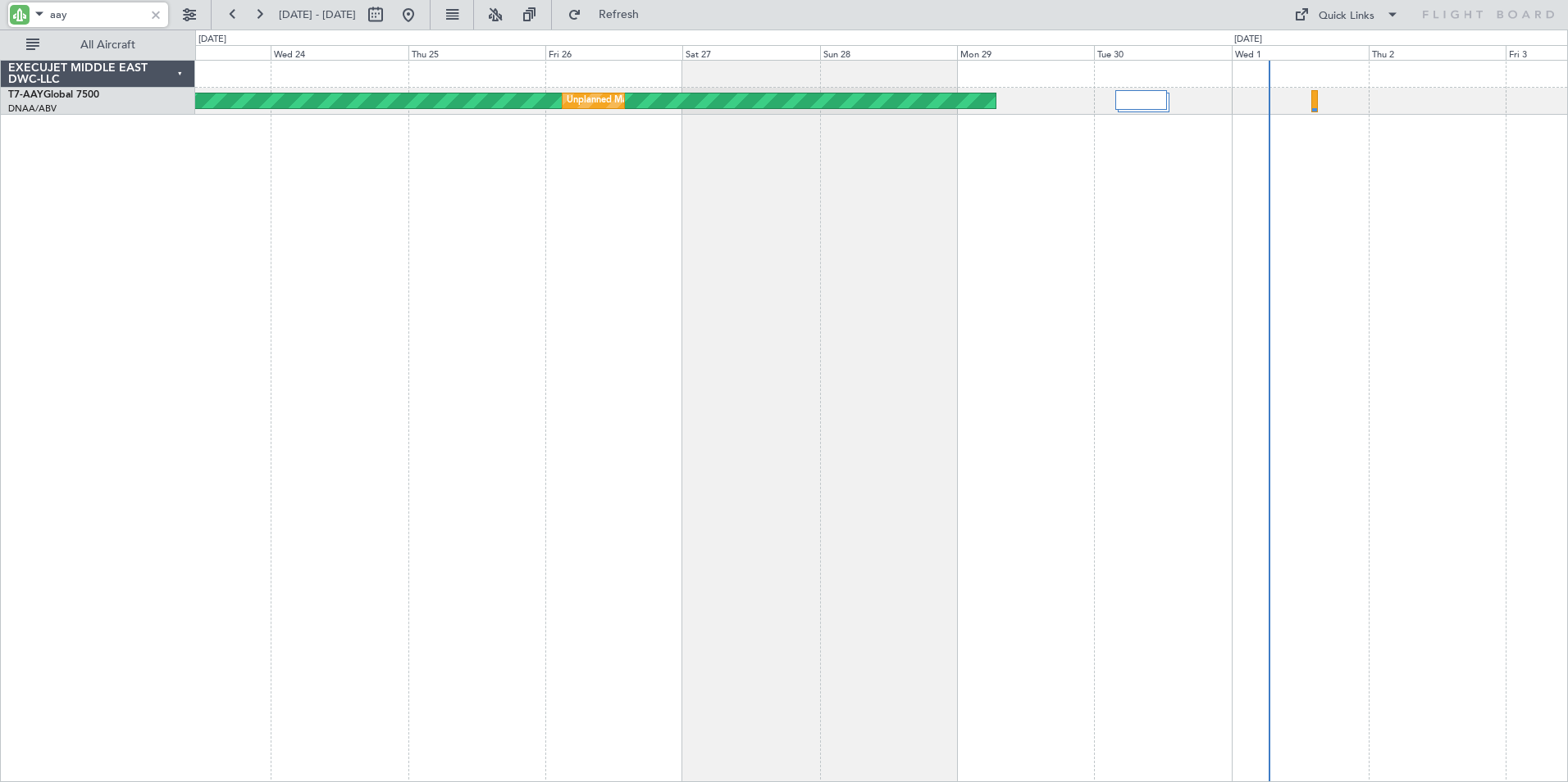
click at [306, 373] on div "Unplanned Maint [GEOGRAPHIC_DATA] (Al Maktoum Intl) Unplanned Maint [GEOGRAPHIC…" at bounding box center [881, 421] width 1373 height 722
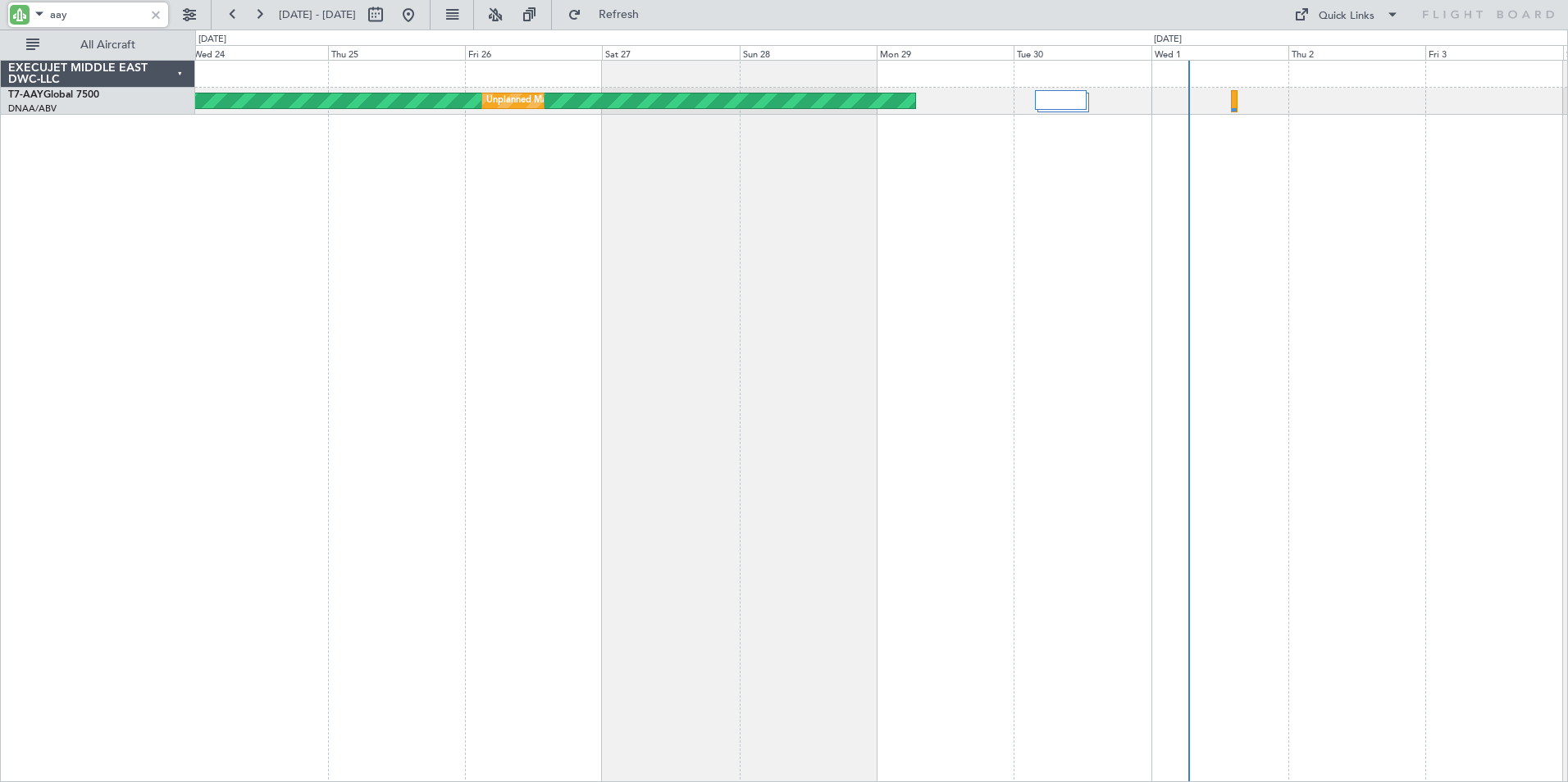
drag, startPoint x: 94, startPoint y: 16, endPoint x: -238, endPoint y: 20, distance: 332.0
click at [0, 20] on html "aay [DATE] - [DATE] Refresh Quick Links All Aircraft Unplanned Maint [GEOGRAPHI…" at bounding box center [784, 391] width 1568 height 782
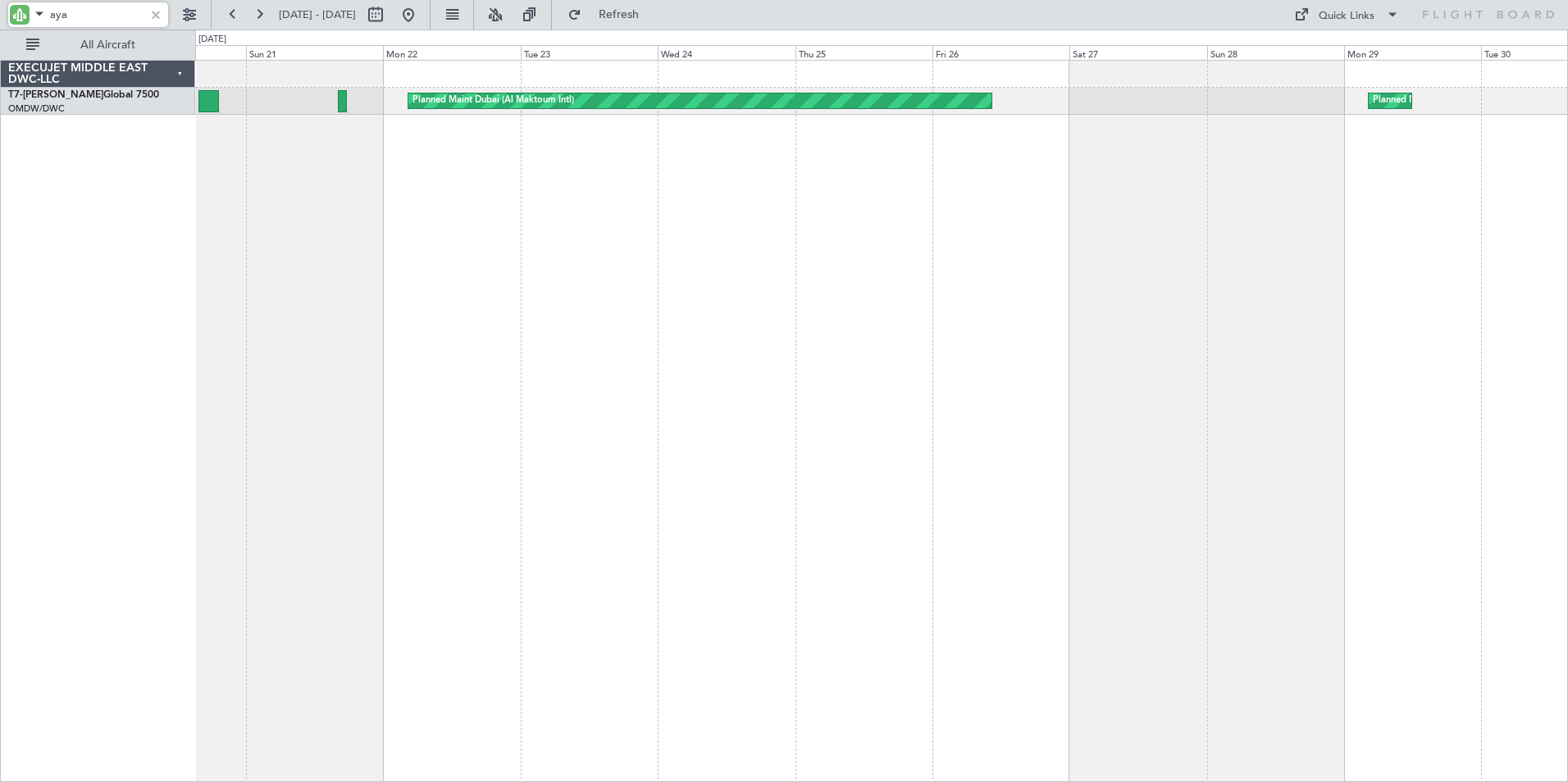
click at [991, 380] on div "Planned Maint Dubai (Al Maktoum Intl) Planned Maint [GEOGRAPHIC_DATA] (Al Makto…" at bounding box center [881, 421] width 1373 height 722
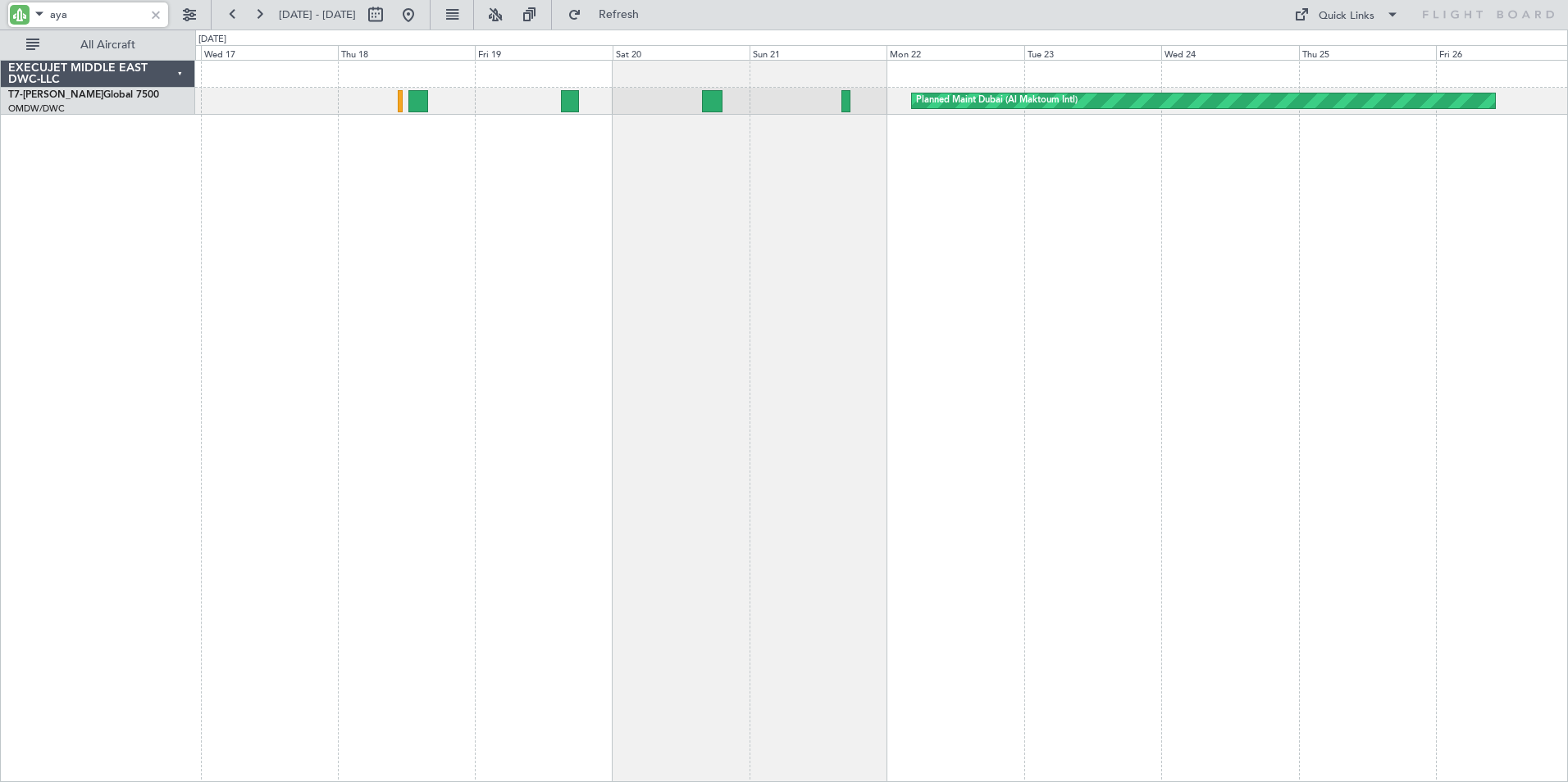
click at [987, 343] on div "Planned Maint Dubai (Al Maktoum Intl) Planned Maint [GEOGRAPHIC_DATA] (Al Makto…" at bounding box center [881, 421] width 1373 height 722
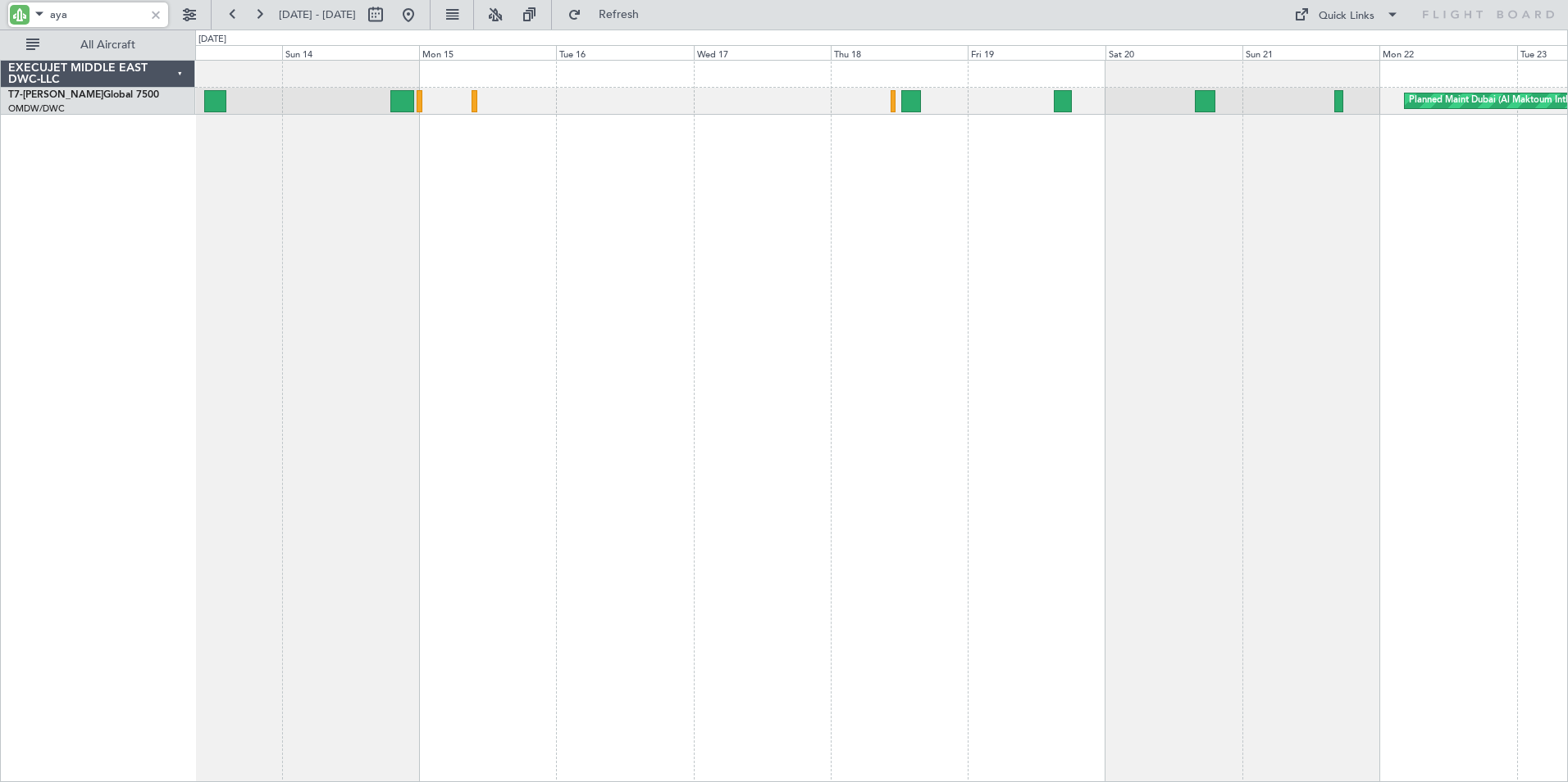
click at [807, 305] on div "Planned Maint Dubai (Al Maktoum Intl)" at bounding box center [881, 421] width 1373 height 722
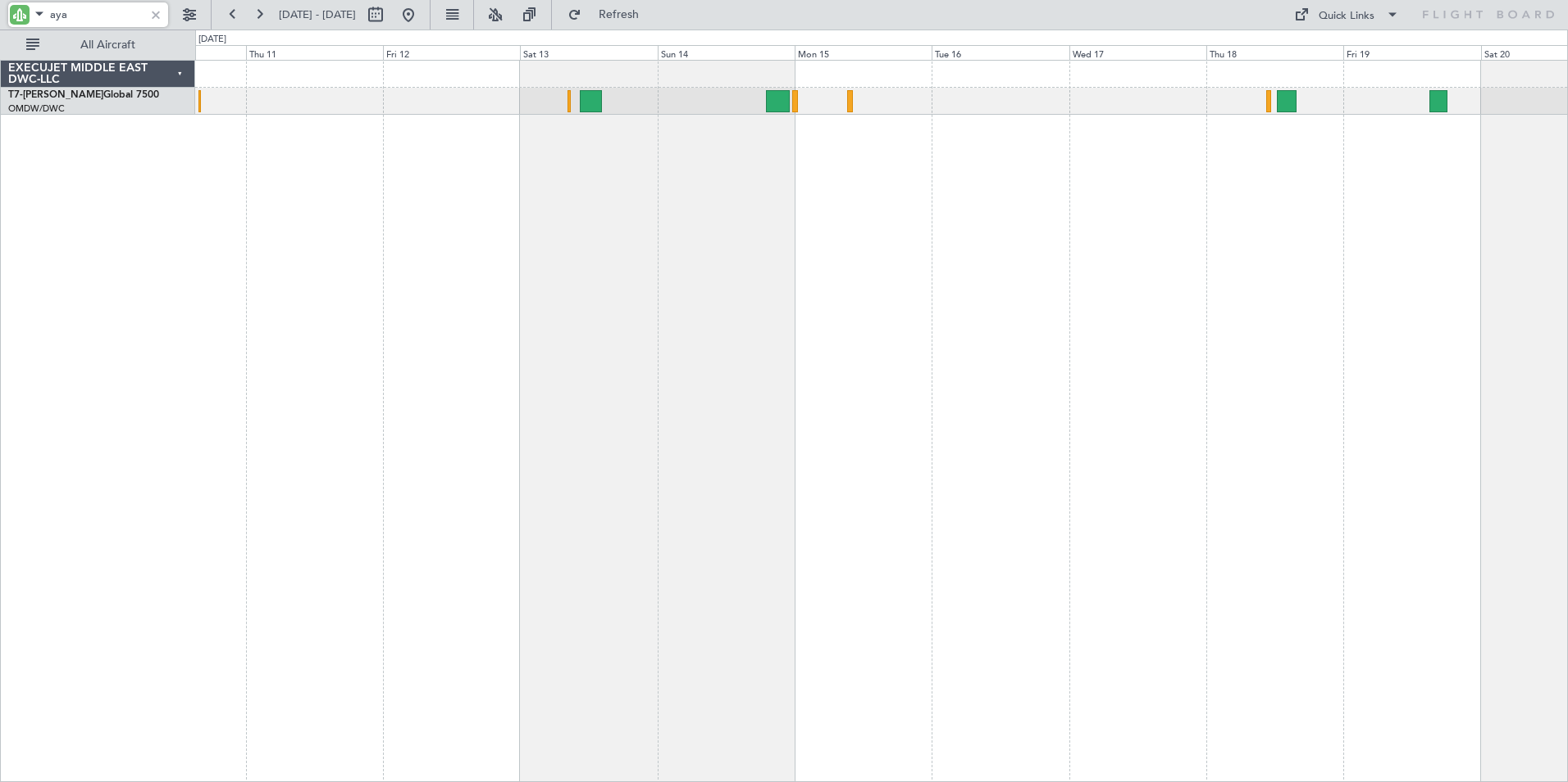
click at [705, 293] on div "Planned Maint Dubai (Al Maktoum Intl)" at bounding box center [881, 421] width 1373 height 722
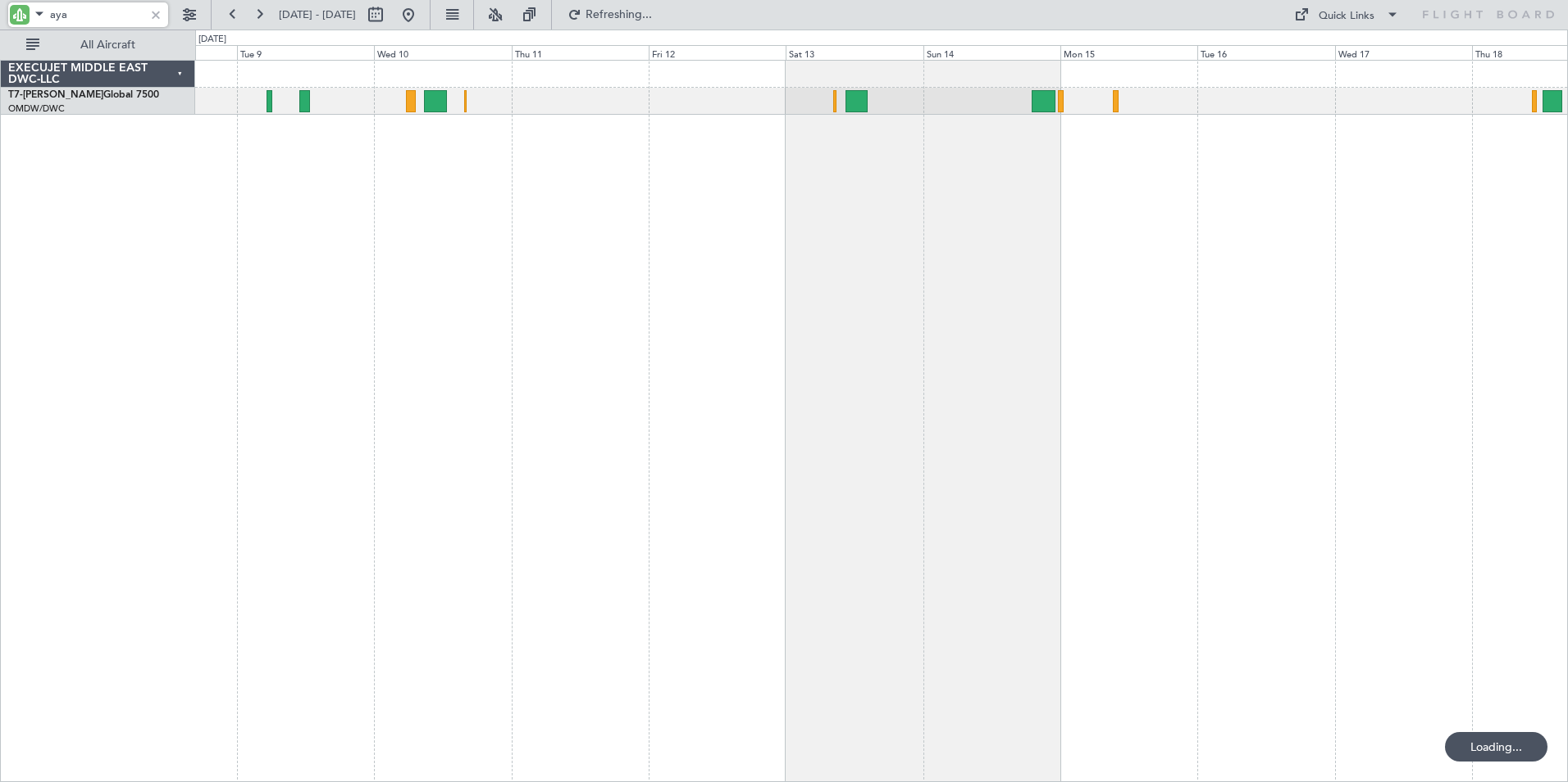
click at [562, 285] on div at bounding box center [881, 421] width 1373 height 722
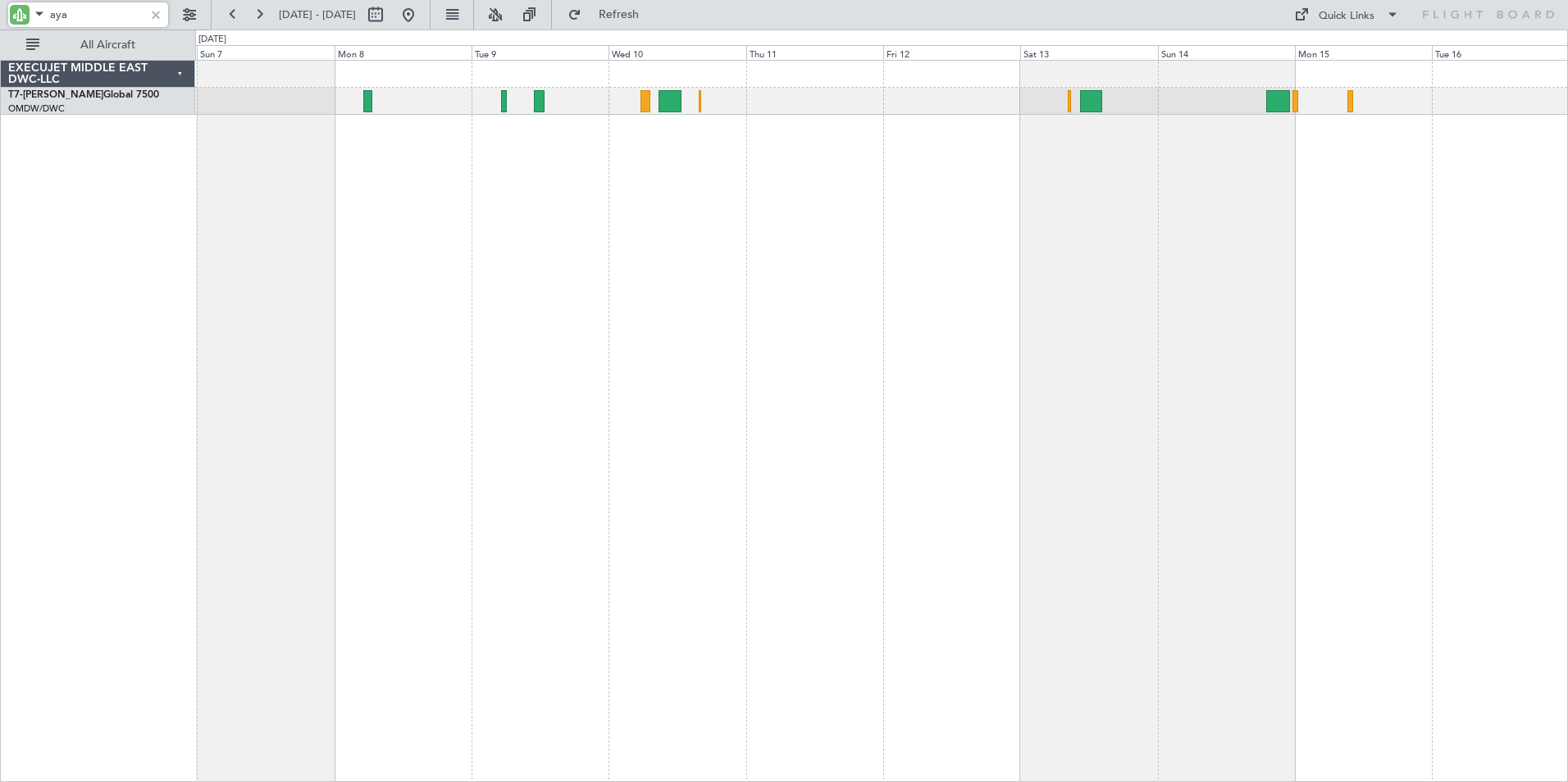
click at [539, 279] on div at bounding box center [881, 421] width 1373 height 722
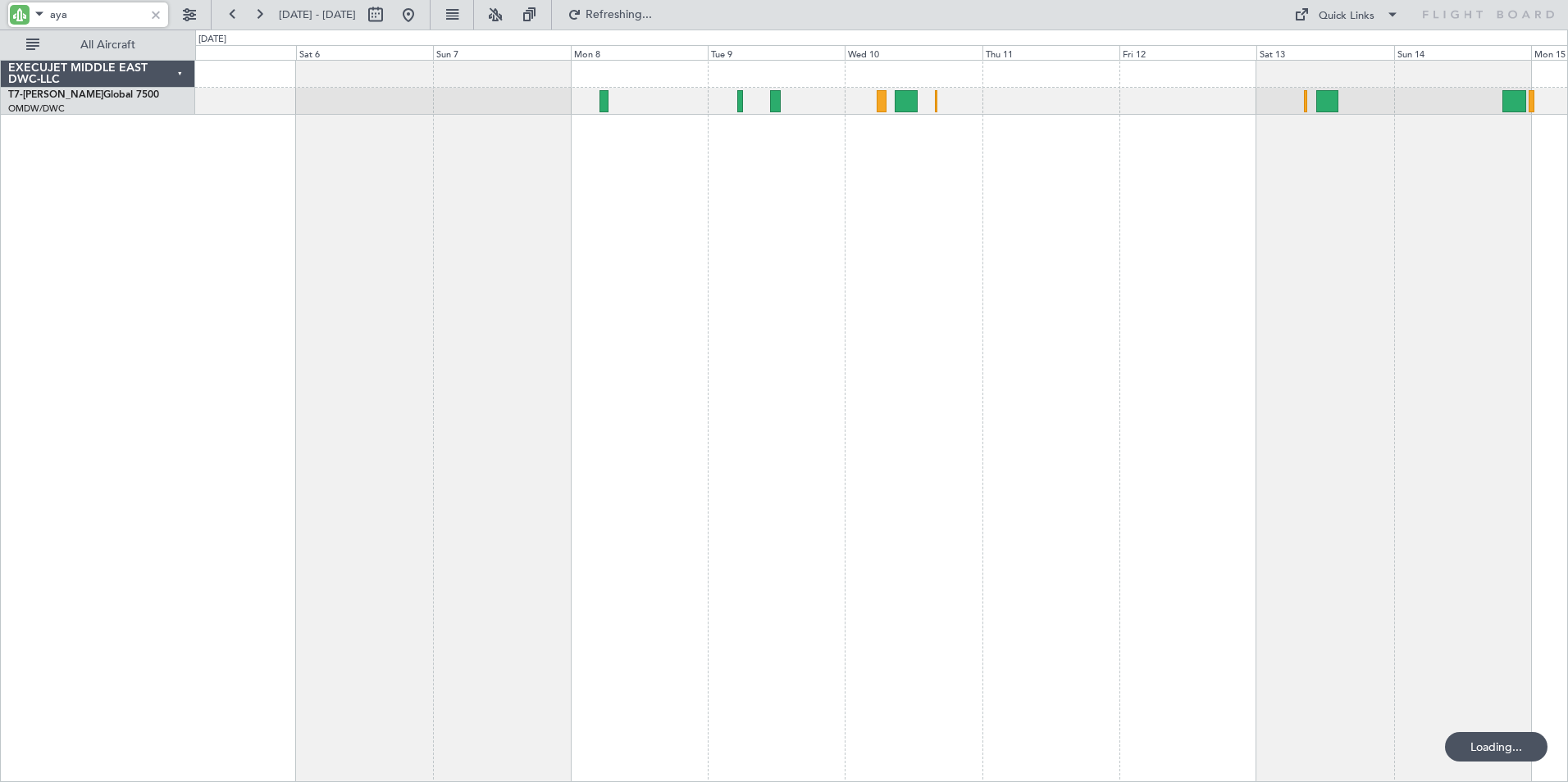
click at [617, 289] on div "Planned Maint Dubai (Al Maktoum Intl)" at bounding box center [881, 421] width 1373 height 722
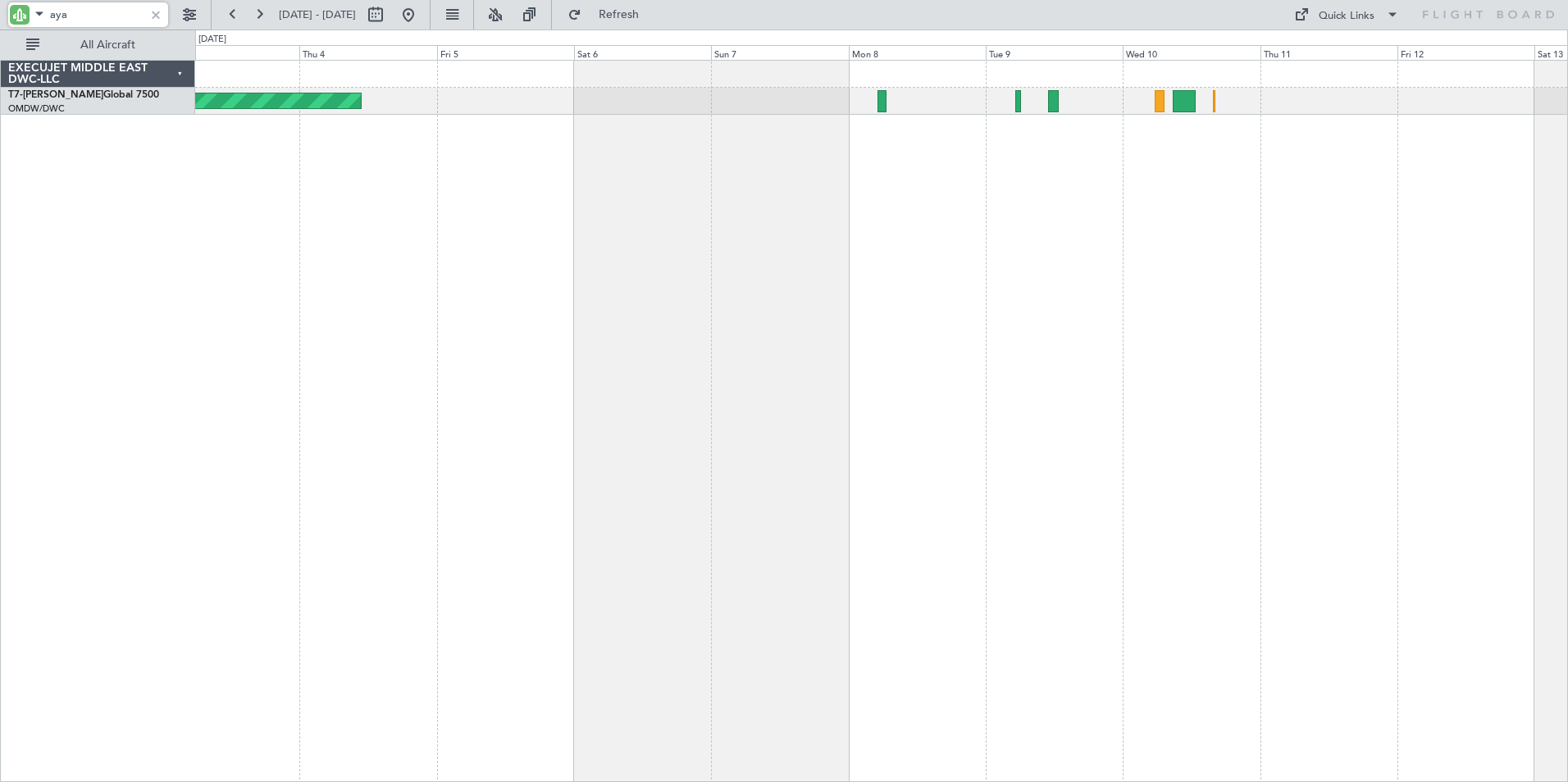
click at [737, 288] on div "Planned Maint Dubai (Al Maktoum Intl)" at bounding box center [881, 421] width 1373 height 722
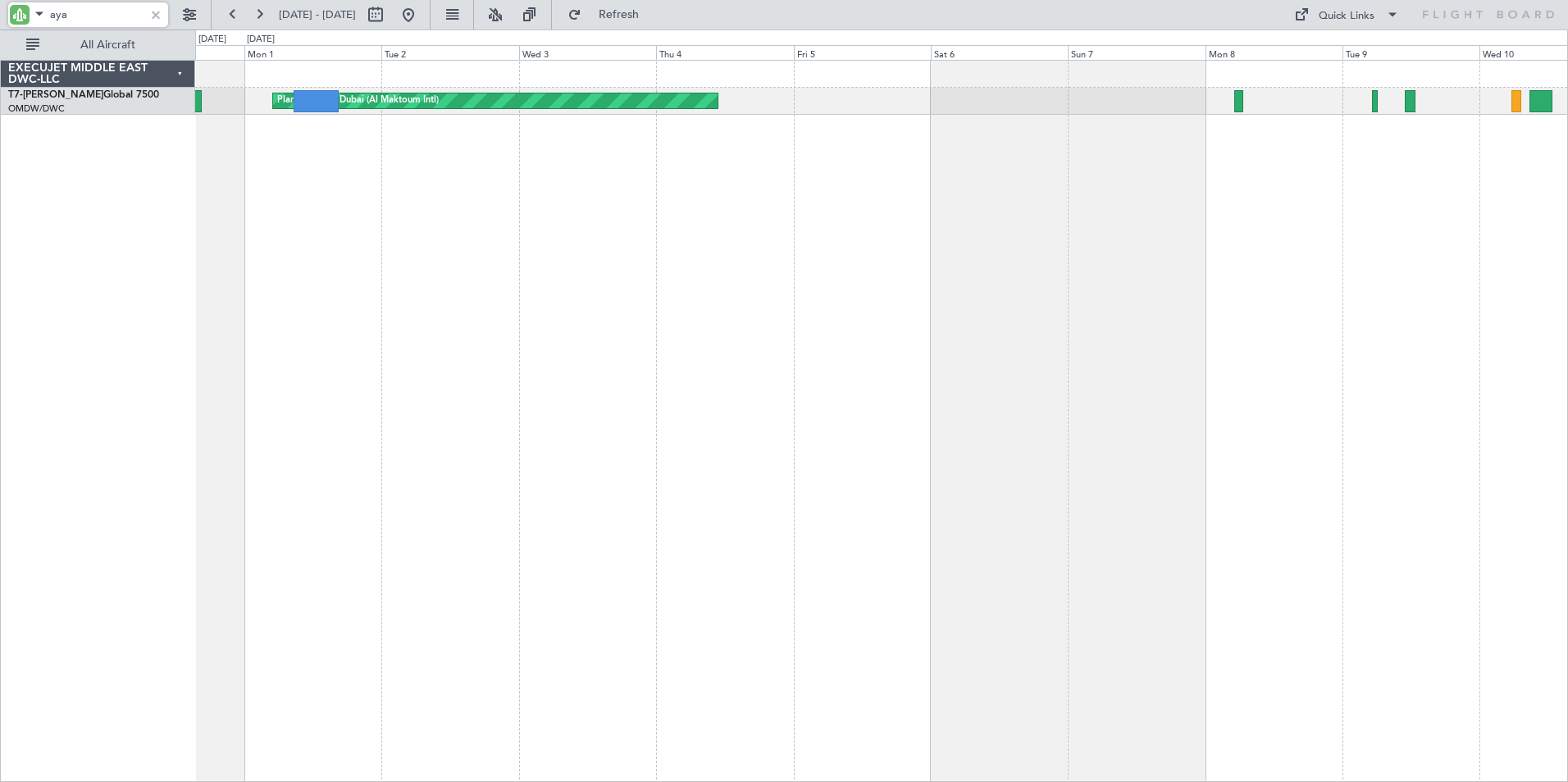
click at [812, 280] on div "Planned Maint Dubai (Al Maktoum Intl) AOG Maint [GEOGRAPHIC_DATA] (Al Maktoum I…" at bounding box center [881, 421] width 1373 height 722
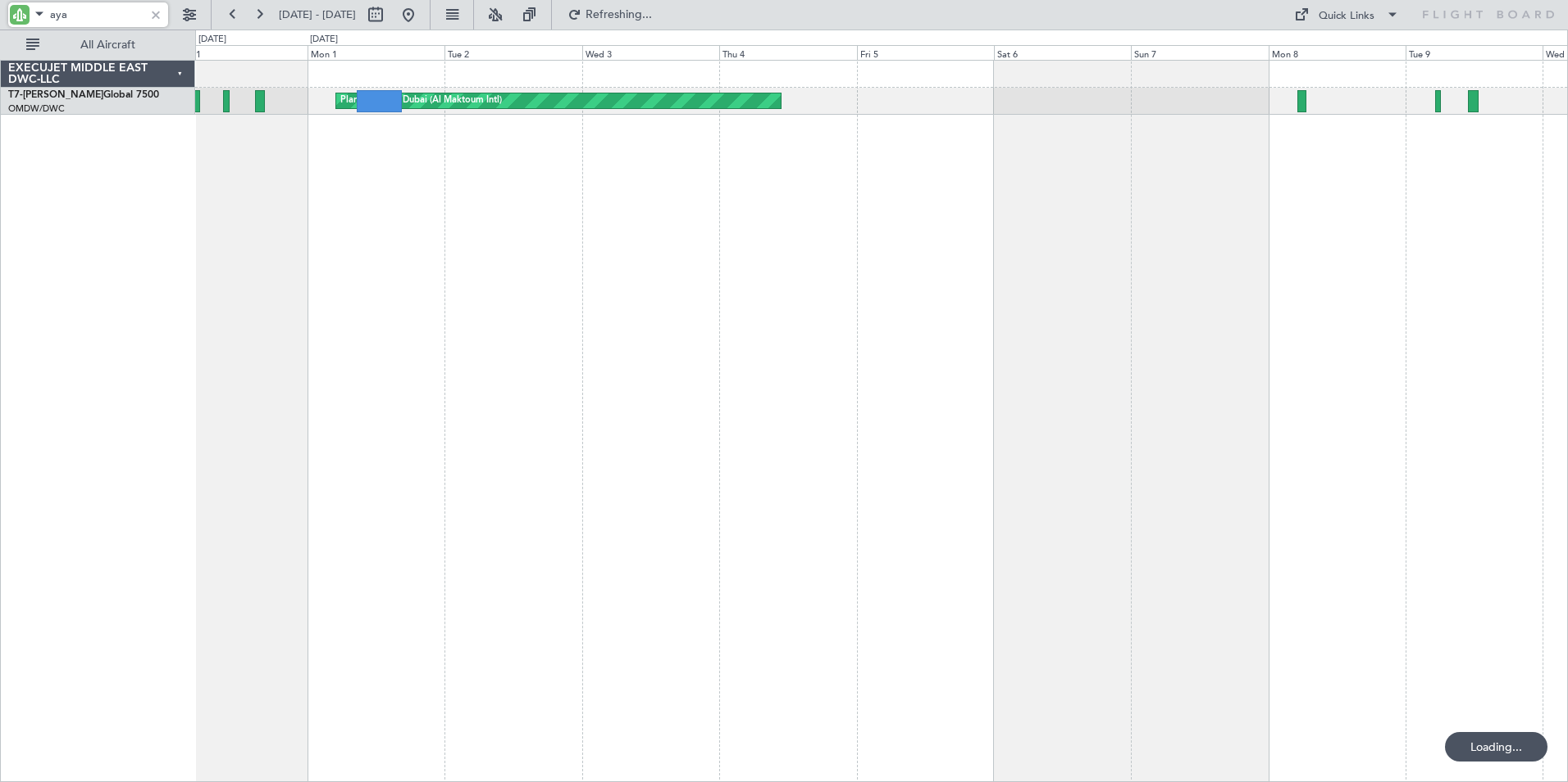
click at [521, 264] on div "Planned Maint Dubai (Al Maktoum Intl) AOG Maint [GEOGRAPHIC_DATA] (Al Maktoum I…" at bounding box center [881, 421] width 1373 height 722
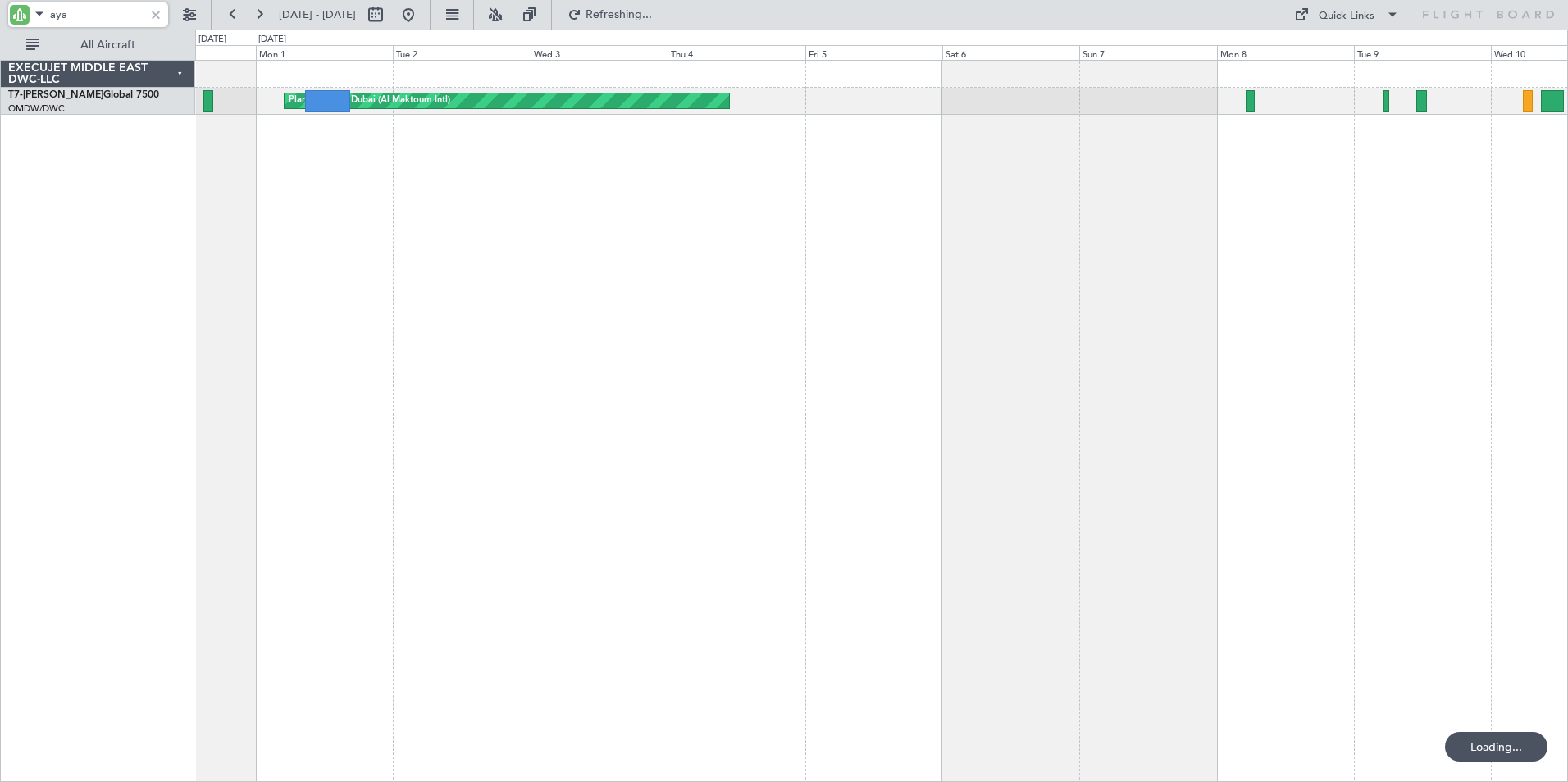
click at [295, 299] on div "Planned Maint Dubai (Al Maktoum Intl) AOG Maint [GEOGRAPHIC_DATA] (Al Maktoum I…" at bounding box center [881, 421] width 1373 height 722
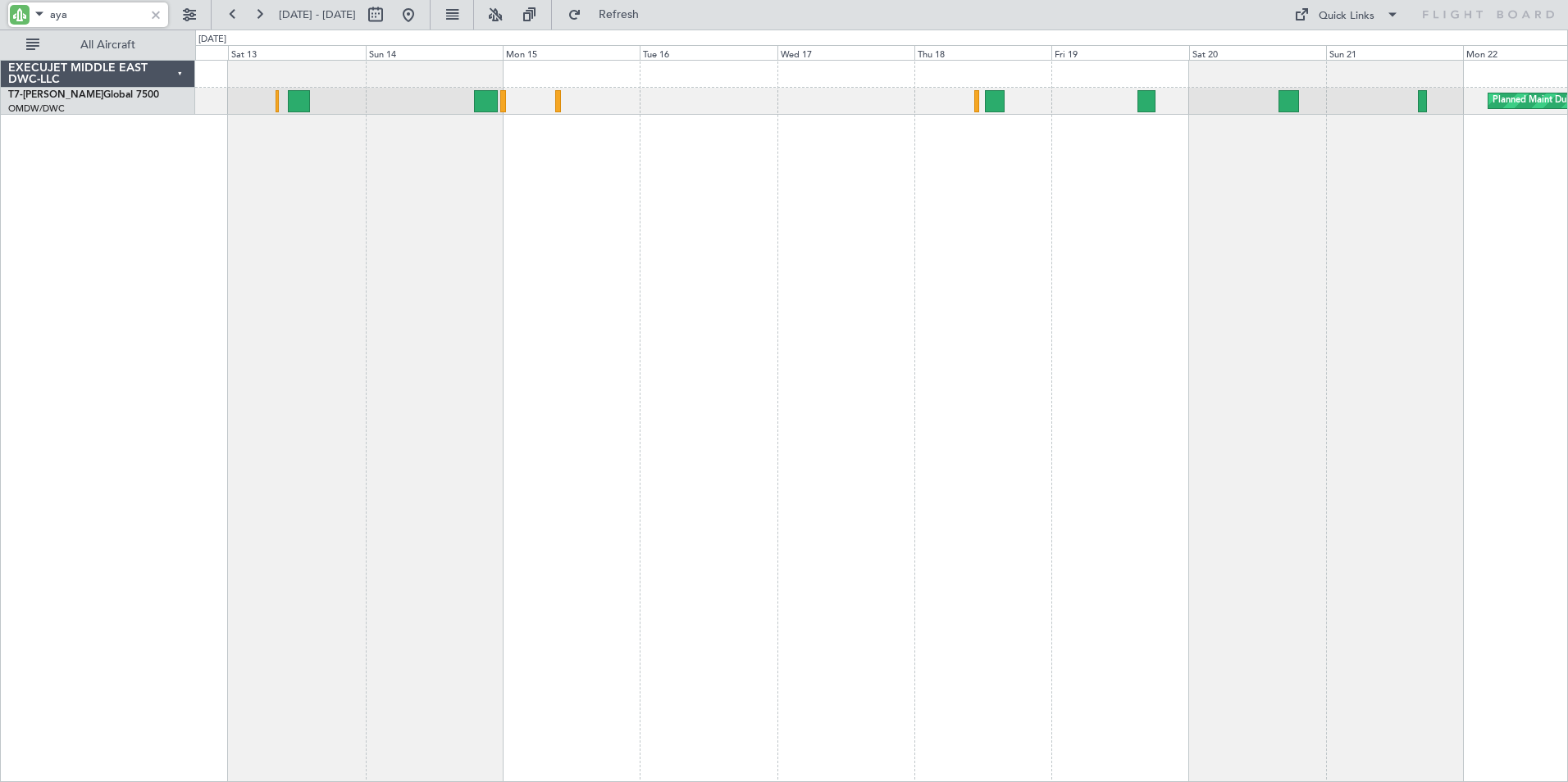
click at [374, 302] on div "Planned Maint Dubai (Al Maktoum Intl)" at bounding box center [881, 421] width 1373 height 722
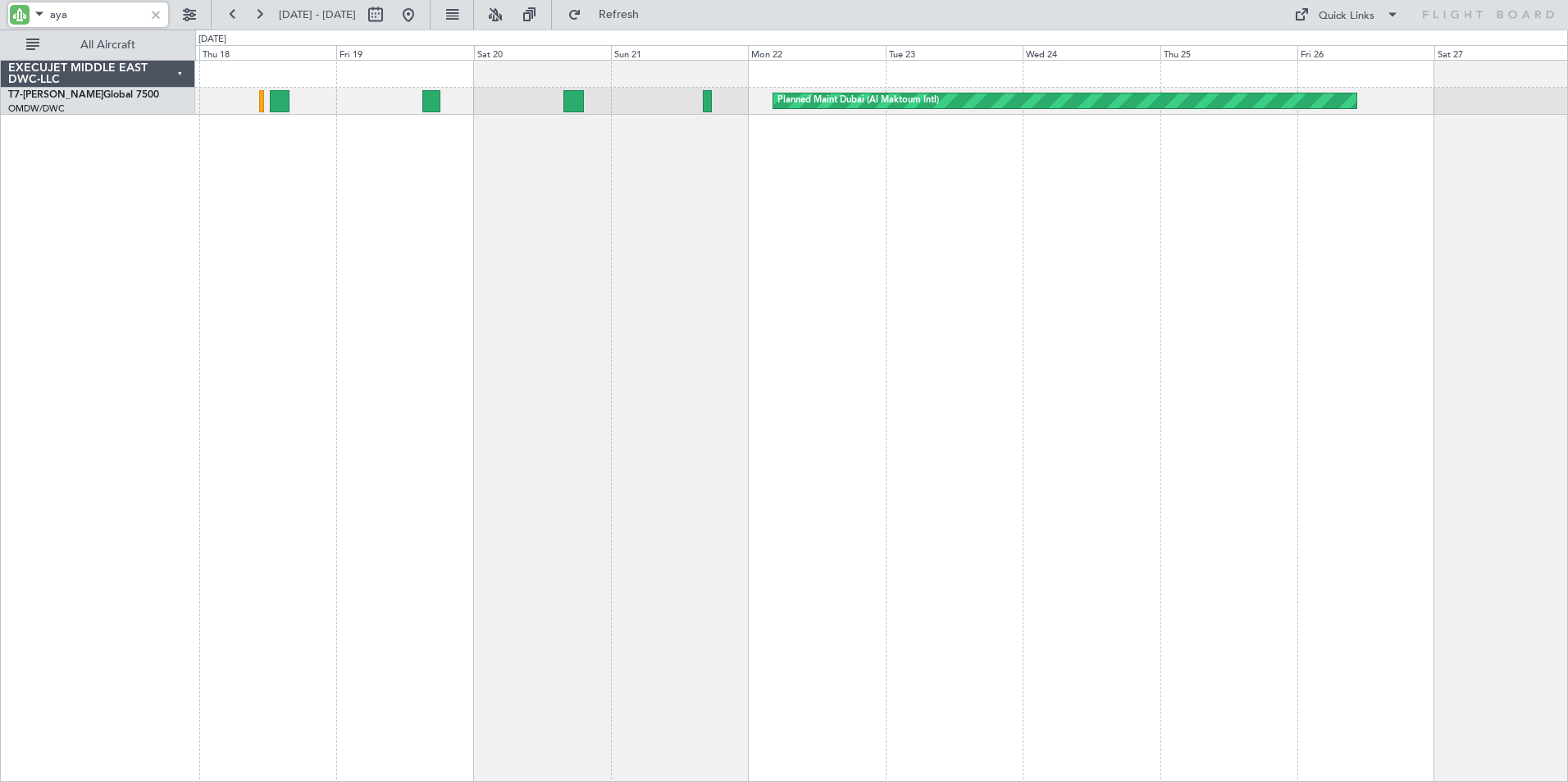
click at [508, 385] on div "Planned Maint Dubai (Al Maktoum Intl) Planned Maint [GEOGRAPHIC_DATA] (Al Makto…" at bounding box center [881, 421] width 1373 height 722
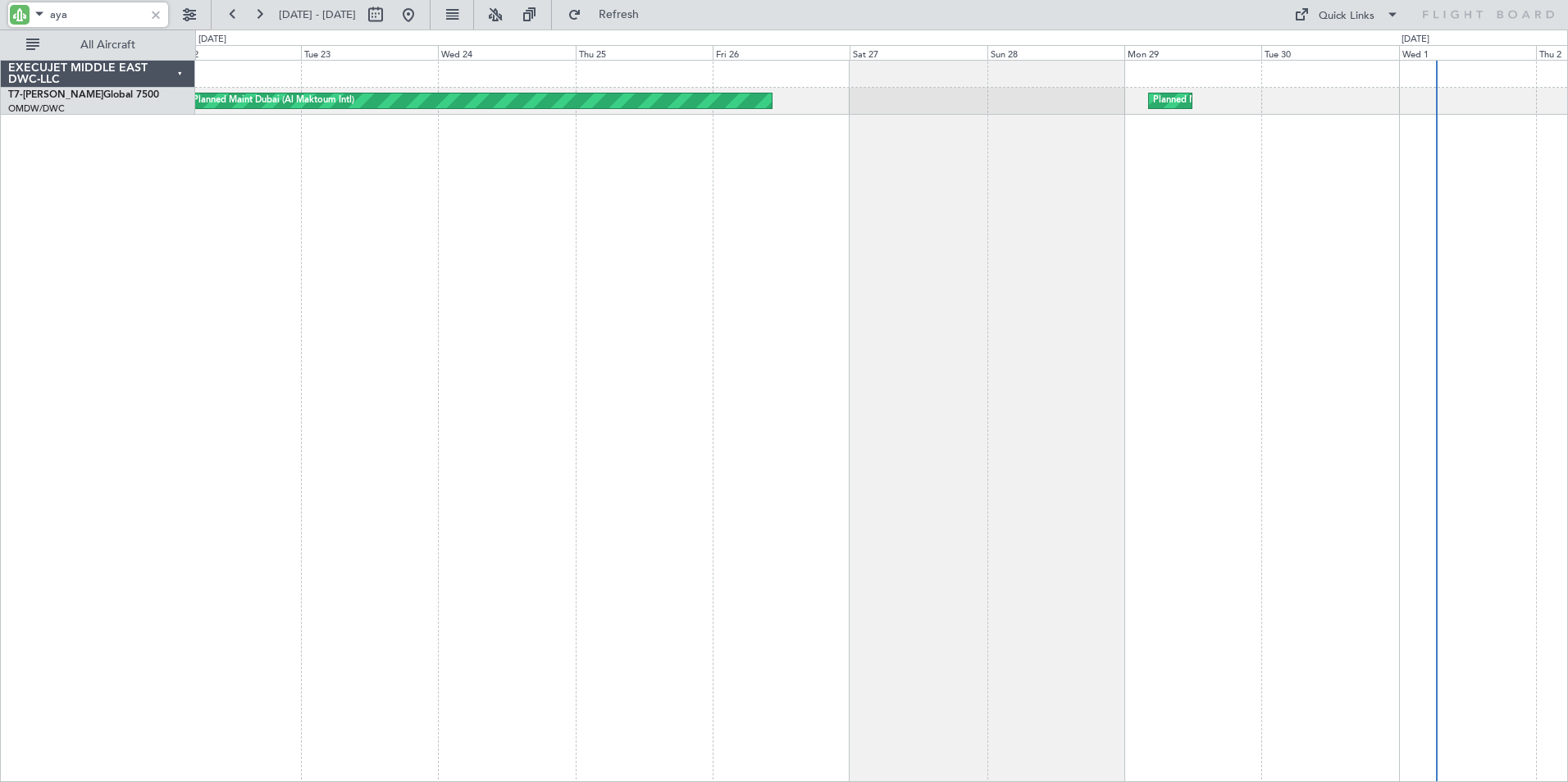
click at [519, 390] on div "Planned Maint Dubai (Al Maktoum Intl) Planned Maint [GEOGRAPHIC_DATA] (Al Makto…" at bounding box center [881, 421] width 1373 height 722
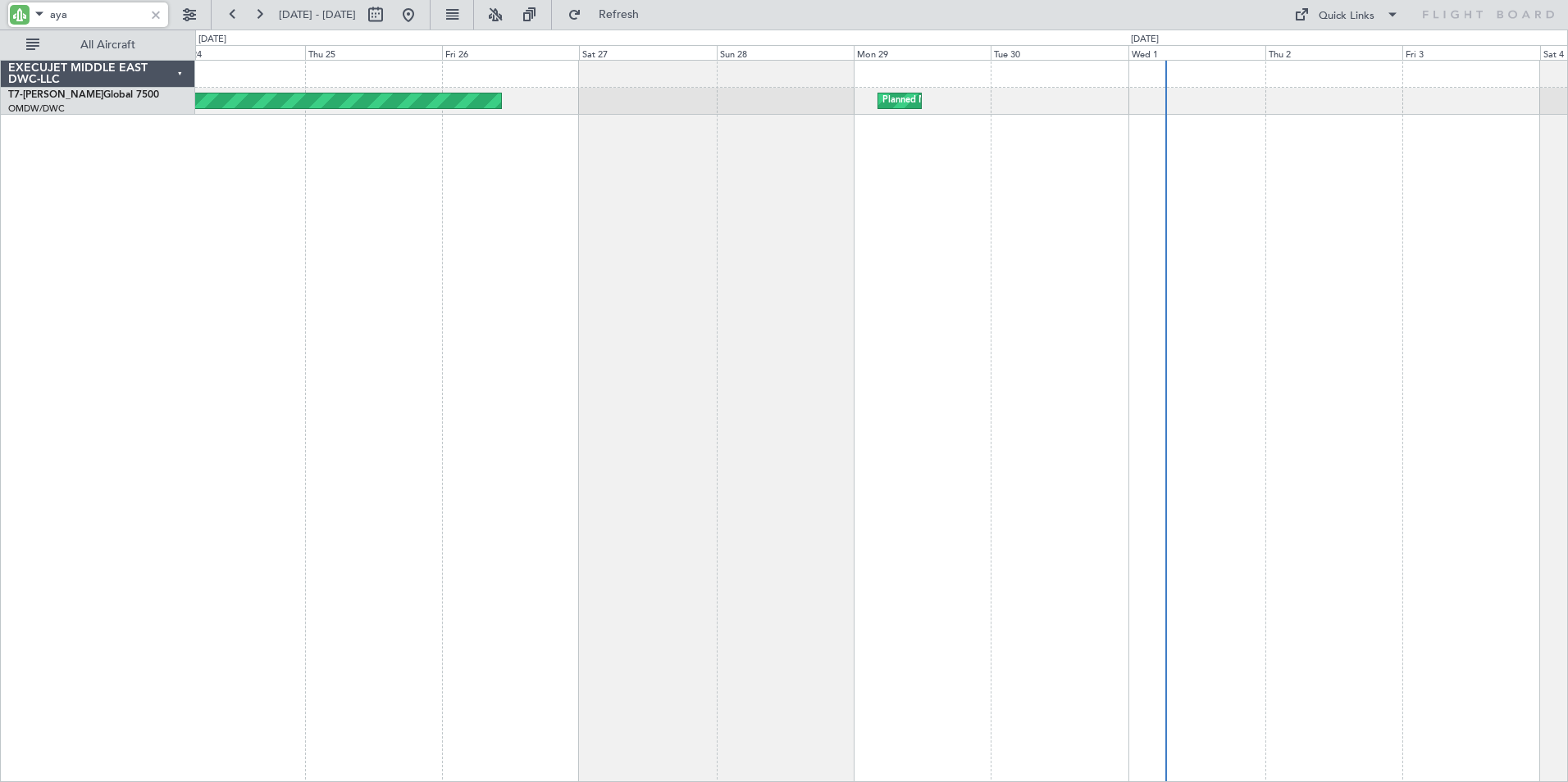
click at [696, 390] on div "Planned Maint Dubai (Al Maktoum Intl) Planned Maint [GEOGRAPHIC_DATA] (Al Makto…" at bounding box center [881, 421] width 1373 height 722
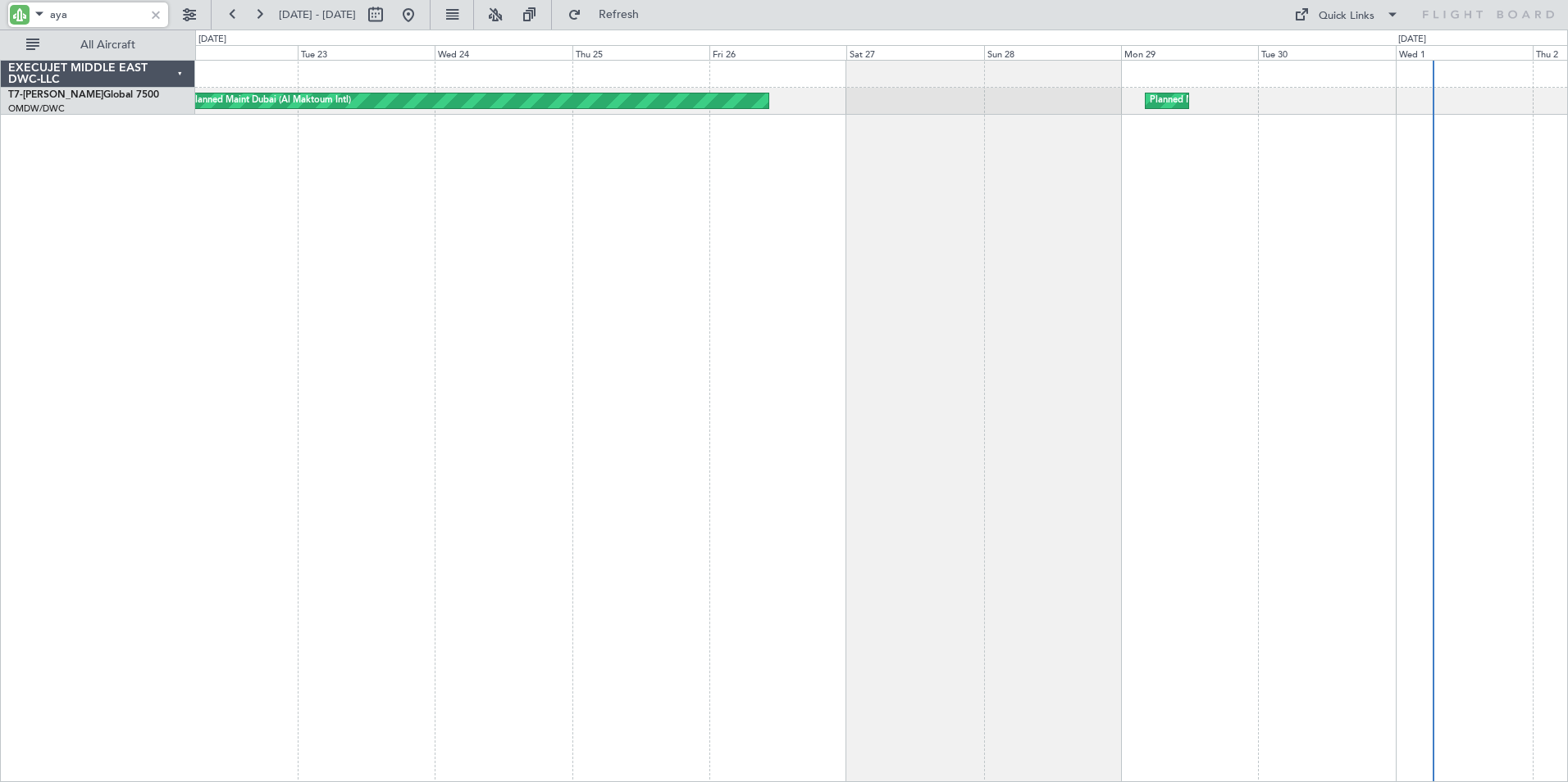
click at [827, 381] on div "Planned Maint Dubai (Al Maktoum Intl) Planned Maint [GEOGRAPHIC_DATA] (Al Makto…" at bounding box center [881, 421] width 1373 height 722
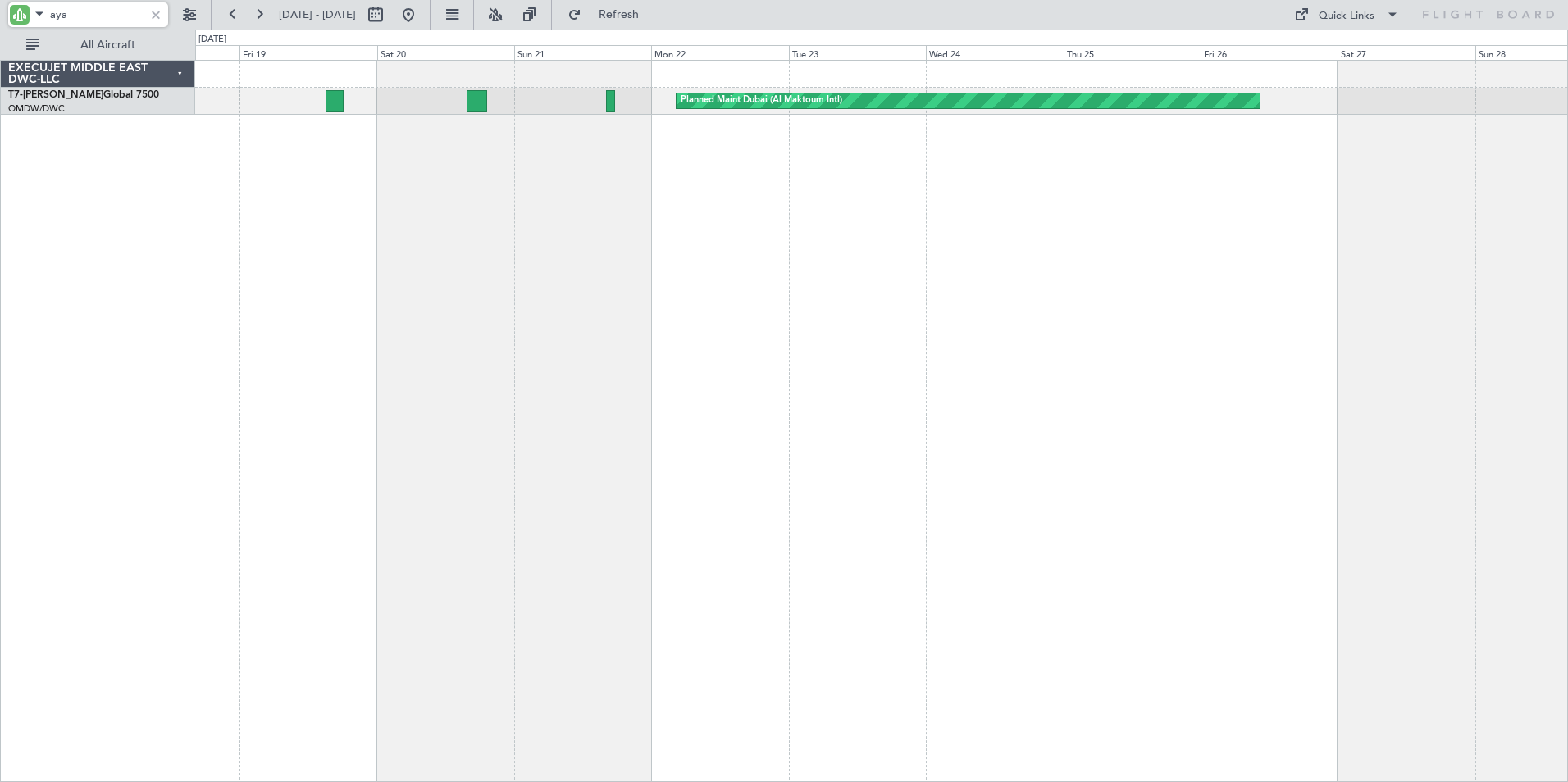
click at [830, 344] on div "Planned Maint Dubai (Al Maktoum Intl) Planned Maint [GEOGRAPHIC_DATA] (Al Makto…" at bounding box center [881, 421] width 1373 height 722
click at [1088, 386] on div "Planned Maint Dubai (Al Maktoum Intl) Planned Maint [GEOGRAPHIC_DATA] (Al Makto…" at bounding box center [881, 421] width 1373 height 722
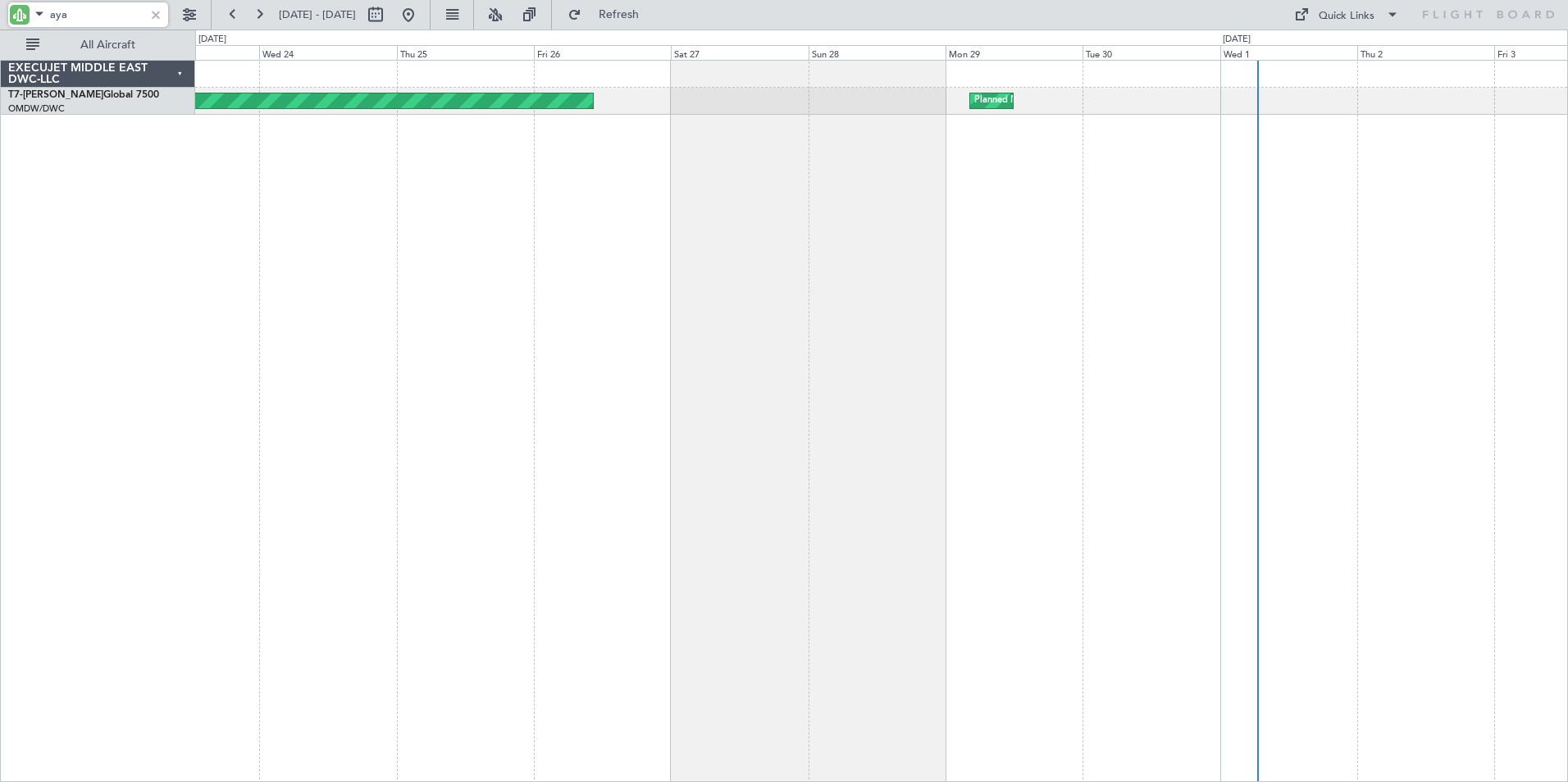
click at [524, 412] on div "Planned Maint Dubai (Al Maktoum Intl) Planned Maint [GEOGRAPHIC_DATA] (Al Makto…" at bounding box center [881, 421] width 1373 height 722
drag, startPoint x: 83, startPoint y: 15, endPoint x: -12, endPoint y: 21, distance: 95.2
click at [0, 21] on html "aya [DATE] - [DATE] Refresh Quick Links All Aircraft Planned Maint [GEOGRAPHIC_…" at bounding box center [784, 391] width 1568 height 782
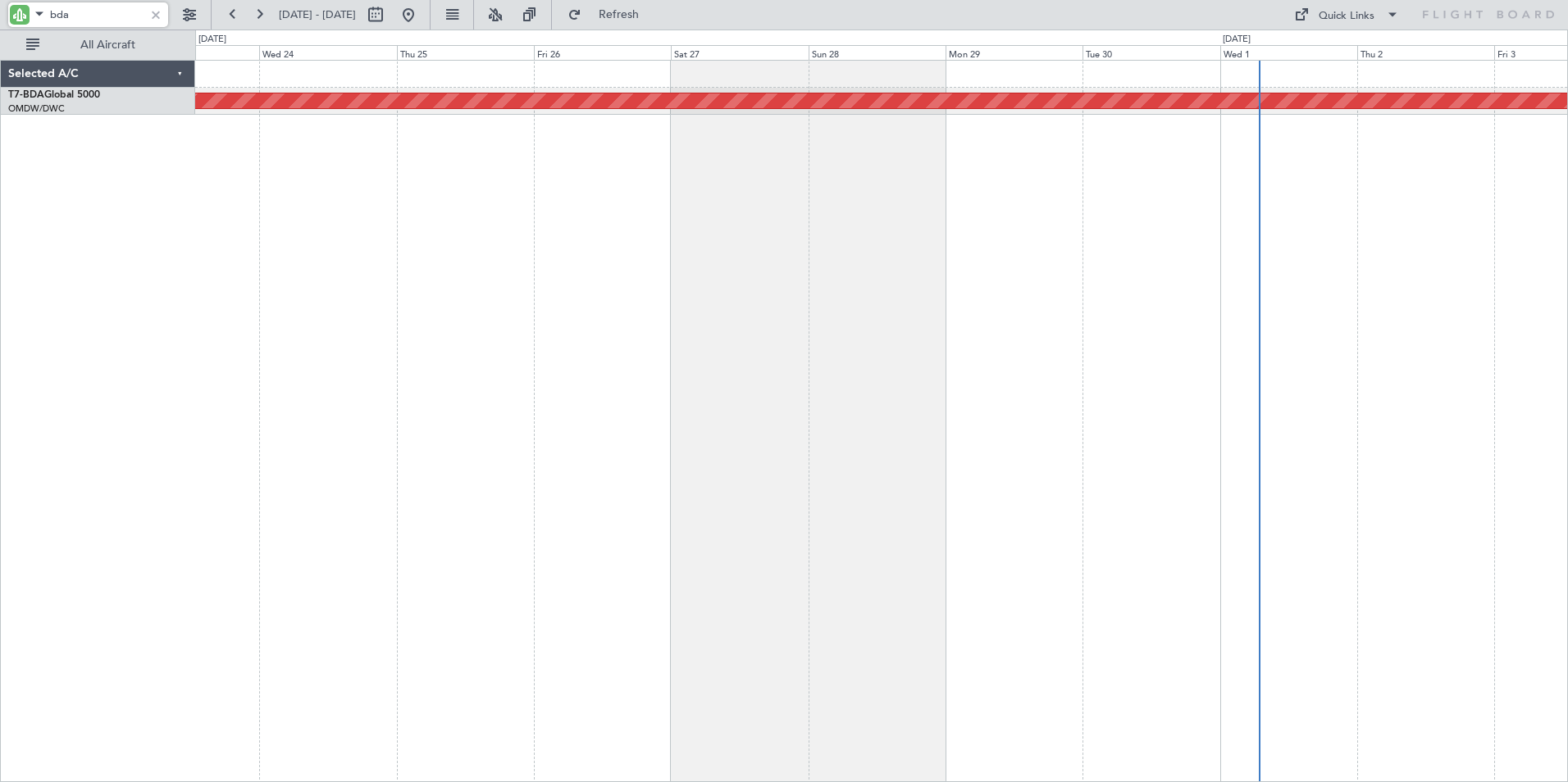
type input "bda"
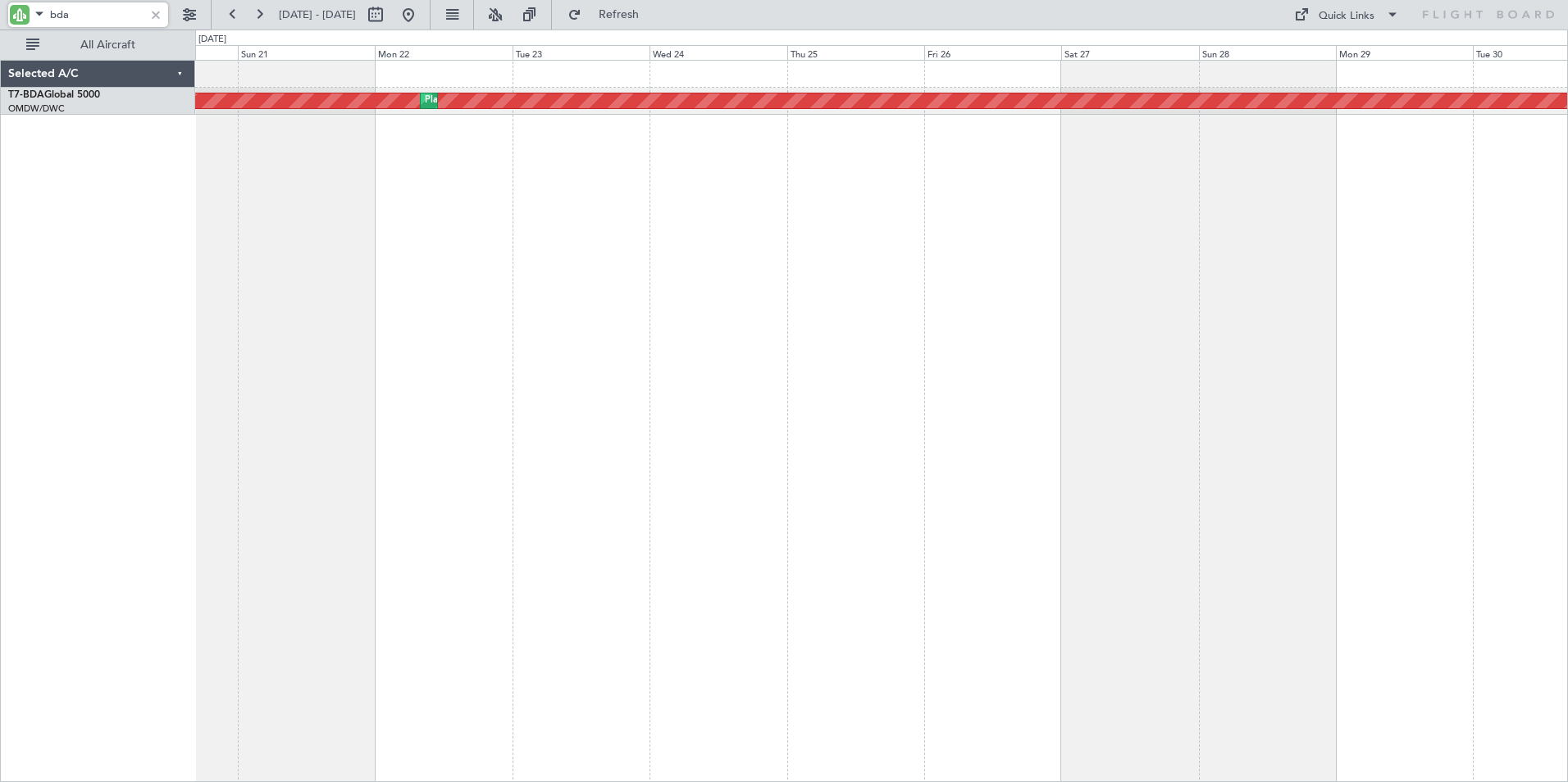
click at [896, 410] on div "AOG Maint Dubai (Al Maktoum Intl) Planned Maint [GEOGRAPHIC_DATA] (Al Maktoum I…" at bounding box center [881, 421] width 1373 height 722
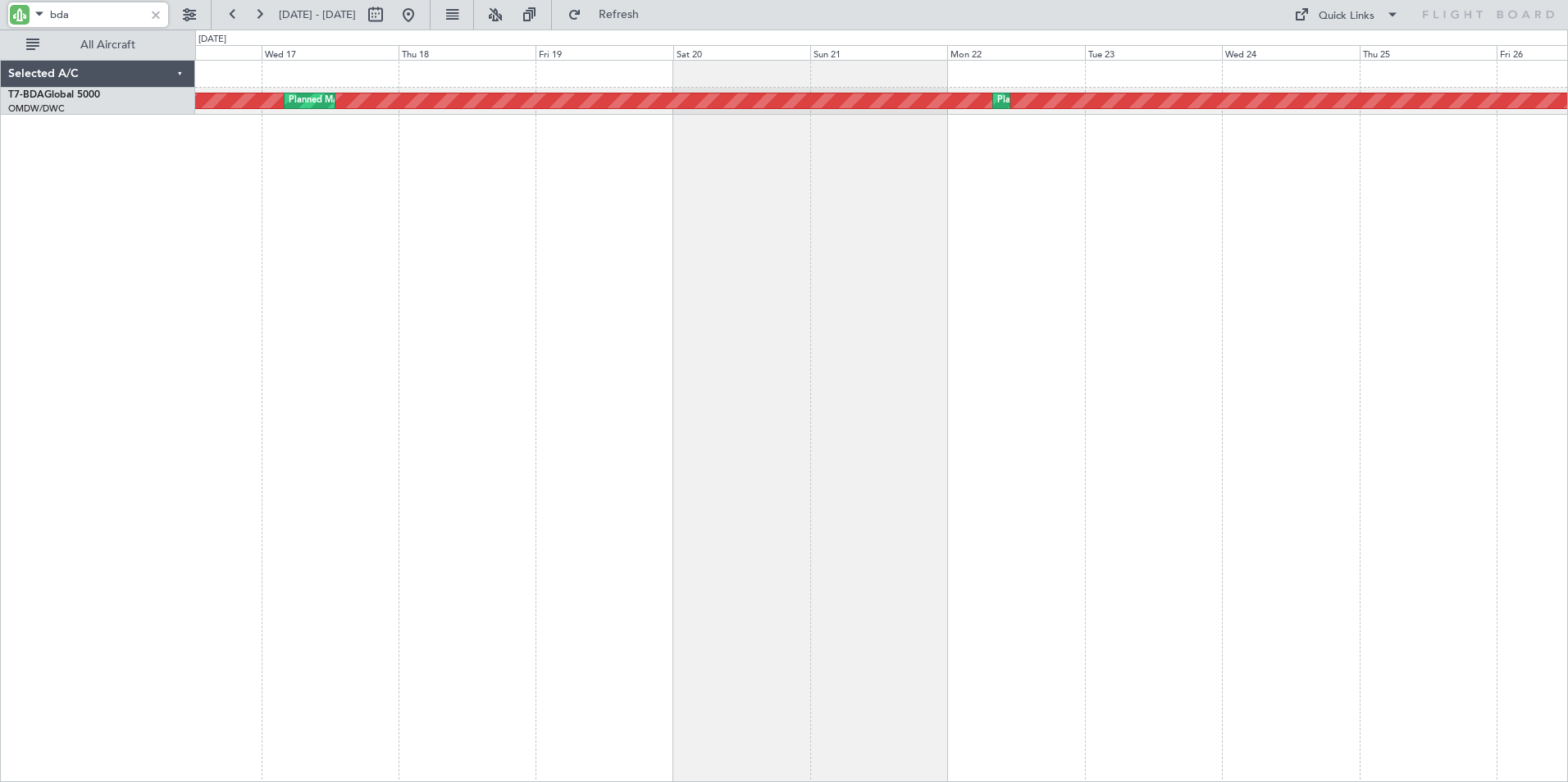
click at [991, 386] on div "AOG Maint Dubai (Al Maktoum Intl) Planned Maint [GEOGRAPHIC_DATA] (Al Maktoum I…" at bounding box center [881, 421] width 1373 height 722
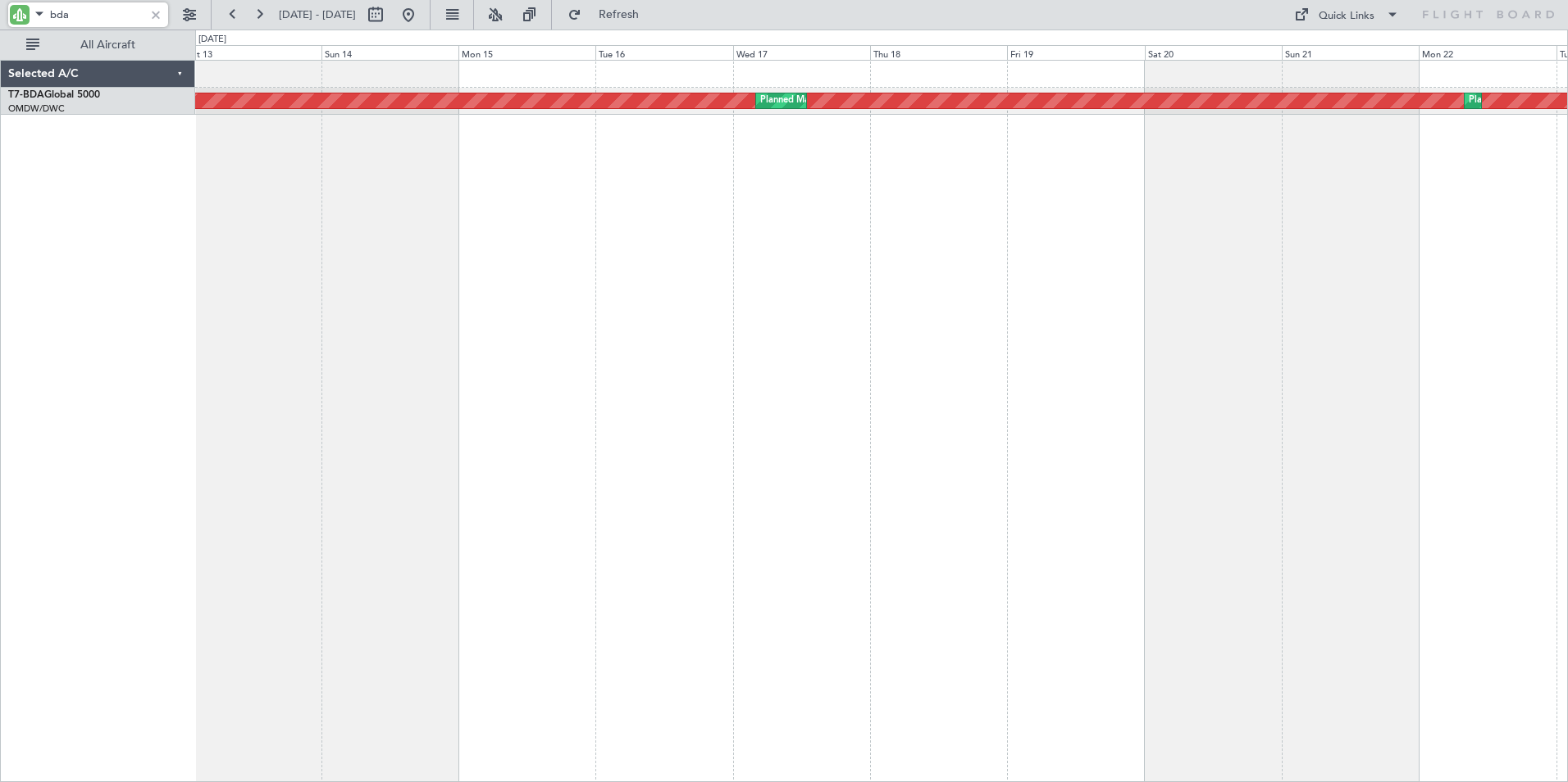
click at [894, 370] on div "AOG Maint Dubai (Al Maktoum Intl) Planned Maint [GEOGRAPHIC_DATA] (Al Maktoum I…" at bounding box center [881, 421] width 1373 height 722
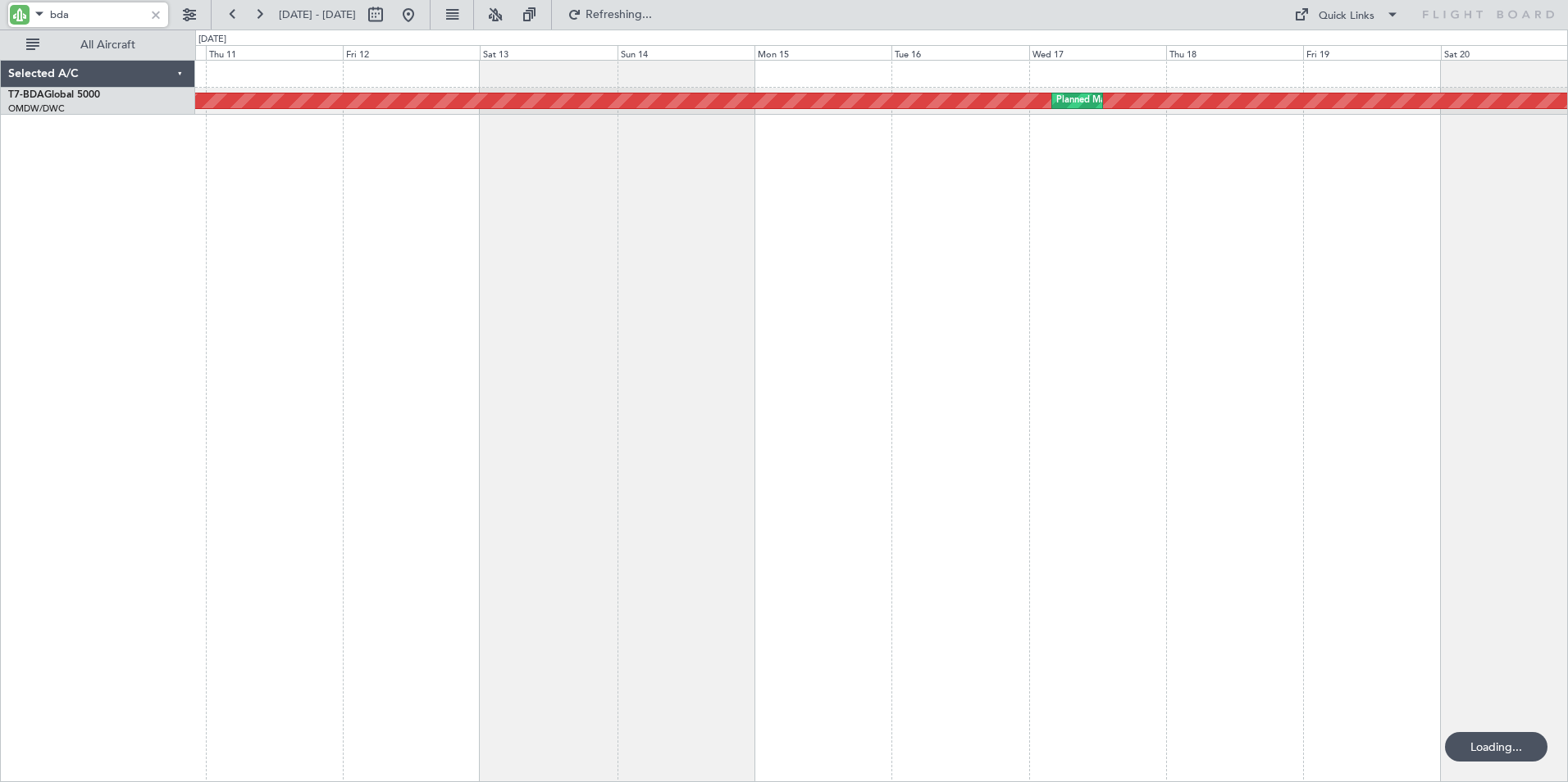
click at [620, 346] on div "AOG Maint Dubai (Al Maktoum Intl) Planned Maint [GEOGRAPHIC_DATA] (Al Maktoum I…" at bounding box center [881, 421] width 1373 height 722
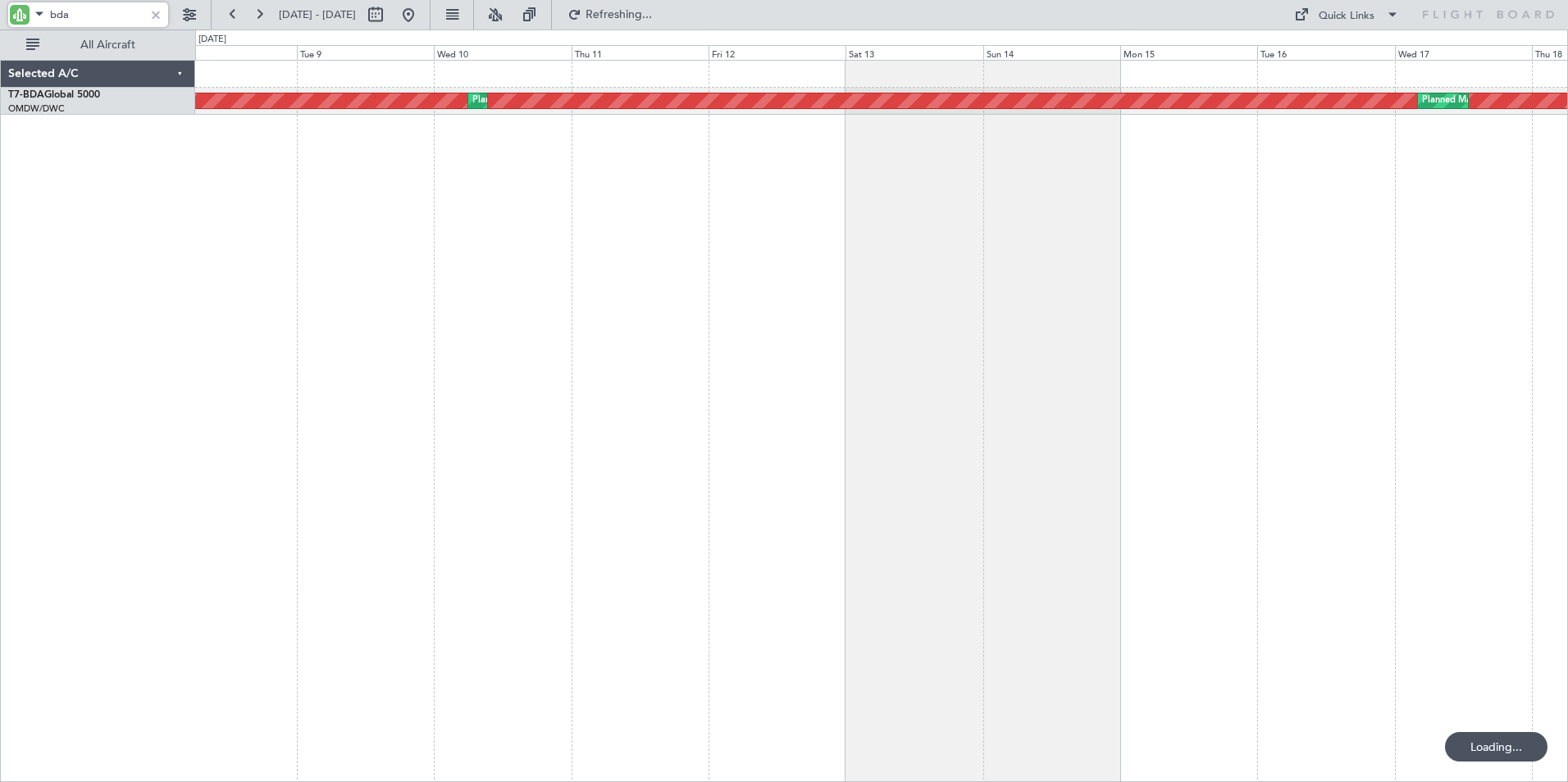
click at [719, 333] on div "AOG Maint Dubai (Al Maktoum Intl) Planned Maint [GEOGRAPHIC_DATA] (Al Maktoum I…" at bounding box center [881, 421] width 1373 height 722
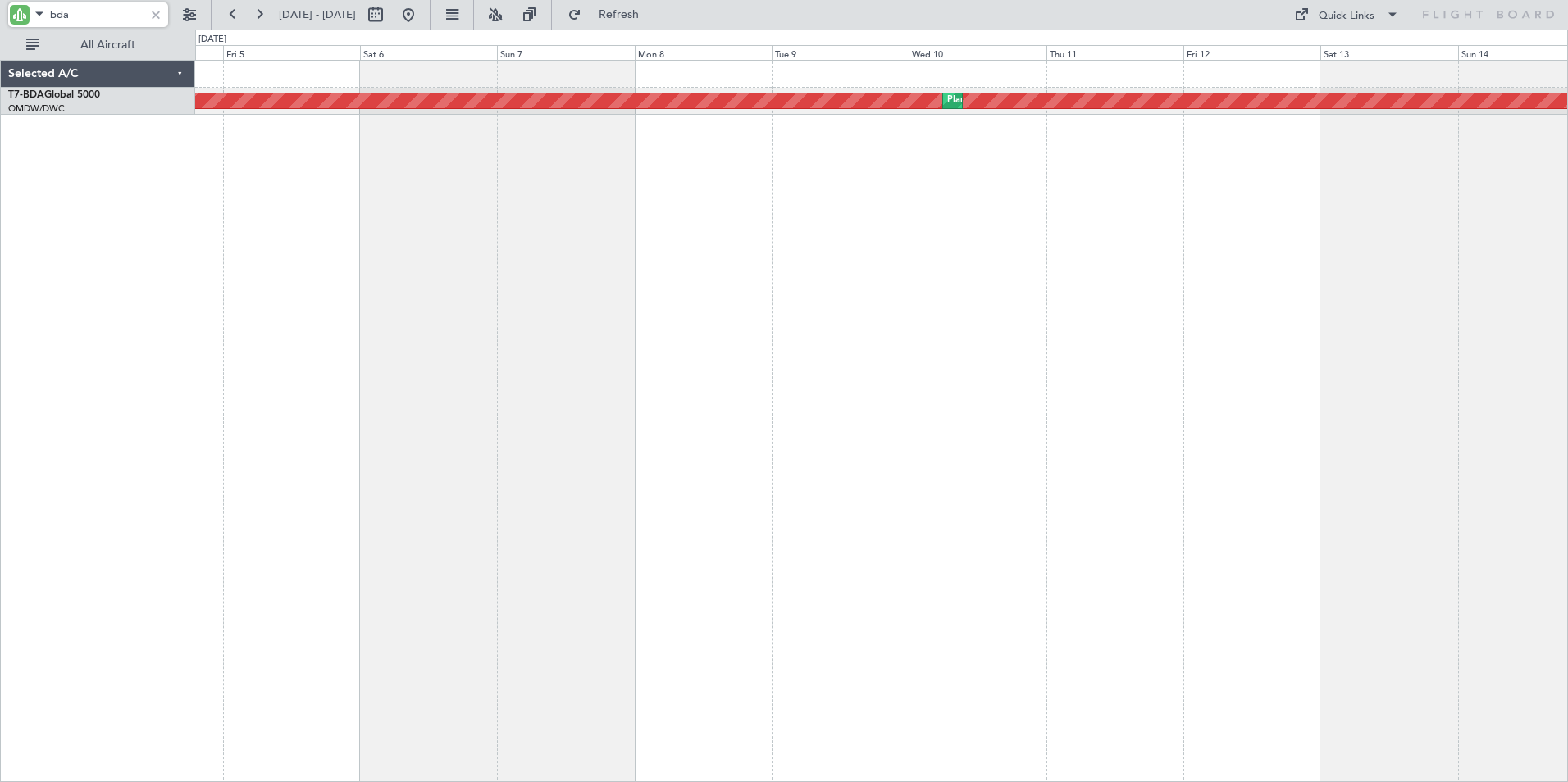
click at [932, 359] on div "AOG Maint Dubai (Al Maktoum Intl) Planned Maint [GEOGRAPHIC_DATA] (Al Maktoum I…" at bounding box center [881, 421] width 1373 height 722
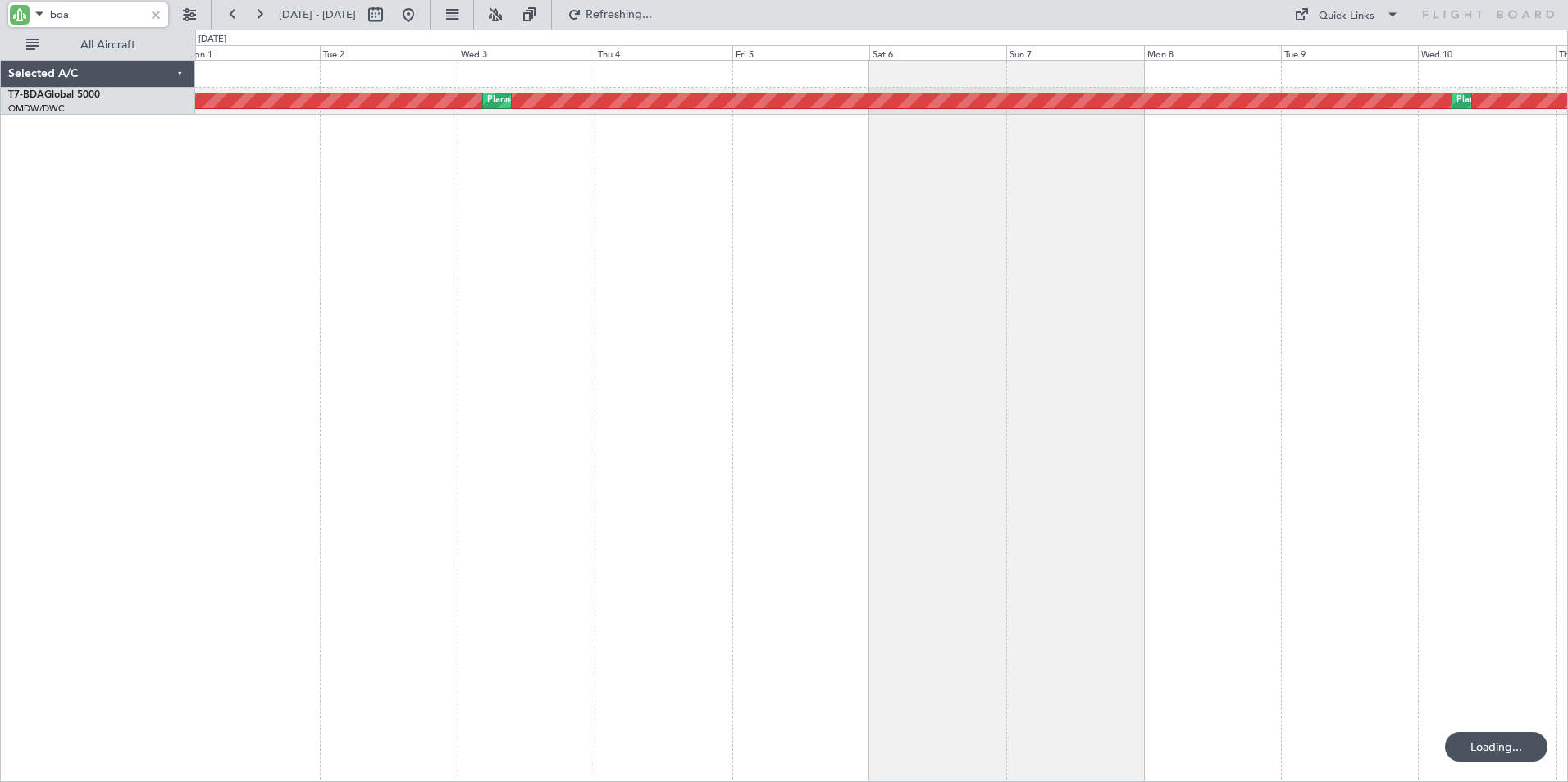
click at [893, 351] on div "AOG Maint Dubai (Al Maktoum Intl) Planned Maint [GEOGRAPHIC_DATA] (Al Maktoum I…" at bounding box center [881, 421] width 1373 height 722
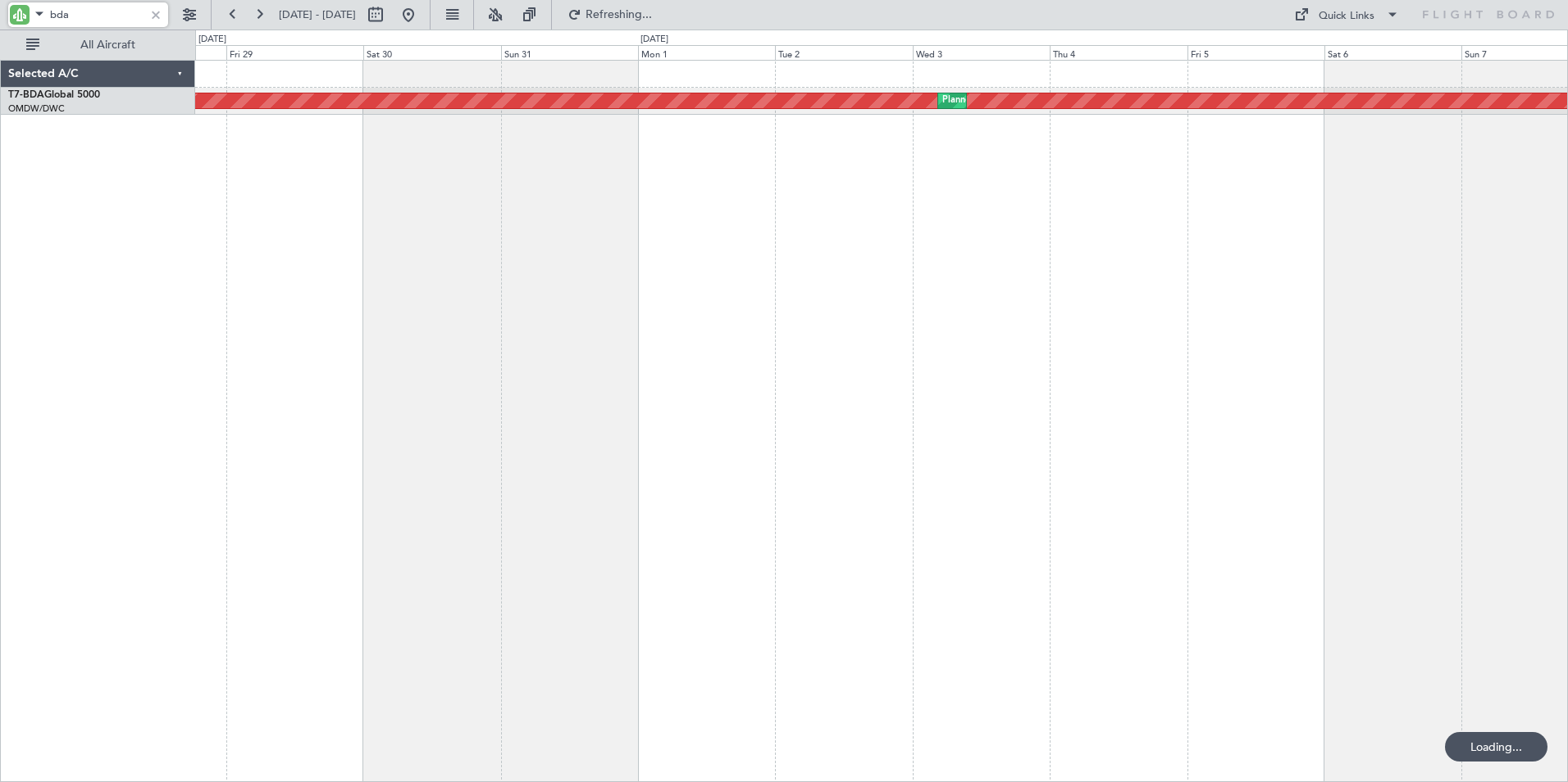
click at [896, 359] on div "AOG Maint Dubai (Al Maktoum Intl) Planned Maint [GEOGRAPHIC_DATA] (Al Maktoum I…" at bounding box center [881, 421] width 1373 height 722
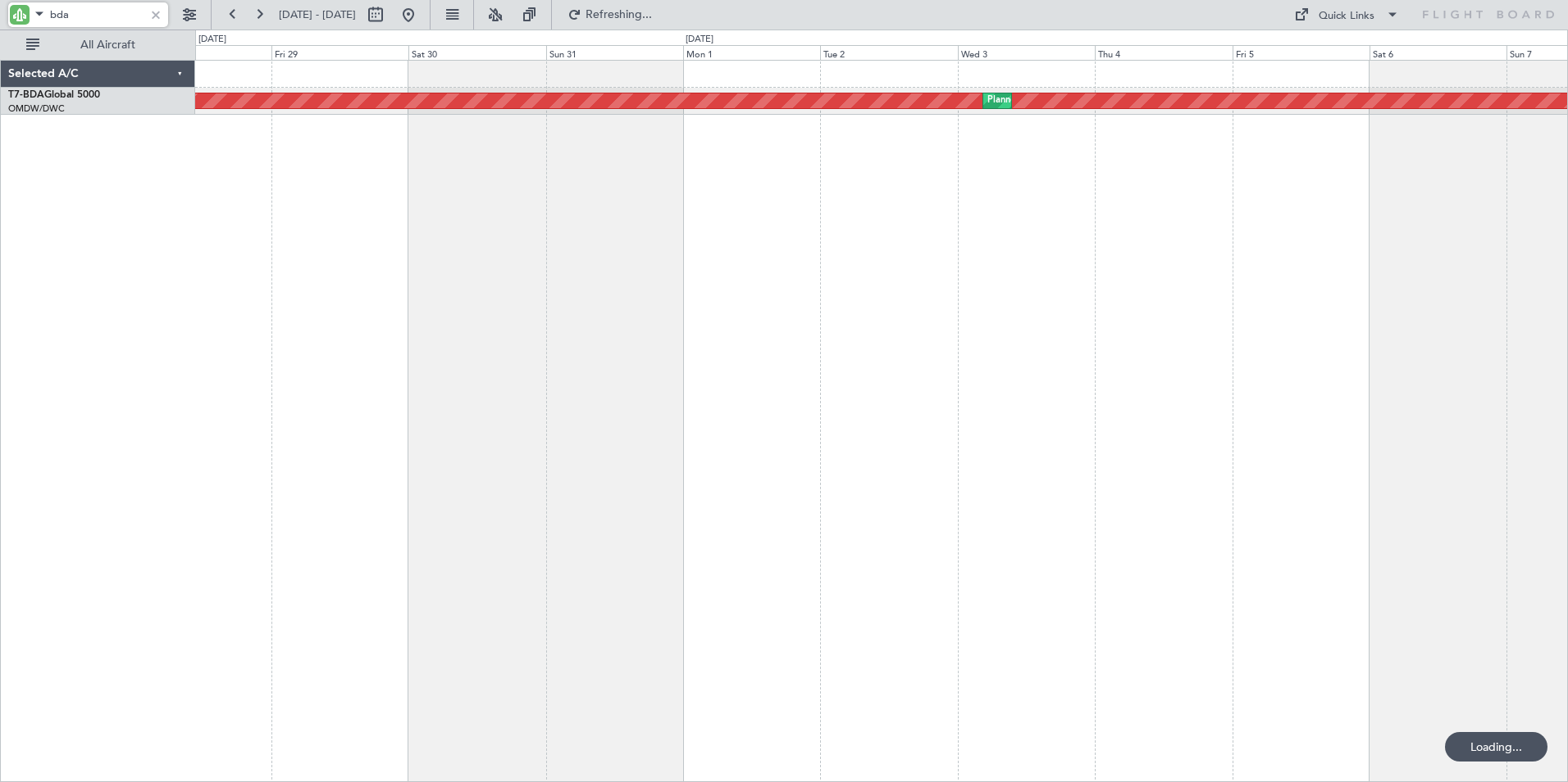
click at [341, 319] on div "AOG Maint Dubai (Al Maktoum Intl) Planned Maint [GEOGRAPHIC_DATA] (Al Maktoum I…" at bounding box center [881, 421] width 1373 height 722
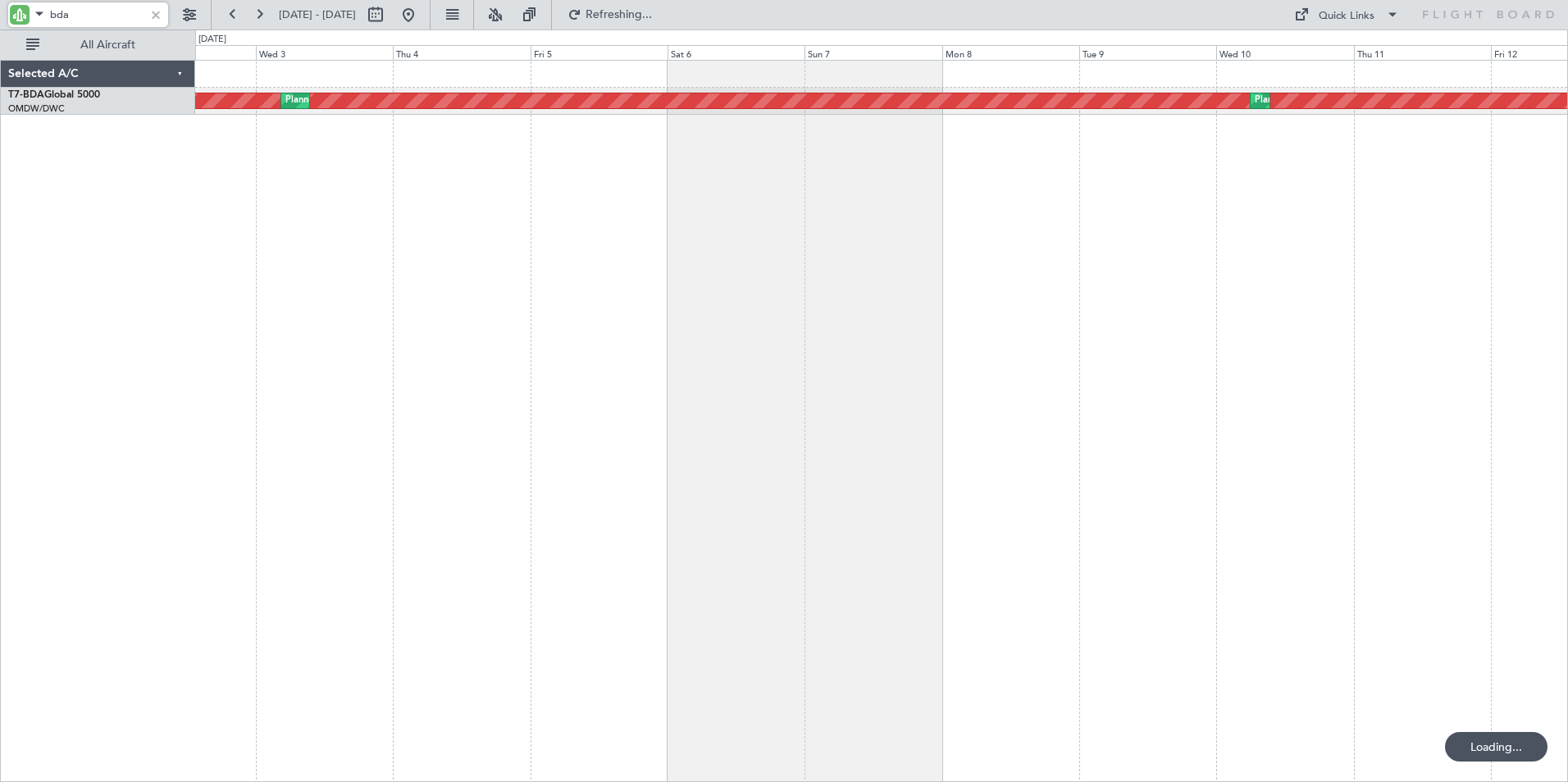
click at [295, 351] on div "AOG Maint Dubai (Al Maktoum Intl) Planned Maint [GEOGRAPHIC_DATA] (Al Maktoum I…" at bounding box center [881, 421] width 1373 height 722
